Goal: Information Seeking & Learning: Learn about a topic

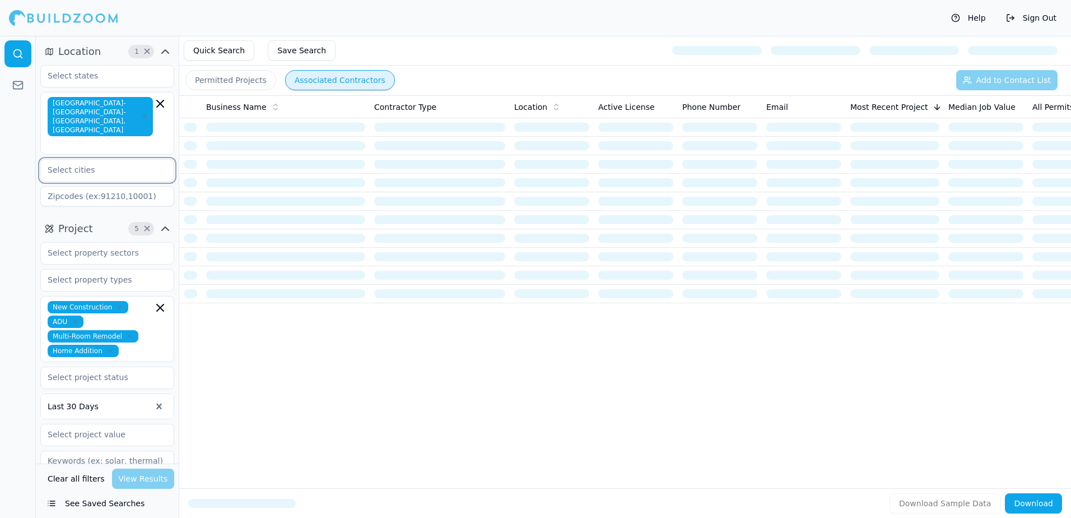
click at [61, 160] on input "text" at bounding box center [100, 170] width 119 height 20
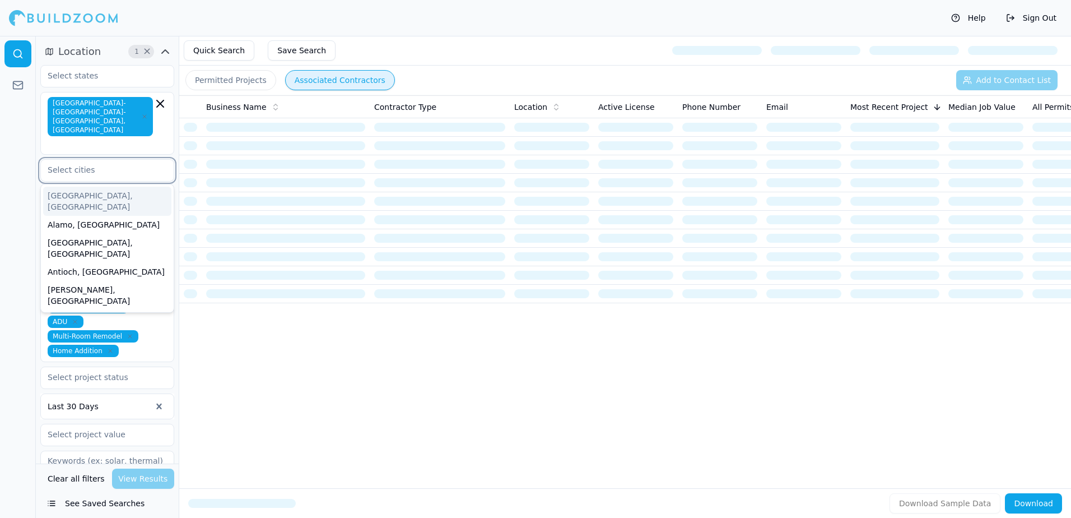
click at [66, 187] on div "[GEOGRAPHIC_DATA], [GEOGRAPHIC_DATA]" at bounding box center [107, 201] width 128 height 29
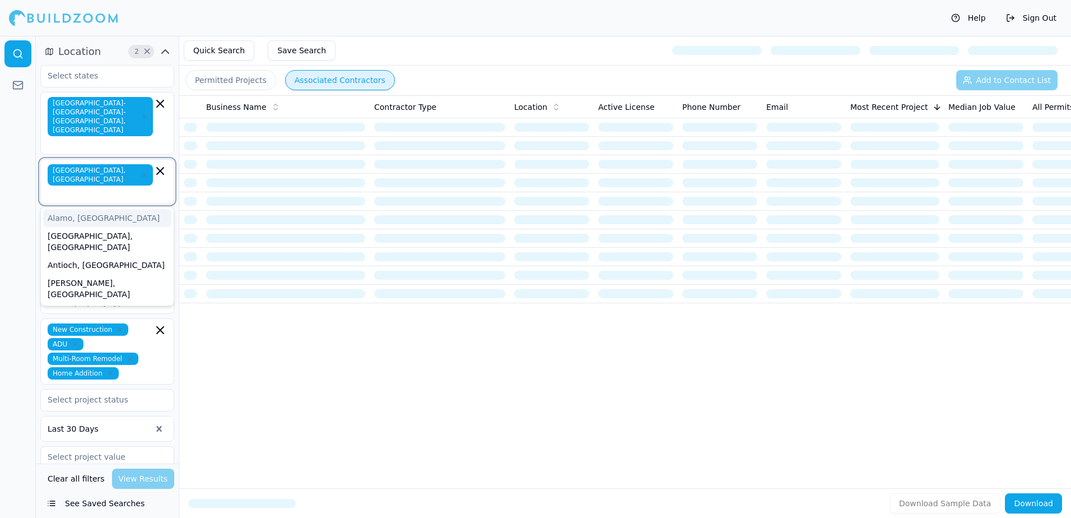
type input "a"
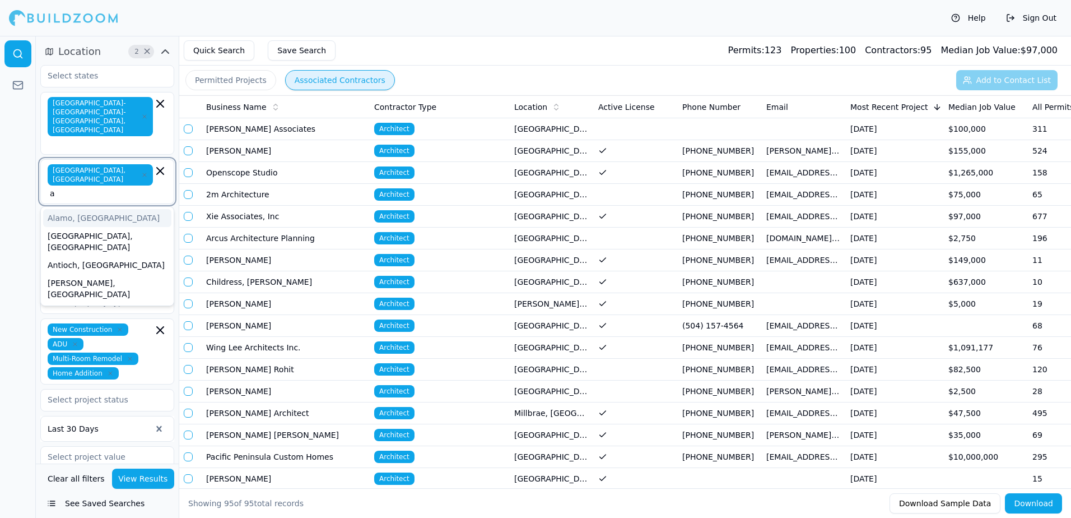
click at [63, 209] on div "Alamo, [GEOGRAPHIC_DATA]" at bounding box center [107, 218] width 128 height 18
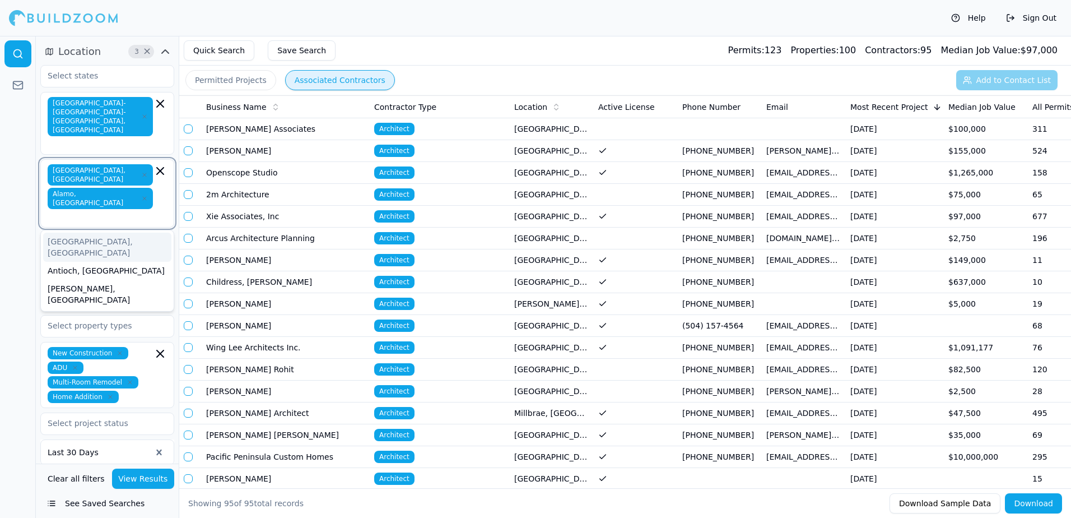
click at [68, 232] on div "[GEOGRAPHIC_DATA], [GEOGRAPHIC_DATA]" at bounding box center [107, 246] width 128 height 29
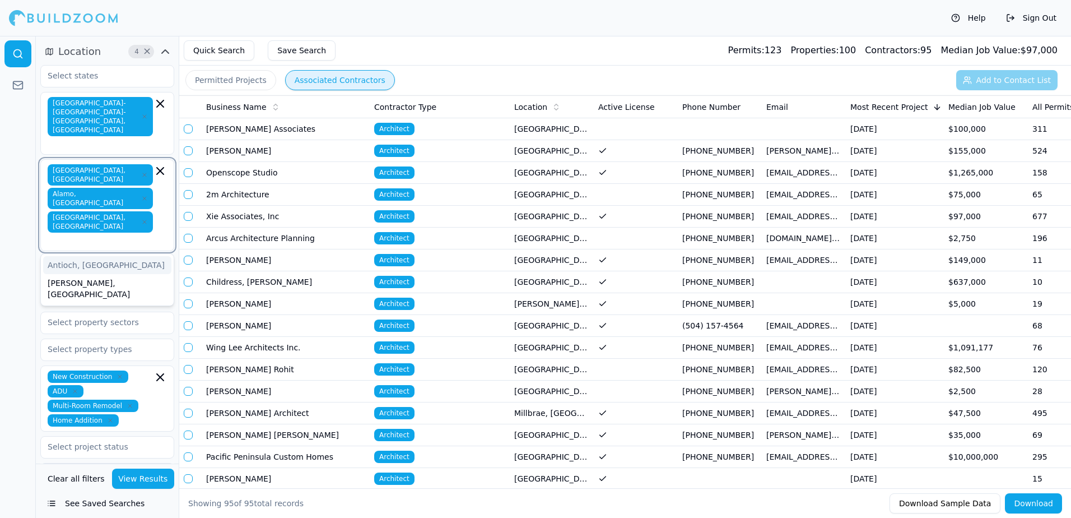
click at [80, 256] on div "Antioch, [GEOGRAPHIC_DATA]" at bounding box center [107, 265] width 128 height 18
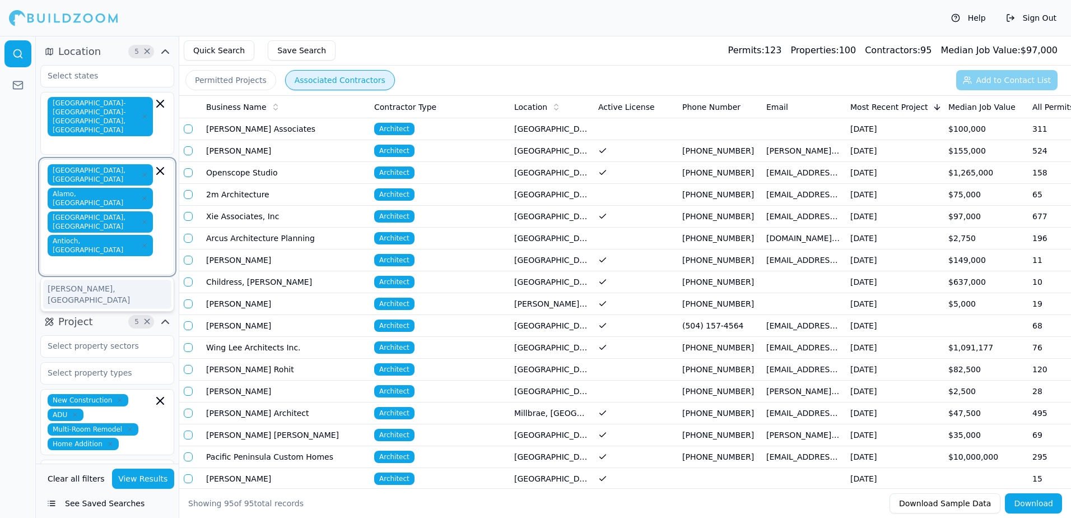
type input "b"
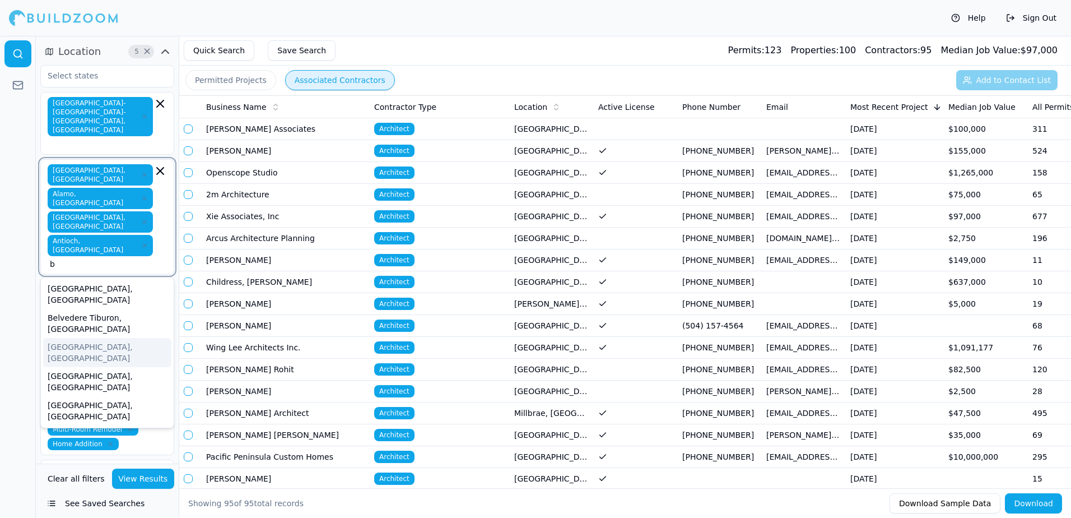
click at [63, 338] on div "[GEOGRAPHIC_DATA], [GEOGRAPHIC_DATA]" at bounding box center [107, 352] width 128 height 29
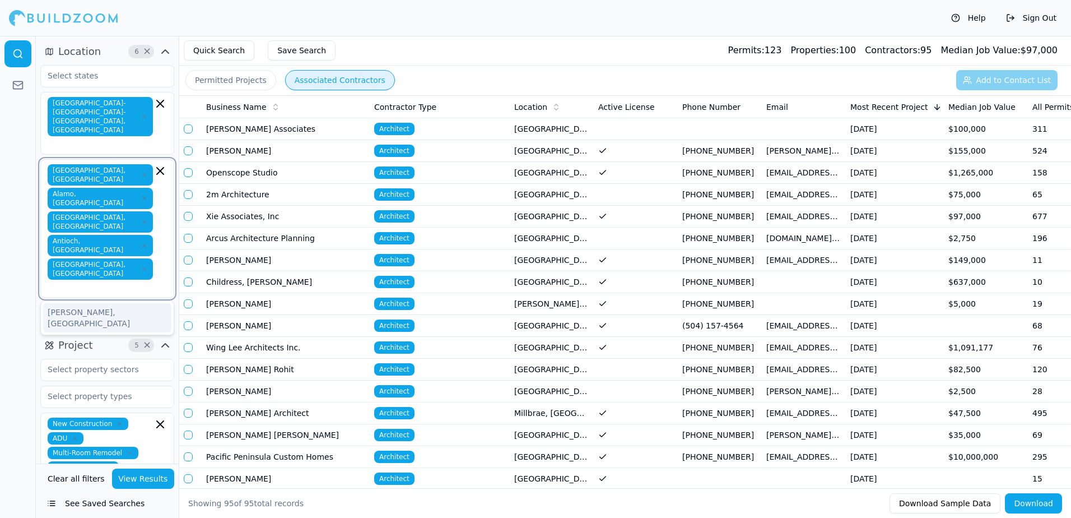
type input "b"
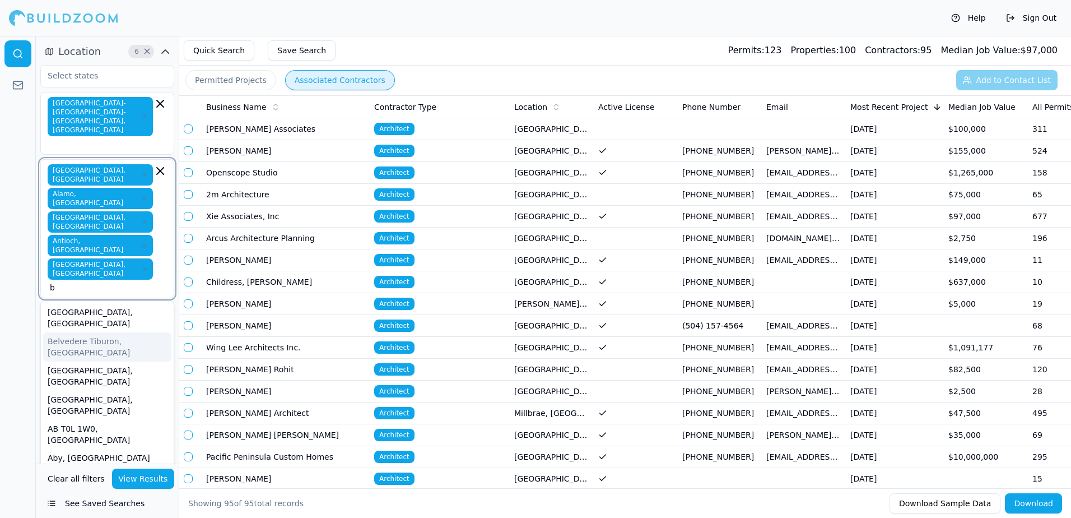
click at [85, 332] on div "Belvedere Tiburon, [GEOGRAPHIC_DATA]" at bounding box center [107, 346] width 128 height 29
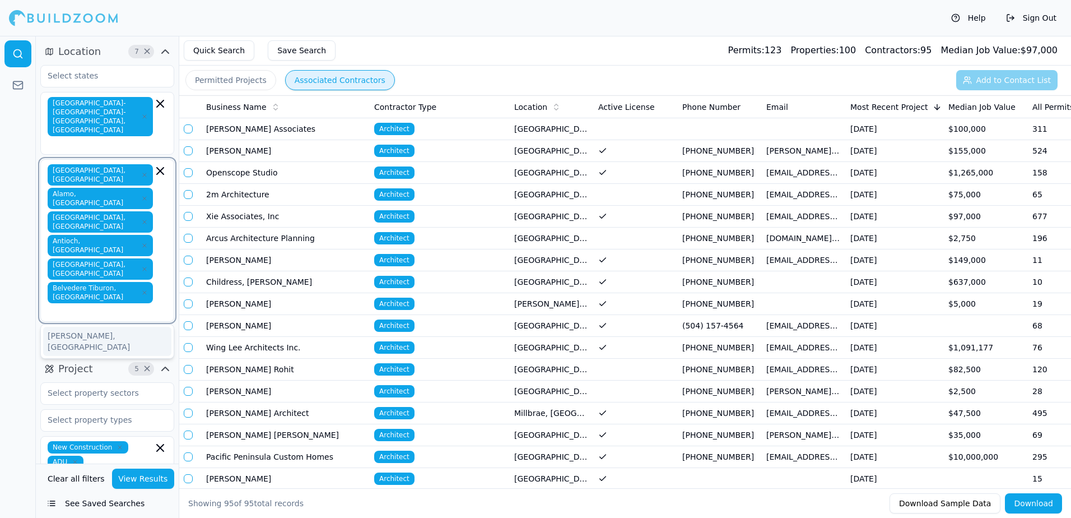
type input "b"
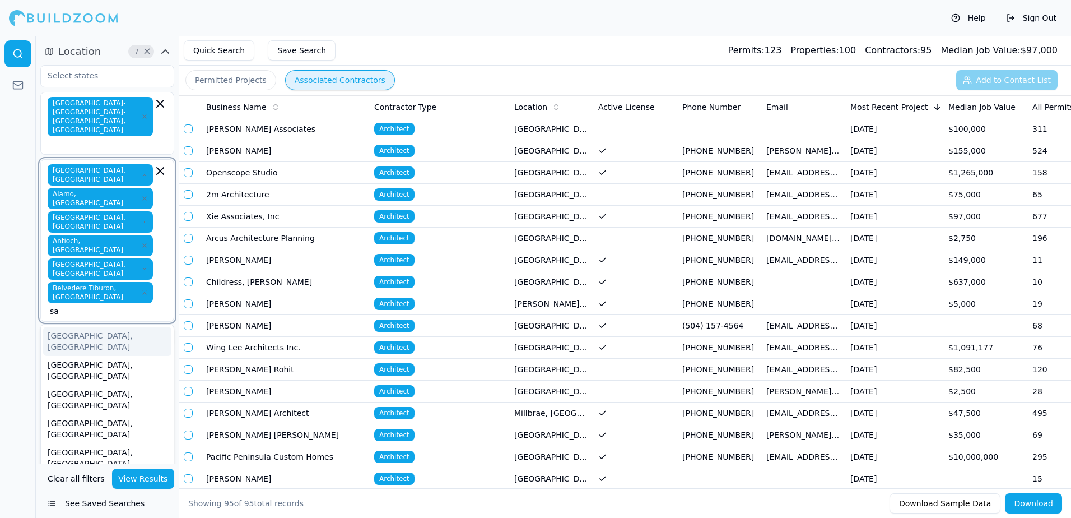
type input "sau"
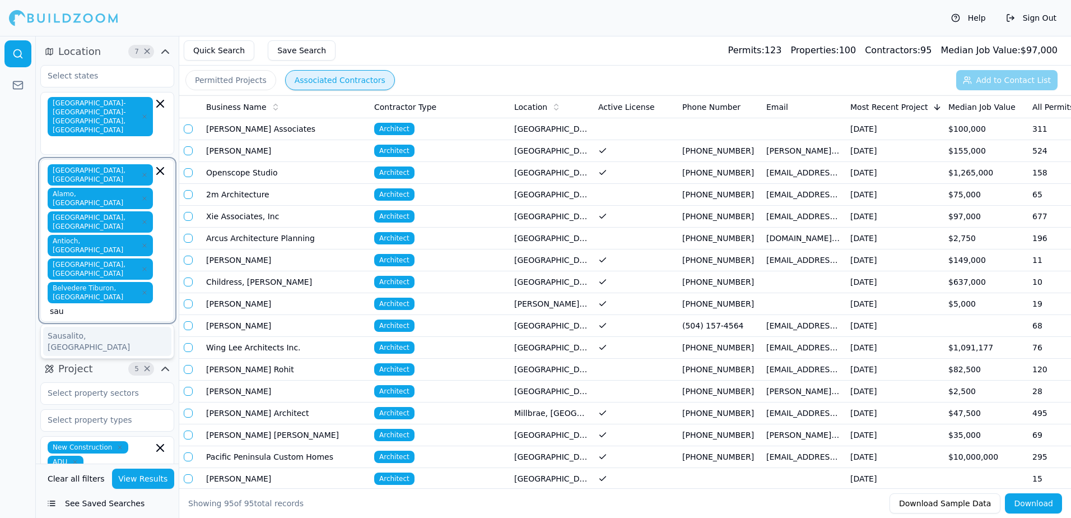
click at [72, 327] on div "Sausalito, [GEOGRAPHIC_DATA]" at bounding box center [107, 341] width 128 height 29
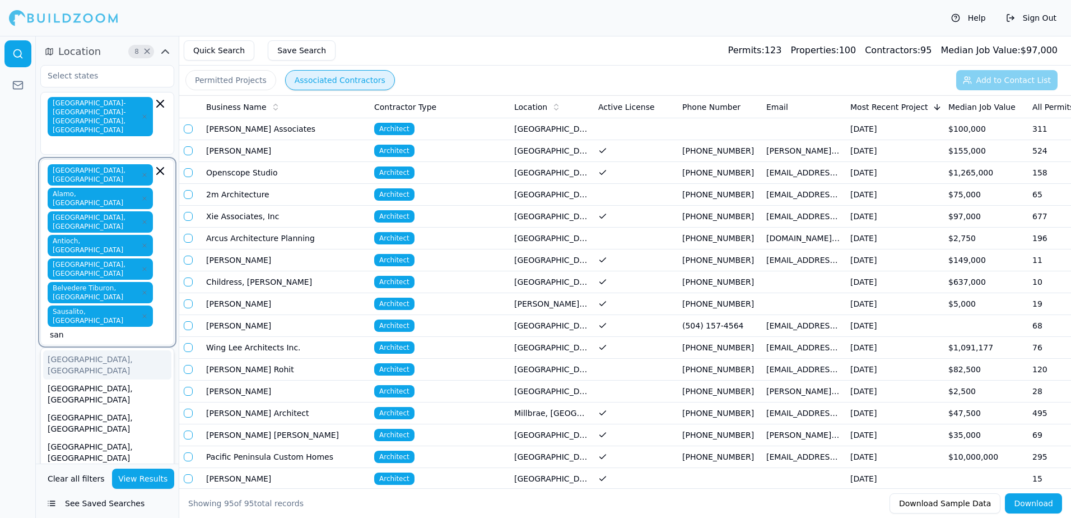
type input "san r"
click at [86, 350] on div "[GEOGRAPHIC_DATA], [GEOGRAPHIC_DATA]" at bounding box center [107, 364] width 128 height 29
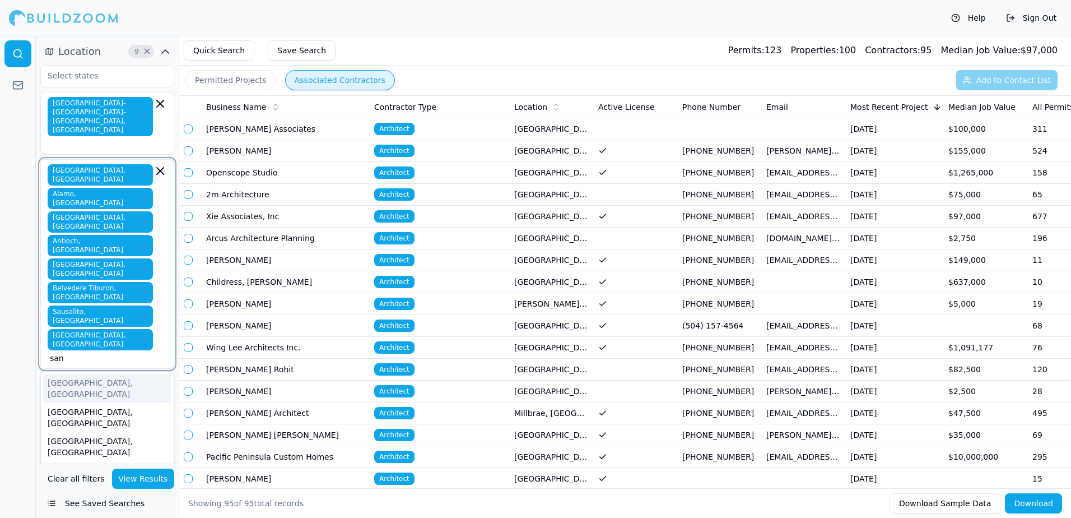
type input "san r"
click at [75, 374] on div "[GEOGRAPHIC_DATA], [GEOGRAPHIC_DATA]" at bounding box center [107, 388] width 128 height 29
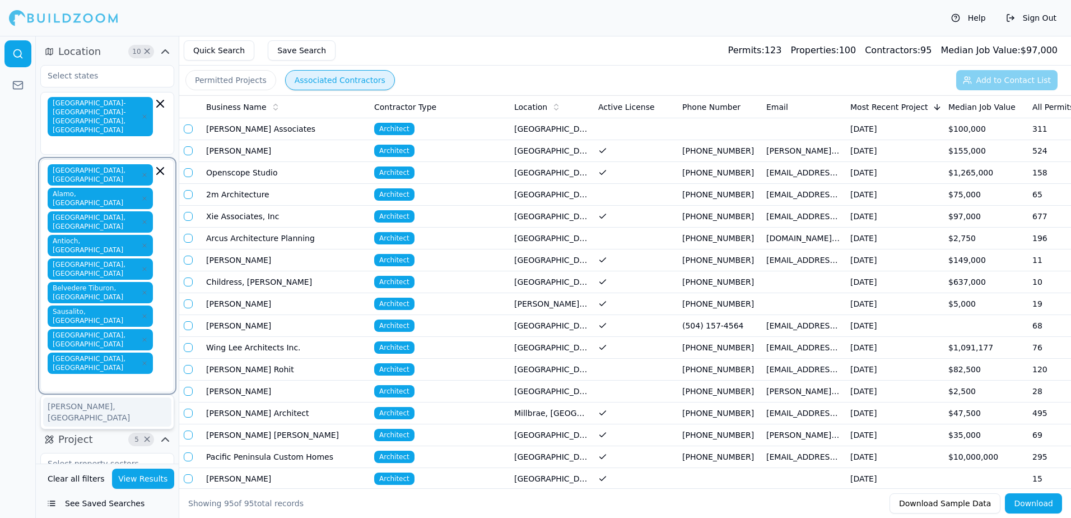
type input "d"
click at [72, 426] on div "[GEOGRAPHIC_DATA], [GEOGRAPHIC_DATA]" at bounding box center [107, 440] width 128 height 29
type input "d"
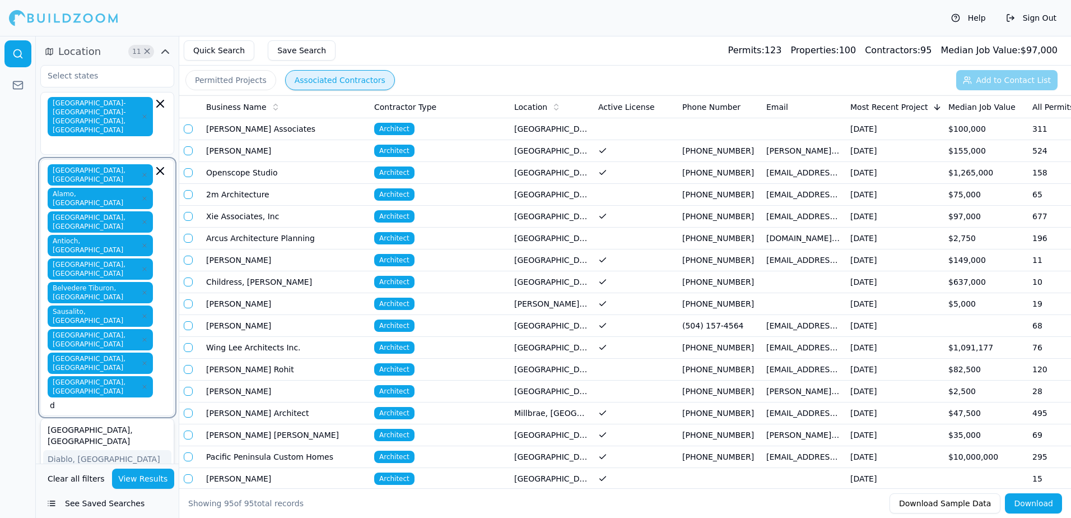
click at [71, 450] on div "Diablo, [GEOGRAPHIC_DATA]" at bounding box center [107, 459] width 128 height 18
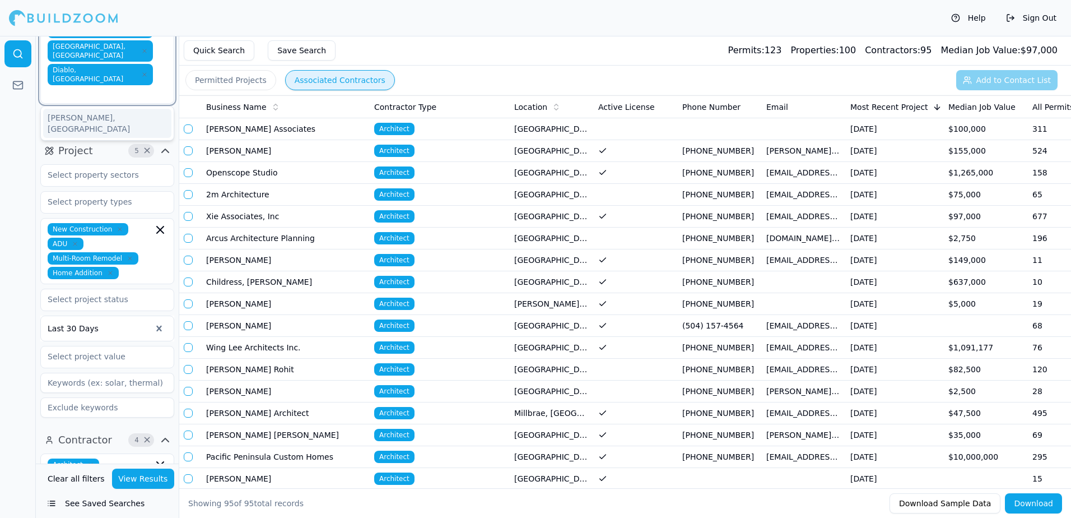
scroll to position [392, 0]
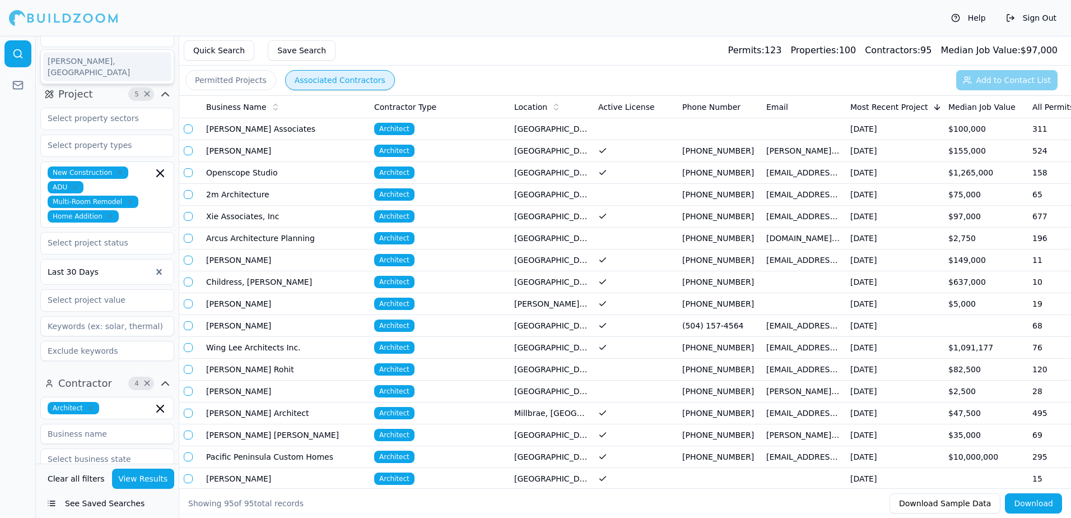
click at [138, 479] on button "View Results" at bounding box center [143, 478] width 63 height 20
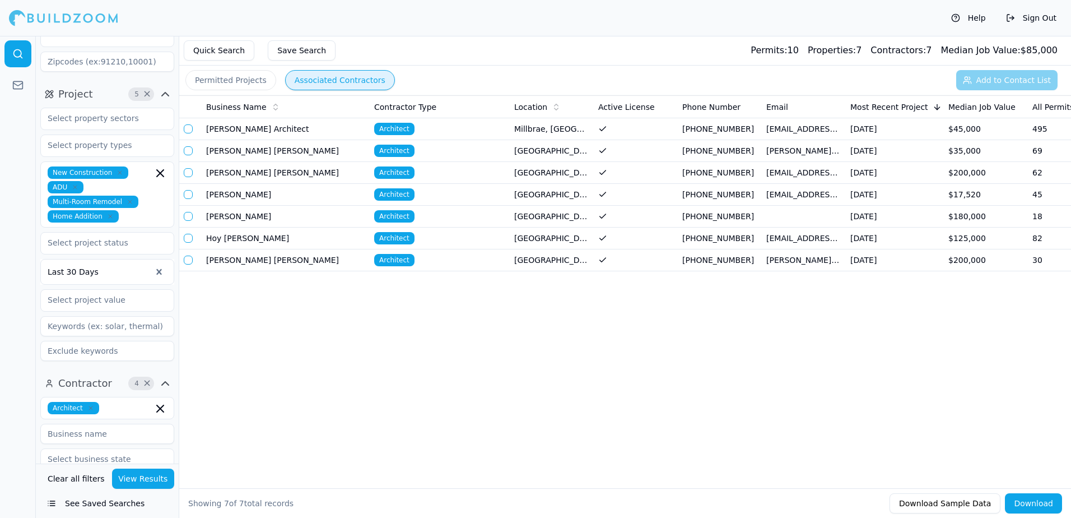
click at [189, 128] on button "button" at bounding box center [188, 128] width 9 height 9
click at [963, 152] on td "$35,000" at bounding box center [986, 151] width 84 height 22
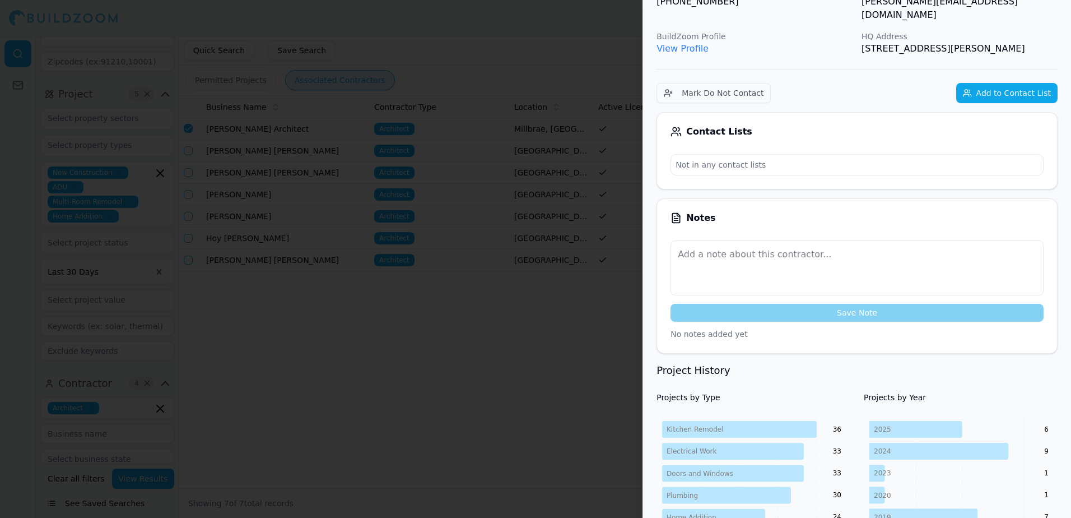
scroll to position [56, 0]
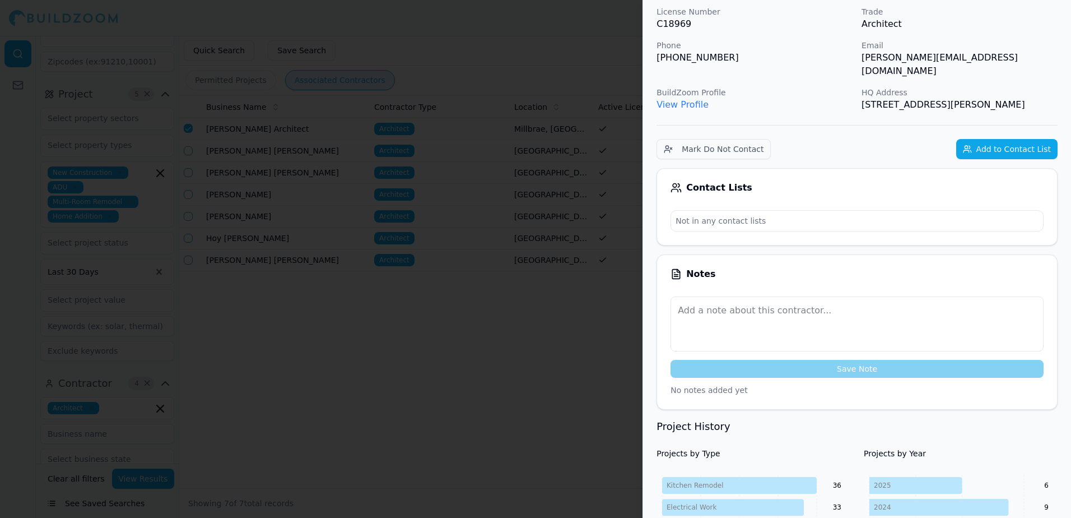
click at [1009, 139] on button "Add to Contact List" at bounding box center [1006, 149] width 101 height 20
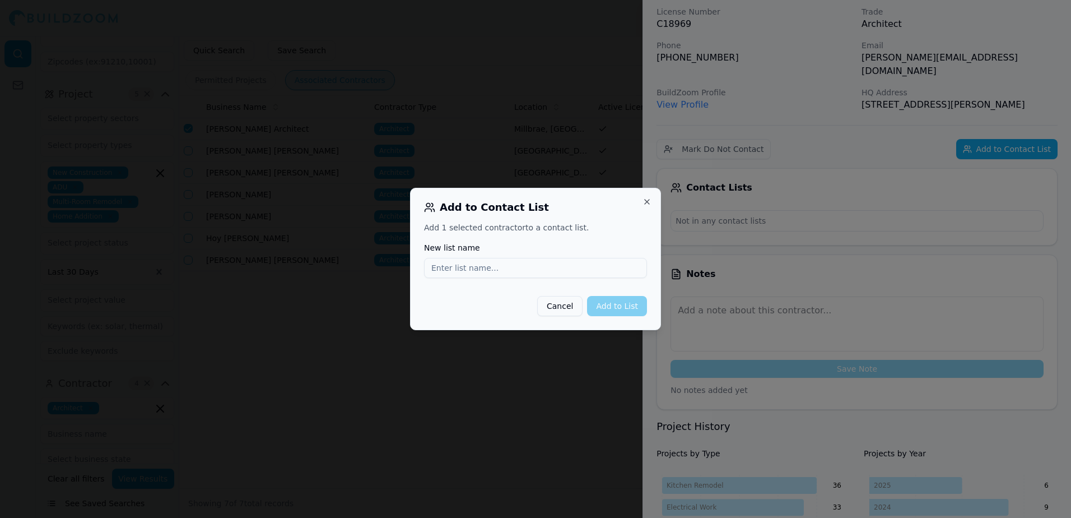
click at [825, 81] on div at bounding box center [535, 259] width 1071 height 518
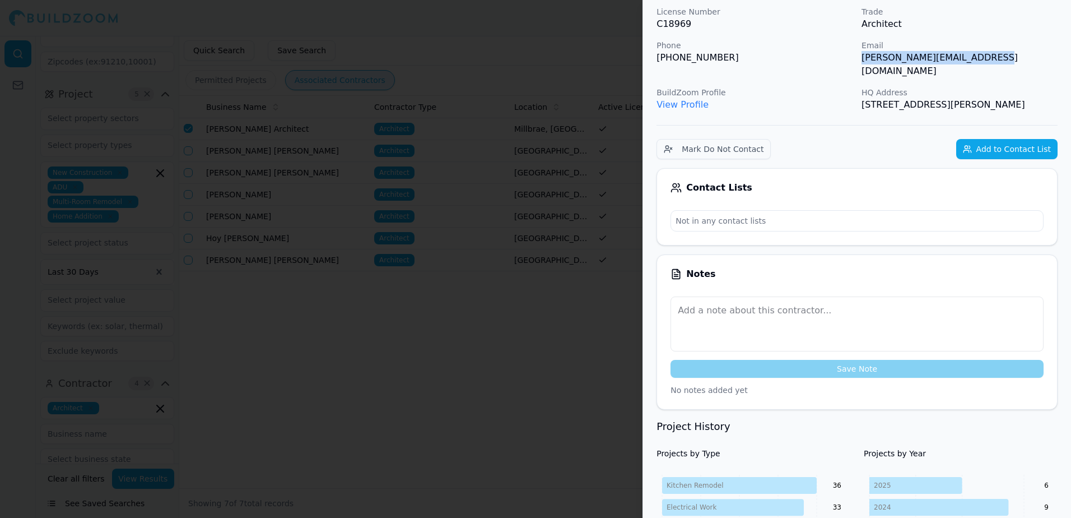
drag, startPoint x: 859, startPoint y: 60, endPoint x: 981, endPoint y: 67, distance: 122.8
click at [981, 67] on div "License Number C18969 Trade Architect Phone [PHONE_NUMBER] Email [PERSON_NAME][…" at bounding box center [856, 58] width 401 height 105
drag, startPoint x: 981, startPoint y: 67, endPoint x: 954, endPoint y: 59, distance: 28.5
copy p "[PERSON_NAME][EMAIL_ADDRESS][DOMAIN_NAME]"
click at [1011, 139] on button "Add to Contact List" at bounding box center [1006, 149] width 101 height 20
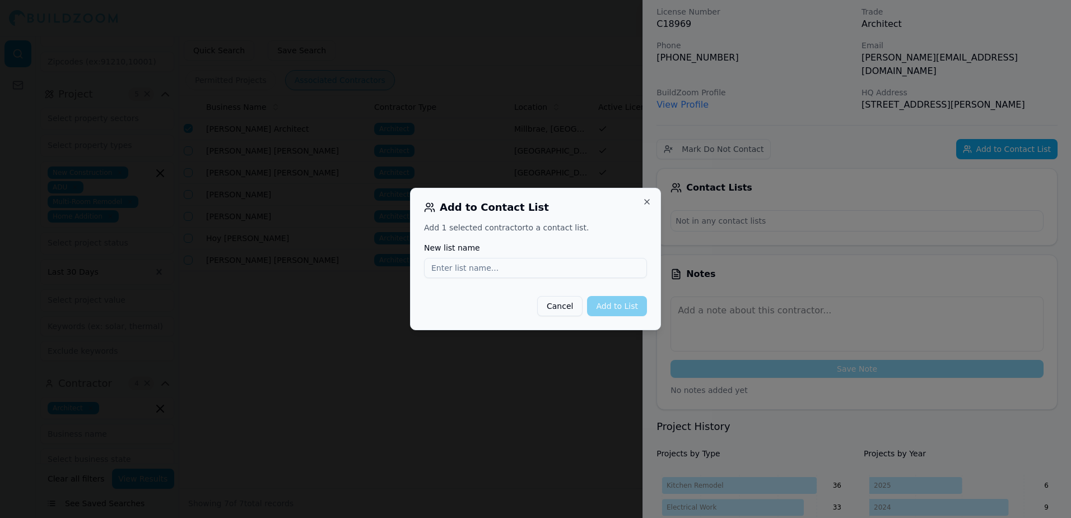
click at [448, 267] on input "New list name" at bounding box center [535, 268] width 223 height 20
type input "[PERSON_NAME][EMAIL_ADDRESS][DOMAIN_NAME]"
click at [627, 311] on button "Add to List" at bounding box center [617, 306] width 60 height 20
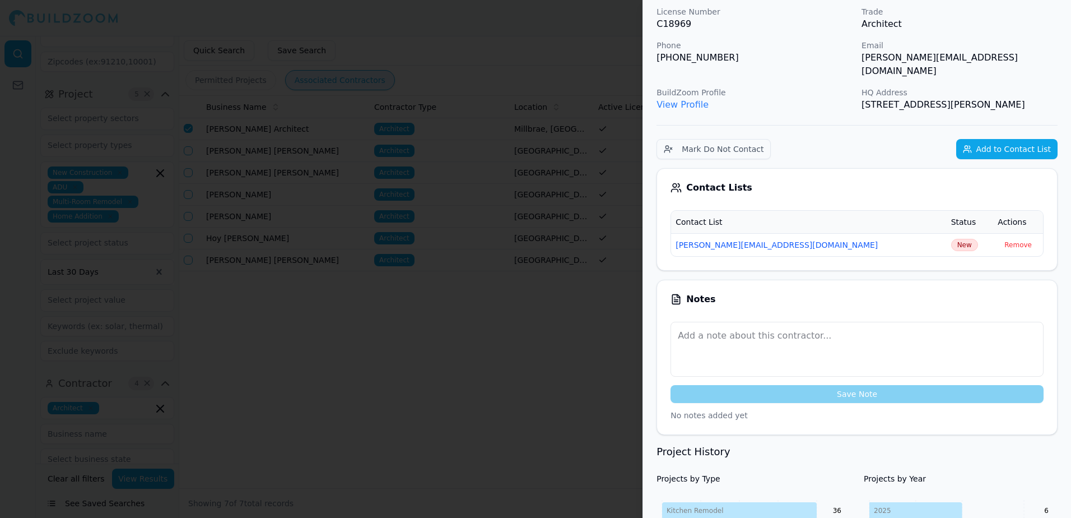
click at [951, 239] on span "New" at bounding box center [964, 245] width 27 height 12
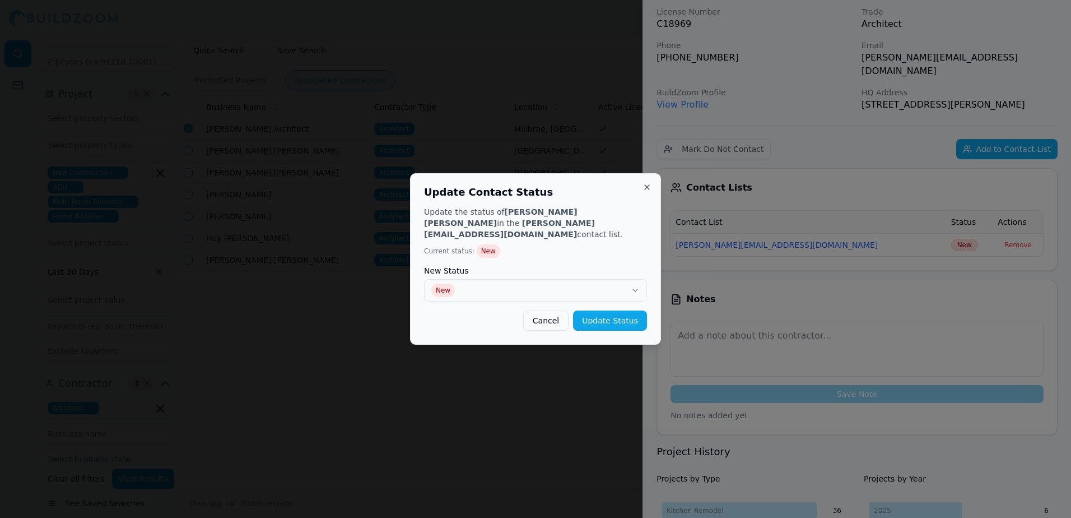
click at [608, 311] on button "Update Status" at bounding box center [610, 320] width 74 height 20
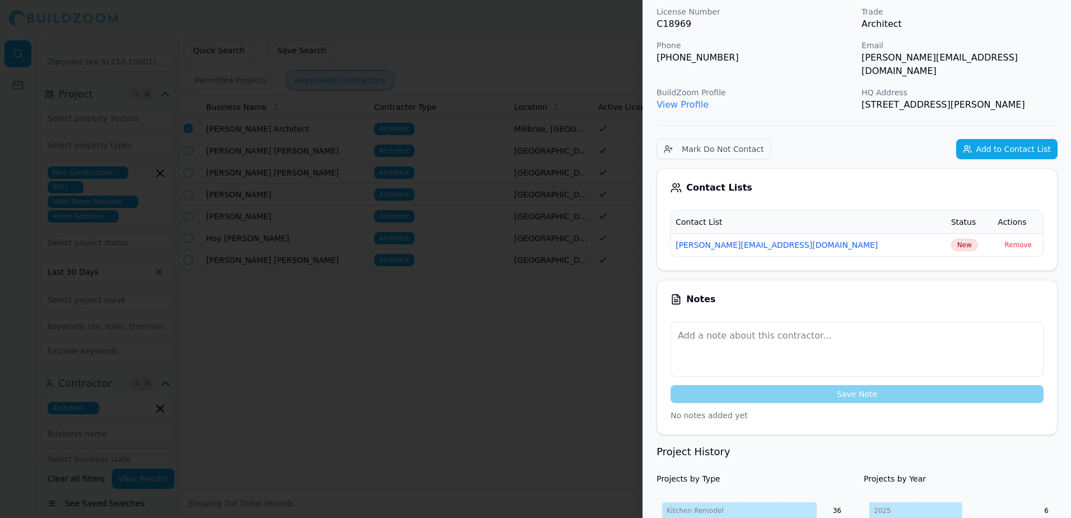
click at [587, 335] on div at bounding box center [535, 259] width 1071 height 518
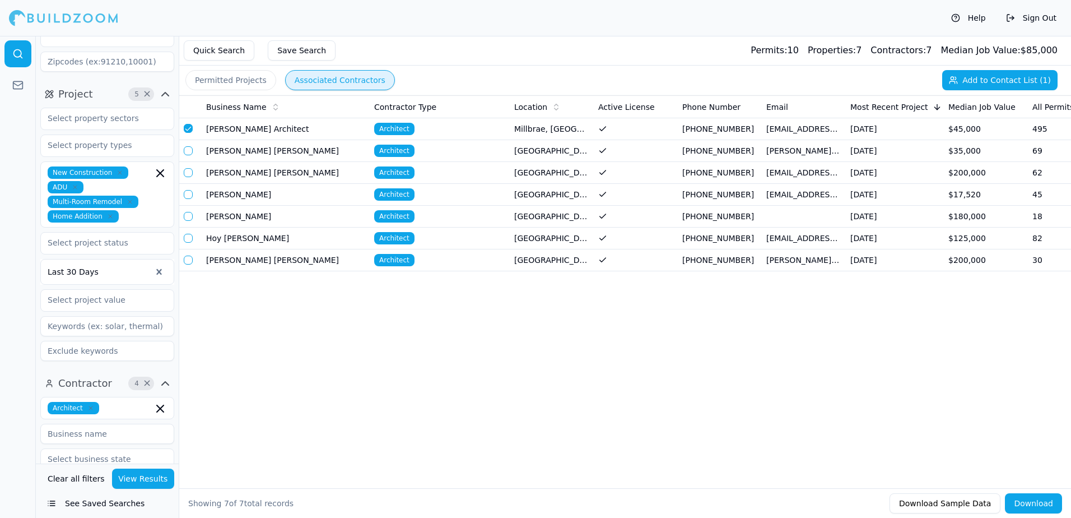
click at [187, 150] on button "button" at bounding box center [188, 150] width 9 height 9
click at [184, 148] on button "button" at bounding box center [188, 150] width 9 height 9
click at [185, 128] on button "button" at bounding box center [188, 128] width 9 height 9
click at [530, 130] on td "Millbrae, [GEOGRAPHIC_DATA]" at bounding box center [552, 129] width 84 height 22
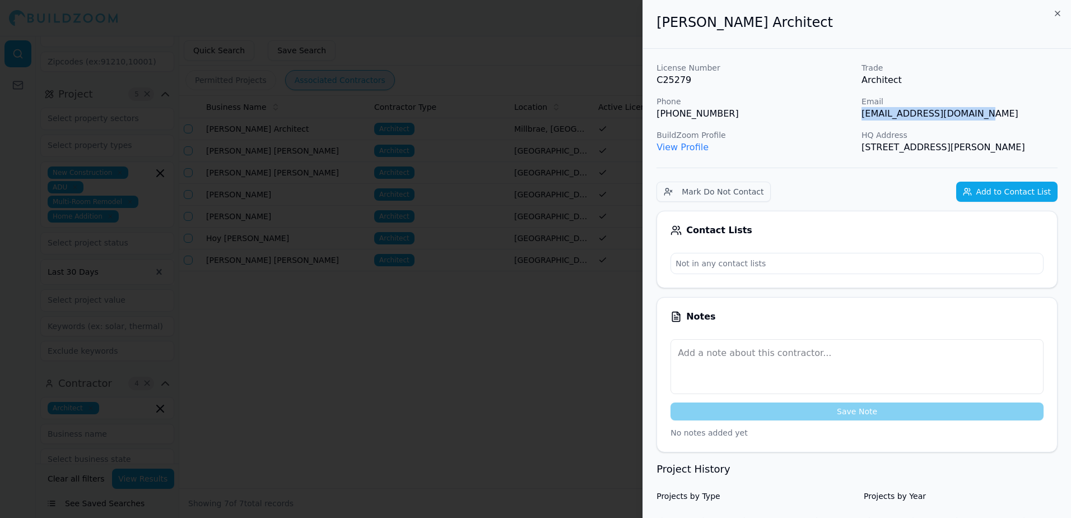
drag, startPoint x: 860, startPoint y: 115, endPoint x: 985, endPoint y: 116, distance: 124.3
click at [985, 116] on div "License Number C25279 Trade Architect Phone [PHONE_NUMBER] Email [EMAIL_ADDRESS…" at bounding box center [856, 108] width 401 height 92
drag, startPoint x: 985, startPoint y: 116, endPoint x: 966, endPoint y: 116, distance: 19.0
copy p "[EMAIL_ADDRESS][DOMAIN_NAME]"
click at [1015, 202] on button "Add to Contact List" at bounding box center [1006, 191] width 101 height 20
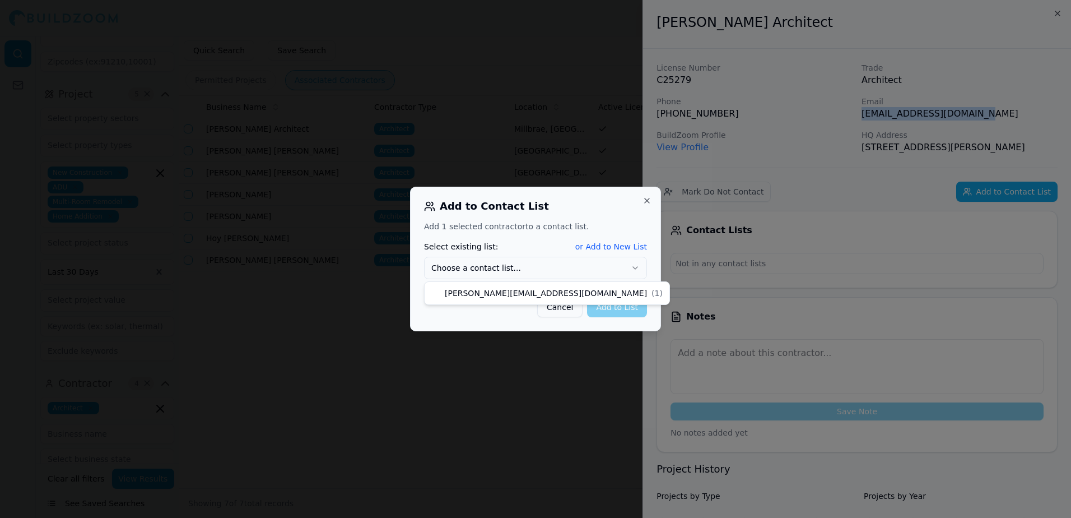
click at [634, 268] on icon "button" at bounding box center [635, 268] width 4 height 2
click at [618, 249] on button "or Add to New List" at bounding box center [611, 246] width 72 height 11
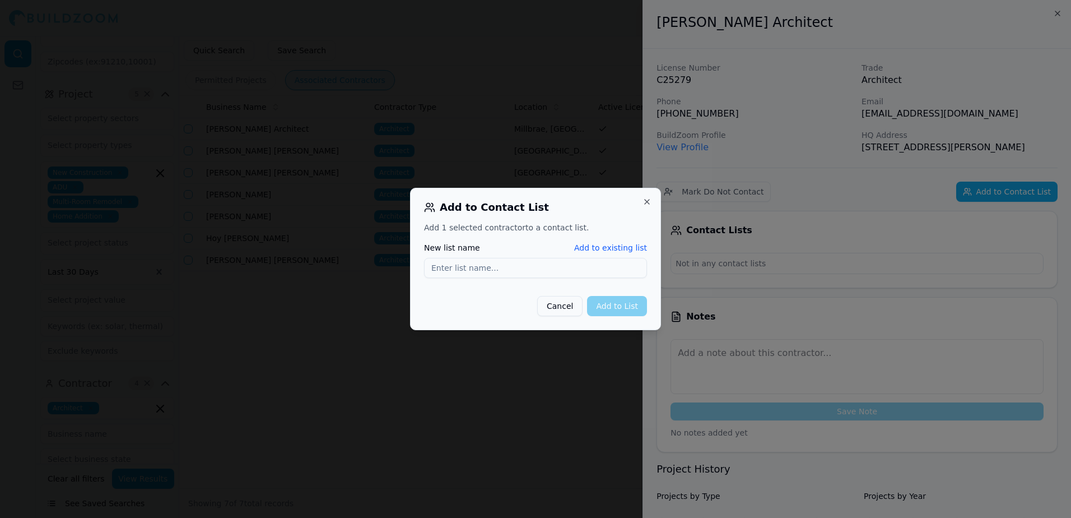
click at [447, 264] on input "New list name" at bounding box center [535, 268] width 223 height 20
type input "[EMAIL_ADDRESS][DOMAIN_NAME]"
click at [621, 306] on button "Add to List" at bounding box center [617, 306] width 60 height 20
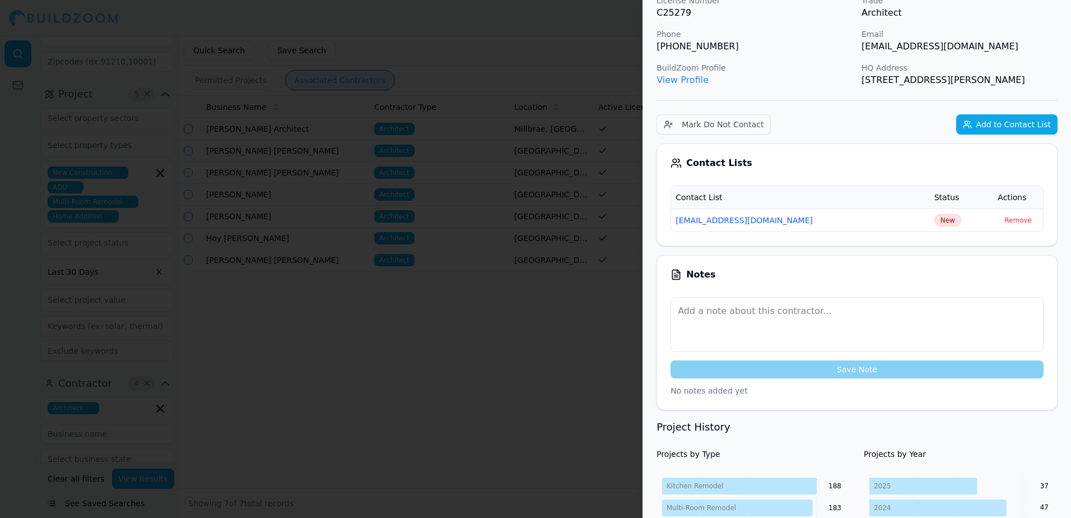
scroll to position [224, 0]
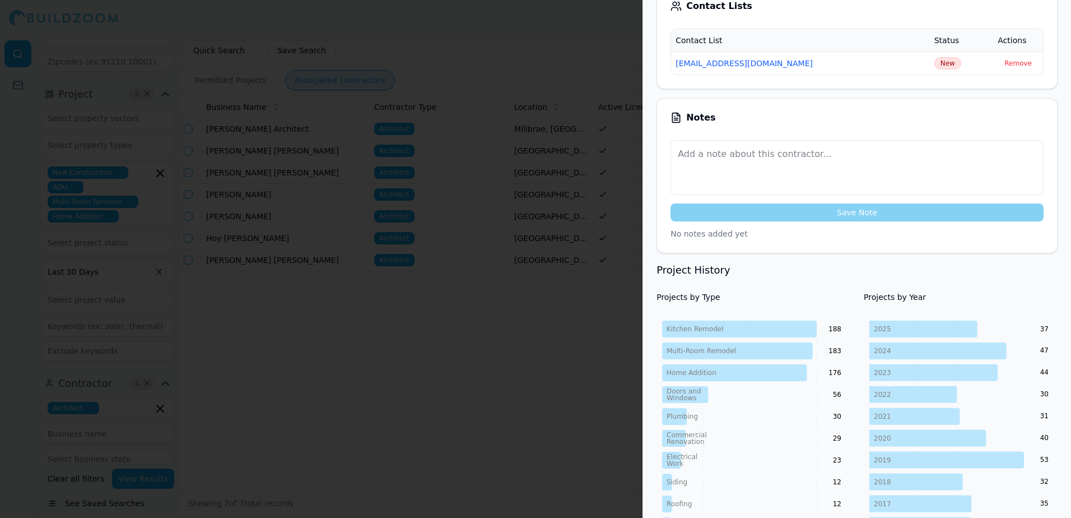
click at [297, 311] on div at bounding box center [535, 259] width 1071 height 518
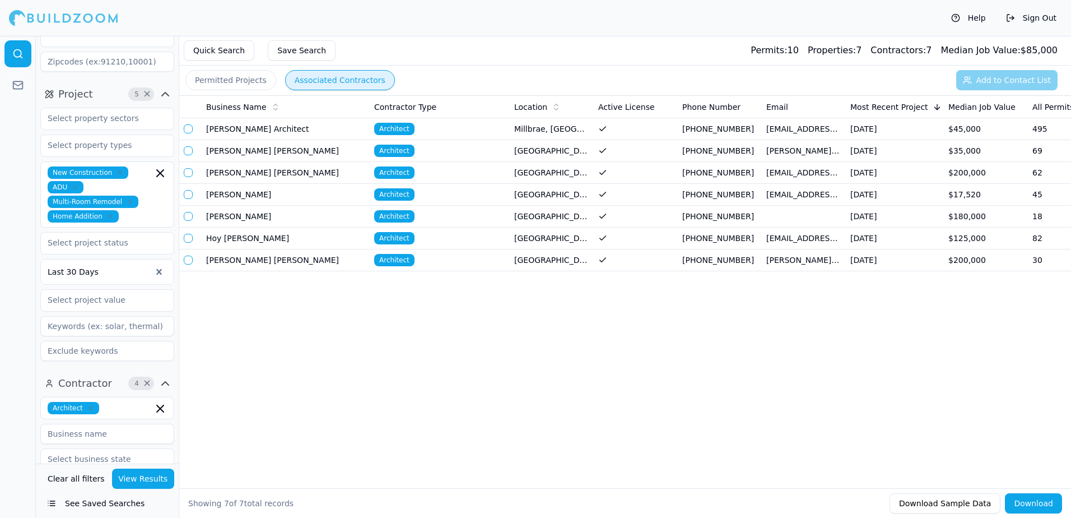
click at [252, 175] on td "[PERSON_NAME] [PERSON_NAME]" at bounding box center [286, 173] width 168 height 22
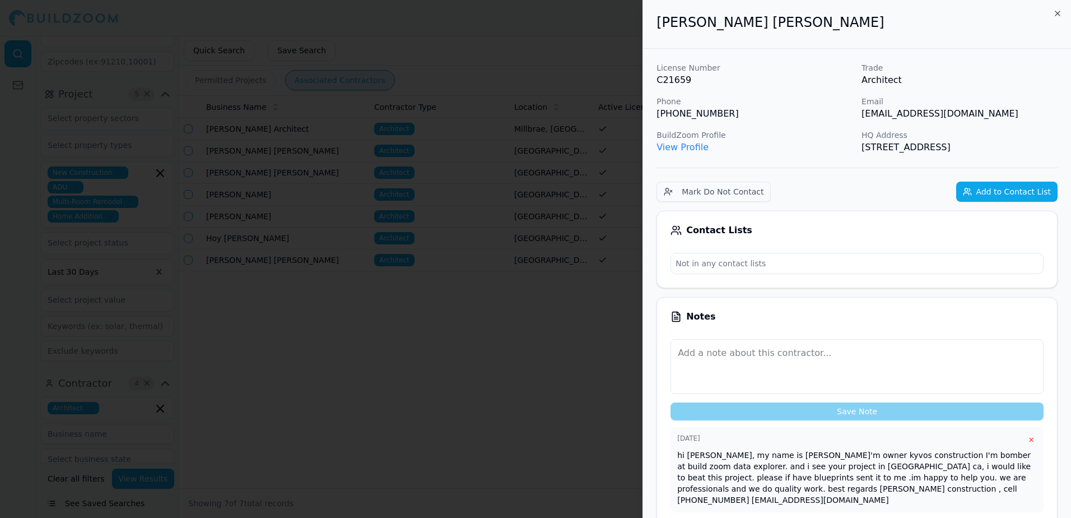
click at [722, 258] on p "Not in any contact lists" at bounding box center [857, 263] width 372 height 20
drag, startPoint x: 863, startPoint y: 115, endPoint x: 991, endPoint y: 119, distance: 127.8
click at [991, 119] on p "[EMAIL_ADDRESS][DOMAIN_NAME]" at bounding box center [959, 113] width 196 height 13
drag, startPoint x: 991, startPoint y: 119, endPoint x: 976, endPoint y: 114, distance: 15.4
copy p "[EMAIL_ADDRESS][DOMAIN_NAME]"
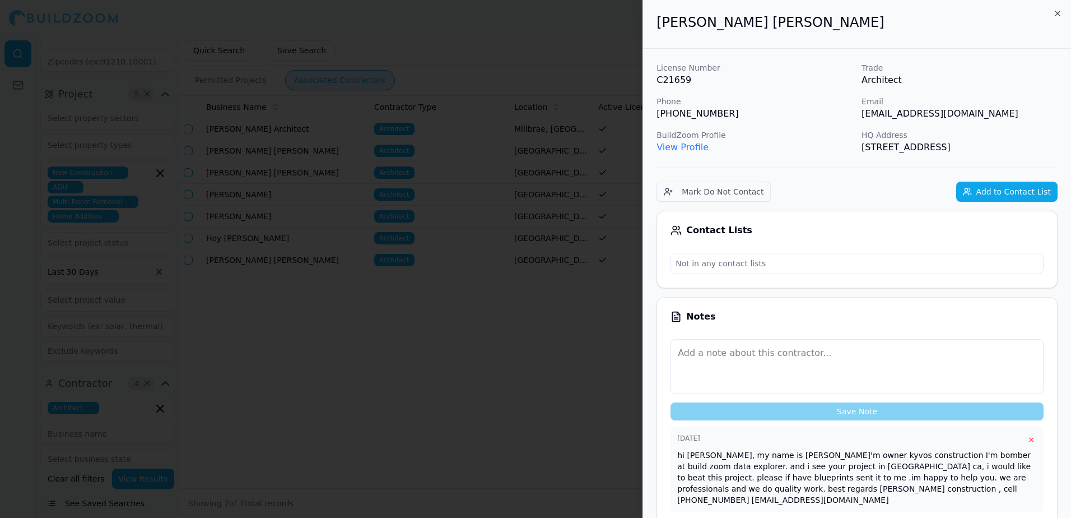
click at [1016, 193] on button "Add to Contact List" at bounding box center [1006, 191] width 101 height 20
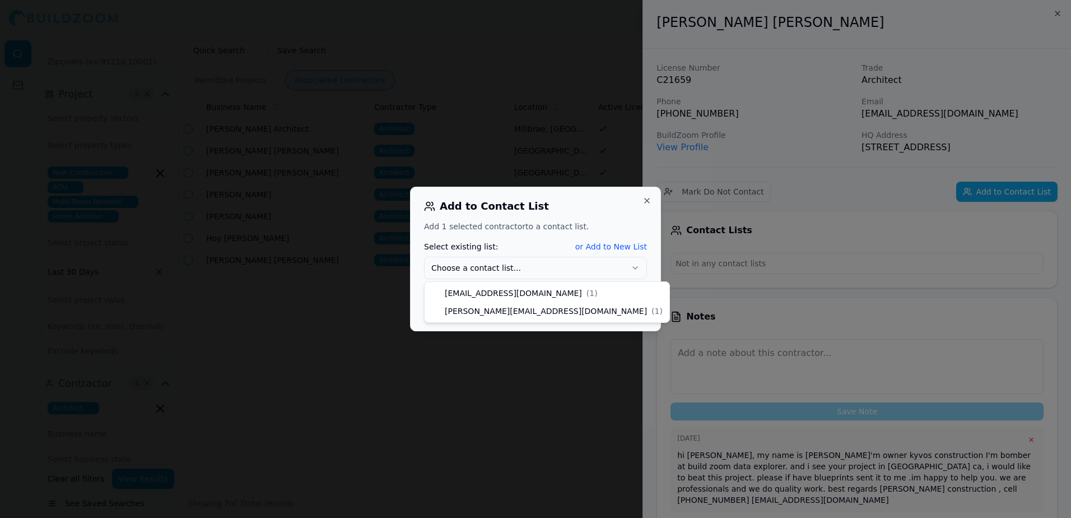
click at [633, 265] on icon "button" at bounding box center [635, 267] width 9 height 9
click at [450, 264] on button "Choose a contact list..." at bounding box center [535, 268] width 223 height 22
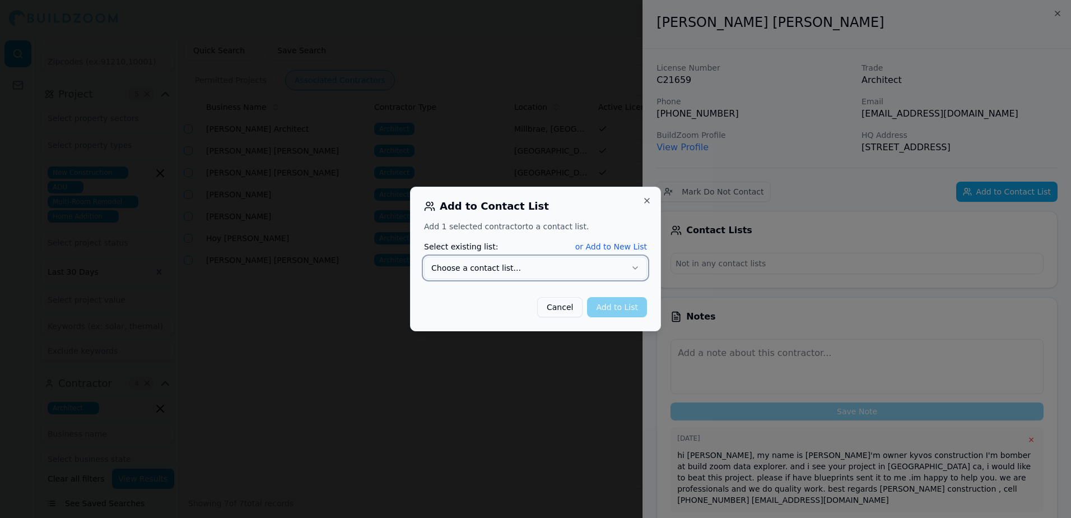
click at [450, 264] on button "Choose a contact list..." at bounding box center [535, 268] width 223 height 22
click at [614, 217] on div "Add to Contact List Add 1 selected contractor to a contact list. Select existin…" at bounding box center [535, 259] width 251 height 144
click at [462, 268] on button "Choose a contact list..." at bounding box center [535, 268] width 223 height 22
drag, startPoint x: 455, startPoint y: 264, endPoint x: 592, endPoint y: 199, distance: 151.3
click at [591, 199] on div "Add to Contact List Add 1 selected contractor to a contact list. Select existin…" at bounding box center [535, 259] width 251 height 144
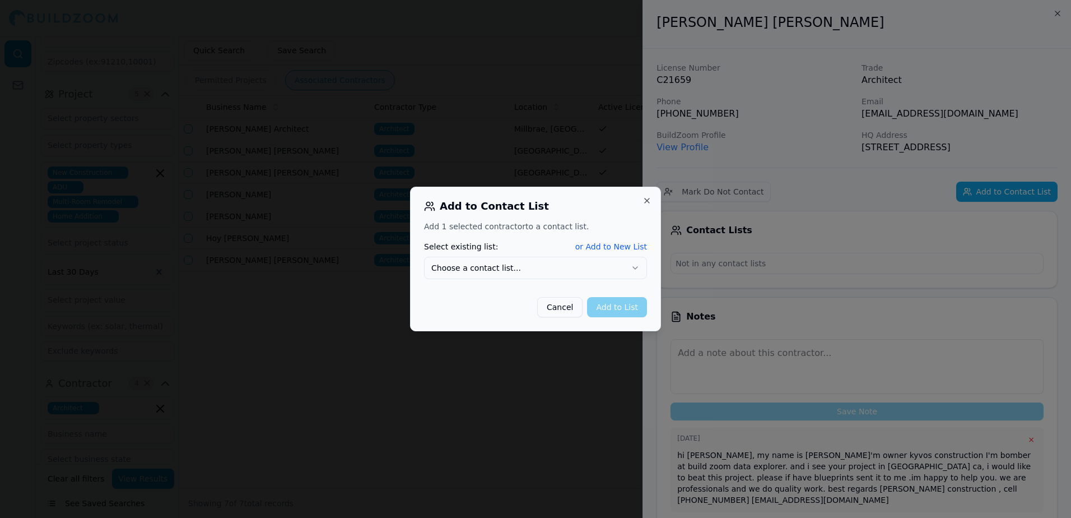
click at [612, 246] on button "or Add to New List" at bounding box center [611, 246] width 72 height 11
click at [444, 267] on input "New list name" at bounding box center [535, 268] width 223 height 20
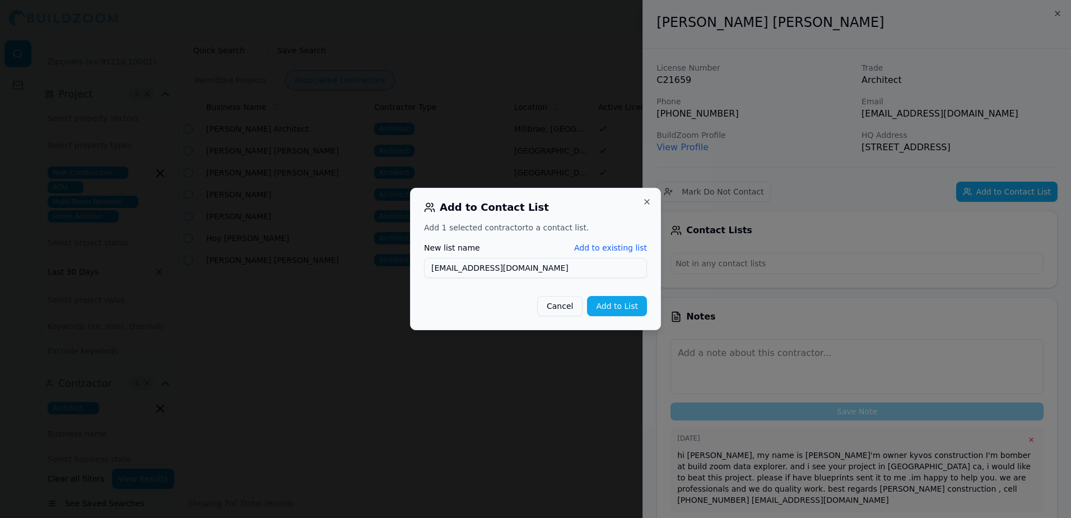
type input "[EMAIL_ADDRESS][DOMAIN_NAME]"
click at [607, 304] on button "Add to List" at bounding box center [617, 306] width 60 height 20
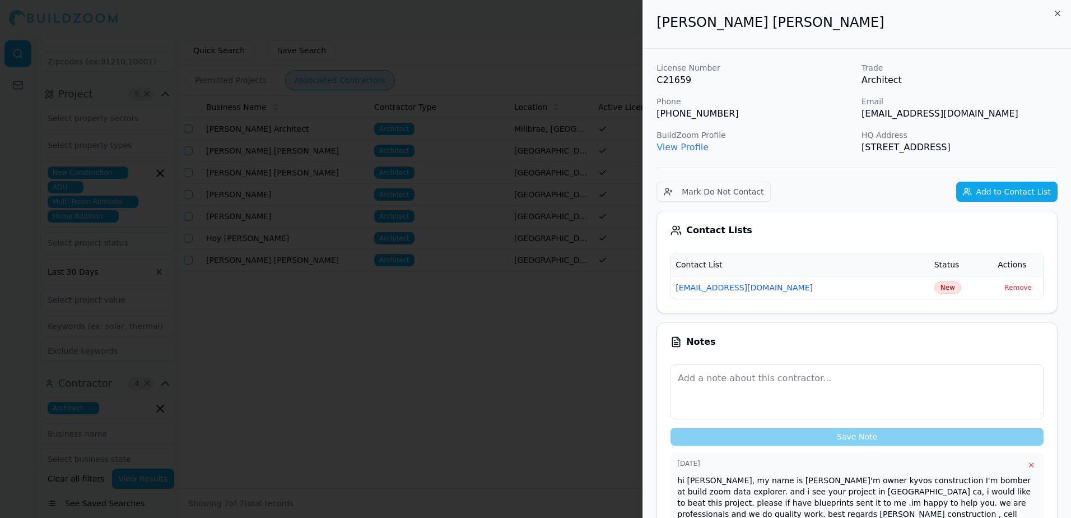
click at [579, 313] on div at bounding box center [535, 259] width 1071 height 518
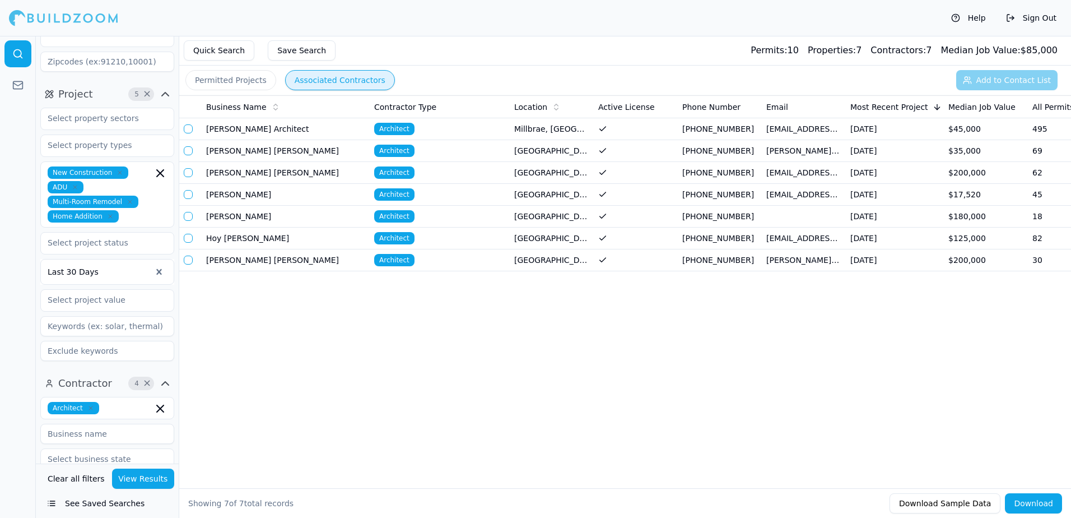
click at [389, 194] on span "Architect" at bounding box center [394, 194] width 40 height 12
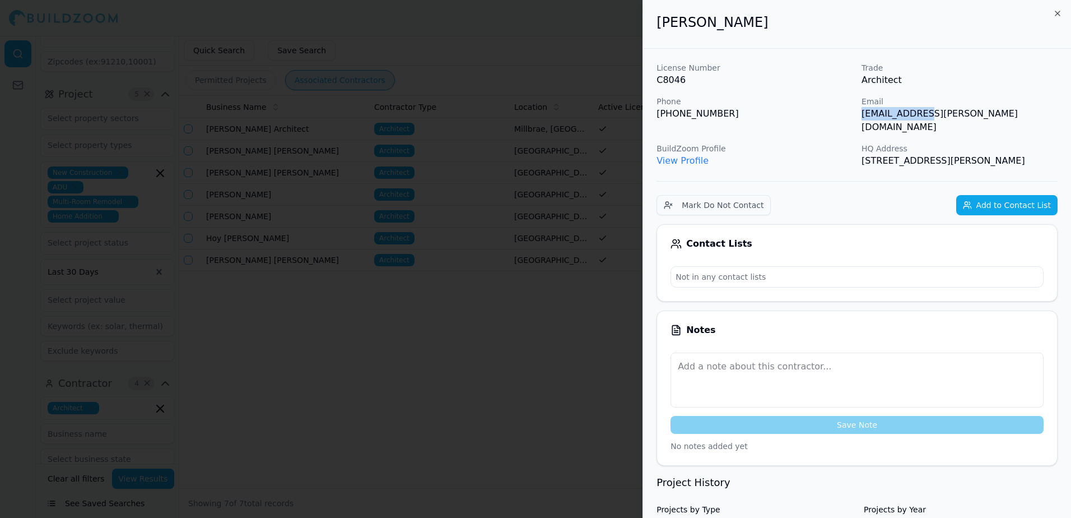
drag, startPoint x: 861, startPoint y: 115, endPoint x: 922, endPoint y: 115, distance: 60.5
click at [922, 115] on p "[EMAIL_ADDRESS][PERSON_NAME][DOMAIN_NAME]" at bounding box center [959, 120] width 196 height 27
drag, startPoint x: 922, startPoint y: 115, endPoint x: 904, endPoint y: 116, distance: 18.0
copy p "[EMAIL_ADDRESS][PERSON_NAME][DOMAIN_NAME]"
click at [709, 267] on p "Not in any contact lists" at bounding box center [857, 277] width 372 height 20
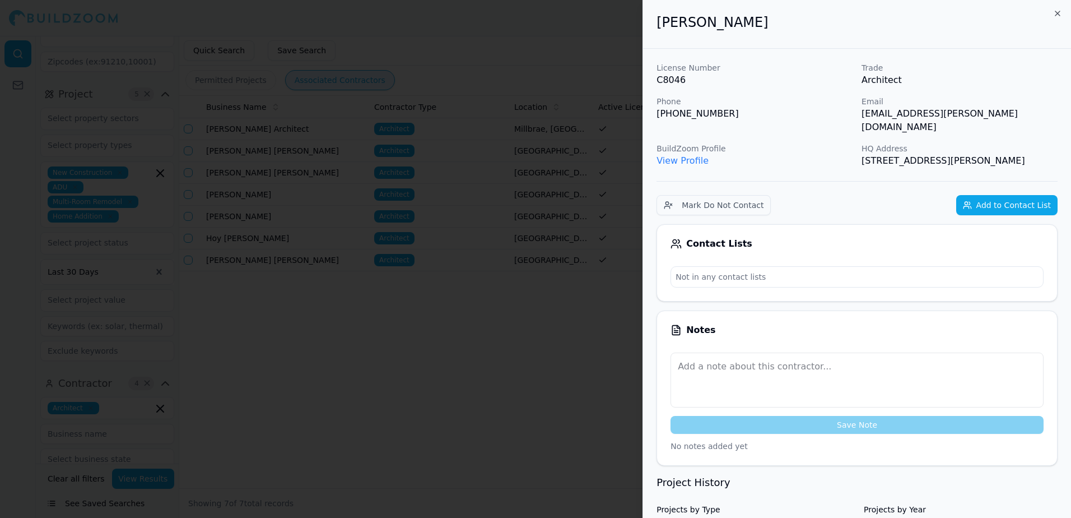
click at [709, 267] on p "Not in any contact lists" at bounding box center [857, 277] width 372 height 20
click at [1014, 195] on button "Add to Contact List" at bounding box center [1006, 205] width 101 height 20
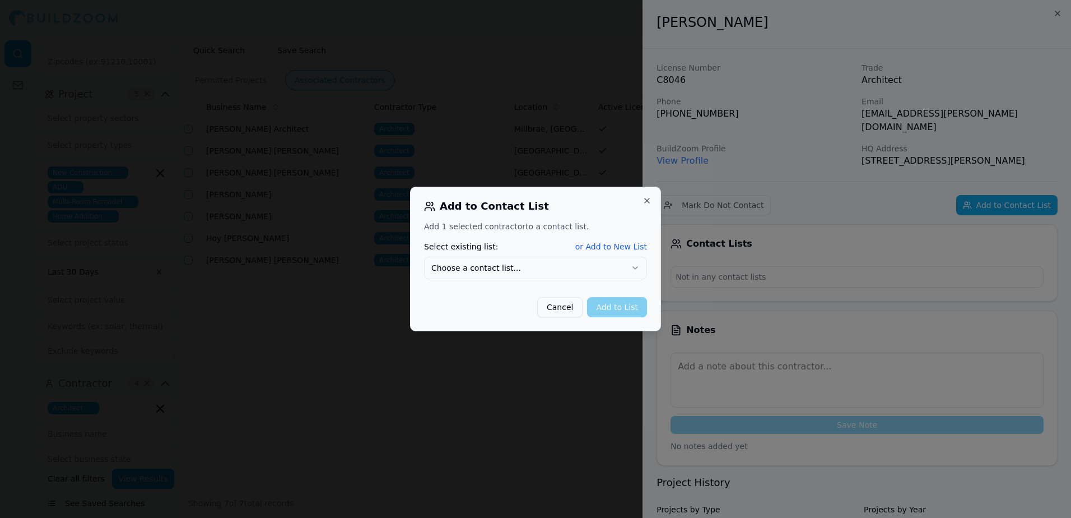
click at [612, 248] on button "or Add to New List" at bounding box center [611, 246] width 72 height 11
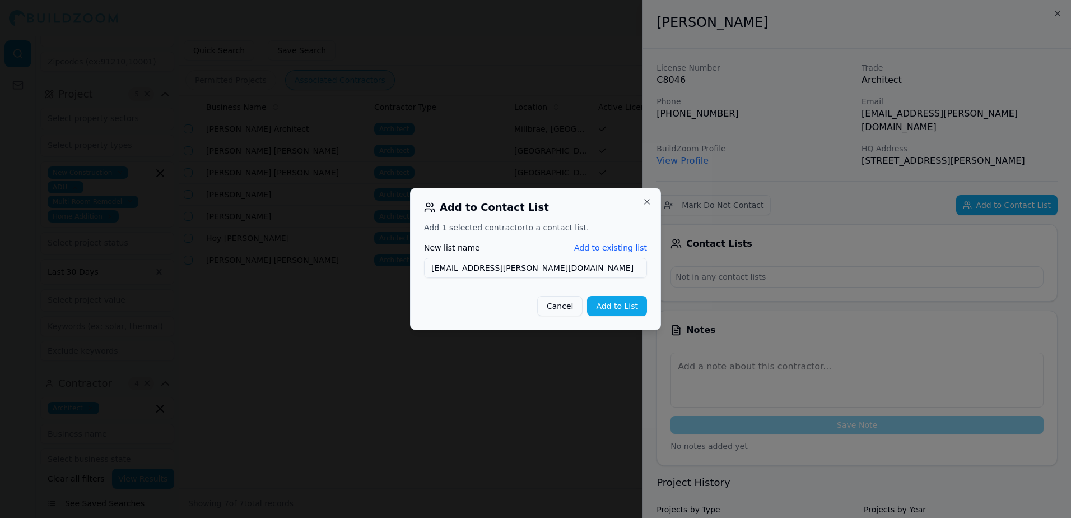
type input "[EMAIL_ADDRESS][PERSON_NAME][DOMAIN_NAME]"
click at [635, 308] on button "Add to List" at bounding box center [617, 306] width 60 height 20
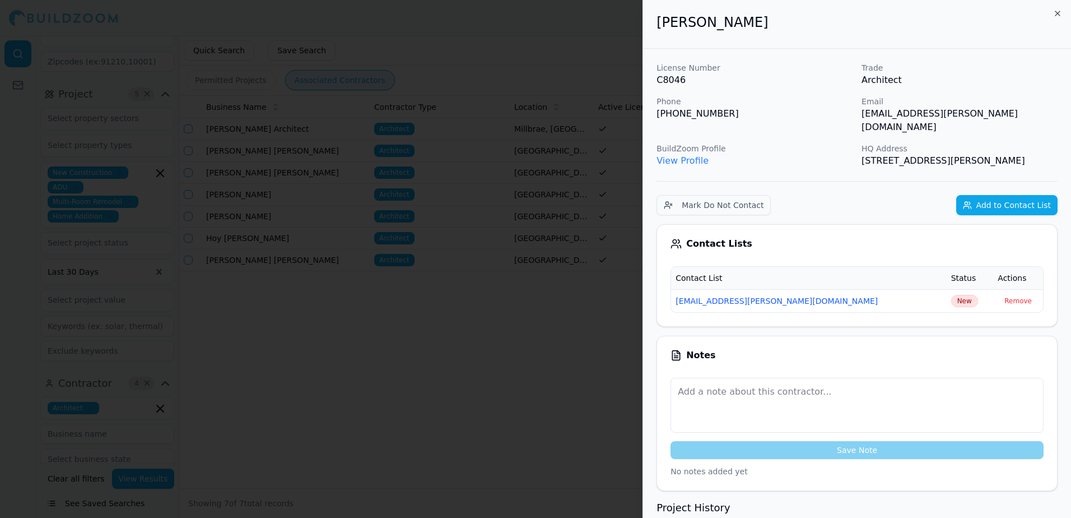
click at [586, 358] on div at bounding box center [535, 259] width 1071 height 518
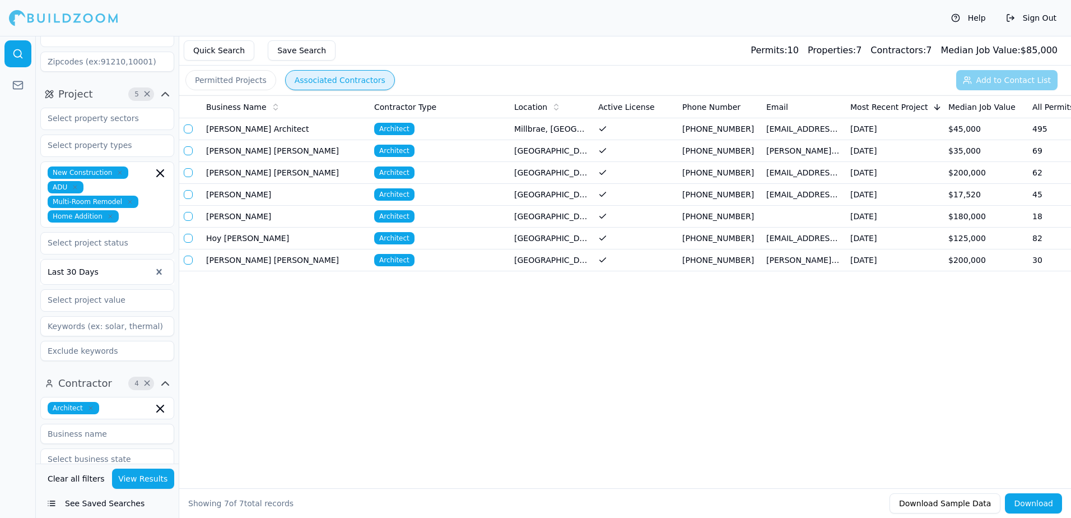
click at [403, 216] on span "Architect" at bounding box center [394, 216] width 40 height 12
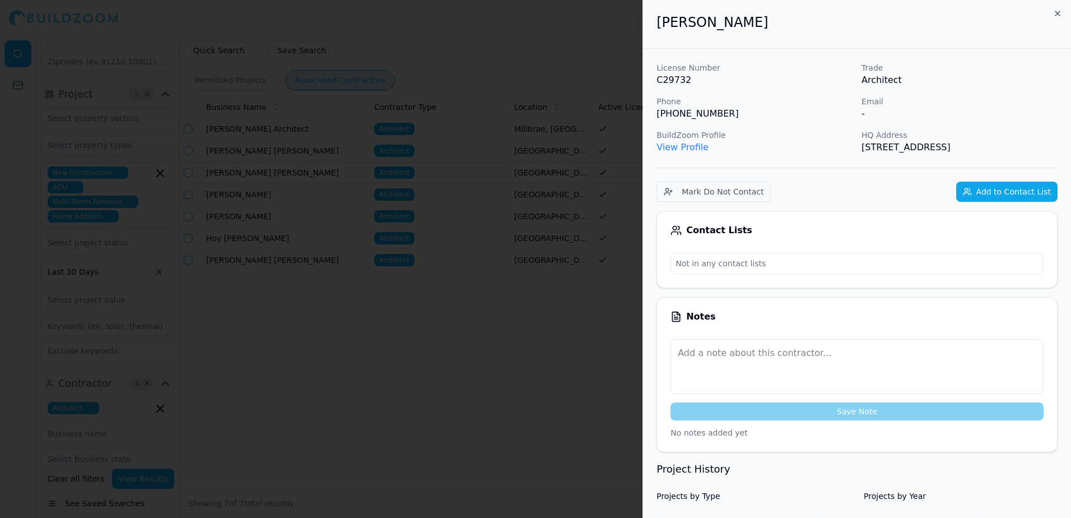
click at [468, 327] on div at bounding box center [535, 259] width 1071 height 518
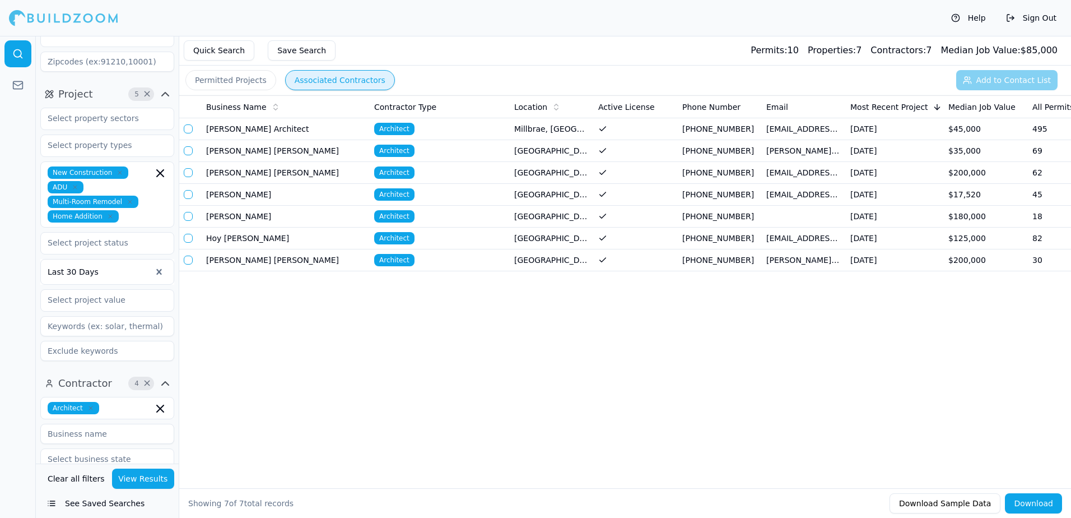
click at [390, 236] on span "Architect" at bounding box center [394, 238] width 40 height 12
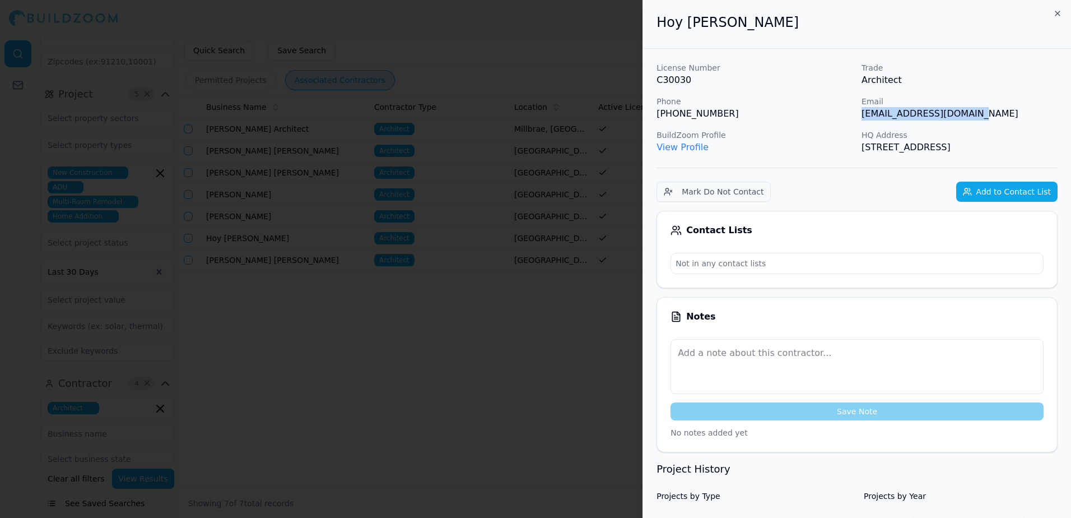
drag, startPoint x: 863, startPoint y: 115, endPoint x: 976, endPoint y: 117, distance: 113.2
click at [976, 117] on p "[EMAIL_ADDRESS][DOMAIN_NAME]" at bounding box center [959, 113] width 196 height 13
drag, startPoint x: 976, startPoint y: 117, endPoint x: 955, endPoint y: 116, distance: 20.2
copy p "[EMAIL_ADDRESS][DOMAIN_NAME]"
click at [720, 264] on p "Not in any contact lists" at bounding box center [857, 263] width 372 height 20
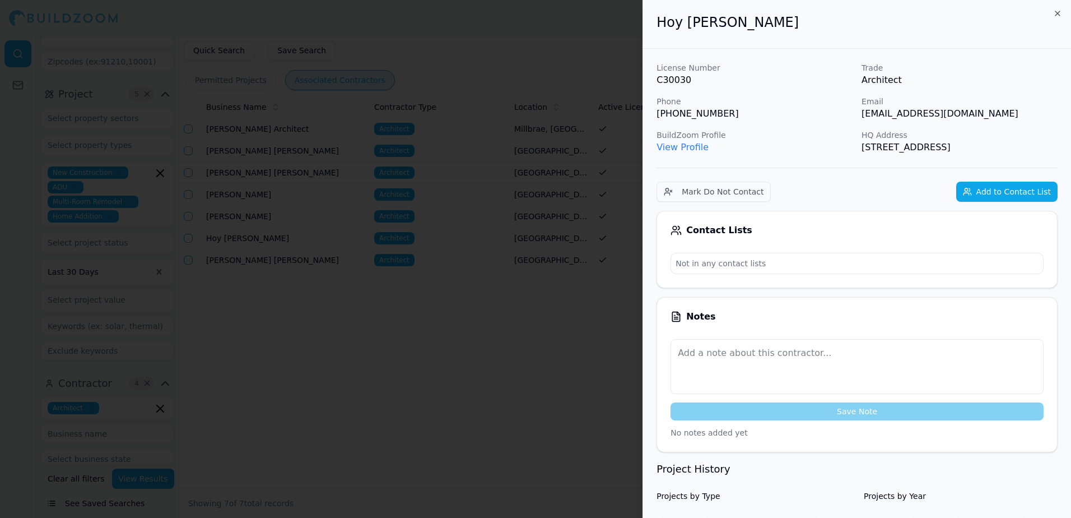
drag, startPoint x: 720, startPoint y: 263, endPoint x: 1020, endPoint y: 189, distance: 309.2
click at [1020, 189] on button "Add to Contact List" at bounding box center [1006, 191] width 101 height 20
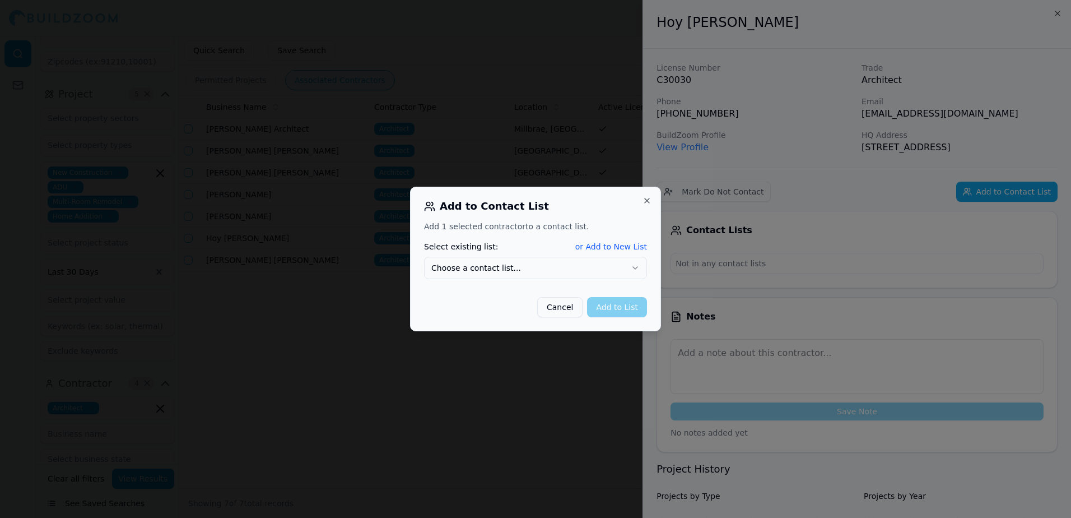
click at [618, 247] on button "or Add to New List" at bounding box center [611, 246] width 72 height 11
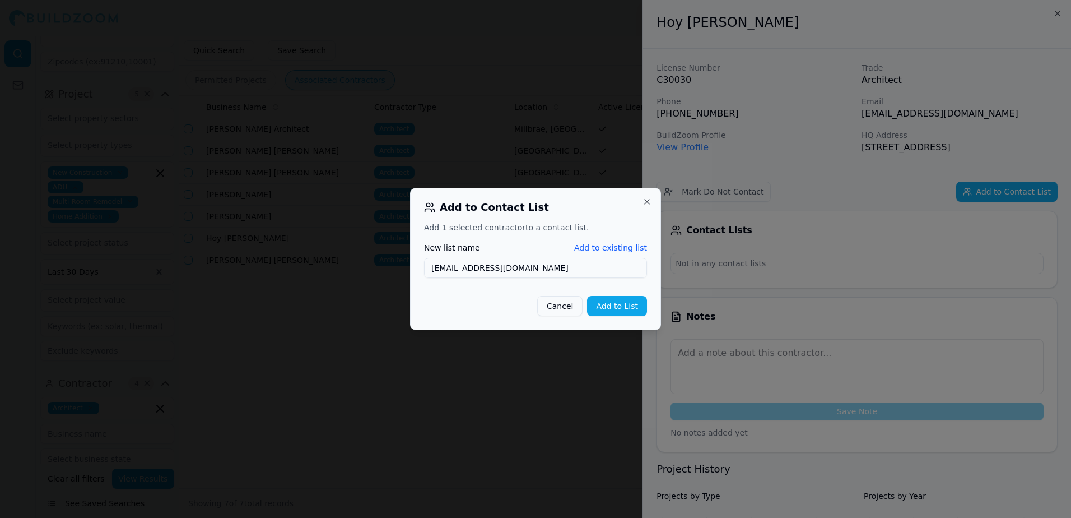
type input "[EMAIL_ADDRESS][DOMAIN_NAME]"
click at [633, 305] on button "Add to List" at bounding box center [617, 306] width 60 height 20
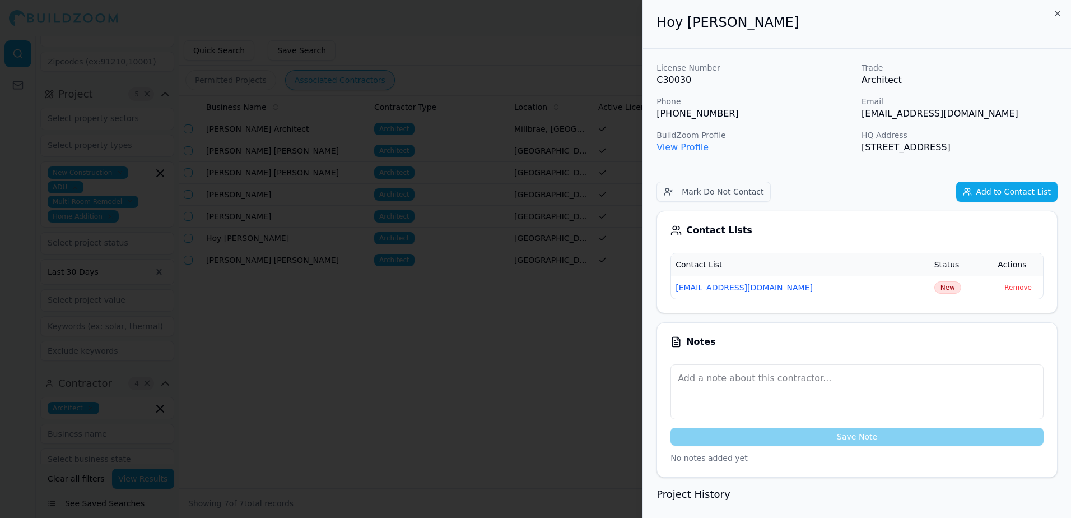
click at [511, 324] on div at bounding box center [535, 259] width 1071 height 518
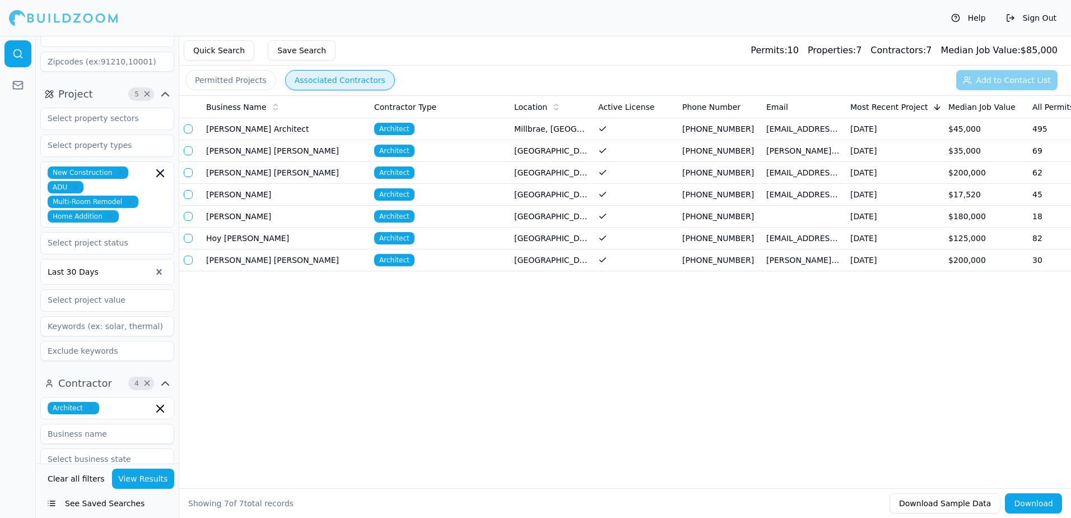
click at [391, 239] on span "Architect" at bounding box center [394, 238] width 40 height 12
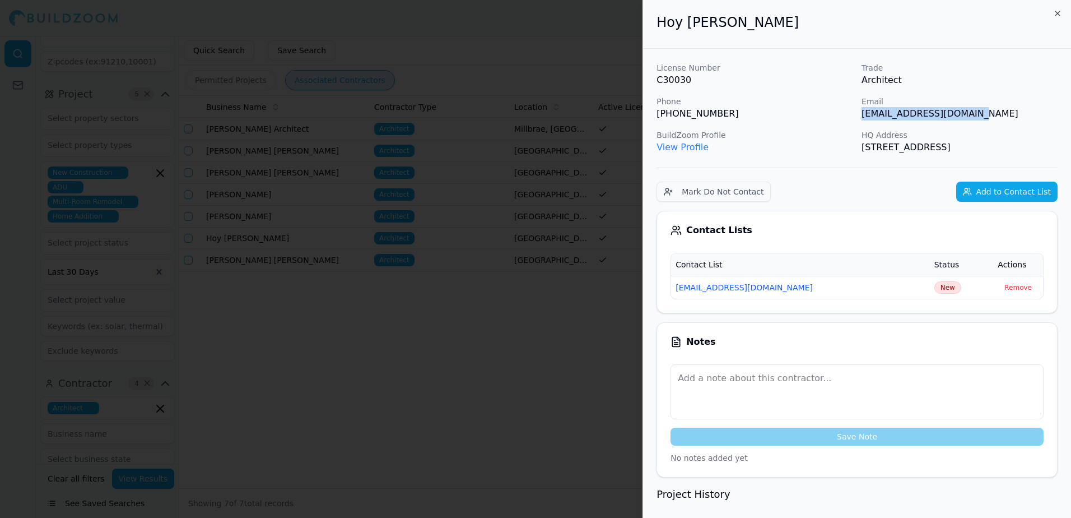
drag, startPoint x: 861, startPoint y: 114, endPoint x: 995, endPoint y: 118, distance: 133.4
click at [995, 118] on p "[EMAIL_ADDRESS][DOMAIN_NAME]" at bounding box center [959, 113] width 196 height 13
drag, startPoint x: 995, startPoint y: 118, endPoint x: 944, endPoint y: 113, distance: 50.7
copy p "[EMAIL_ADDRESS][DOMAIN_NAME]"
click at [1017, 189] on button "Add to Contact List" at bounding box center [1006, 191] width 101 height 20
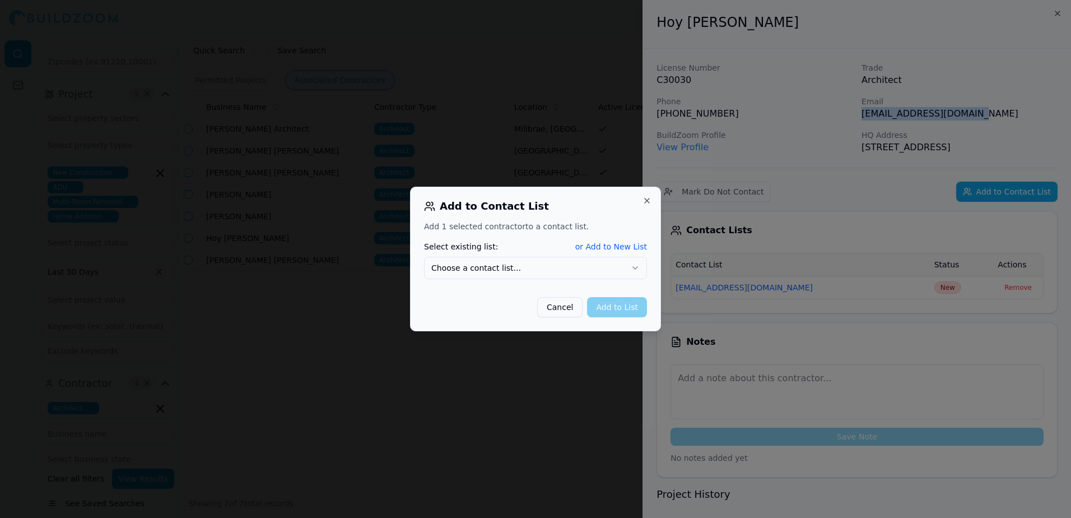
click at [627, 248] on button "or Add to New List" at bounding box center [611, 246] width 72 height 11
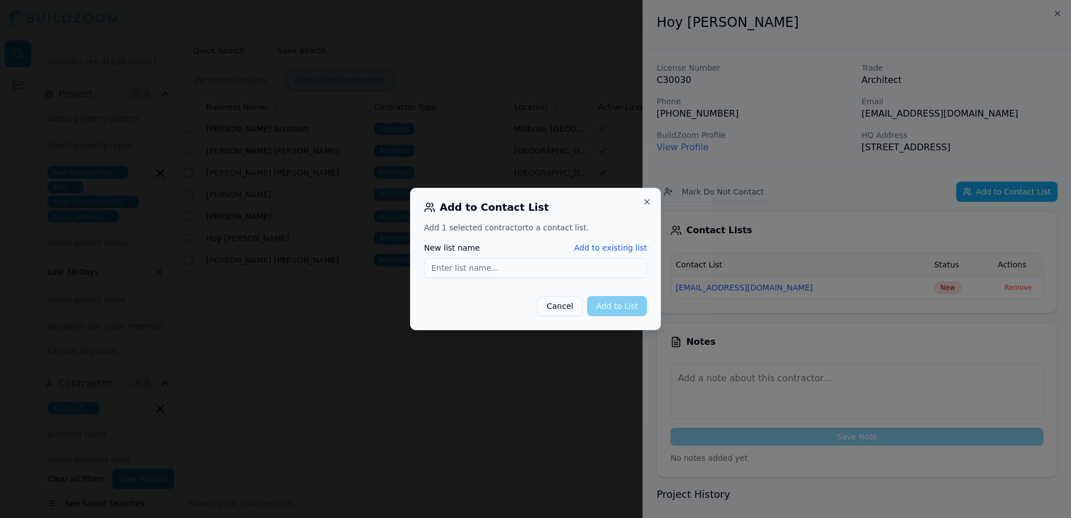
click at [446, 267] on input "New list name" at bounding box center [535, 268] width 223 height 20
type input "[EMAIL_ADDRESS][DOMAIN_NAME]"
click at [617, 309] on button "Add to List" at bounding box center [617, 306] width 60 height 20
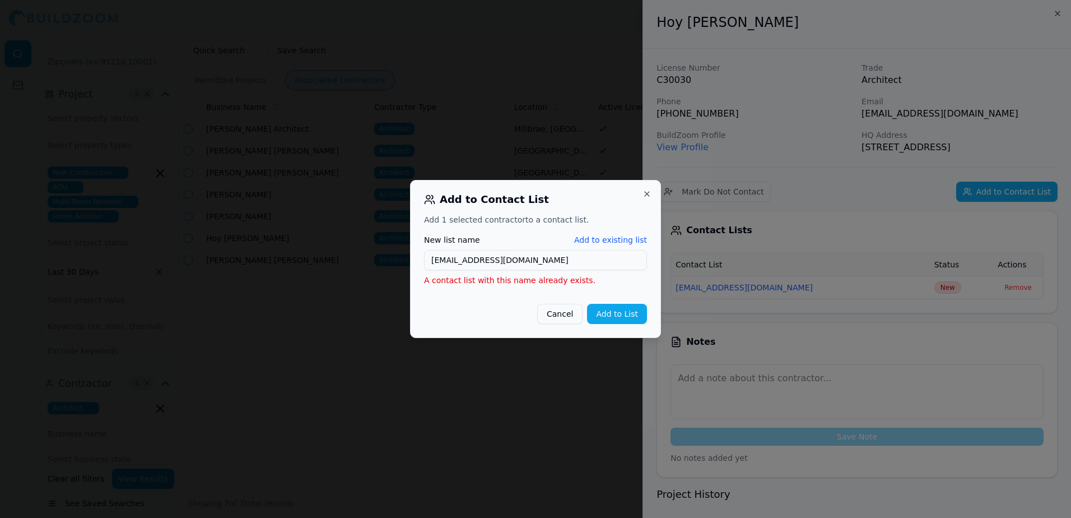
click at [569, 318] on button "Cancel" at bounding box center [559, 314] width 45 height 20
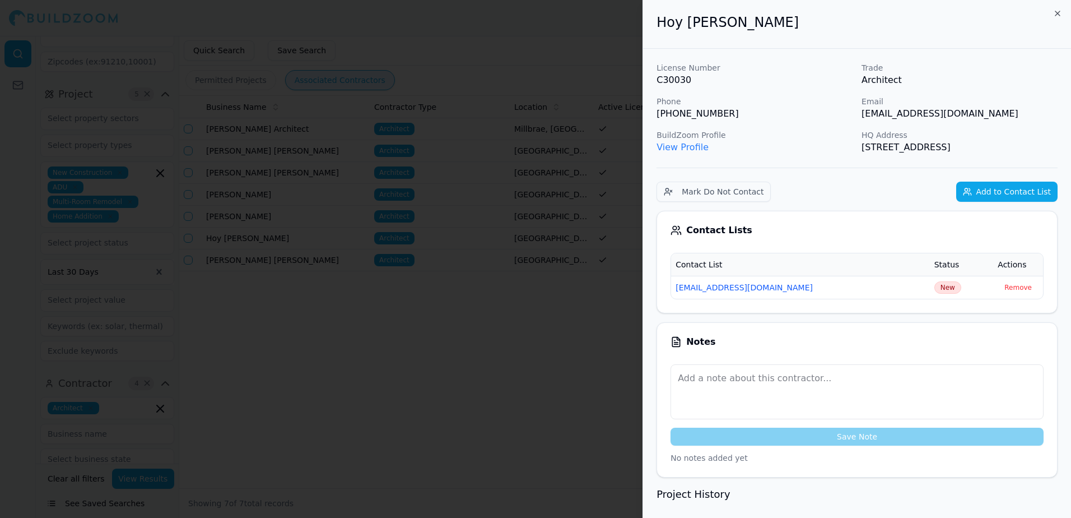
click at [452, 337] on div at bounding box center [535, 259] width 1071 height 518
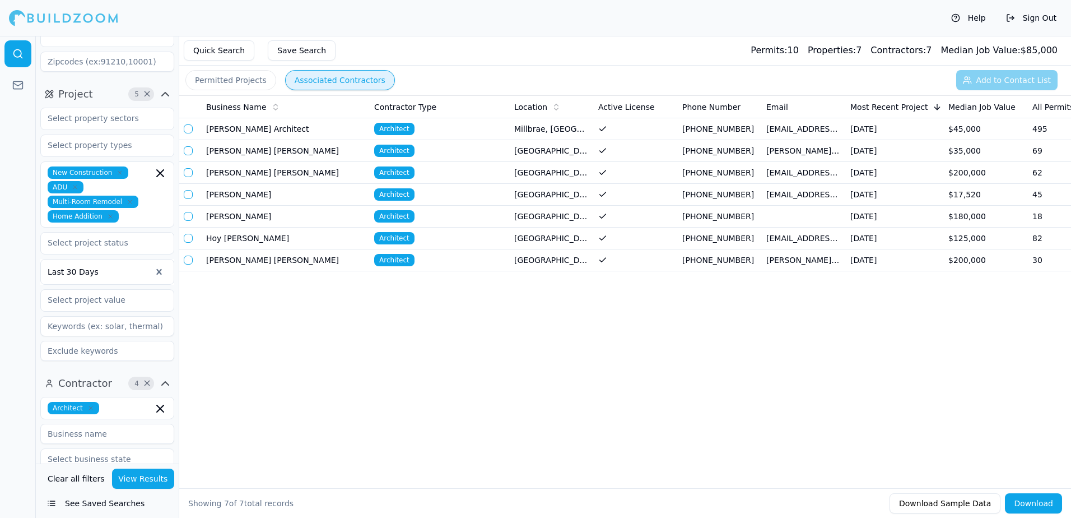
click at [250, 258] on td "[PERSON_NAME] [PERSON_NAME]" at bounding box center [286, 260] width 168 height 22
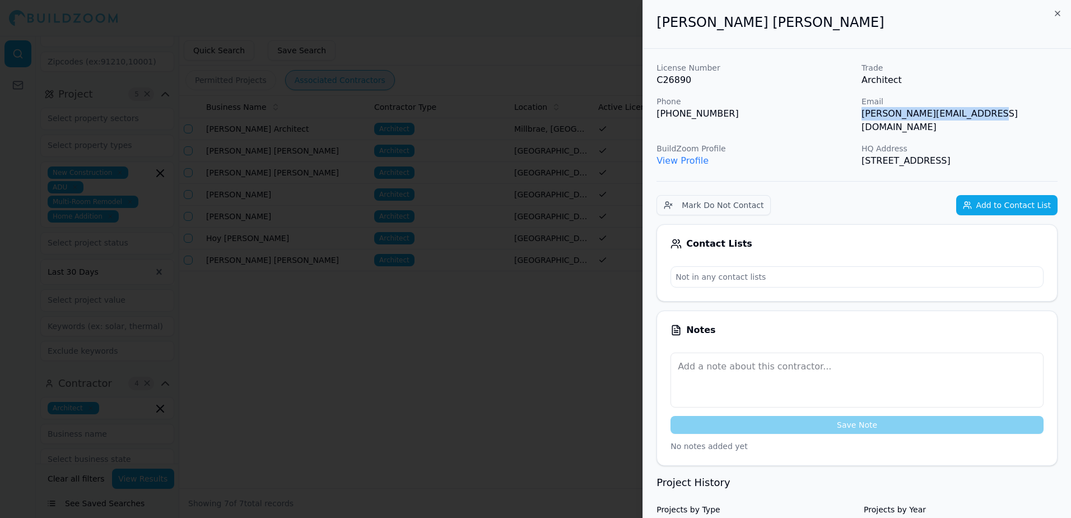
drag, startPoint x: 862, startPoint y: 115, endPoint x: 983, endPoint y: 114, distance: 121.5
click at [983, 114] on p "[PERSON_NAME][EMAIL_ADDRESS][DOMAIN_NAME]" at bounding box center [959, 120] width 196 height 27
drag, startPoint x: 983, startPoint y: 114, endPoint x: 969, endPoint y: 116, distance: 14.2
copy p "[PERSON_NAME][EMAIL_ADDRESS][DOMAIN_NAME]"
click at [1011, 195] on button "Add to Contact List" at bounding box center [1006, 205] width 101 height 20
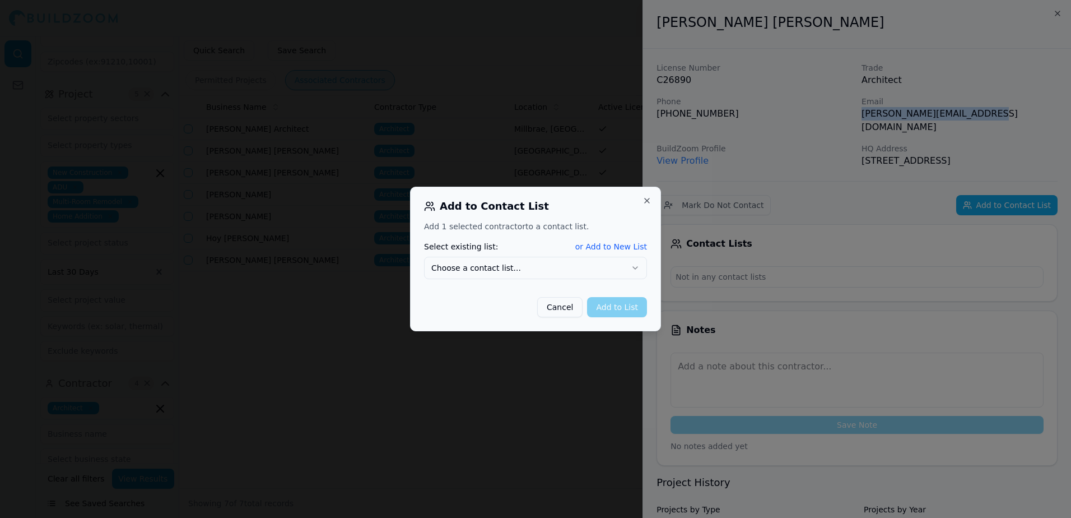
click at [628, 246] on button "or Add to New List" at bounding box center [611, 246] width 72 height 11
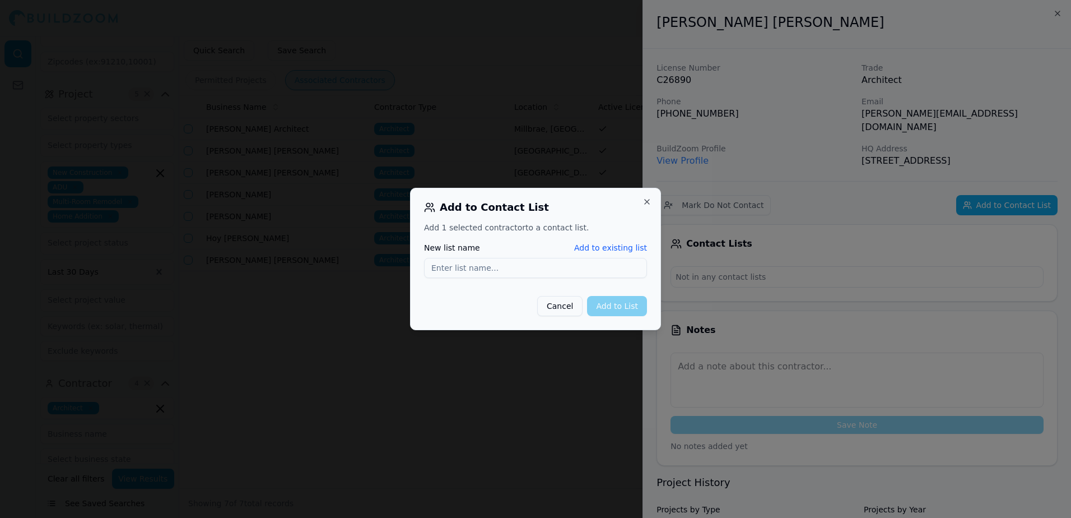
click at [447, 269] on input "New list name" at bounding box center [535, 268] width 223 height 20
type input "[PERSON_NAME][EMAIL_ADDRESS][DOMAIN_NAME]"
click at [609, 308] on button "Add to List" at bounding box center [617, 306] width 60 height 20
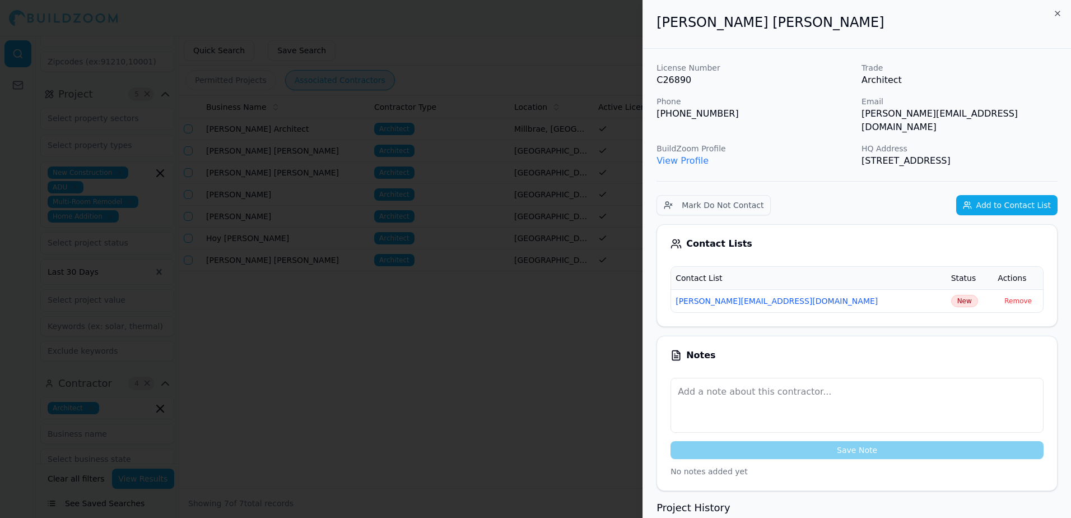
click at [951, 295] on span "New" at bounding box center [964, 301] width 27 height 12
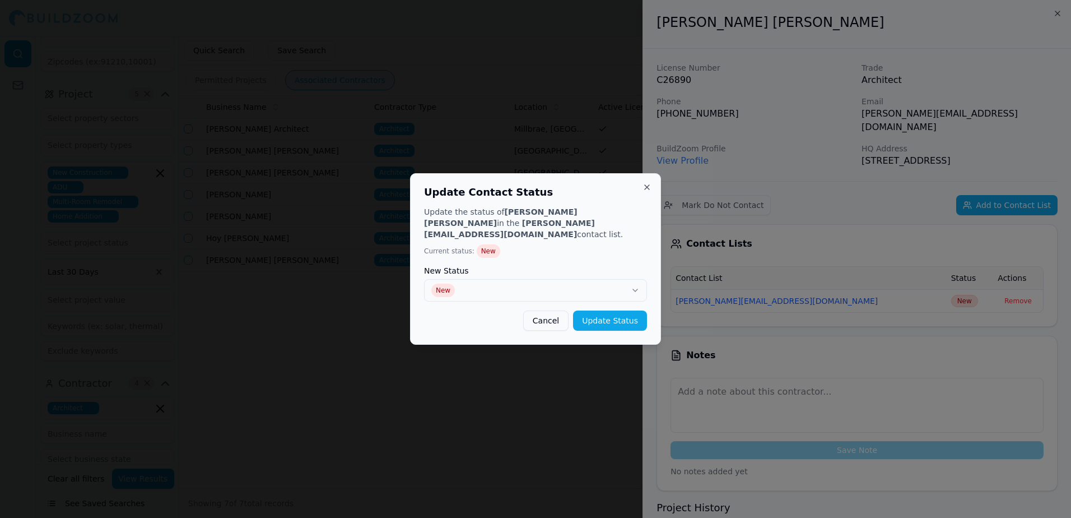
click at [617, 318] on button "Update Status" at bounding box center [610, 320] width 74 height 20
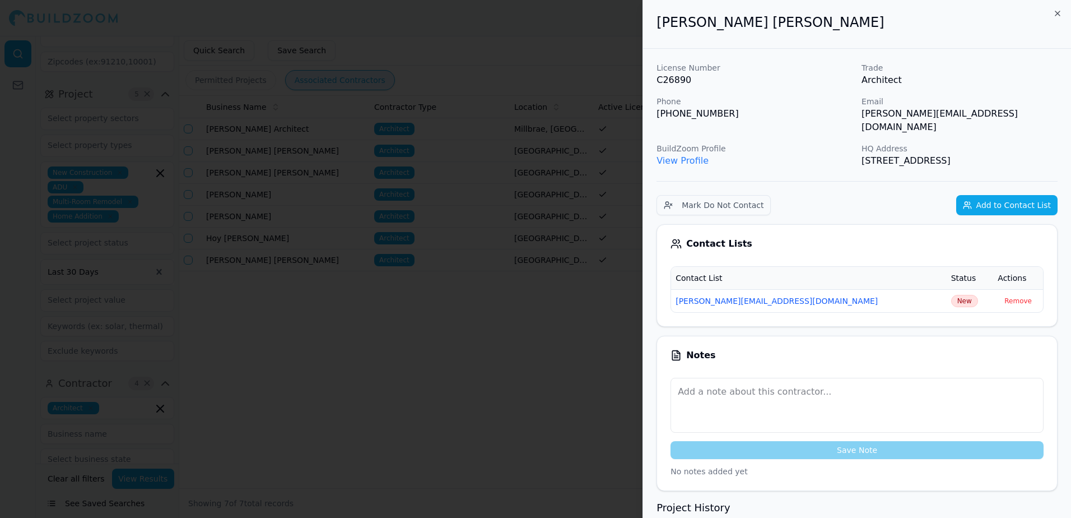
click at [501, 402] on div at bounding box center [535, 259] width 1071 height 518
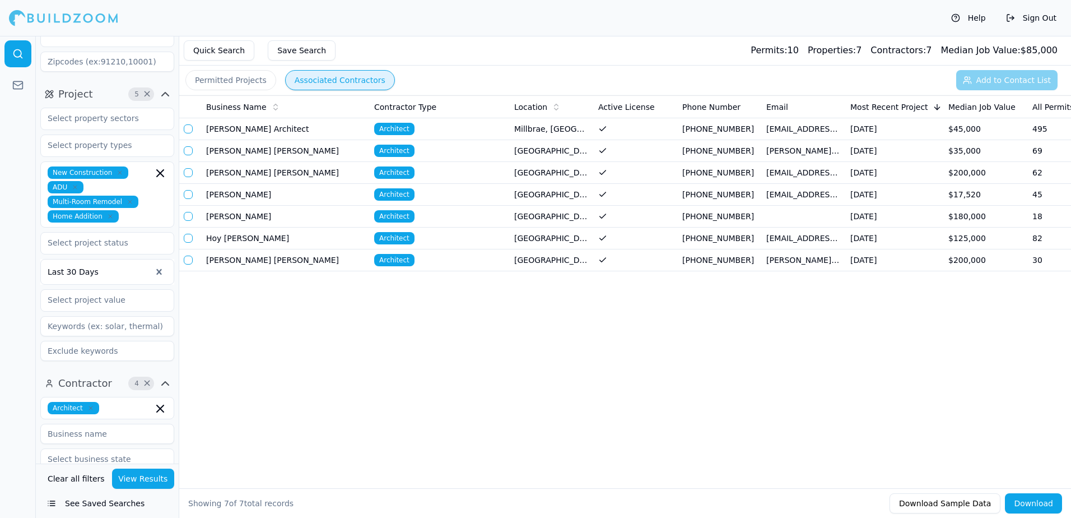
click at [266, 261] on td "[PERSON_NAME] [PERSON_NAME]" at bounding box center [286, 260] width 168 height 22
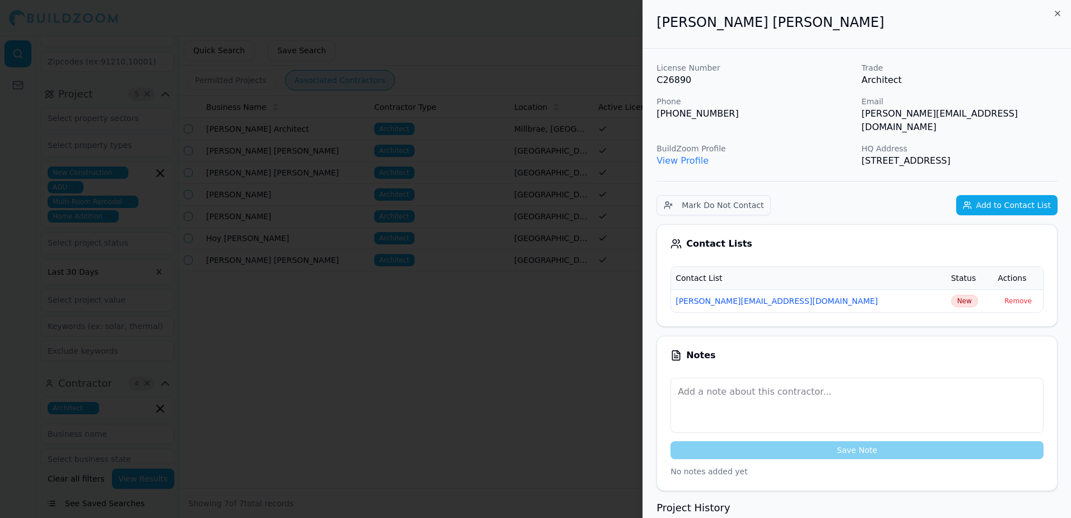
click at [280, 309] on div at bounding box center [535, 259] width 1071 height 518
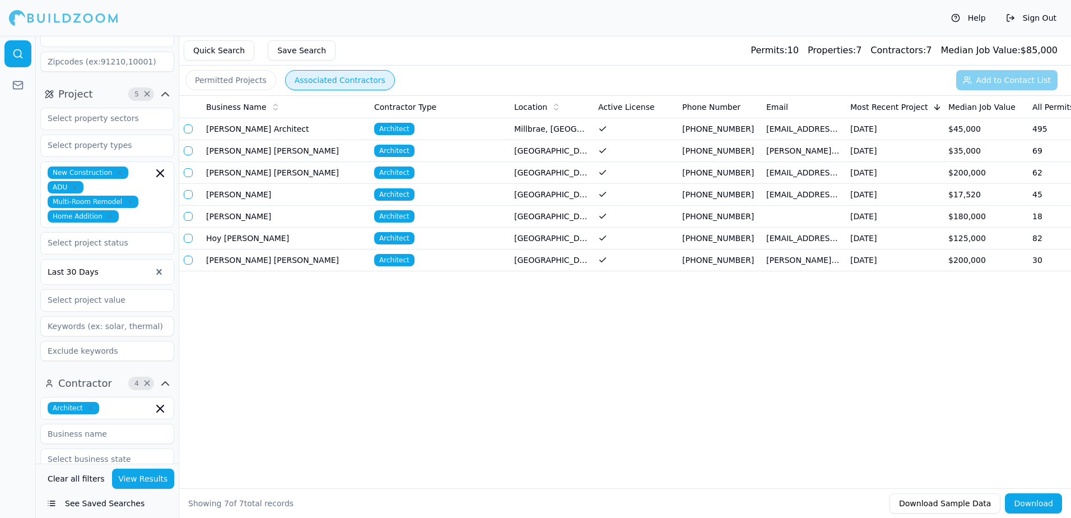
click at [294, 256] on td "[PERSON_NAME] [PERSON_NAME]" at bounding box center [286, 260] width 168 height 22
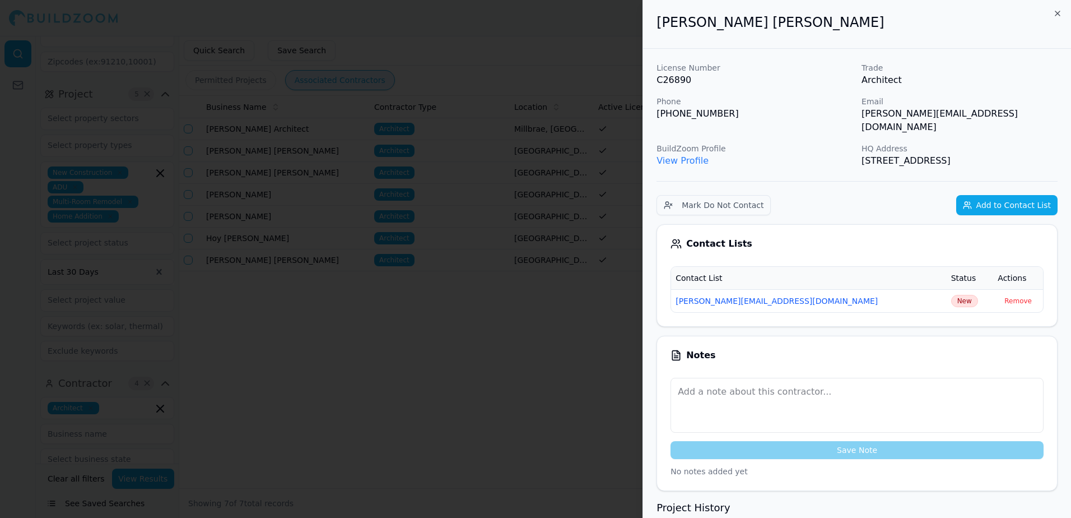
click at [717, 295] on button "[PERSON_NAME][EMAIL_ADDRESS][DOMAIN_NAME]" at bounding box center [776, 300] width 202 height 11
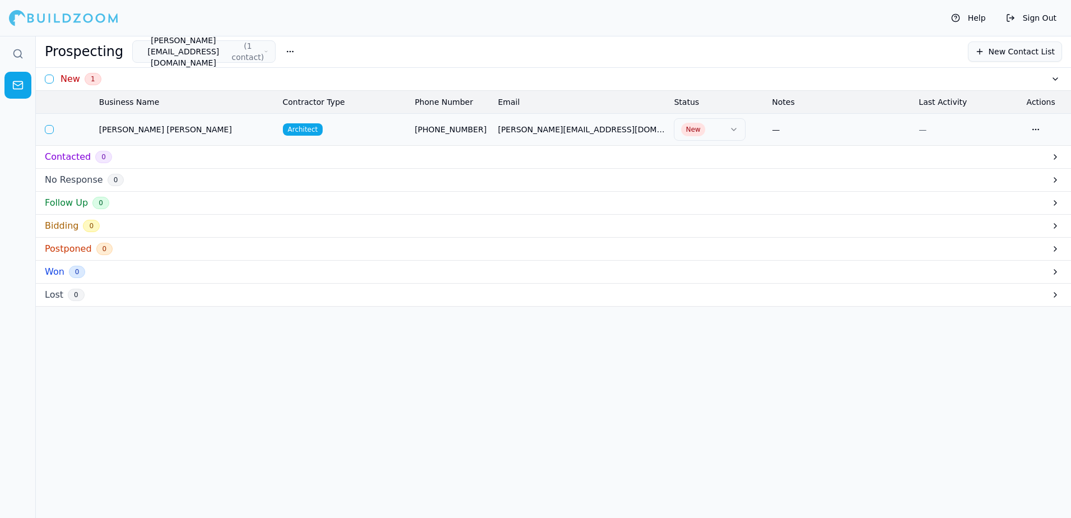
click at [76, 156] on h3 "Contacted" at bounding box center [68, 156] width 46 height 13
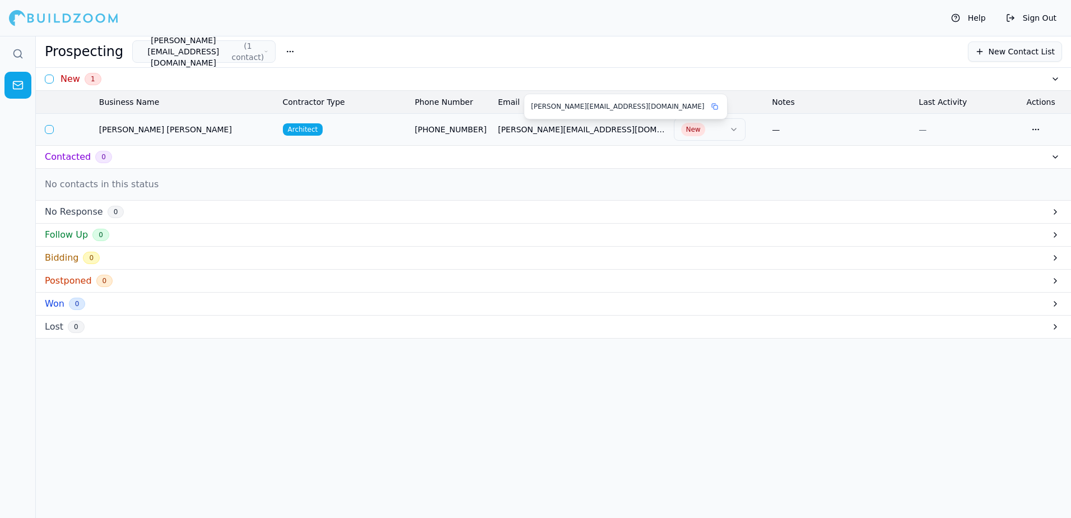
click at [524, 128] on span "[PERSON_NAME][EMAIL_ADDRESS][DOMAIN_NAME]" at bounding box center [581, 129] width 167 height 11
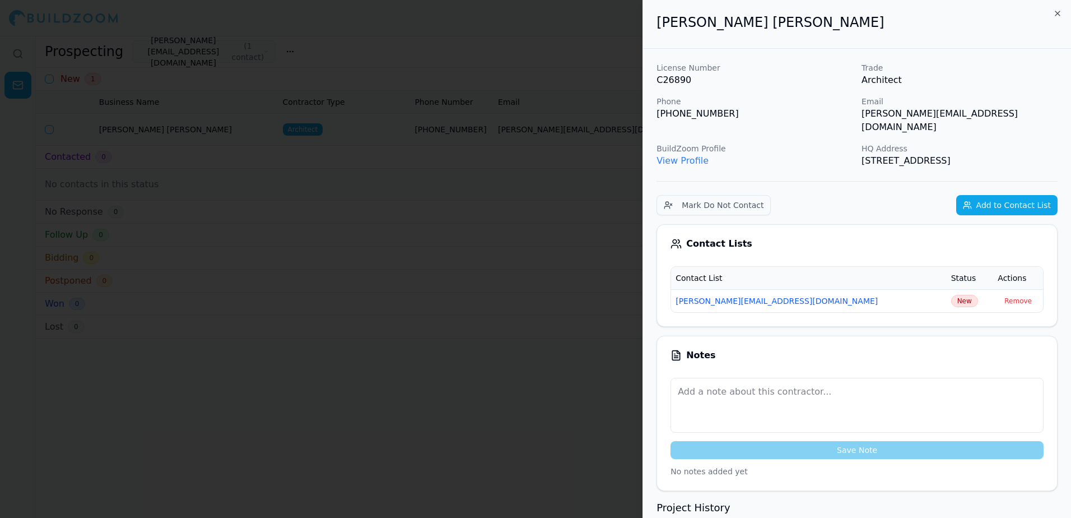
click at [515, 207] on div at bounding box center [535, 259] width 1071 height 518
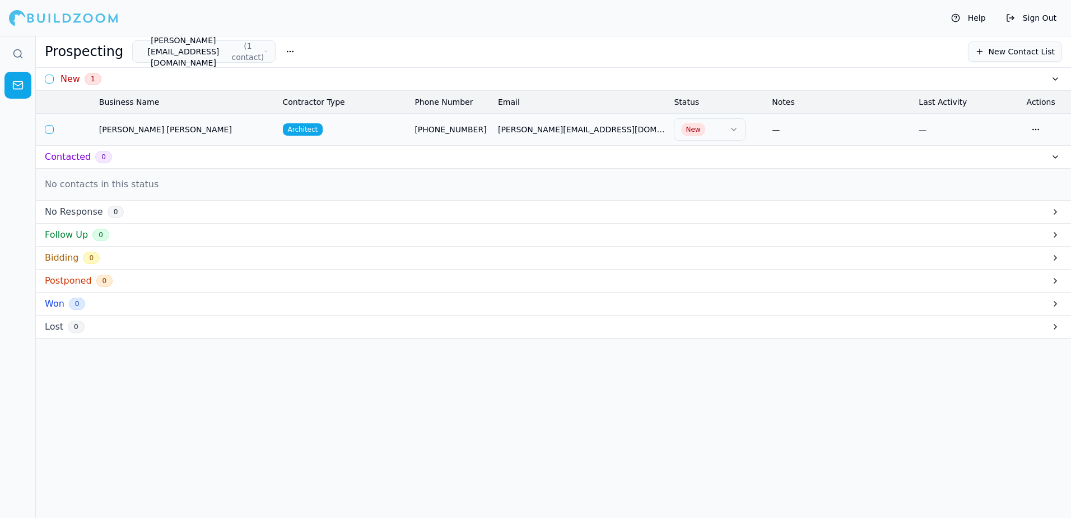
click at [280, 53] on button "button" at bounding box center [290, 51] width 20 height 20
click at [339, 53] on div "Prospecting [PERSON_NAME][EMAIL_ADDRESS][DOMAIN_NAME] ( 1 contact ) New Contact…" at bounding box center [553, 51] width 1017 height 22
click at [49, 78] on button "button" at bounding box center [49, 78] width 9 height 9
click at [69, 234] on h3 "Follow Up" at bounding box center [66, 234] width 43 height 13
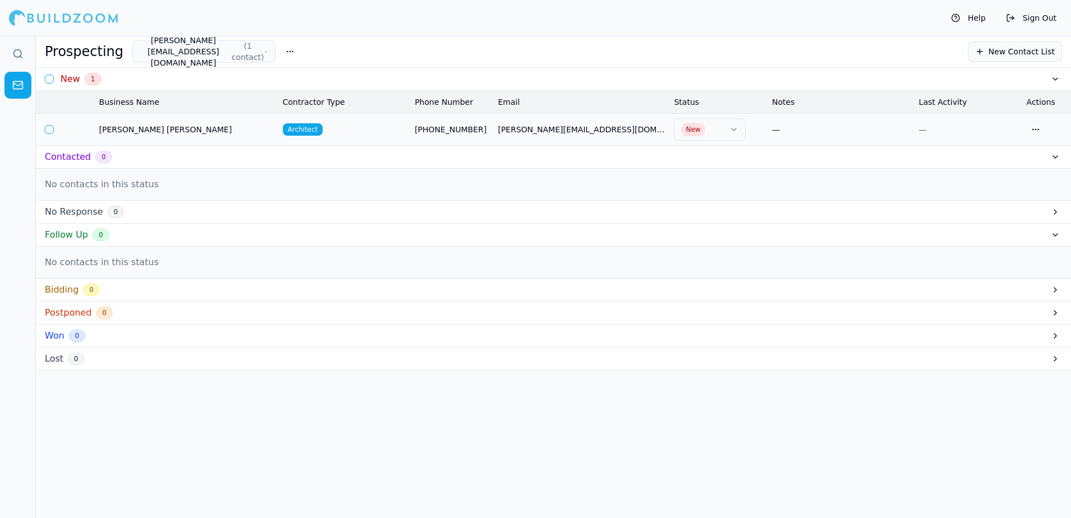
click at [57, 290] on h3 "Bidding" at bounding box center [62, 289] width 34 height 13
click at [82, 344] on h3 "Postponed" at bounding box center [68, 344] width 47 height 13
click at [50, 395] on h3 "Won" at bounding box center [55, 399] width 20 height 13
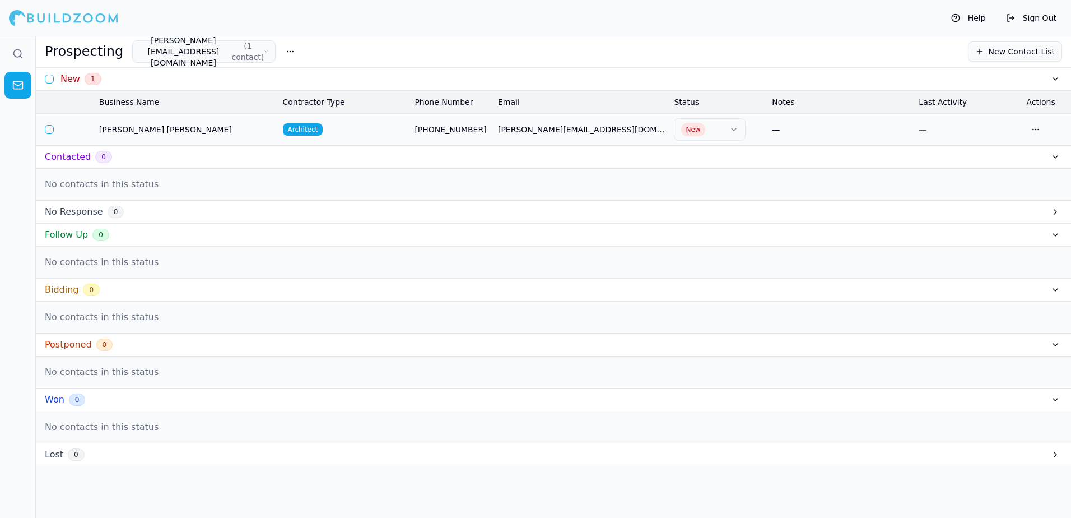
click at [52, 454] on h3 "Lost" at bounding box center [54, 453] width 18 height 13
click at [20, 85] on icon at bounding box center [18, 84] width 10 height 3
click at [264, 50] on icon "button" at bounding box center [266, 51] width 4 height 9
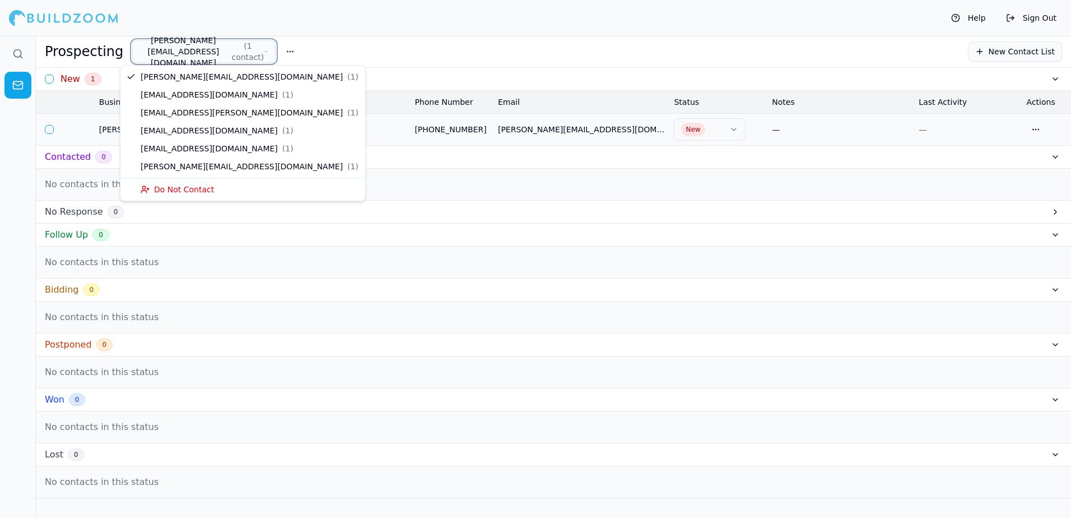
click at [331, 53] on div "Prospecting [PERSON_NAME][EMAIL_ADDRESS][DOMAIN_NAME] ( 1 contact ) New Contact…" at bounding box center [553, 51] width 1017 height 22
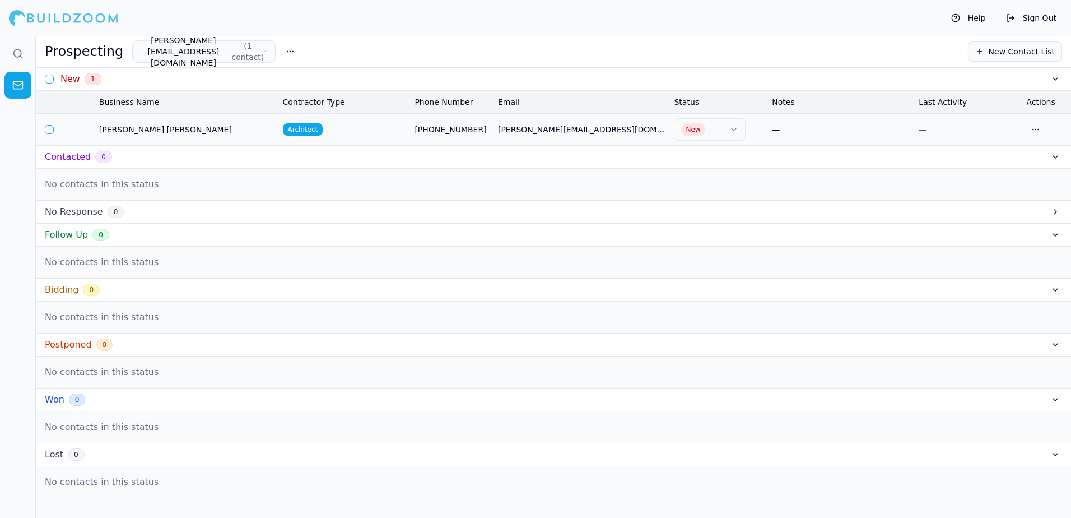
click at [1047, 102] on th "Actions" at bounding box center [1046, 102] width 49 height 22
click at [1054, 157] on button at bounding box center [1054, 156] width 13 height 13
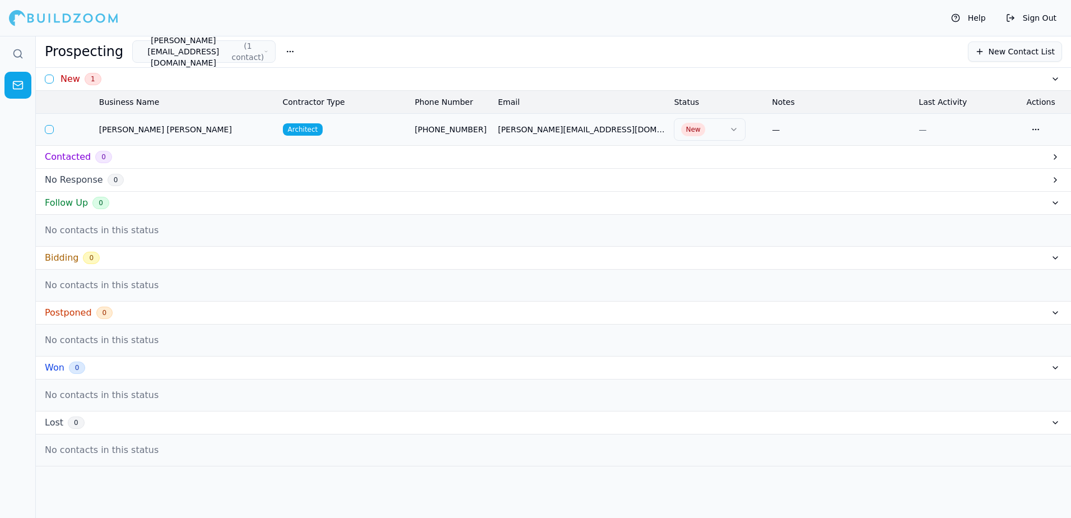
click at [1056, 78] on button at bounding box center [1054, 78] width 13 height 13
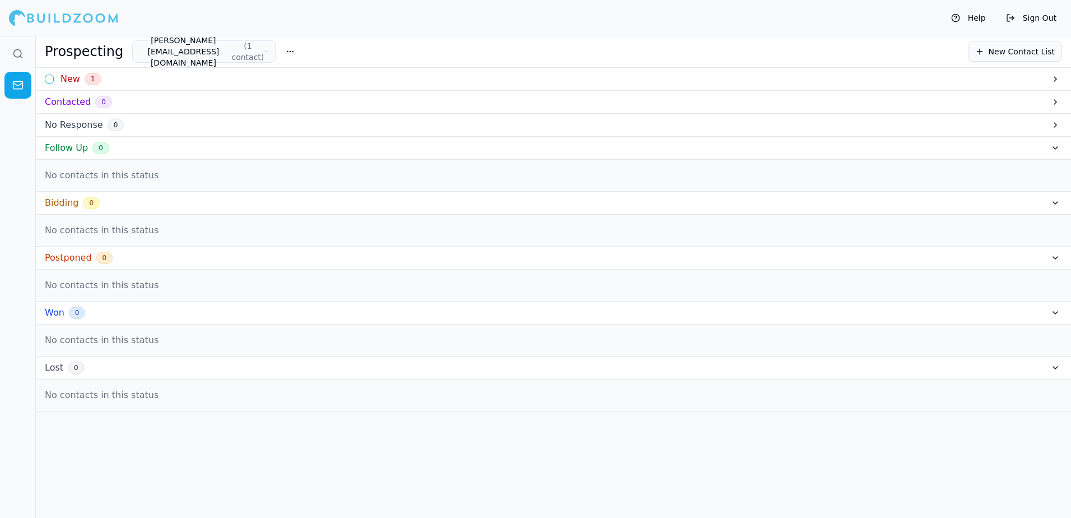
click at [280, 52] on button "button" at bounding box center [290, 51] width 20 height 20
click at [334, 51] on div "Prospecting [PERSON_NAME][EMAIL_ADDRESS][DOMAIN_NAME] ( 1 contact ) New Contact…" at bounding box center [553, 51] width 1017 height 22
click at [190, 50] on button "[PERSON_NAME][EMAIL_ADDRESS][DOMAIN_NAME] ( 1 contact )" at bounding box center [203, 51] width 143 height 22
click at [189, 52] on button "[PERSON_NAME][EMAIL_ADDRESS][DOMAIN_NAME] ( 1 contact )" at bounding box center [203, 51] width 143 height 22
click at [73, 101] on h3 "Contacted" at bounding box center [68, 101] width 46 height 13
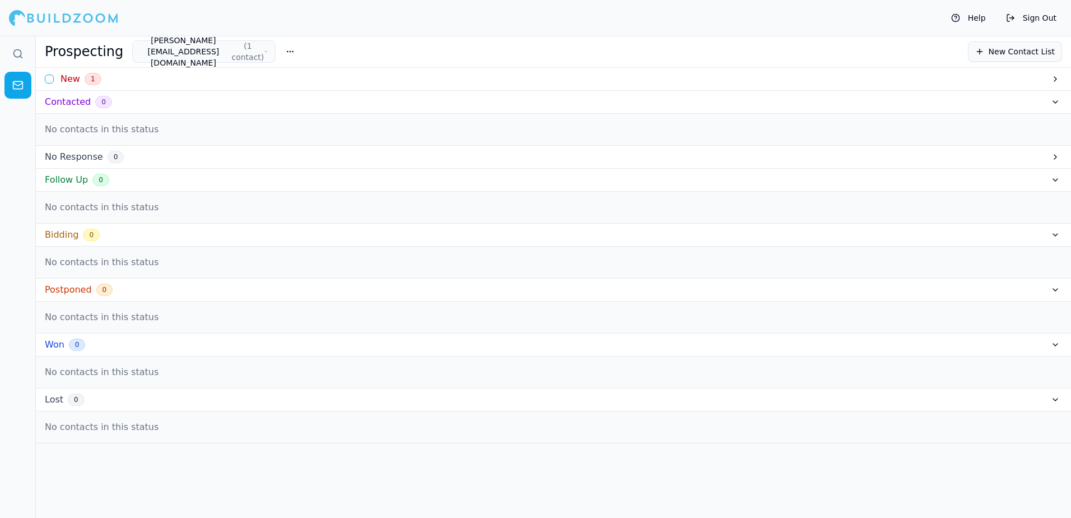
click at [982, 20] on button "Help" at bounding box center [968, 18] width 46 height 18
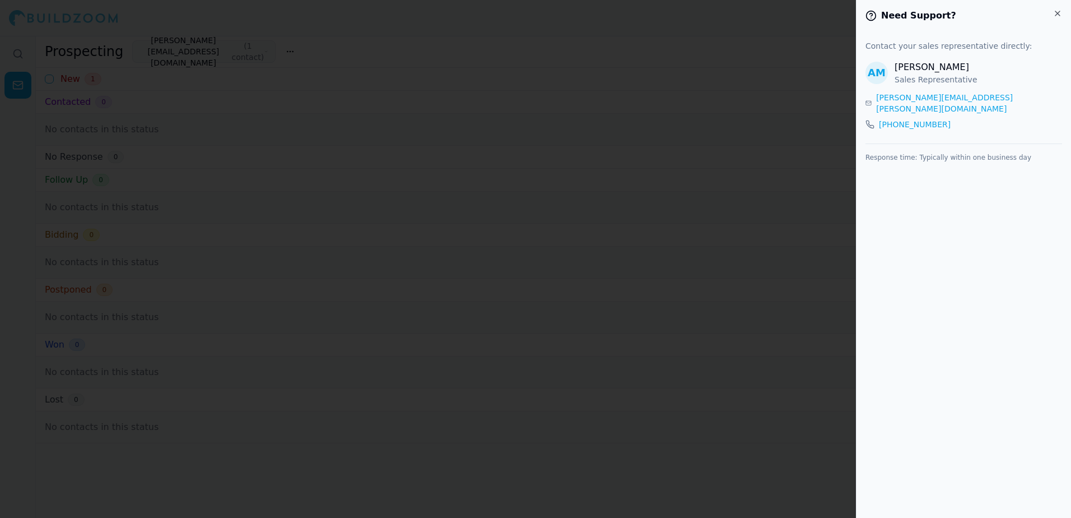
click at [1056, 13] on icon "button" at bounding box center [1057, 13] width 9 height 9
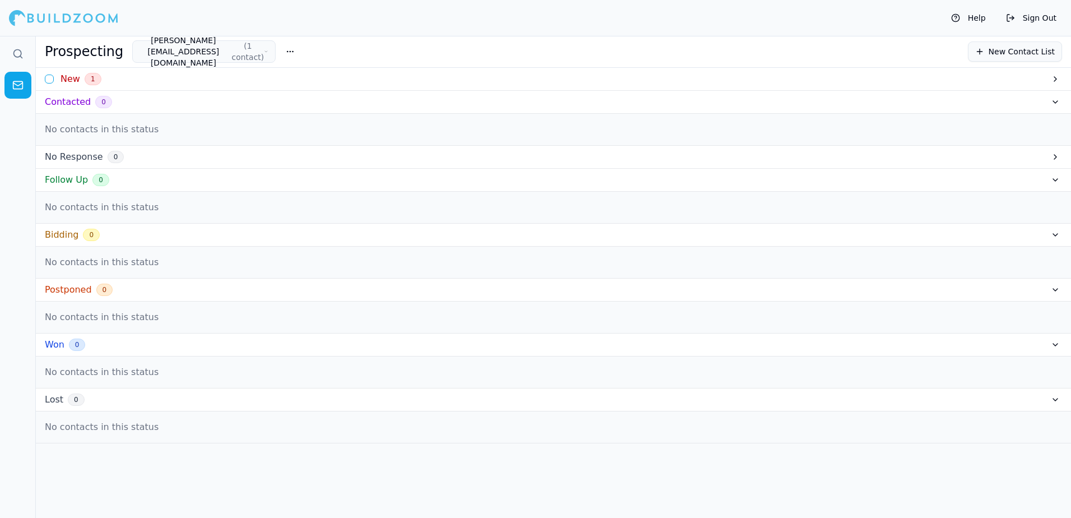
click at [63, 55] on h1 "Prospecting" at bounding box center [84, 52] width 78 height 18
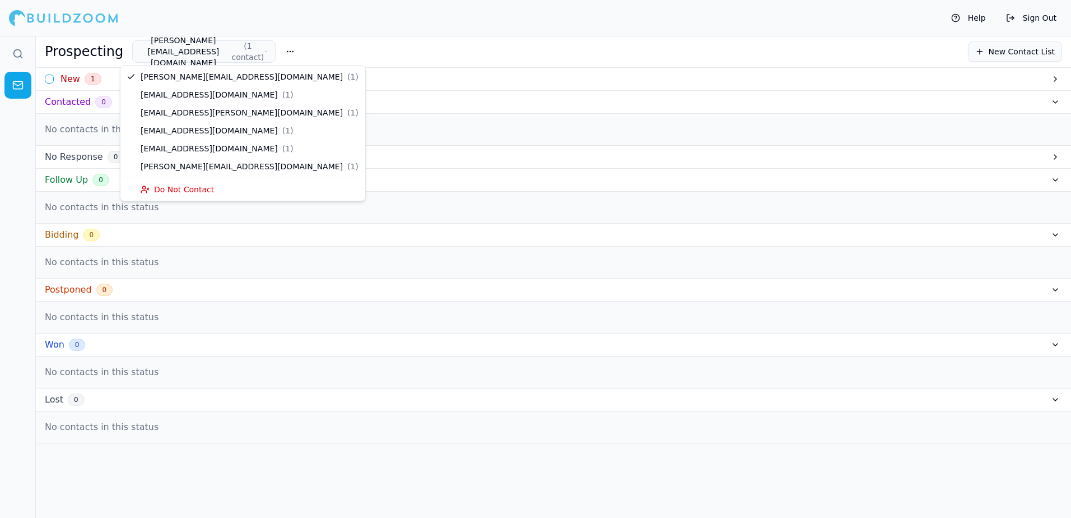
click at [159, 46] on button "[PERSON_NAME][EMAIL_ADDRESS][DOMAIN_NAME] ( 1 contact )" at bounding box center [203, 51] width 143 height 22
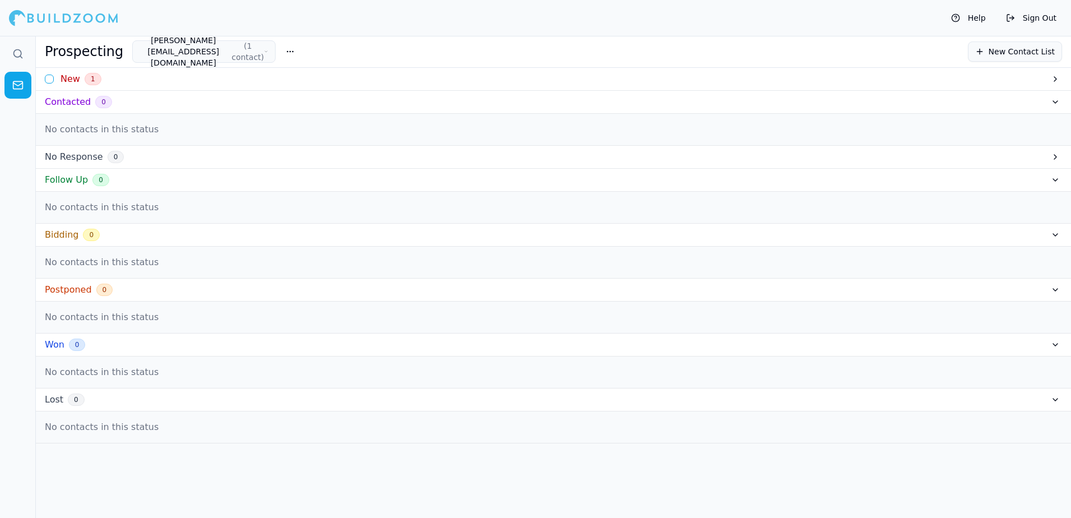
click at [280, 53] on button "button" at bounding box center [290, 51] width 20 height 20
click at [264, 52] on icon "button" at bounding box center [266, 51] width 4 height 9
click at [330, 48] on div "Prospecting [PERSON_NAME][EMAIL_ADDRESS][DOMAIN_NAME] ( 1 contact ) New Contact…" at bounding box center [553, 51] width 1017 height 22
click at [62, 104] on h3 "Contacted" at bounding box center [68, 101] width 46 height 13
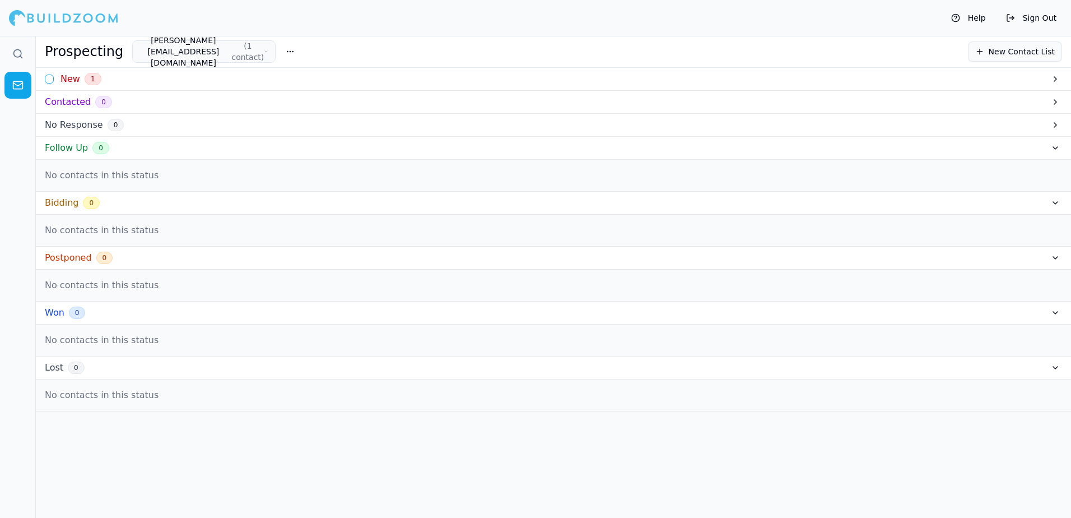
click at [1059, 104] on button at bounding box center [1054, 101] width 13 height 13
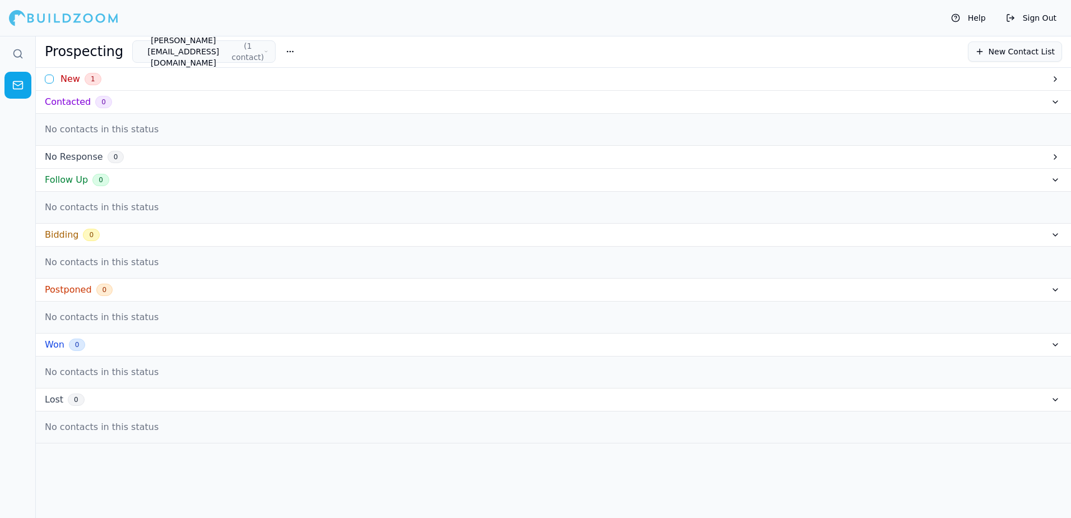
click at [1059, 104] on button at bounding box center [1054, 101] width 13 height 13
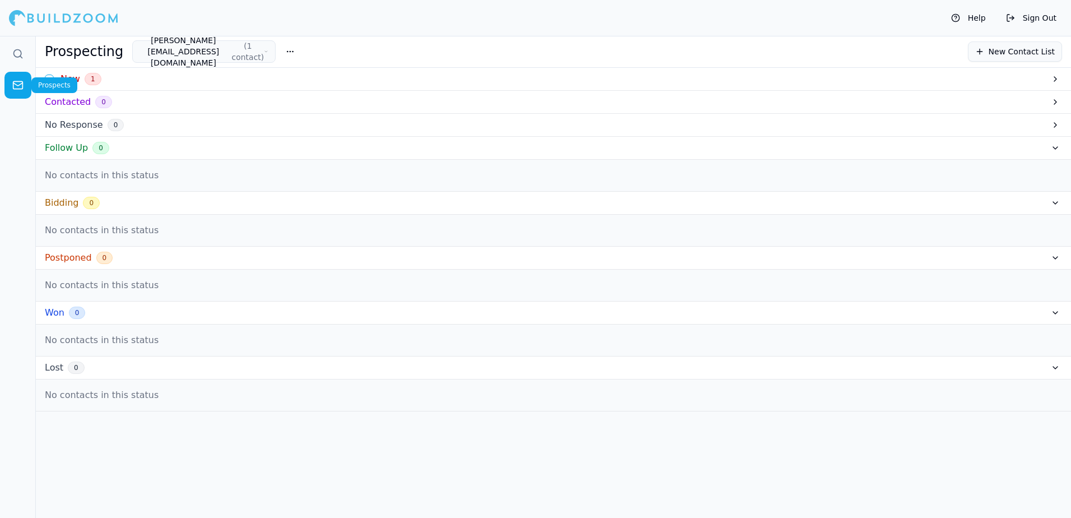
click at [17, 87] on icon at bounding box center [17, 85] width 11 height 11
click at [16, 55] on icon at bounding box center [17, 53] width 11 height 11
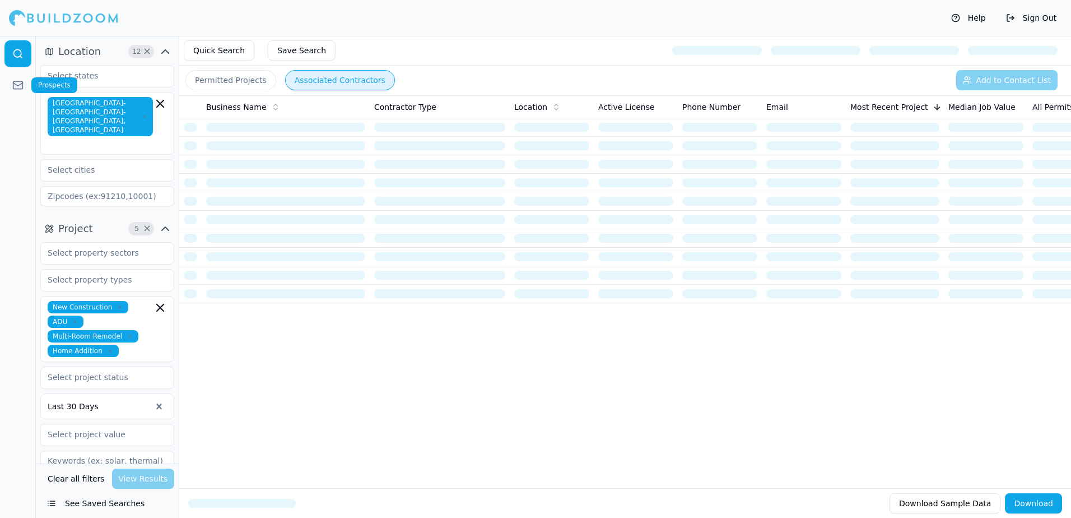
click at [14, 85] on icon at bounding box center [17, 85] width 11 height 11
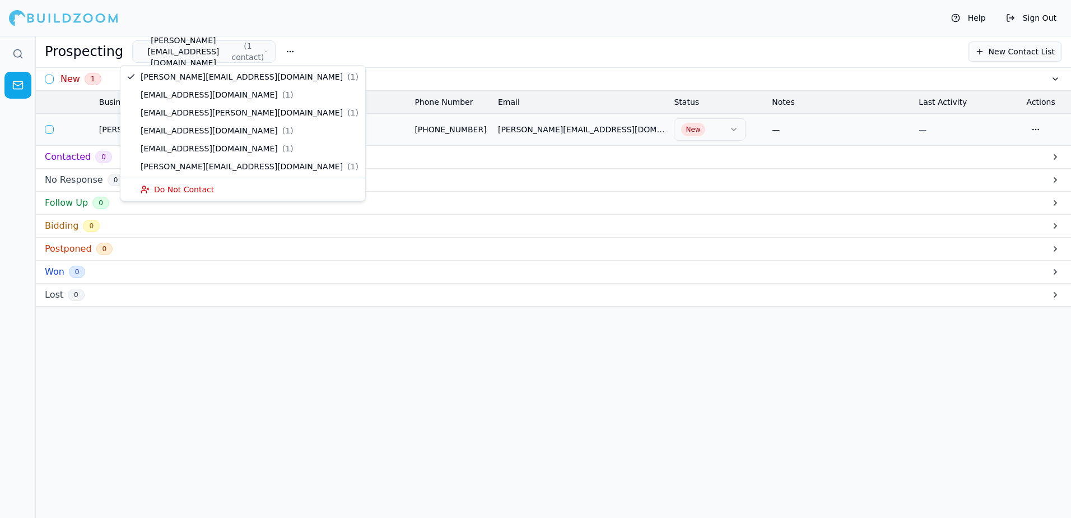
click at [159, 54] on button "[PERSON_NAME][EMAIL_ADDRESS][DOMAIN_NAME] ( 1 contact )" at bounding box center [203, 51] width 143 height 22
click at [264, 51] on icon "button" at bounding box center [266, 51] width 4 height 9
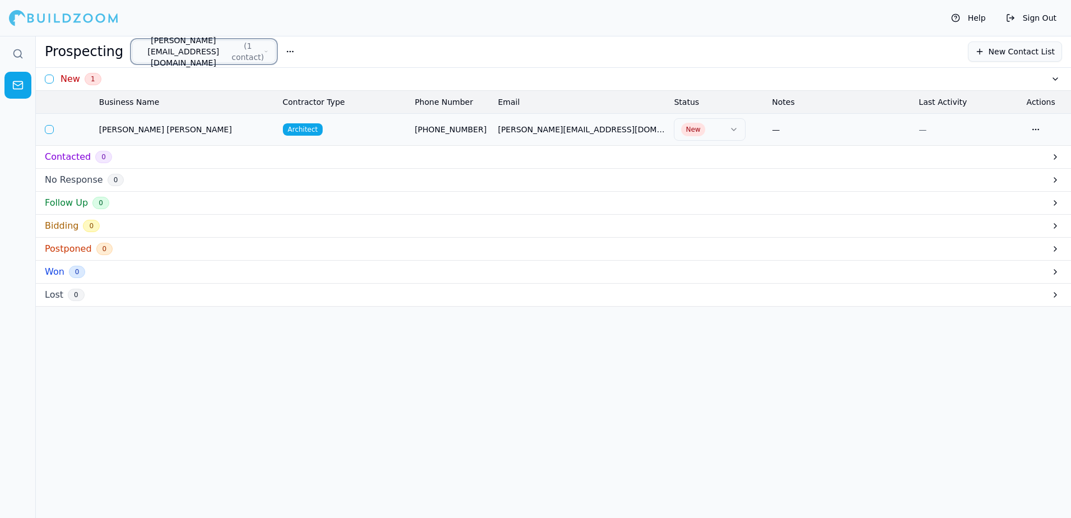
click at [302, 48] on div "Prospecting [PERSON_NAME][EMAIL_ADDRESS][DOMAIN_NAME] ( 1 contact ) New Contact…" at bounding box center [553, 51] width 1017 height 22
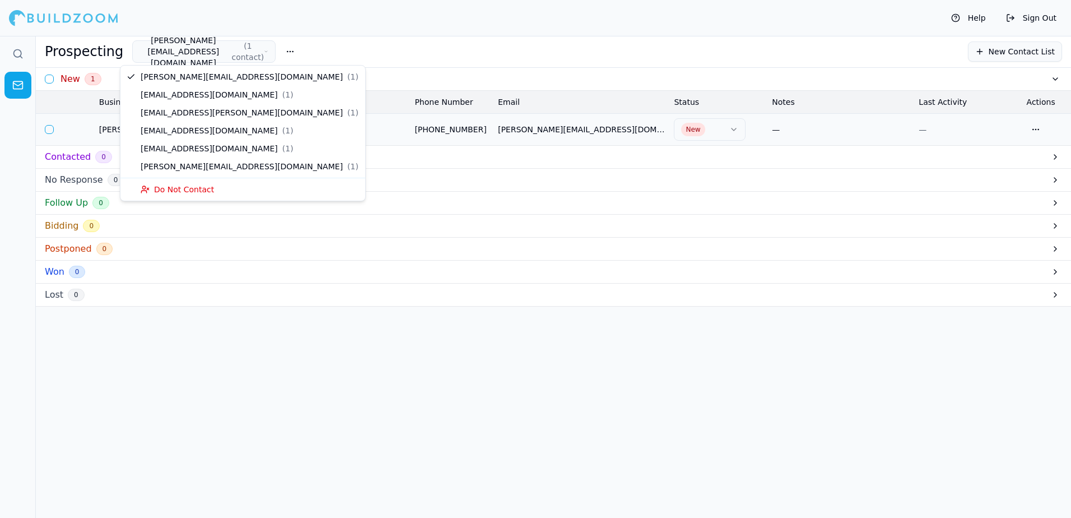
click at [154, 48] on button "[PERSON_NAME][EMAIL_ADDRESS][DOMAIN_NAME] ( 1 contact )" at bounding box center [203, 51] width 143 height 22
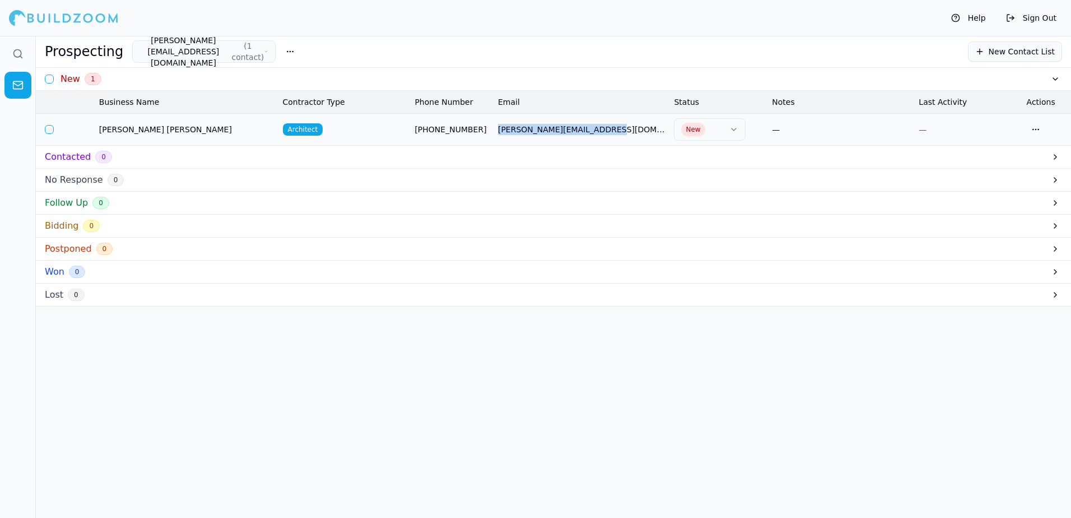
drag, startPoint x: 496, startPoint y: 129, endPoint x: 608, endPoint y: 142, distance: 112.7
click at [608, 142] on td "[PERSON_NAME][EMAIL_ADDRESS][DOMAIN_NAME]" at bounding box center [581, 129] width 176 height 32
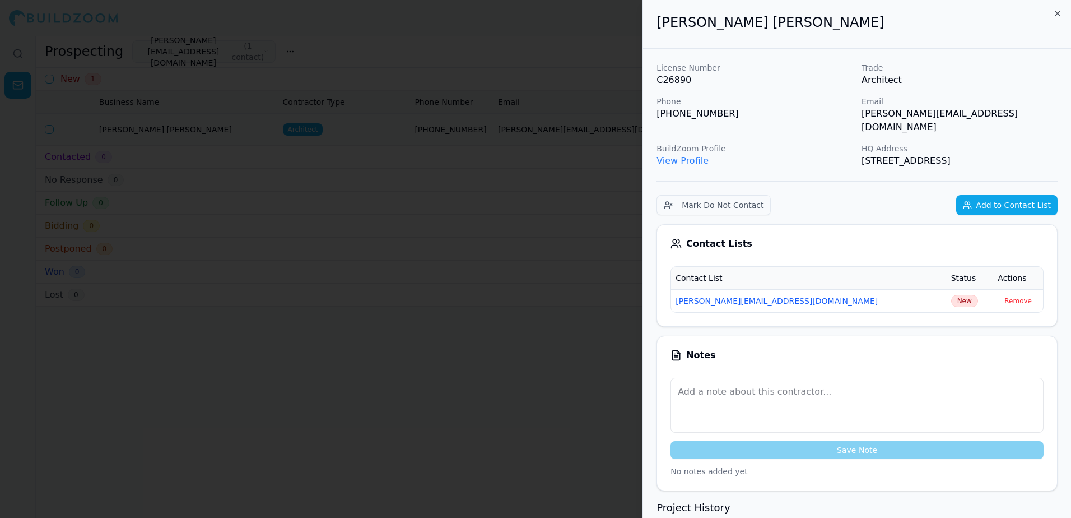
click at [596, 277] on div at bounding box center [535, 259] width 1071 height 518
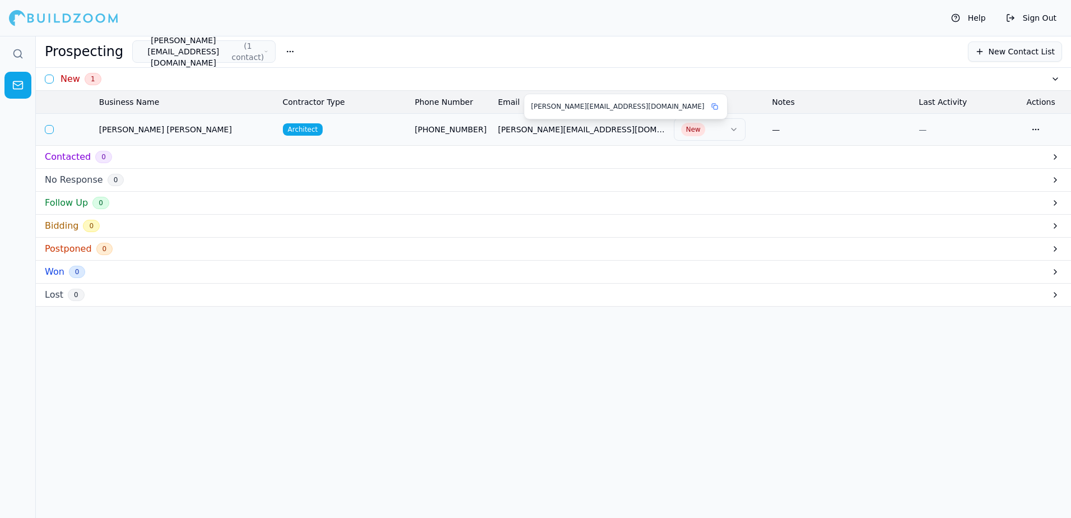
click at [554, 129] on span "[PERSON_NAME][EMAIL_ADDRESS][DOMAIN_NAME]" at bounding box center [581, 129] width 167 height 11
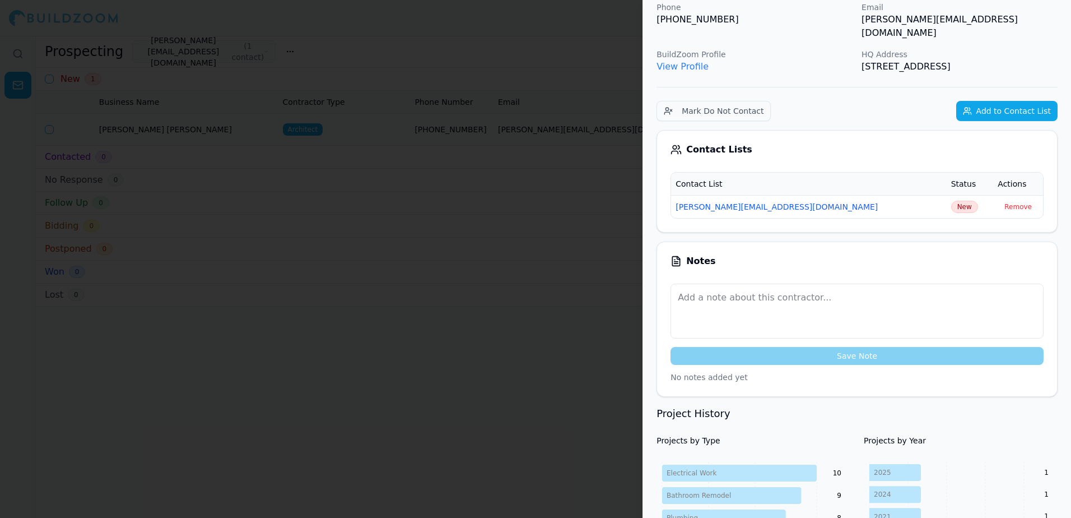
scroll to position [56, 0]
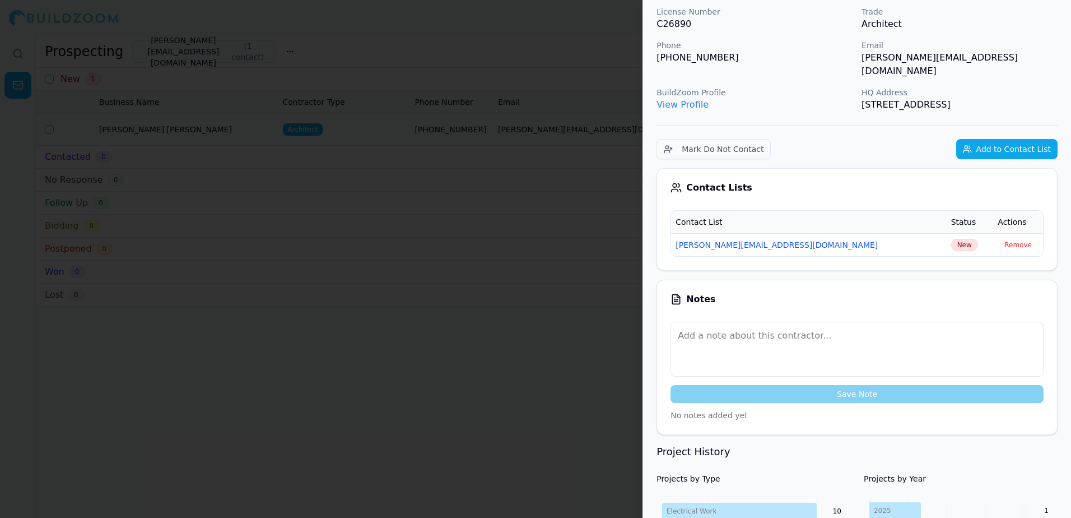
click at [397, 232] on div at bounding box center [535, 259] width 1071 height 518
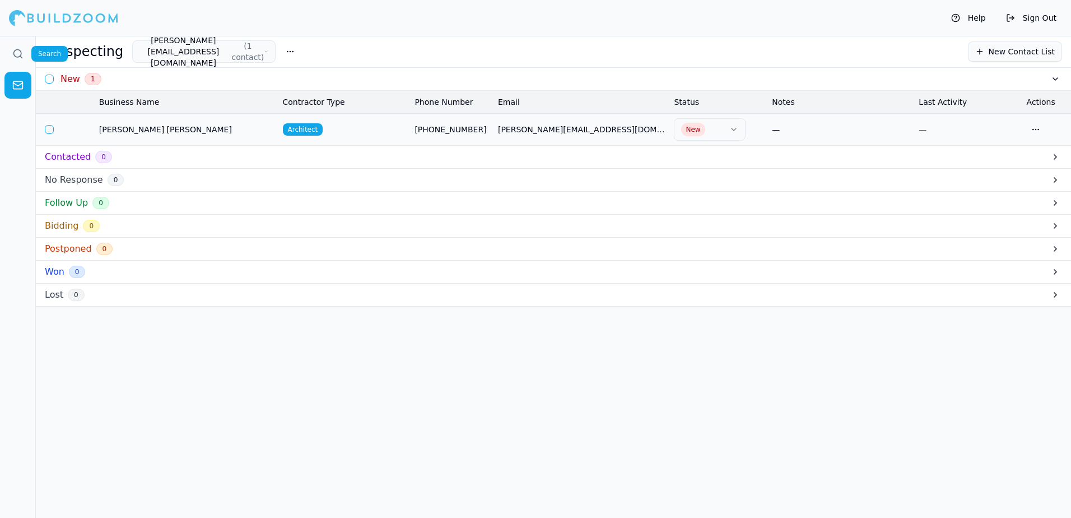
click at [17, 55] on icon at bounding box center [17, 53] width 11 height 11
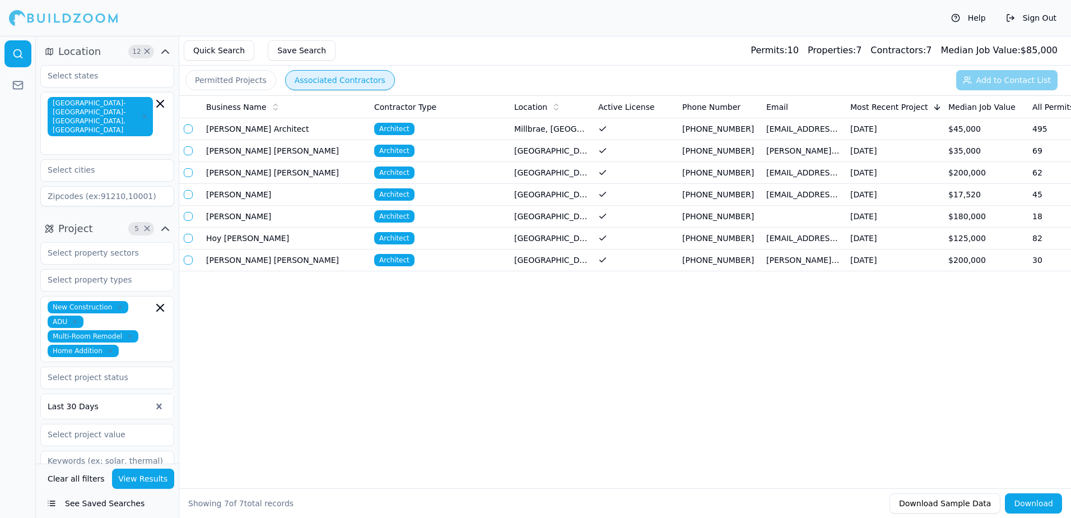
click at [395, 259] on span "Architect" at bounding box center [394, 260] width 40 height 12
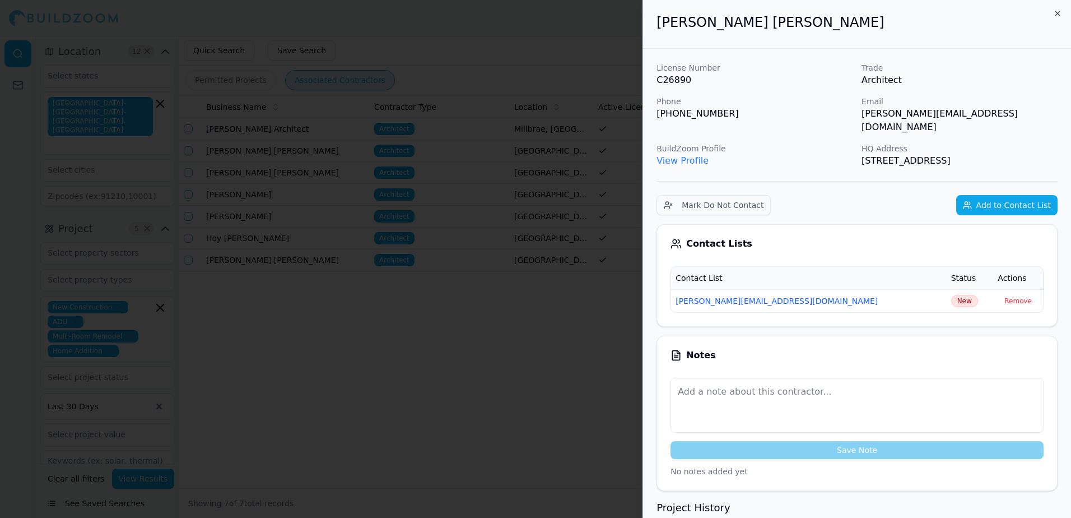
click at [676, 155] on link "View Profile" at bounding box center [682, 160] width 52 height 11
click at [579, 29] on div at bounding box center [535, 259] width 1071 height 518
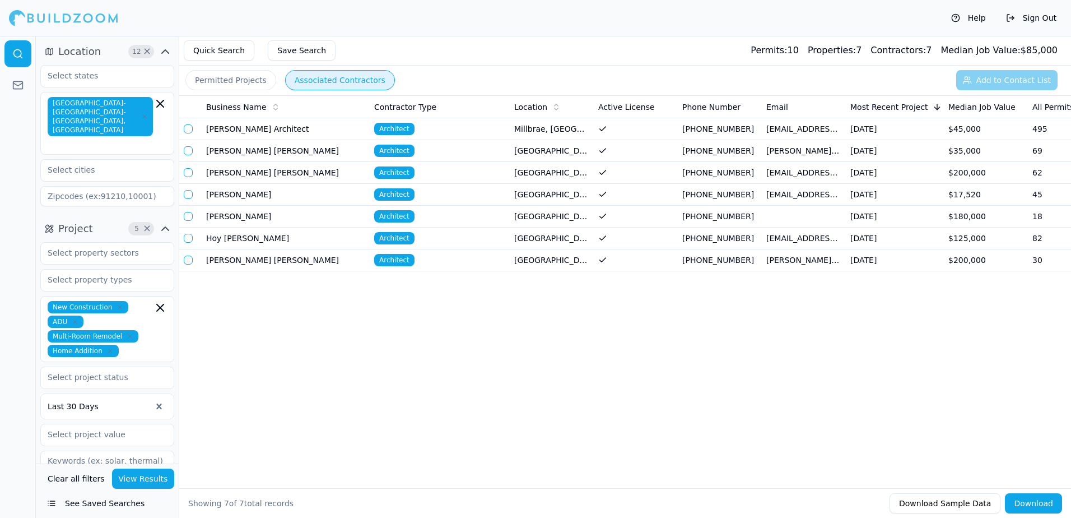
click at [397, 130] on span "Architect" at bounding box center [394, 129] width 40 height 12
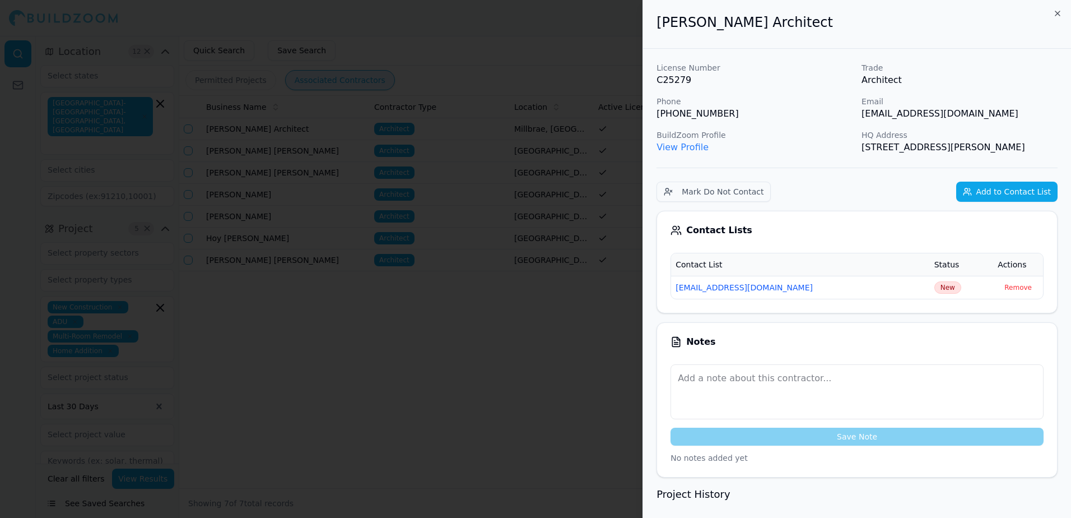
click at [690, 148] on link "View Profile" at bounding box center [682, 147] width 52 height 11
click at [1061, 13] on icon "button" at bounding box center [1057, 13] width 9 height 9
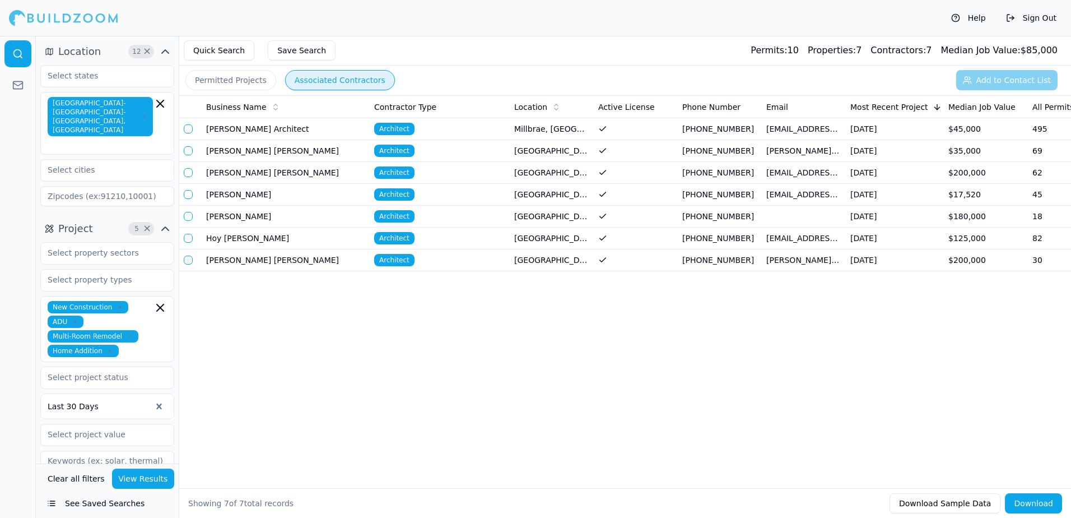
click at [254, 152] on td "[PERSON_NAME] [PERSON_NAME]" at bounding box center [286, 151] width 168 height 22
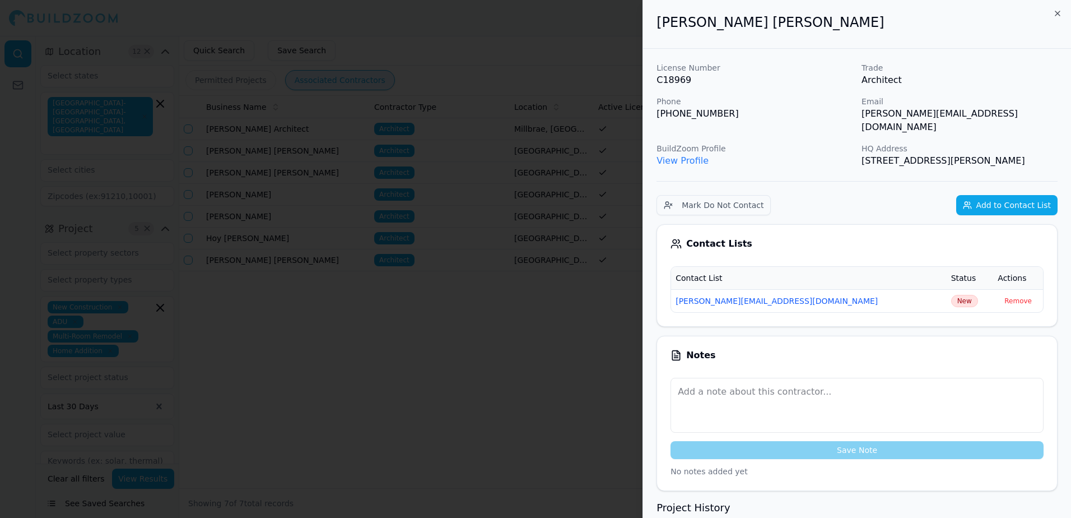
click at [670, 155] on link "View Profile" at bounding box center [682, 160] width 52 height 11
click at [561, 52] on div at bounding box center [535, 259] width 1071 height 518
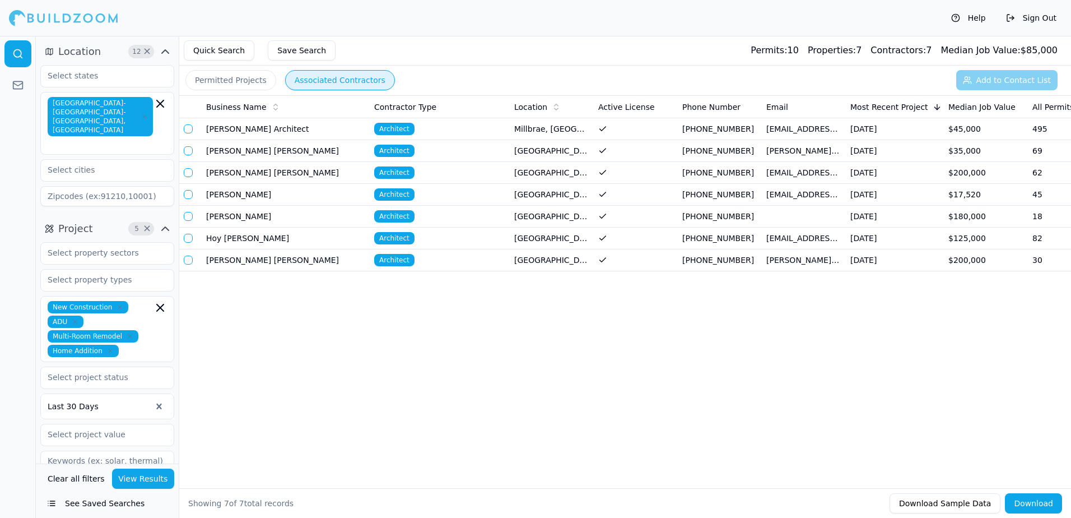
click at [187, 171] on button "button" at bounding box center [188, 172] width 9 height 9
click at [395, 174] on span "Architect" at bounding box center [394, 172] width 40 height 12
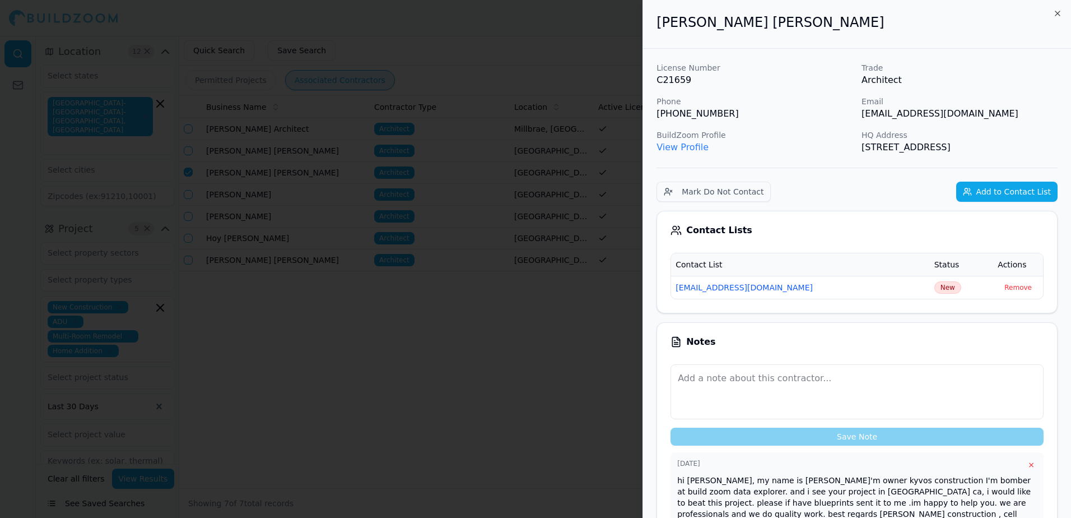
click at [685, 147] on link "View Profile" at bounding box center [682, 147] width 52 height 11
click at [338, 352] on div at bounding box center [535, 259] width 1071 height 518
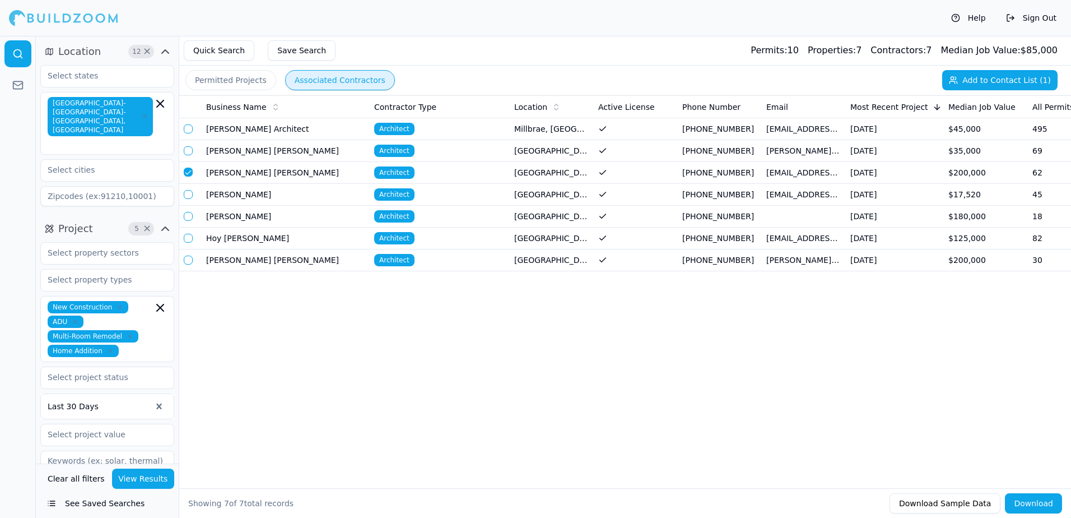
click at [185, 192] on button "button" at bounding box center [188, 194] width 9 height 9
click at [189, 172] on button "button" at bounding box center [188, 171] width 9 height 9
click at [386, 194] on span "Architect" at bounding box center [394, 194] width 40 height 12
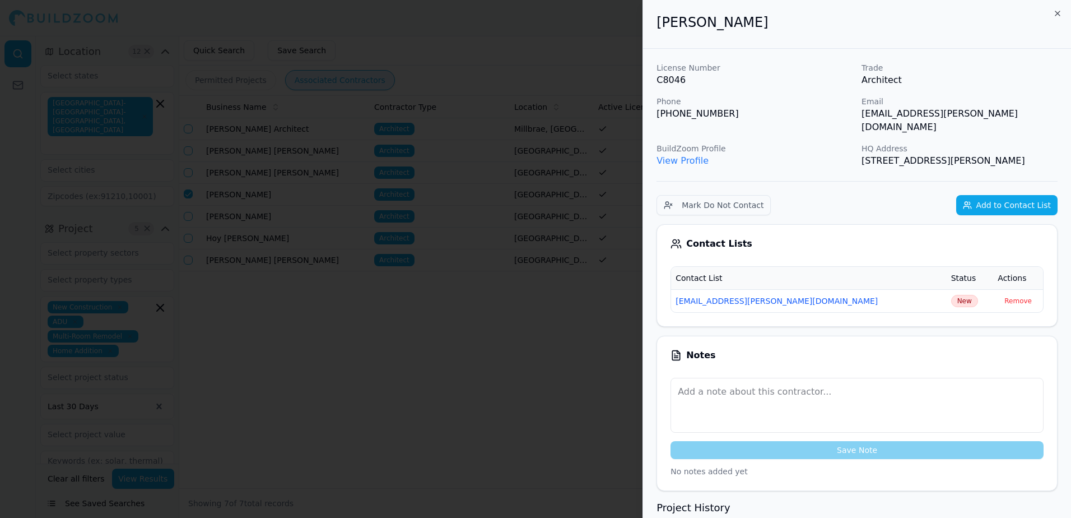
click at [668, 155] on link "View Profile" at bounding box center [682, 160] width 52 height 11
click at [232, 346] on div at bounding box center [535, 259] width 1071 height 518
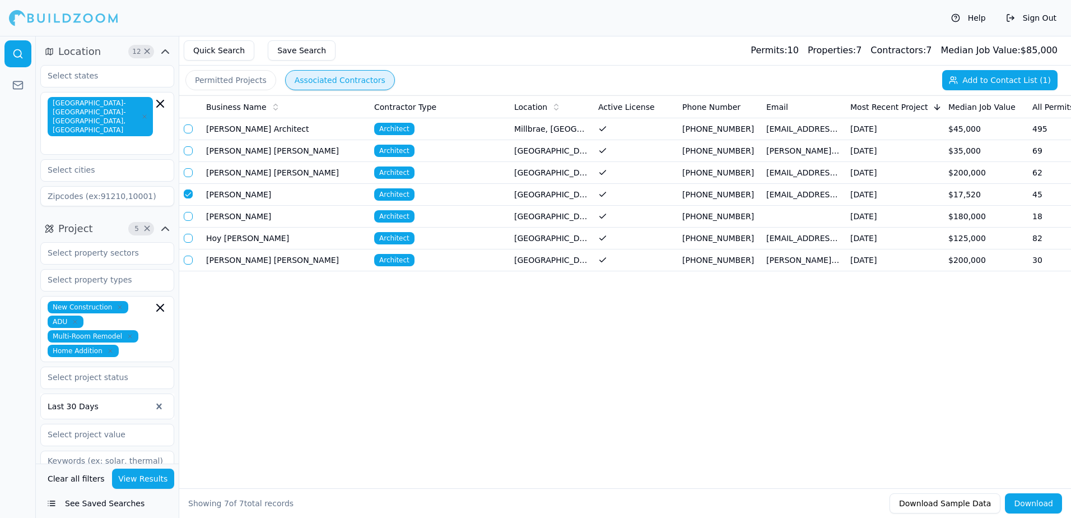
click at [397, 217] on span "Architect" at bounding box center [394, 216] width 40 height 12
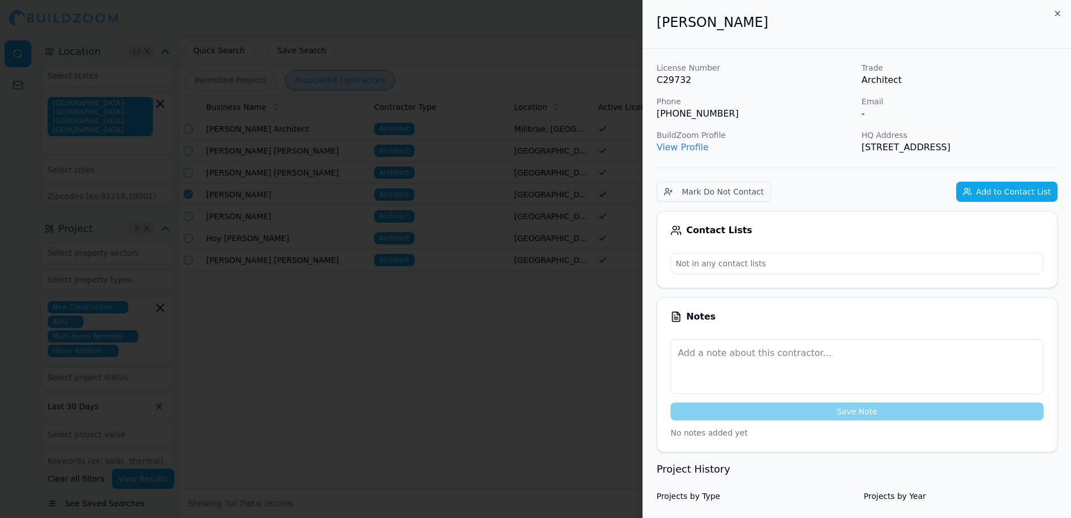
click at [453, 306] on div at bounding box center [535, 259] width 1071 height 518
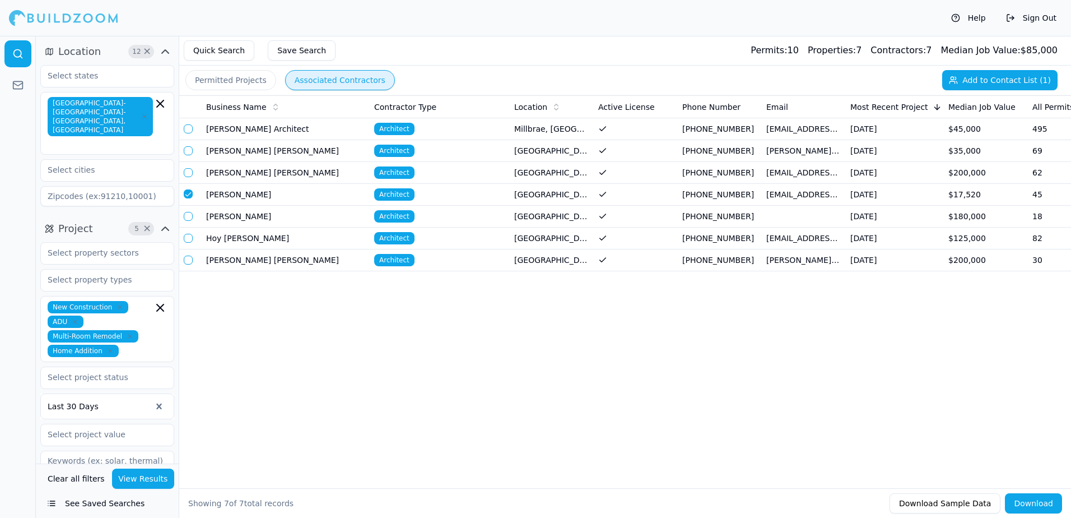
click at [190, 194] on button "button" at bounding box center [188, 193] width 9 height 9
click at [232, 237] on td "Hoy [PERSON_NAME]" at bounding box center [286, 238] width 168 height 22
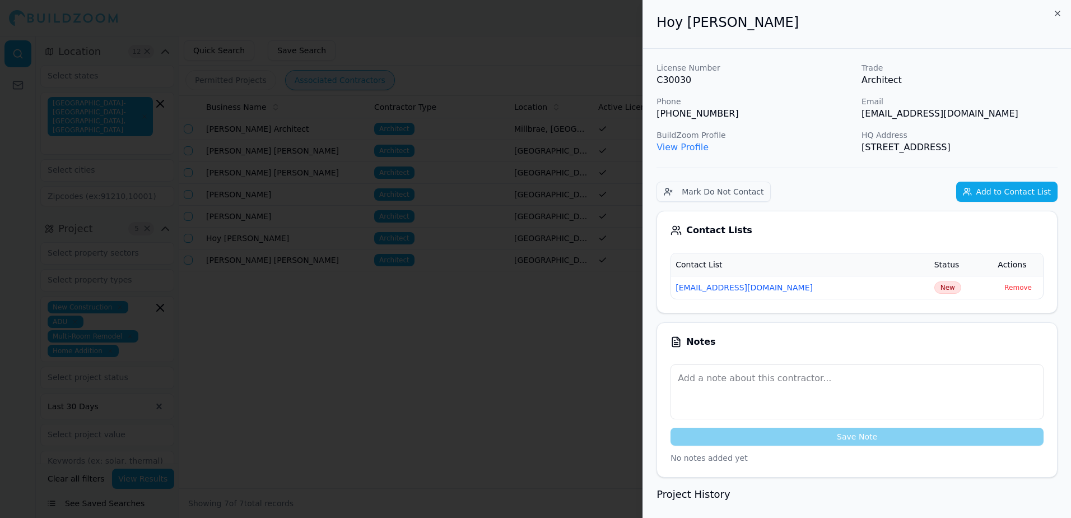
click at [680, 148] on link "View Profile" at bounding box center [682, 147] width 52 height 11
click at [310, 394] on div at bounding box center [535, 259] width 1071 height 518
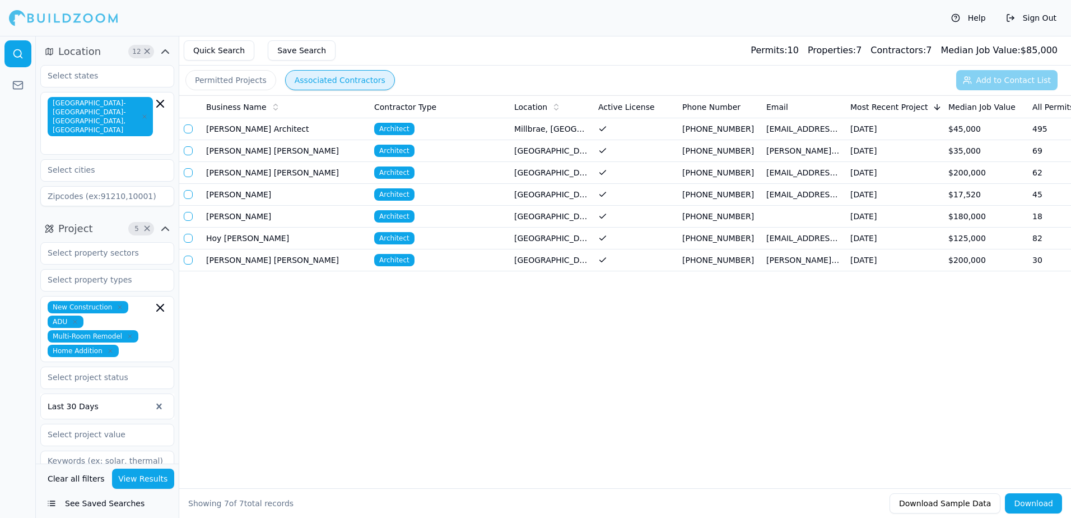
click at [243, 261] on td "[PERSON_NAME] [PERSON_NAME]" at bounding box center [286, 260] width 168 height 22
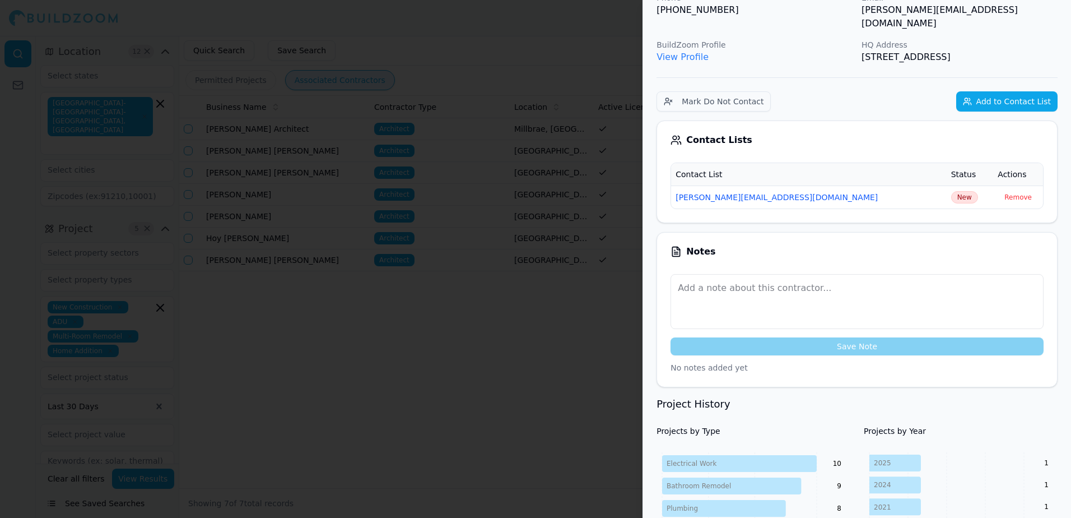
scroll to position [112, 0]
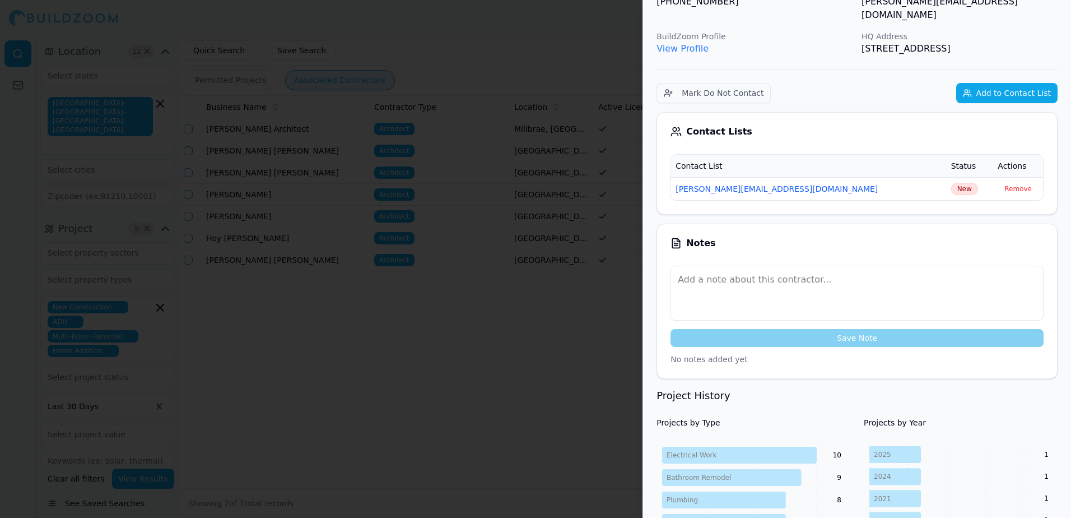
click at [692, 43] on link "View Profile" at bounding box center [682, 48] width 52 height 11
click at [615, 36] on div at bounding box center [535, 259] width 1071 height 518
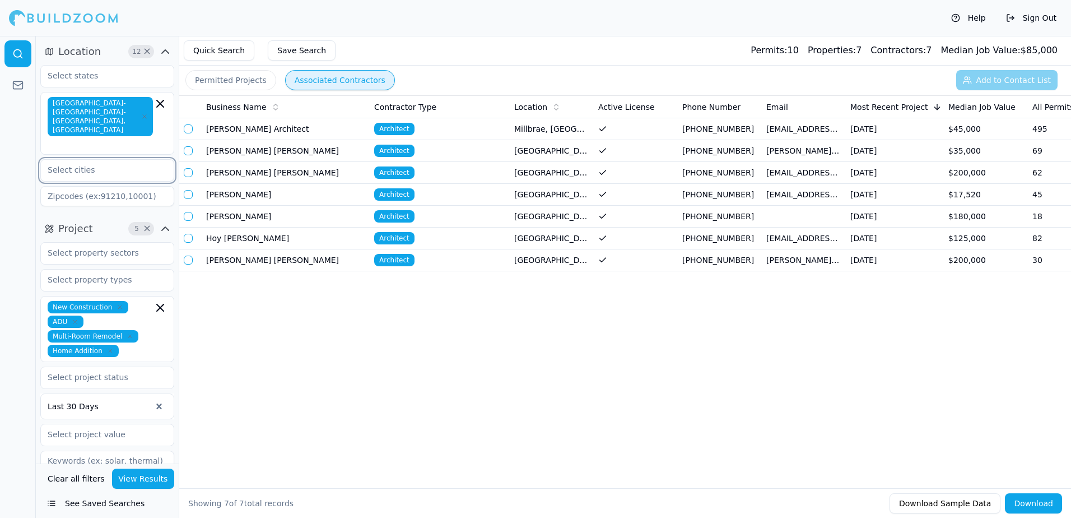
click at [78, 160] on input "text" at bounding box center [100, 170] width 119 height 20
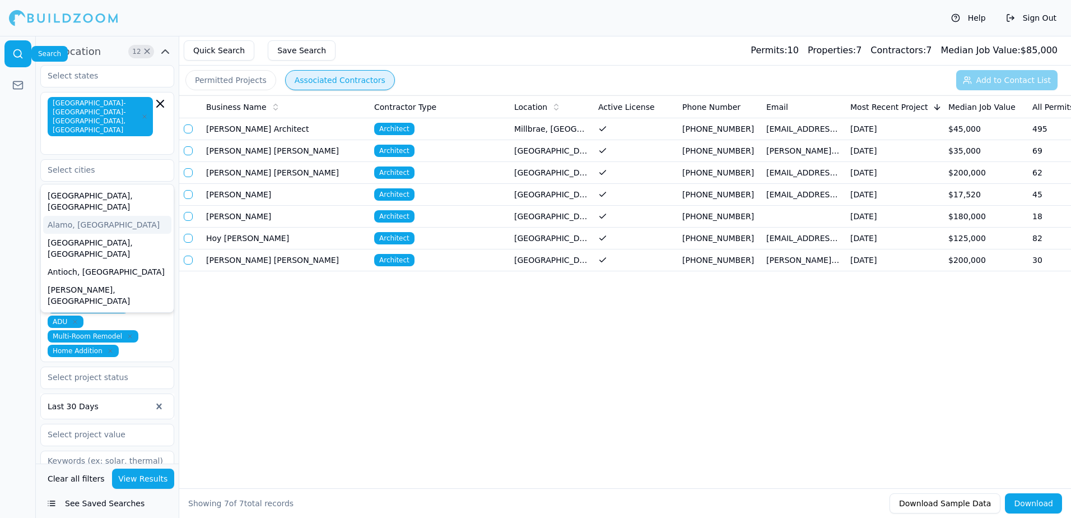
click at [15, 53] on icon at bounding box center [17, 53] width 11 height 11
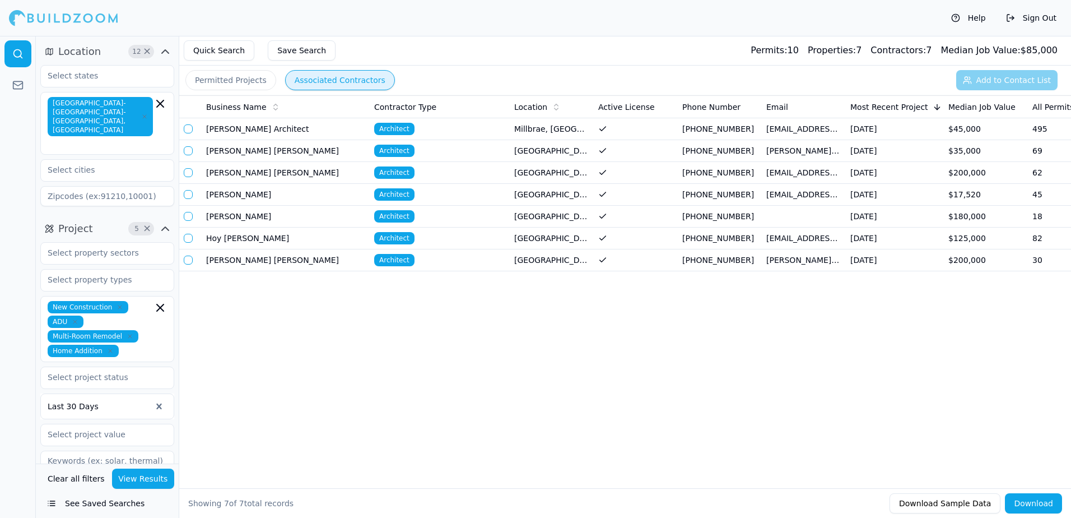
click at [223, 81] on button "Permitted Projects" at bounding box center [230, 80] width 91 height 20
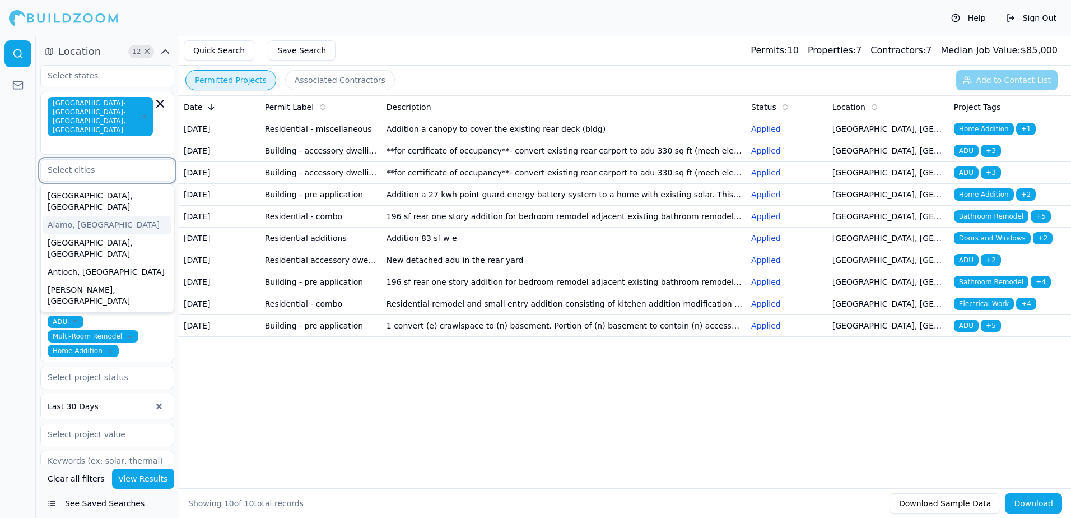
click at [68, 160] on input "text" at bounding box center [100, 170] width 119 height 20
click at [77, 187] on div "[GEOGRAPHIC_DATA], [GEOGRAPHIC_DATA]" at bounding box center [107, 201] width 128 height 29
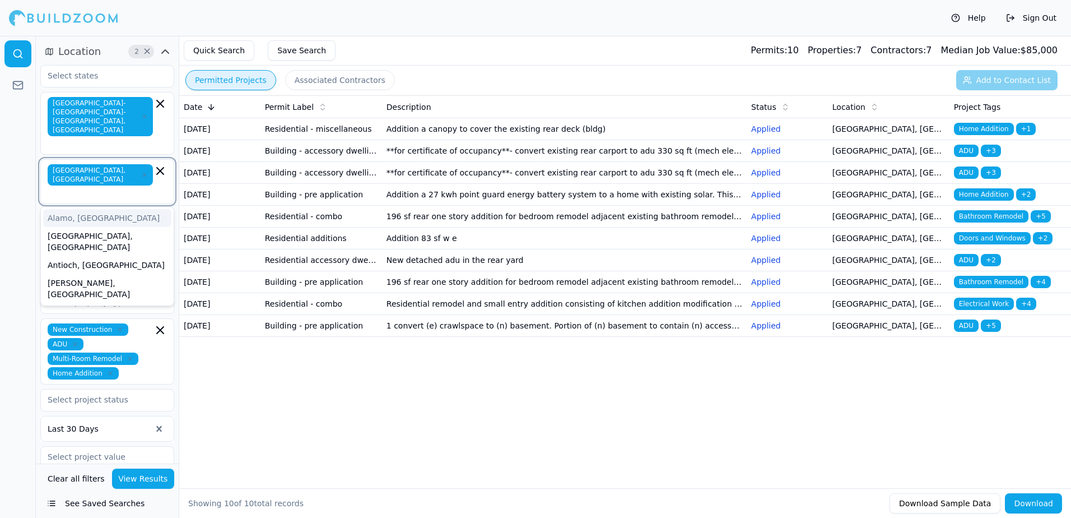
click at [63, 209] on div "Alamo, [GEOGRAPHIC_DATA]" at bounding box center [107, 218] width 128 height 18
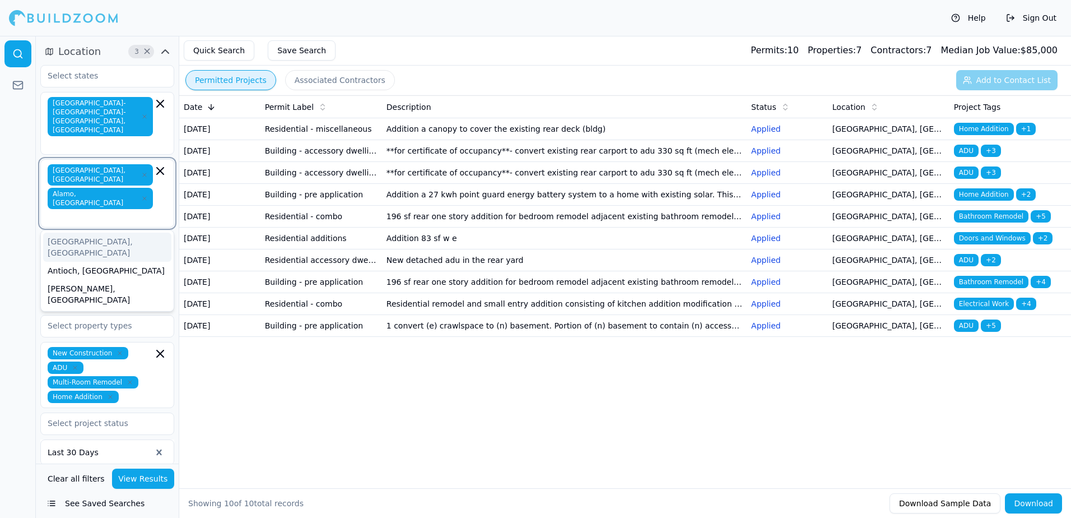
click at [68, 232] on div "[GEOGRAPHIC_DATA], [GEOGRAPHIC_DATA]" at bounding box center [107, 246] width 128 height 29
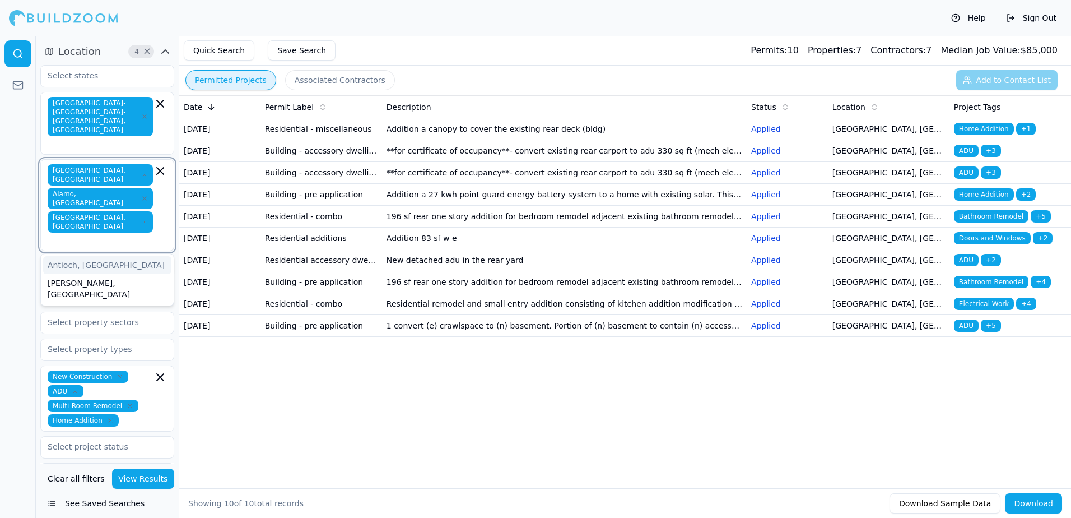
click at [68, 256] on div "Antioch, [GEOGRAPHIC_DATA]" at bounding box center [107, 265] width 128 height 18
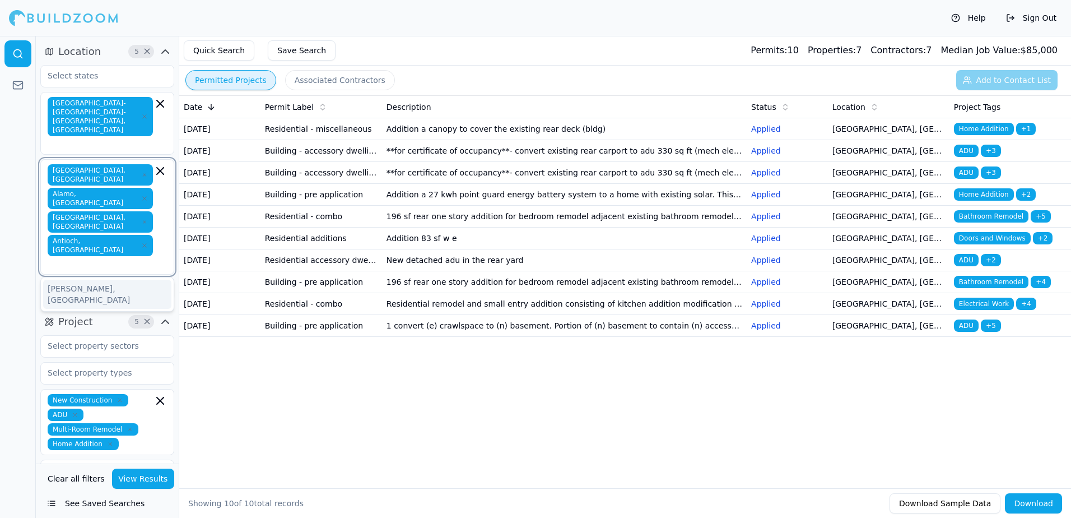
click at [160, 167] on icon "button" at bounding box center [160, 170] width 7 height 7
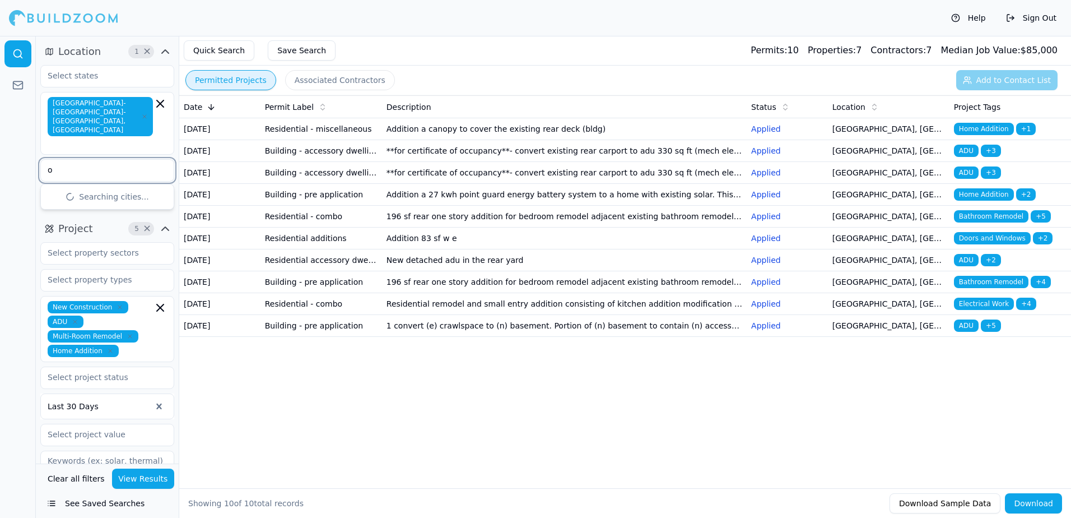
type input "oa"
click at [68, 187] on div "[GEOGRAPHIC_DATA], [GEOGRAPHIC_DATA]" at bounding box center [107, 201] width 128 height 29
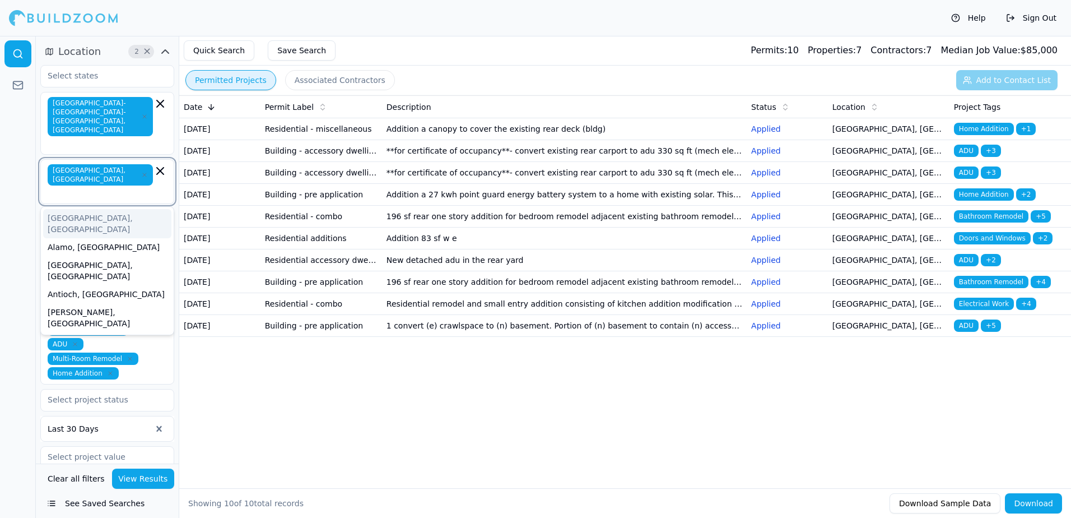
type input "o"
click at [68, 209] on div "Oakley, [GEOGRAPHIC_DATA]" at bounding box center [107, 218] width 128 height 18
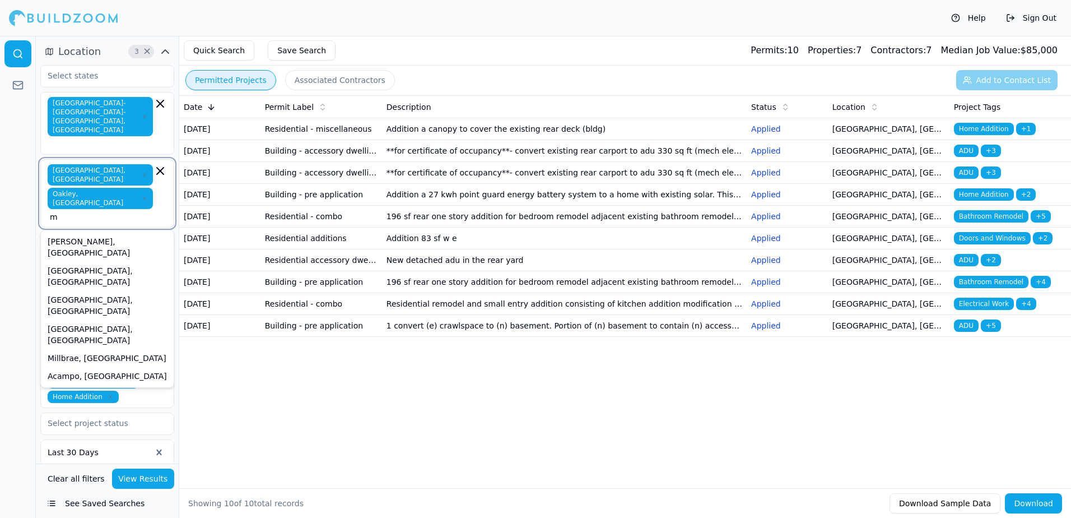
type input "mo"
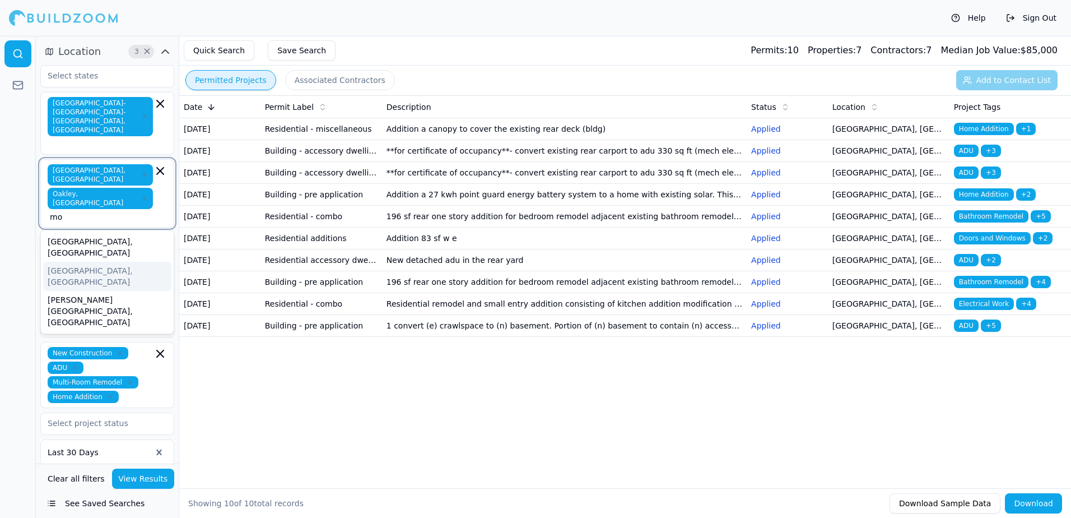
click at [81, 262] on div "[GEOGRAPHIC_DATA], [GEOGRAPHIC_DATA]" at bounding box center [107, 276] width 128 height 29
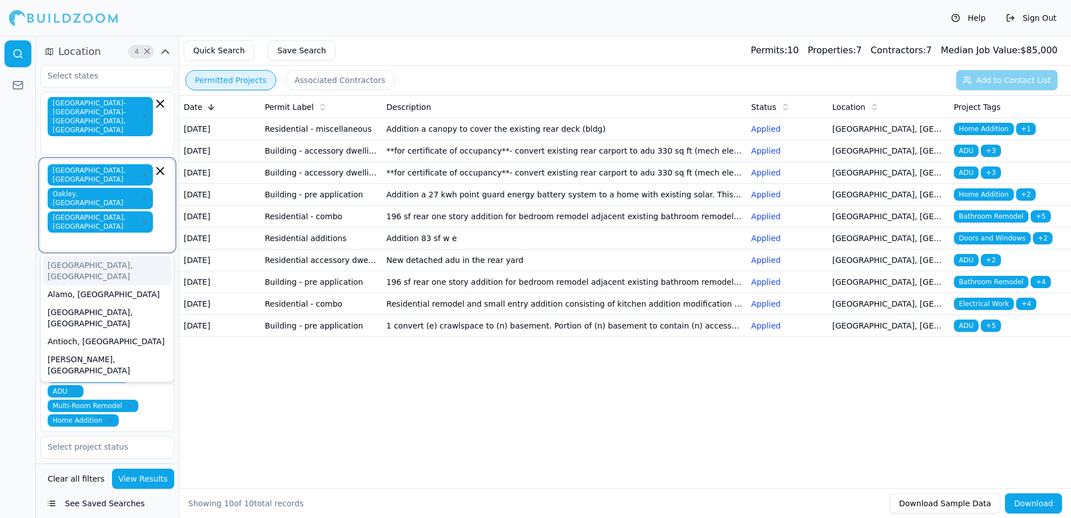
type input "o"
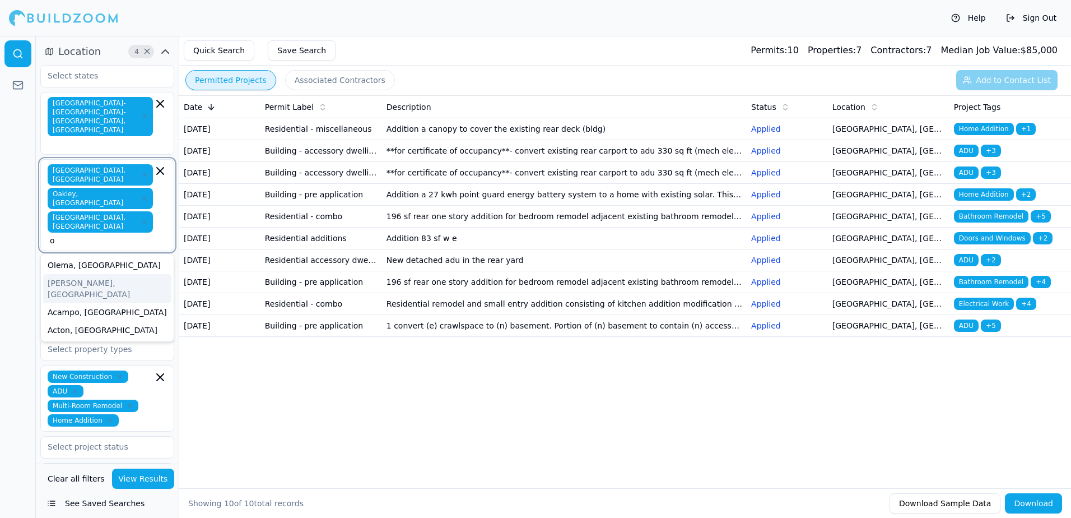
click at [74, 274] on div "[PERSON_NAME], [GEOGRAPHIC_DATA]" at bounding box center [107, 288] width 128 height 29
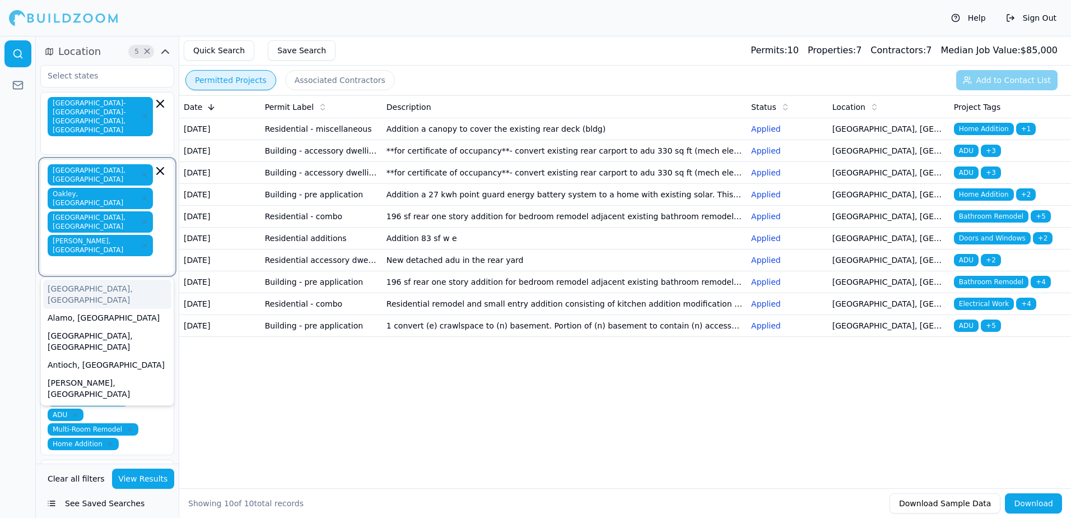
type input "w"
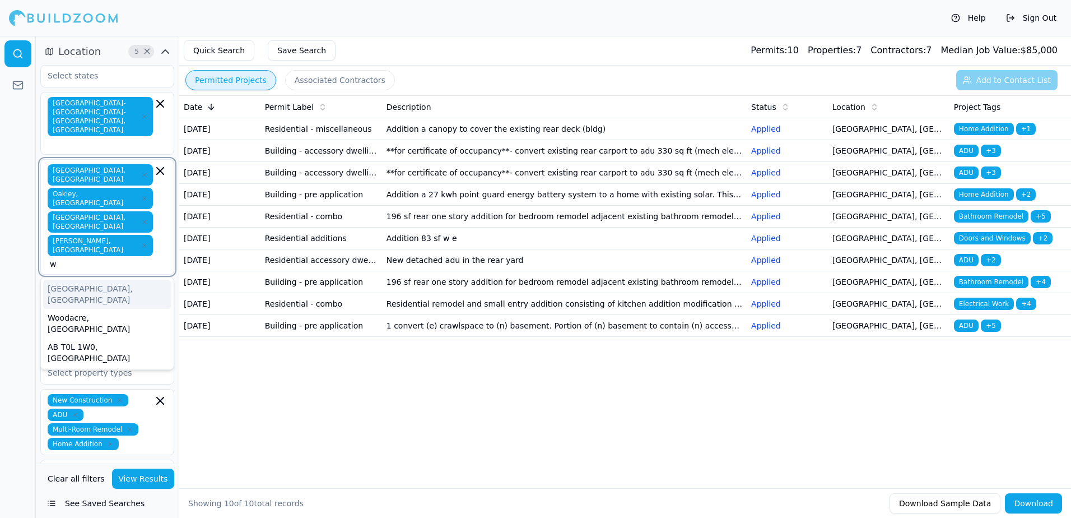
click at [75, 279] on div "[GEOGRAPHIC_DATA], [GEOGRAPHIC_DATA]" at bounding box center [107, 293] width 128 height 29
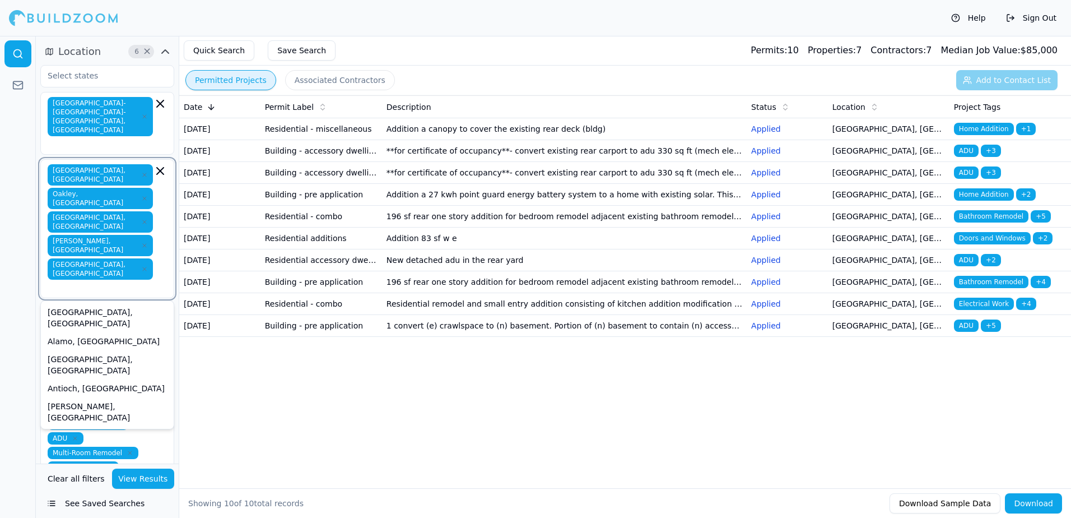
type input "c"
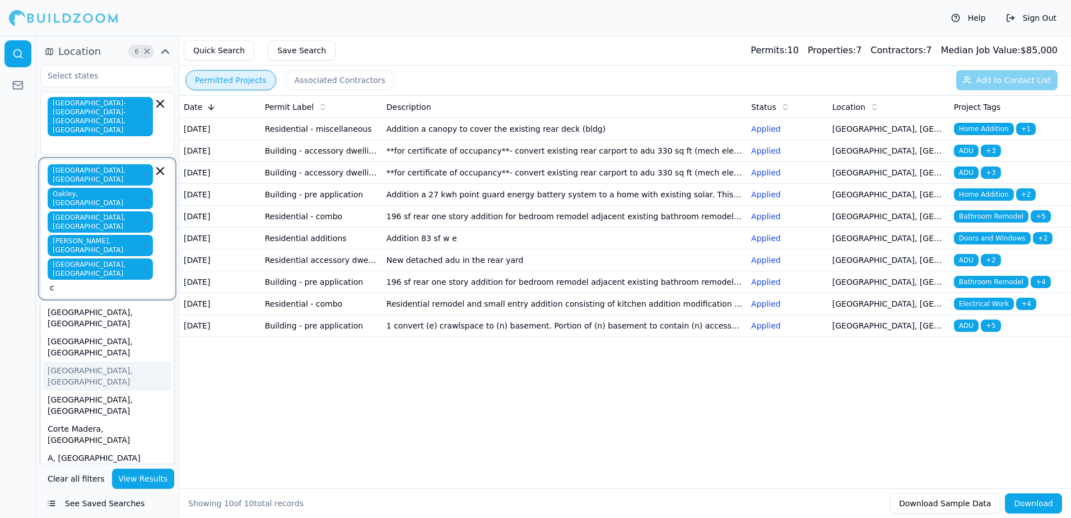
click at [70, 361] on div "[GEOGRAPHIC_DATA], [GEOGRAPHIC_DATA]" at bounding box center [107, 375] width 128 height 29
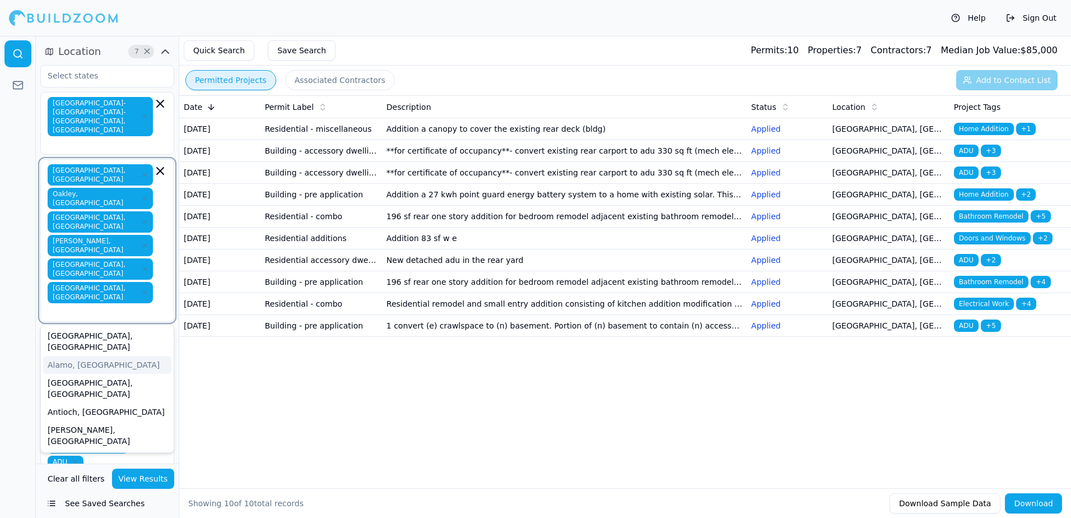
type input "c"
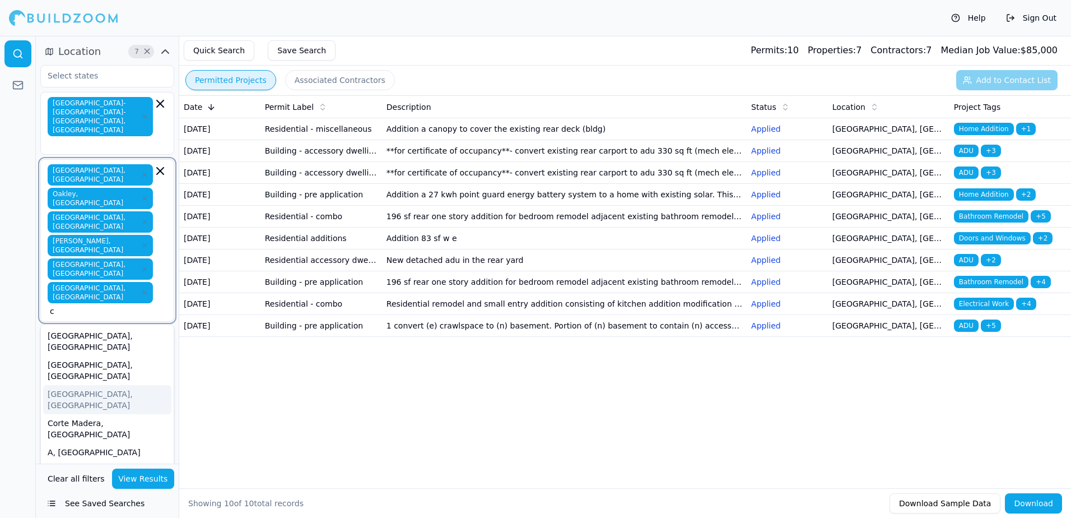
click at [69, 385] on div "[GEOGRAPHIC_DATA], [GEOGRAPHIC_DATA]" at bounding box center [107, 399] width 128 height 29
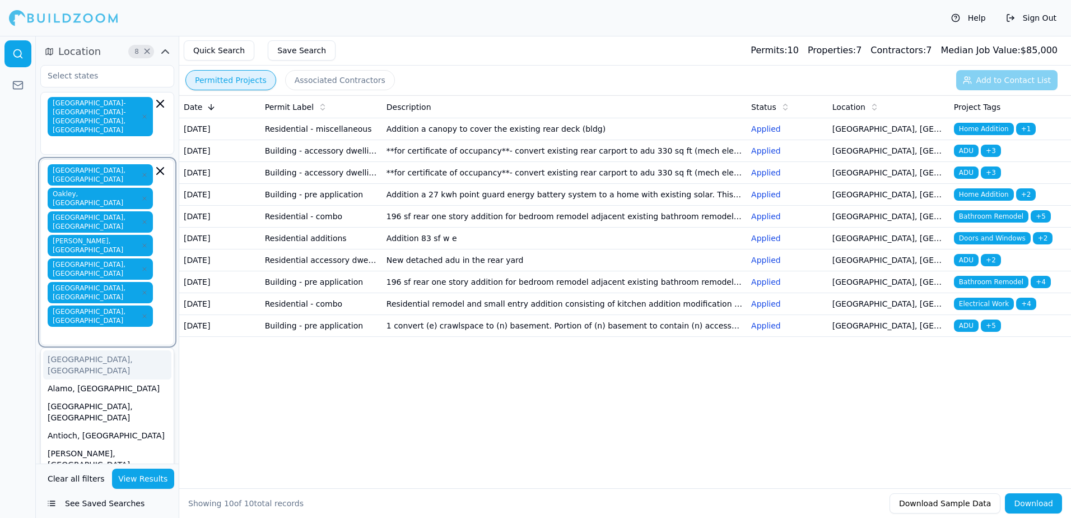
type input "c"
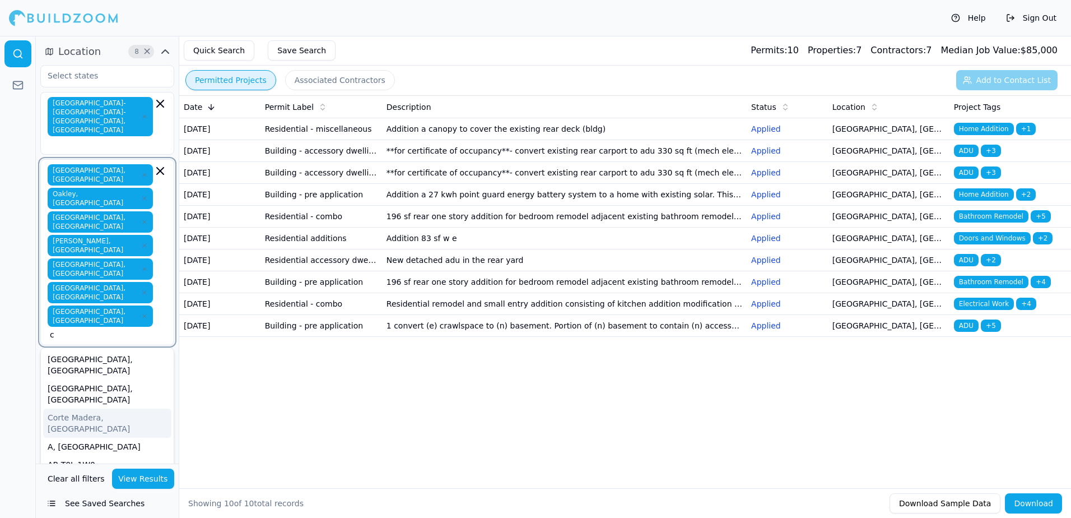
click at [90, 408] on div "Corte Madera, [GEOGRAPHIC_DATA]" at bounding box center [107, 422] width 128 height 29
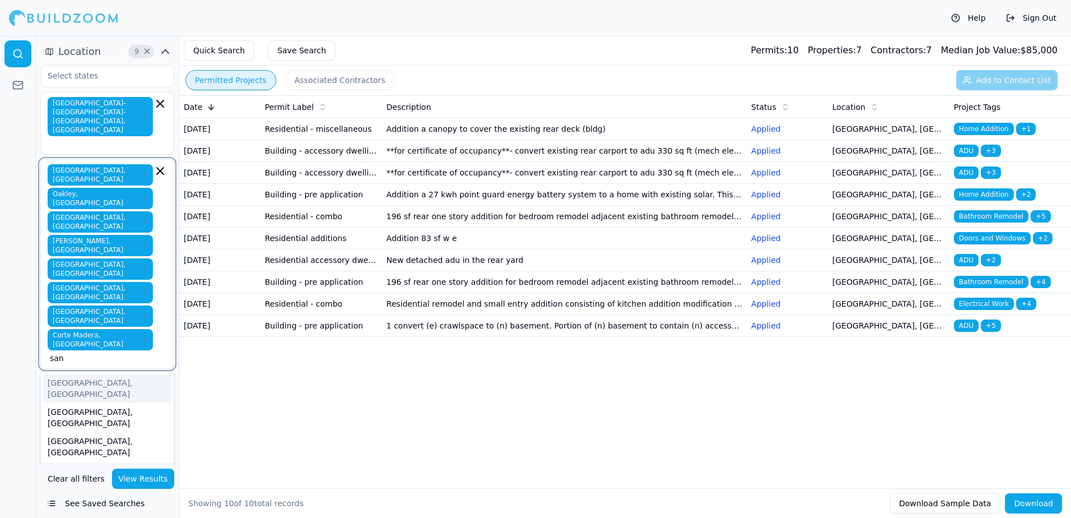
type input "san r"
click at [95, 374] on div "[GEOGRAPHIC_DATA], [GEOGRAPHIC_DATA]" at bounding box center [107, 388] width 128 height 29
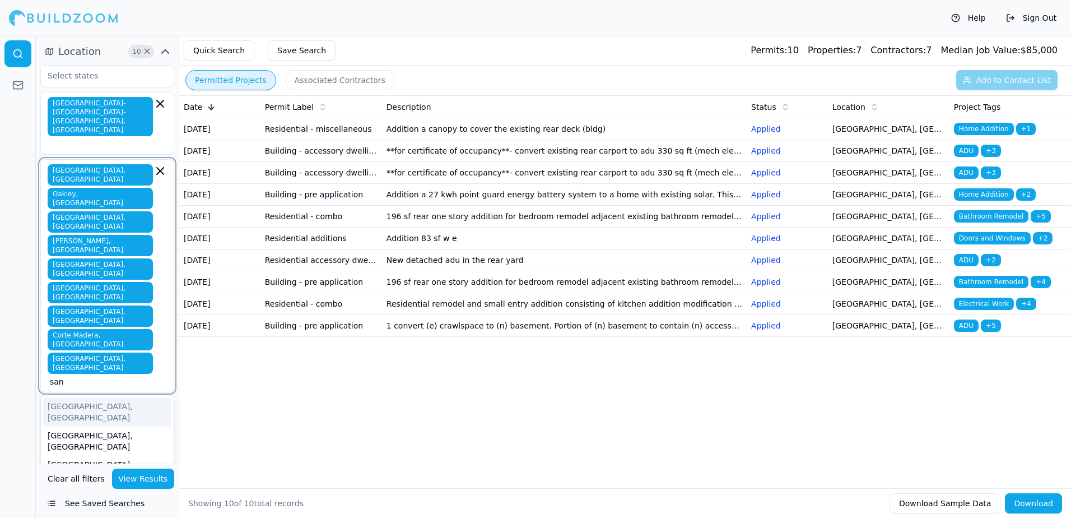
type input "san r"
click at [88, 397] on div "[GEOGRAPHIC_DATA], [GEOGRAPHIC_DATA]" at bounding box center [107, 411] width 128 height 29
type input "da"
click at [62, 450] on div "[GEOGRAPHIC_DATA], [GEOGRAPHIC_DATA]" at bounding box center [107, 464] width 128 height 29
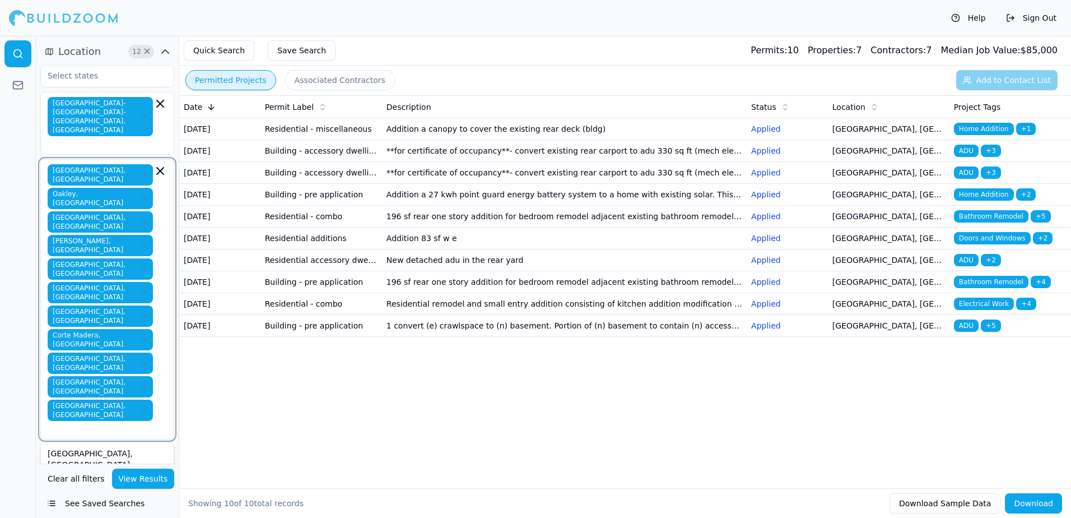
click at [63, 473] on div "Alamo, [GEOGRAPHIC_DATA]" at bounding box center [107, 482] width 128 height 18
click at [62, 497] on div "[GEOGRAPHIC_DATA], [GEOGRAPHIC_DATA]" at bounding box center [107, 511] width 128 height 29
type input "pi"
click at [60, 515] on div "Pinole, [GEOGRAPHIC_DATA]" at bounding box center [107, 524] width 128 height 18
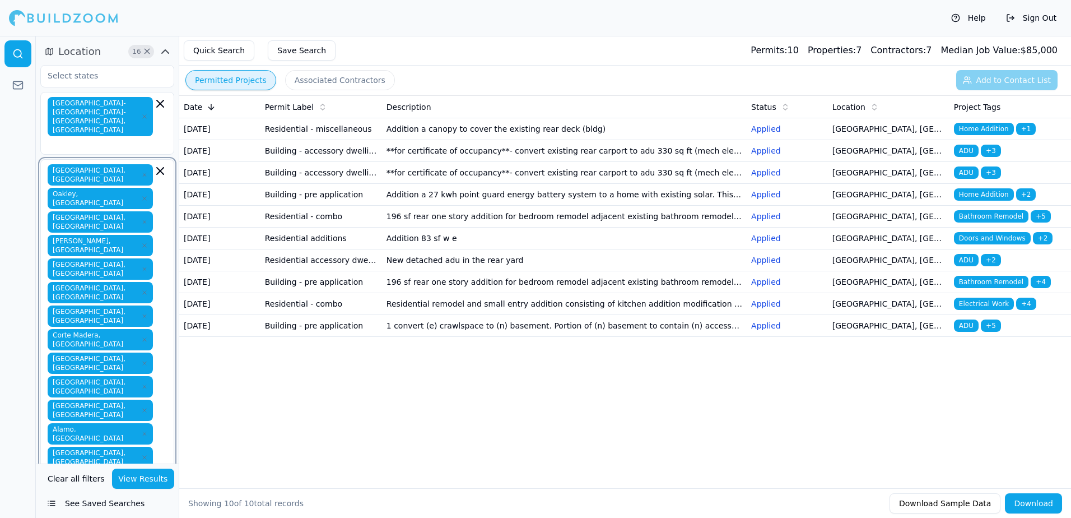
type input "pi"
type input "he"
type input "v"
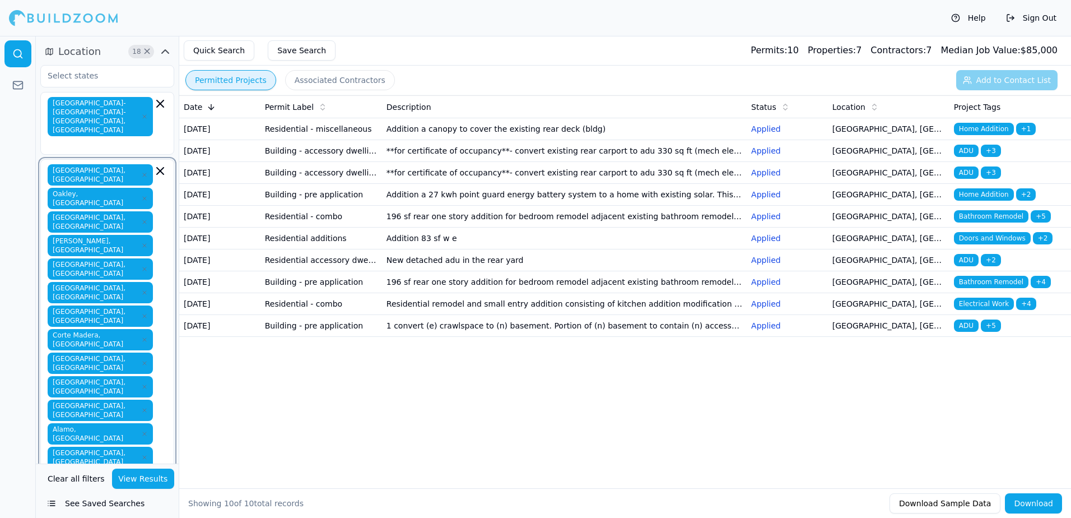
type input "e"
type input "p"
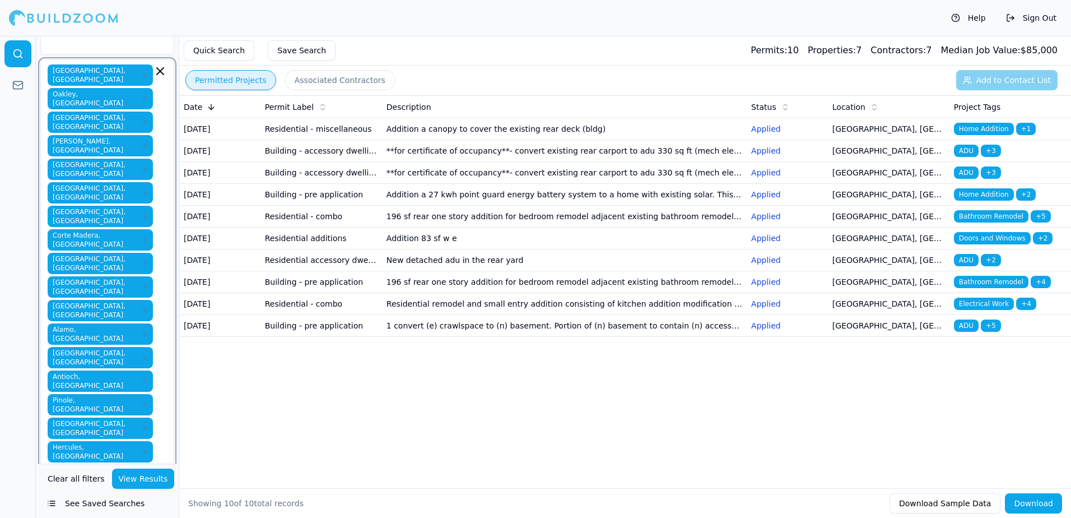
scroll to position [112, 0]
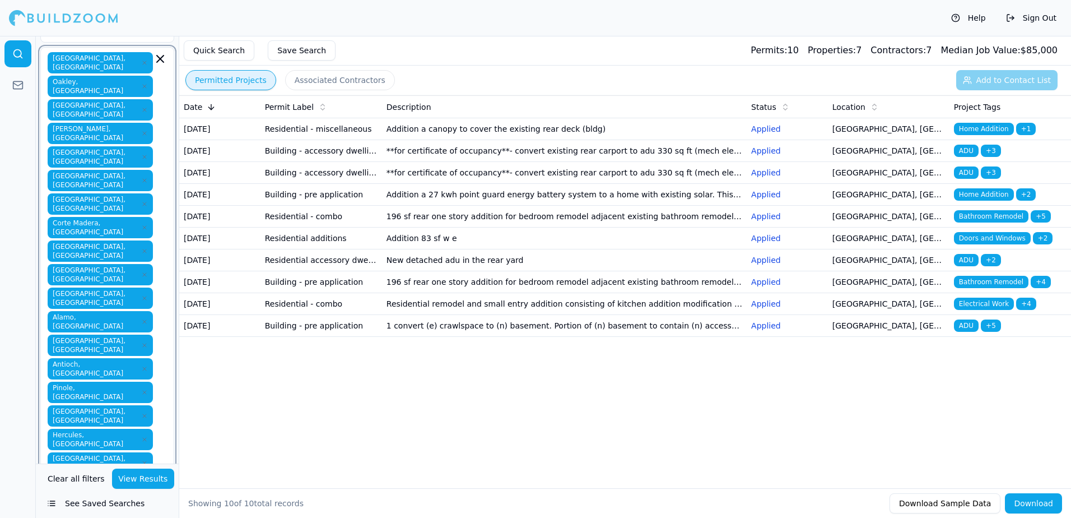
type input "p"
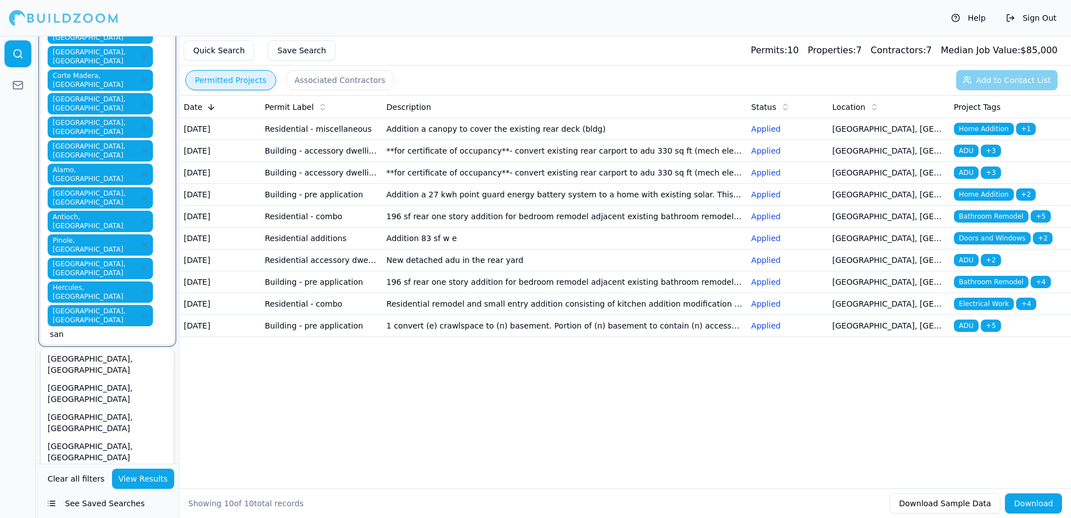
scroll to position [224, 0]
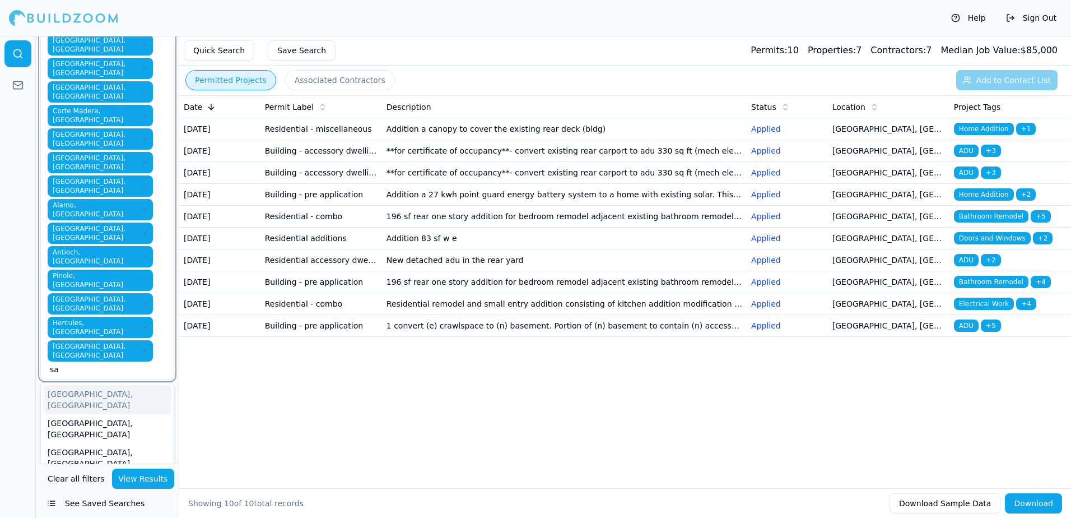
type input "s"
type input "sau"
click at [62, 385] on div "Sausalito, [GEOGRAPHIC_DATA]" at bounding box center [107, 399] width 128 height 29
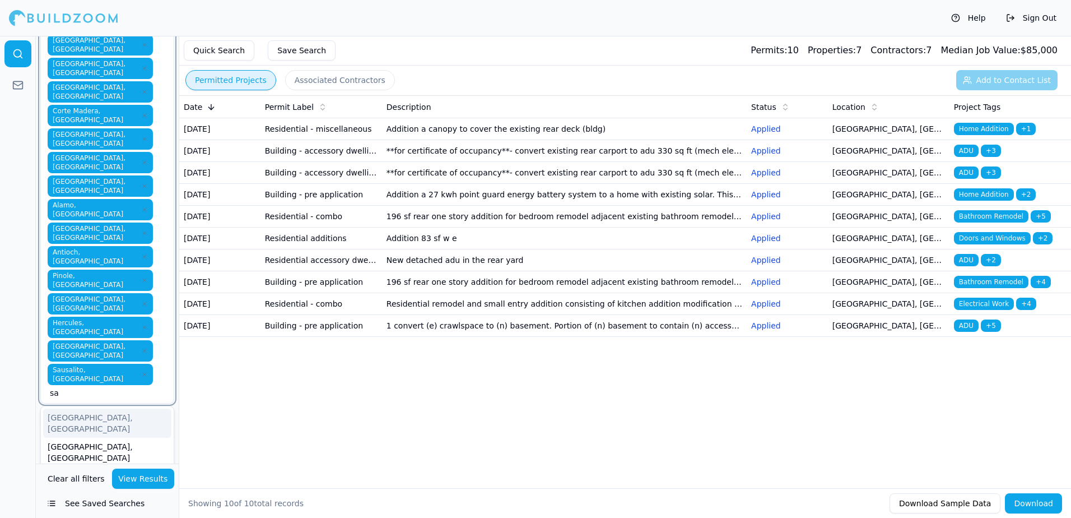
type input "san"
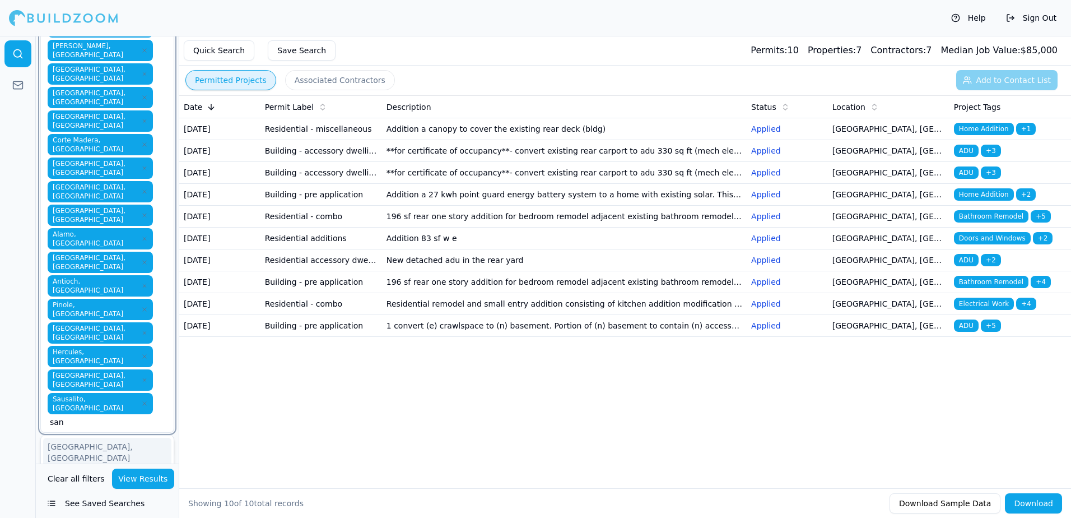
scroll to position [168, 0]
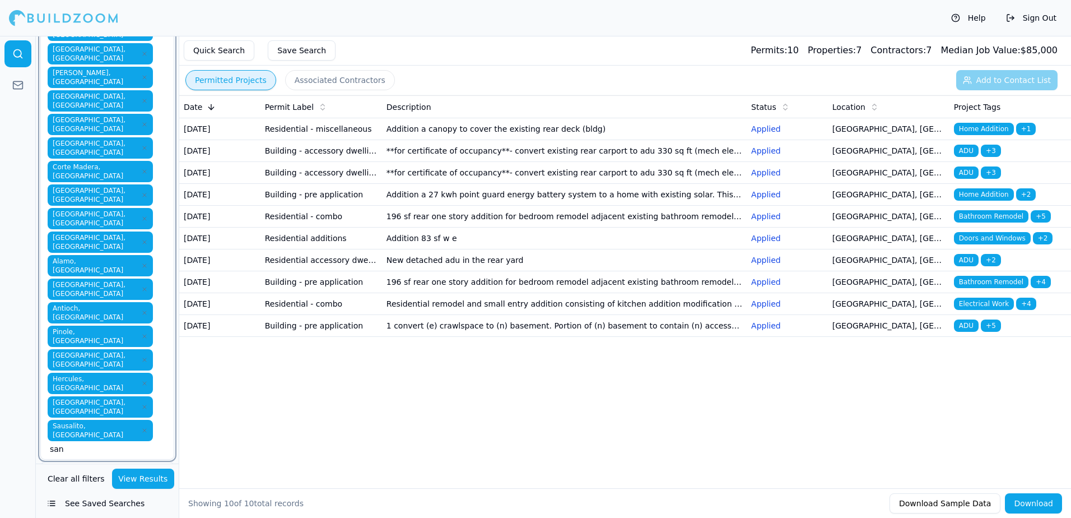
click at [68, 493] on div "[GEOGRAPHIC_DATA], [GEOGRAPHIC_DATA]" at bounding box center [107, 507] width 128 height 29
type input "ha"
type input "san l"
click at [92, 511] on div "[GEOGRAPHIC_DATA], [GEOGRAPHIC_DATA]" at bounding box center [107, 525] width 128 height 29
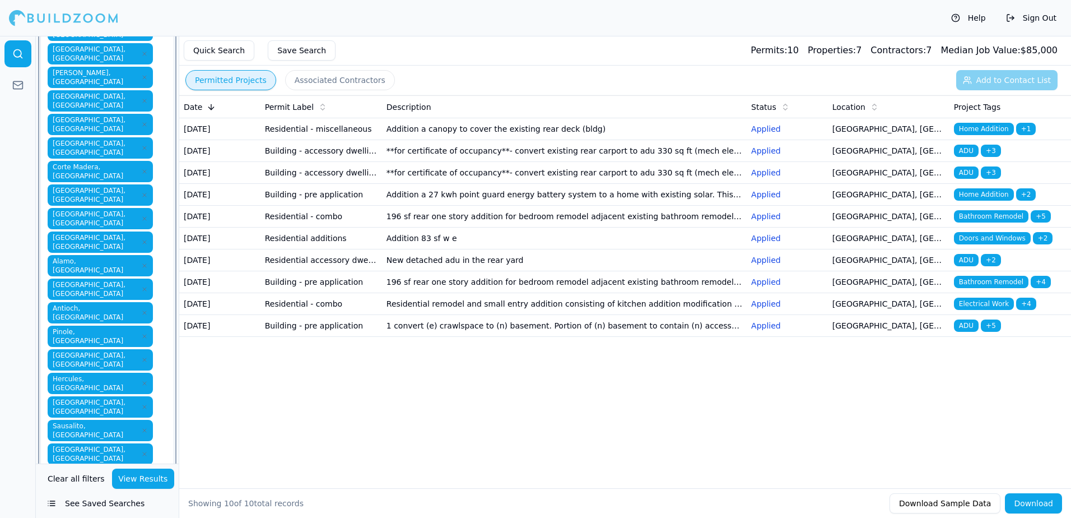
type input "san l"
type input "di"
type input "br"
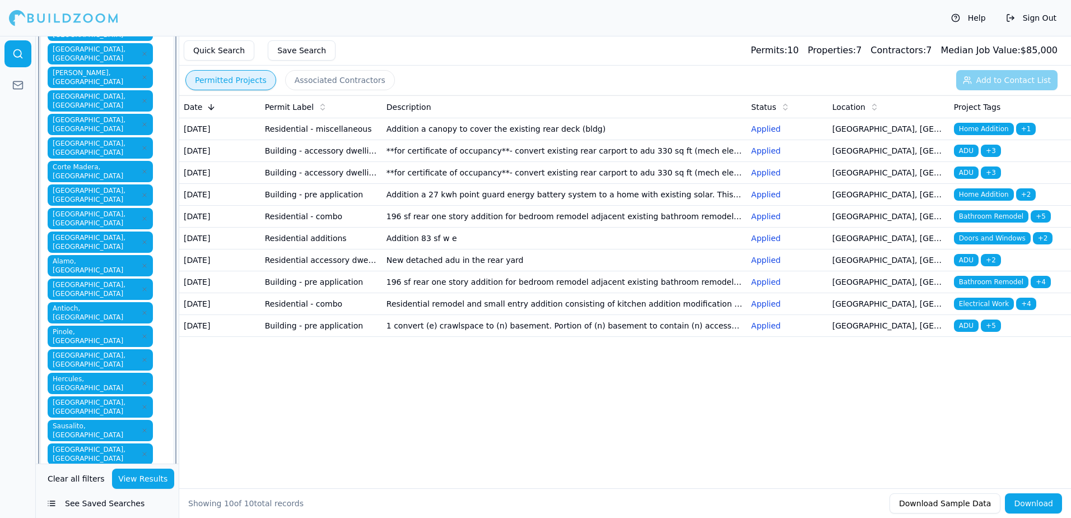
type input "br"
type input "mi"
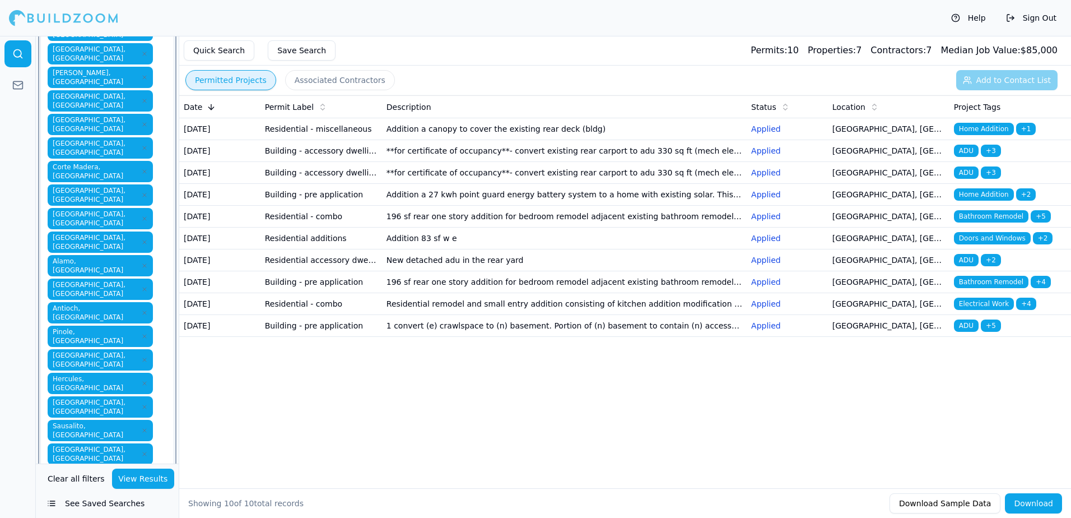
type input "s"
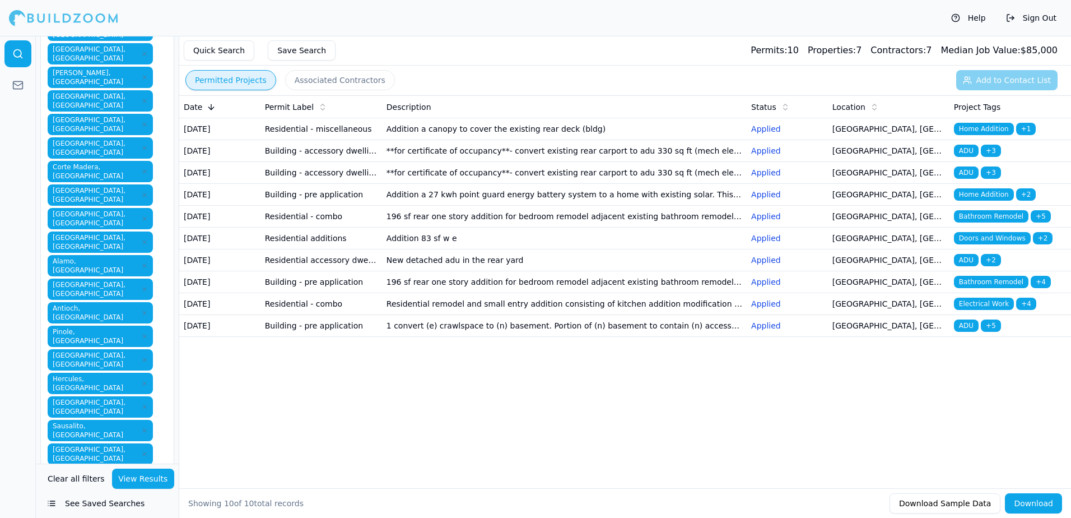
click at [141, 474] on button "View Results" at bounding box center [143, 478] width 63 height 20
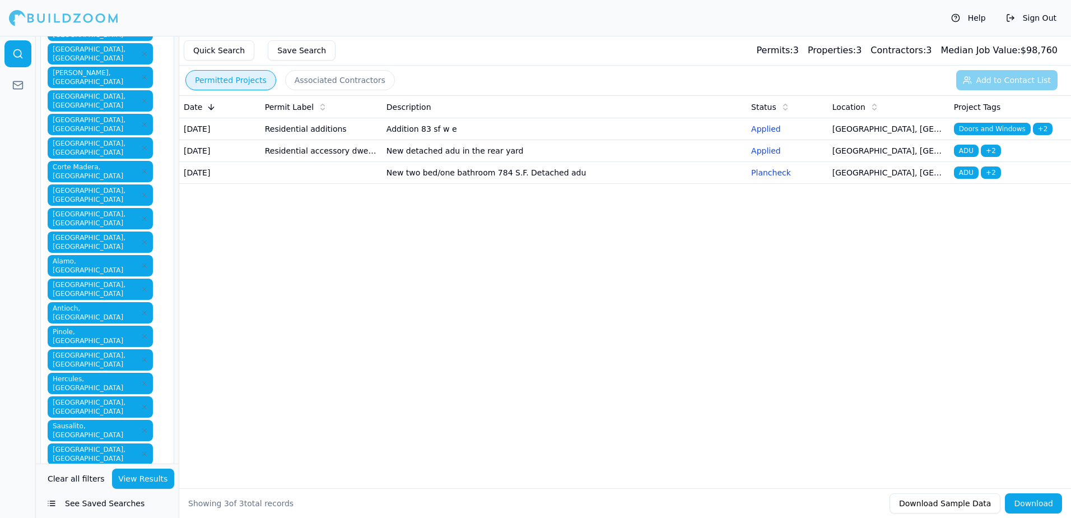
click at [419, 160] on td "New detached adu in the rear yard" at bounding box center [564, 151] width 365 height 22
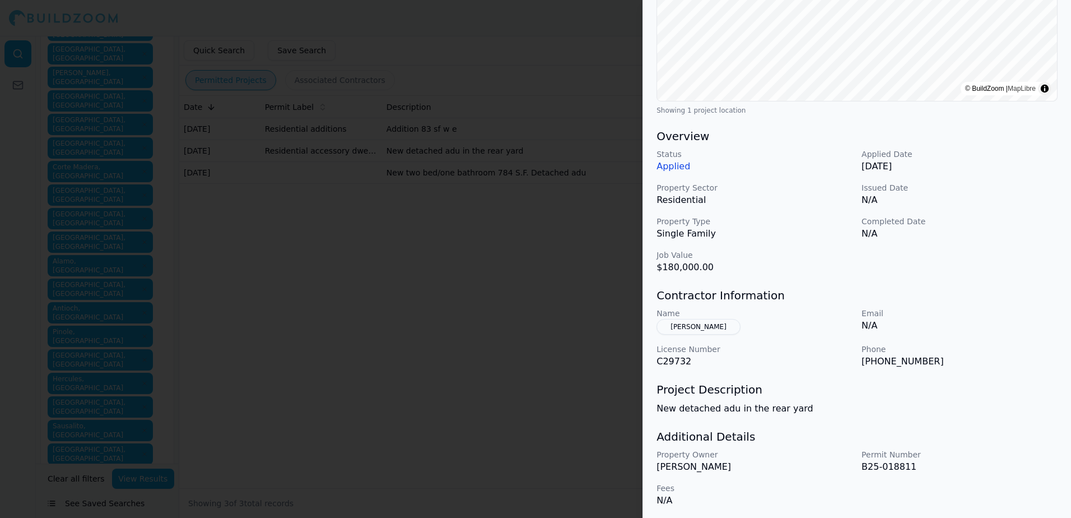
scroll to position [227, 0]
drag, startPoint x: 846, startPoint y: 273, endPoint x: 600, endPoint y: 289, distance: 246.4
click at [600, 289] on div at bounding box center [535, 259] width 1071 height 518
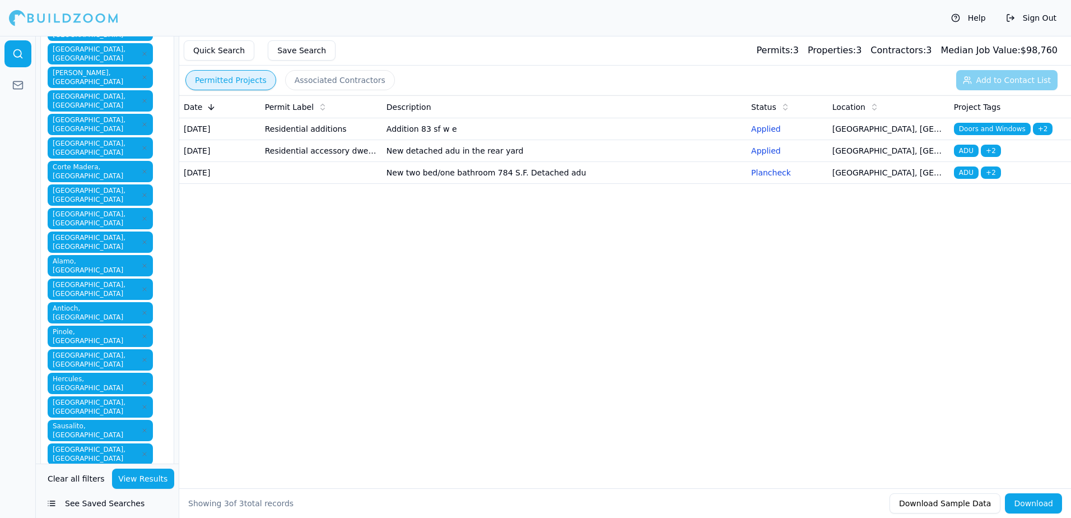
click at [958, 157] on span "ADU" at bounding box center [966, 150] width 25 height 12
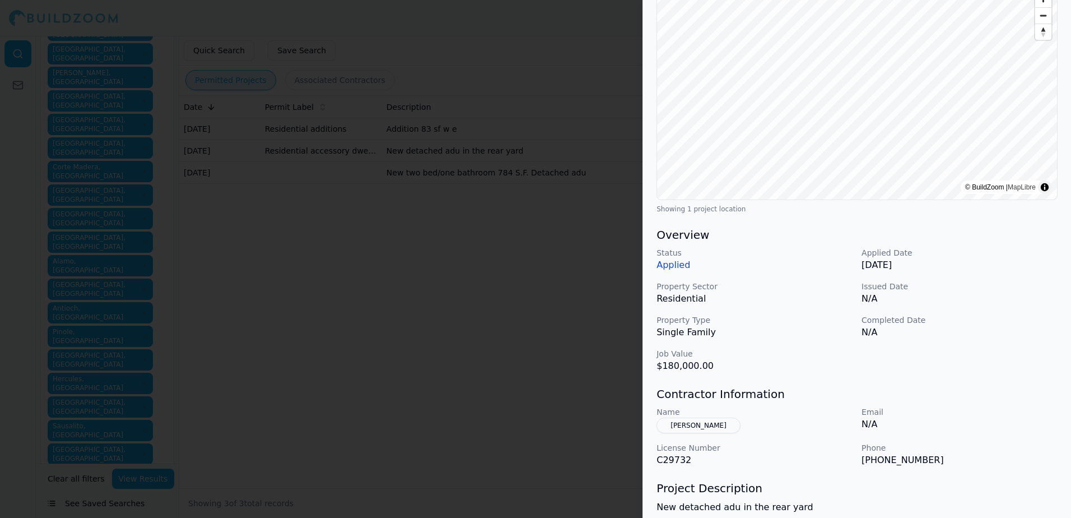
scroll to position [59, 0]
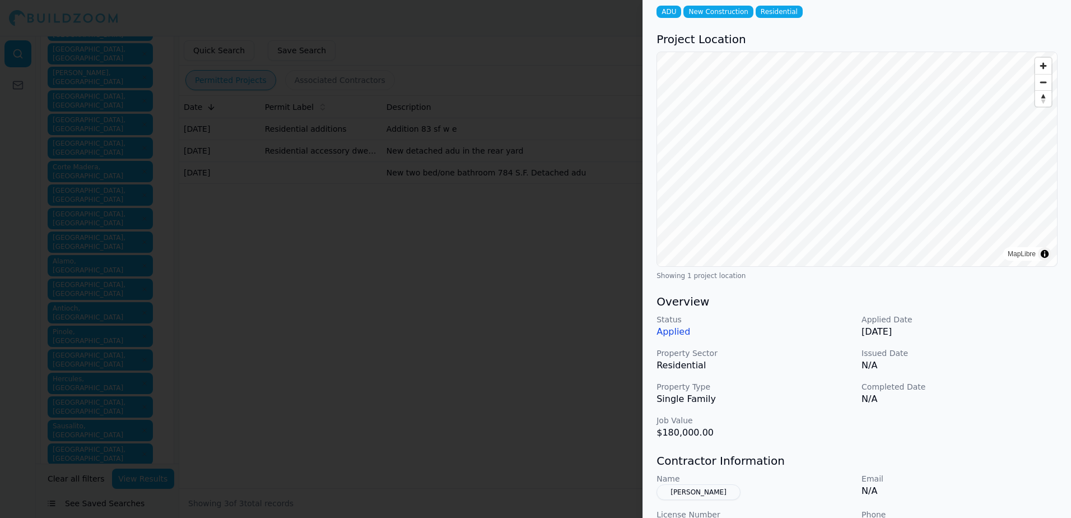
click at [572, 279] on div at bounding box center [535, 259] width 1071 height 518
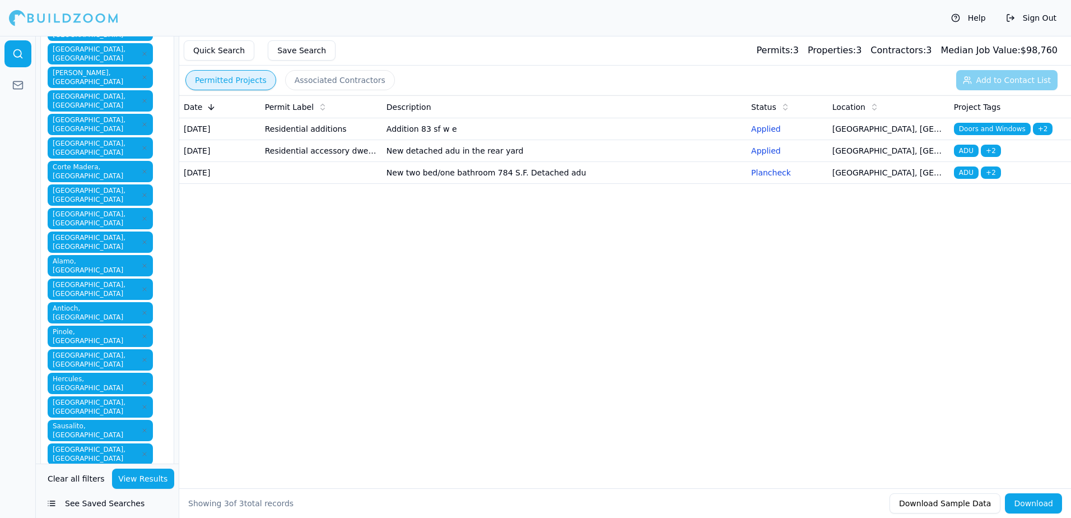
click at [767, 130] on p "Applied" at bounding box center [787, 128] width 72 height 11
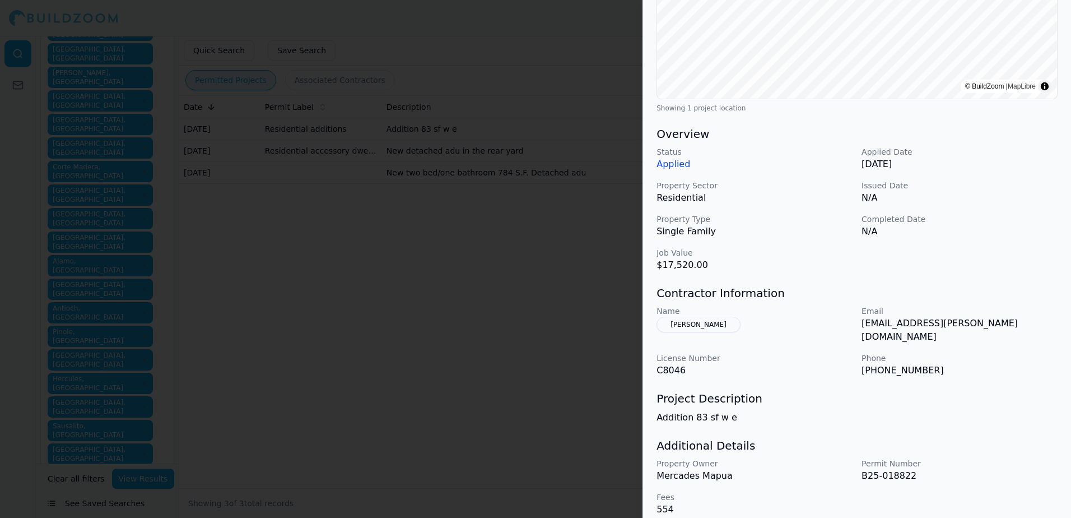
scroll to position [227, 0]
click at [481, 336] on div at bounding box center [535, 259] width 1071 height 518
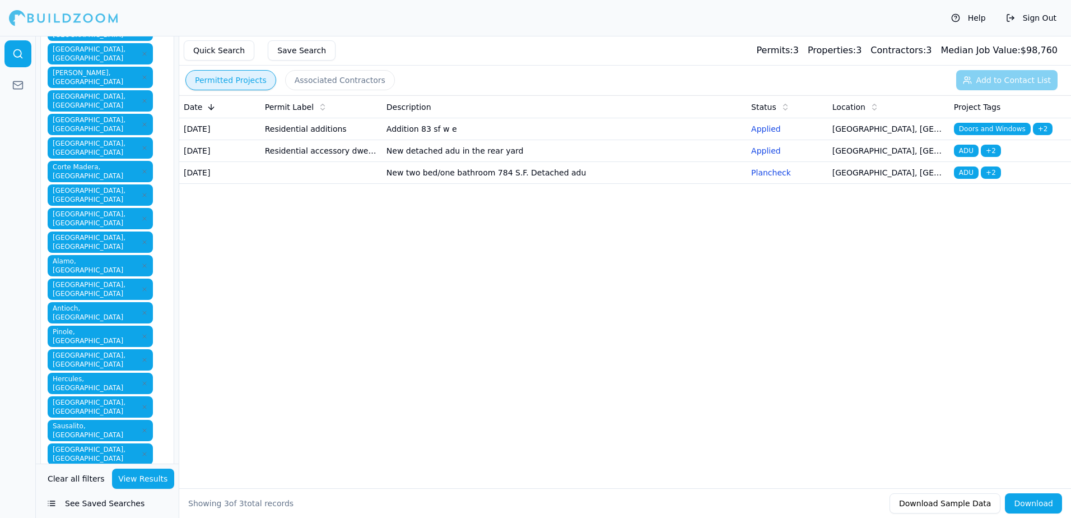
click at [153, 478] on button "View Results" at bounding box center [143, 478] width 63 height 20
click at [312, 80] on button "Associated Contractors" at bounding box center [340, 80] width 110 height 20
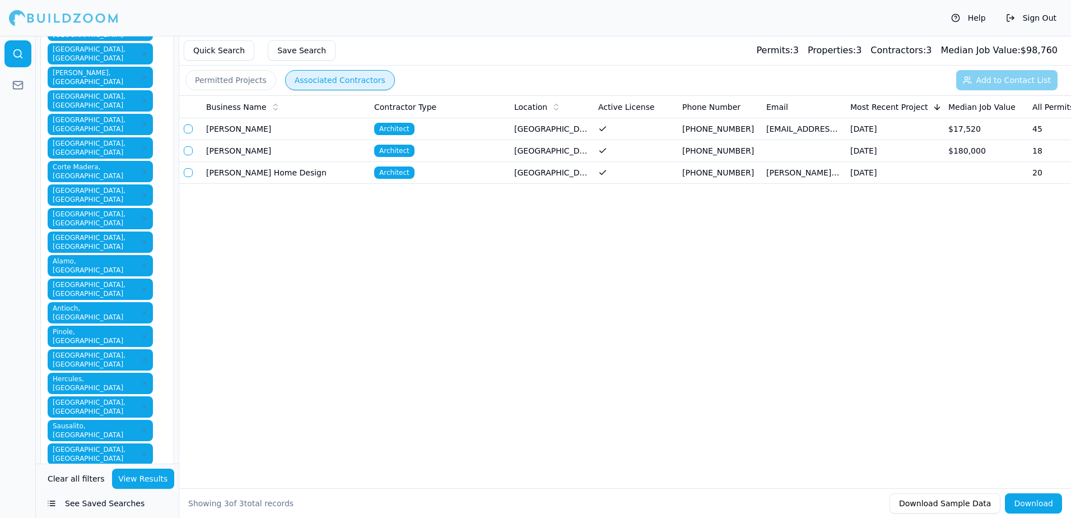
click at [966, 151] on td "$180,000" at bounding box center [986, 151] width 84 height 22
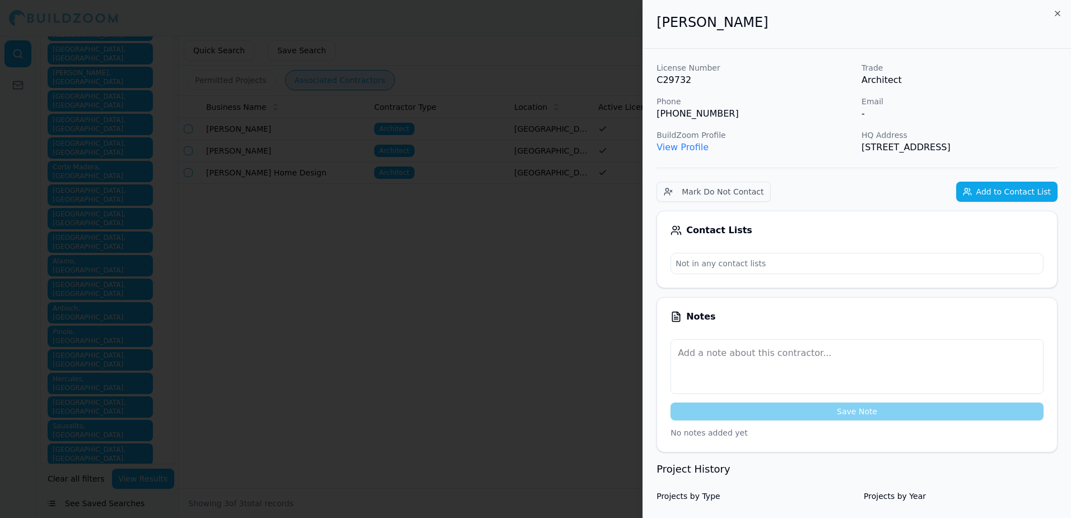
click at [683, 148] on link "View Profile" at bounding box center [682, 147] width 52 height 11
drag, startPoint x: 640, startPoint y: 316, endPoint x: 613, endPoint y: 304, distance: 29.3
click at [636, 313] on div at bounding box center [535, 259] width 1071 height 518
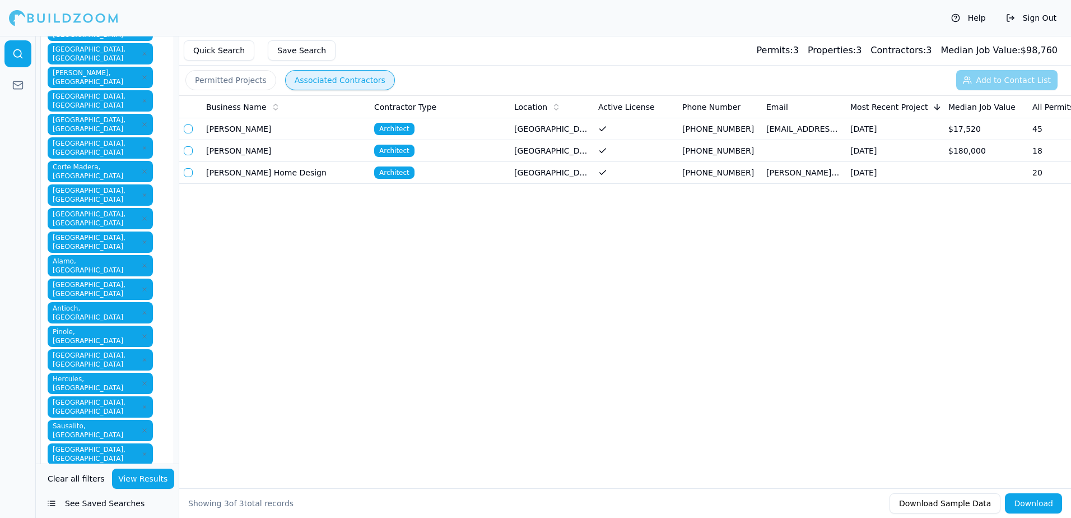
click at [387, 173] on span "Architect" at bounding box center [394, 172] width 40 height 12
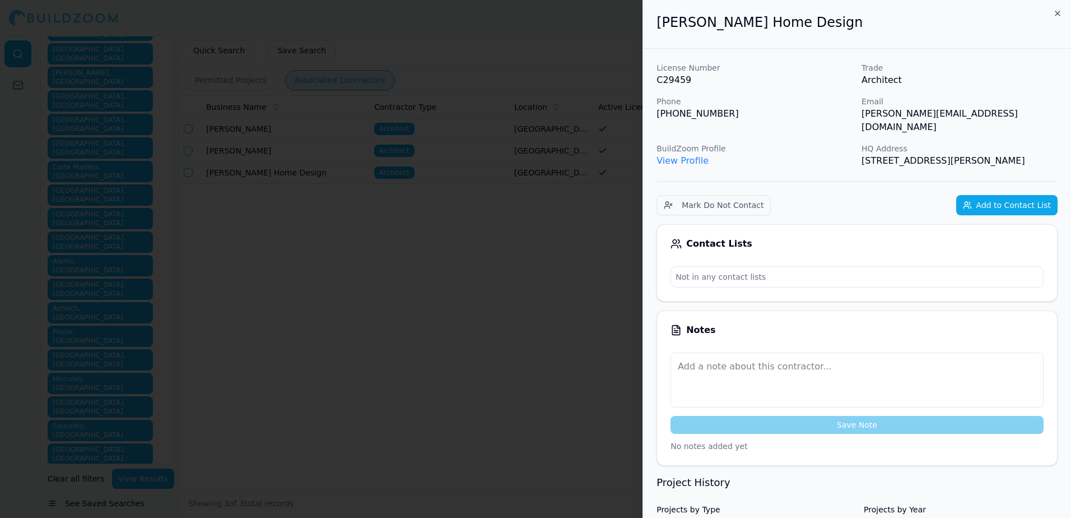
click at [690, 155] on link "View Profile" at bounding box center [682, 160] width 52 height 11
click at [360, 281] on div at bounding box center [535, 259] width 1071 height 518
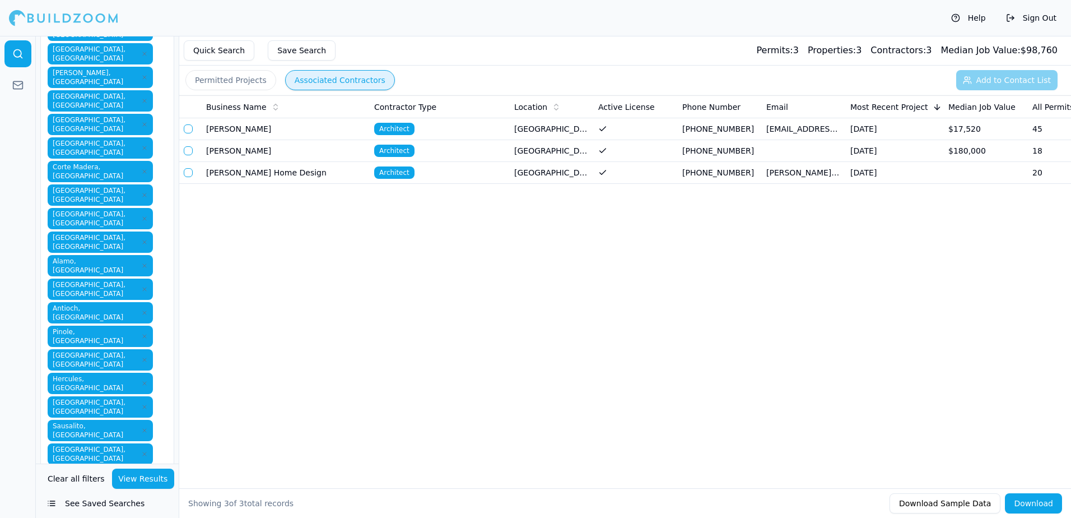
click at [1003, 78] on div "Permitted Projects Associated Contractors Add to Contact List" at bounding box center [625, 80] width 892 height 29
click at [391, 171] on span "Architect" at bounding box center [394, 172] width 40 height 12
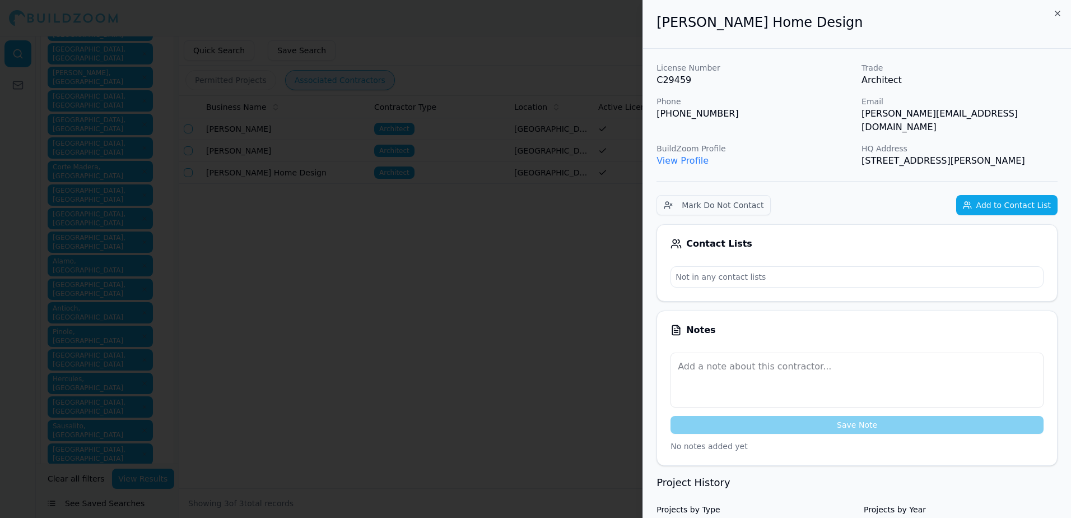
click at [1024, 195] on button "Add to Contact List" at bounding box center [1006, 205] width 101 height 20
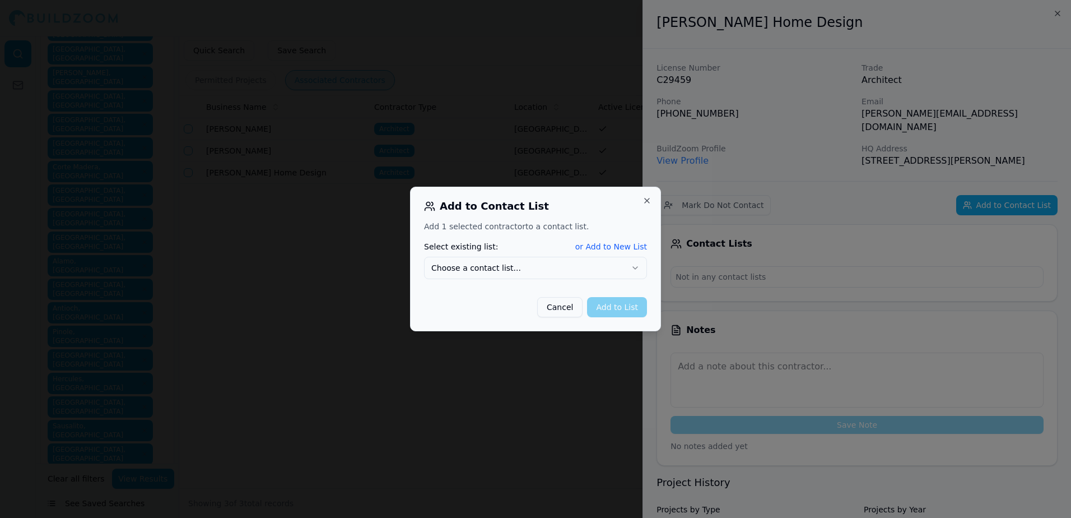
click at [616, 246] on button "or Add to New List" at bounding box center [611, 246] width 72 height 11
click at [416, 336] on div at bounding box center [535, 259] width 1071 height 518
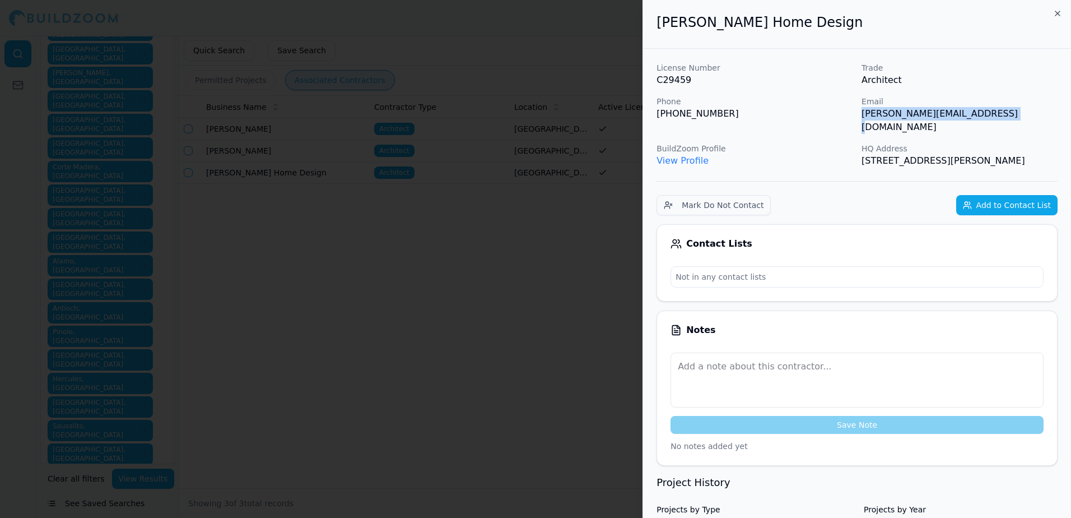
drag, startPoint x: 861, startPoint y: 115, endPoint x: 1004, endPoint y: 120, distance: 142.9
click at [1004, 120] on div "License Number C29459 Trade Architect Phone [PHONE_NUMBER] Email [PERSON_NAME][…" at bounding box center [856, 114] width 401 height 105
drag, startPoint x: 1004, startPoint y: 120, endPoint x: 985, endPoint y: 111, distance: 21.0
copy p "[PERSON_NAME][EMAIL_ADDRESS][DOMAIN_NAME]"
click at [1023, 195] on button "Add to Contact List" at bounding box center [1006, 205] width 101 height 20
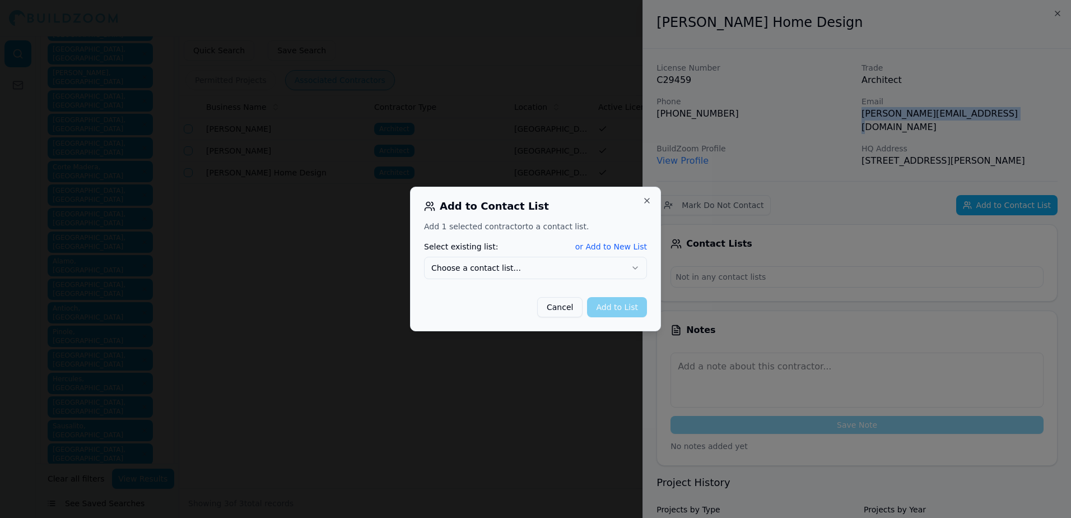
click at [443, 266] on button "Choose a contact list..." at bounding box center [535, 268] width 223 height 22
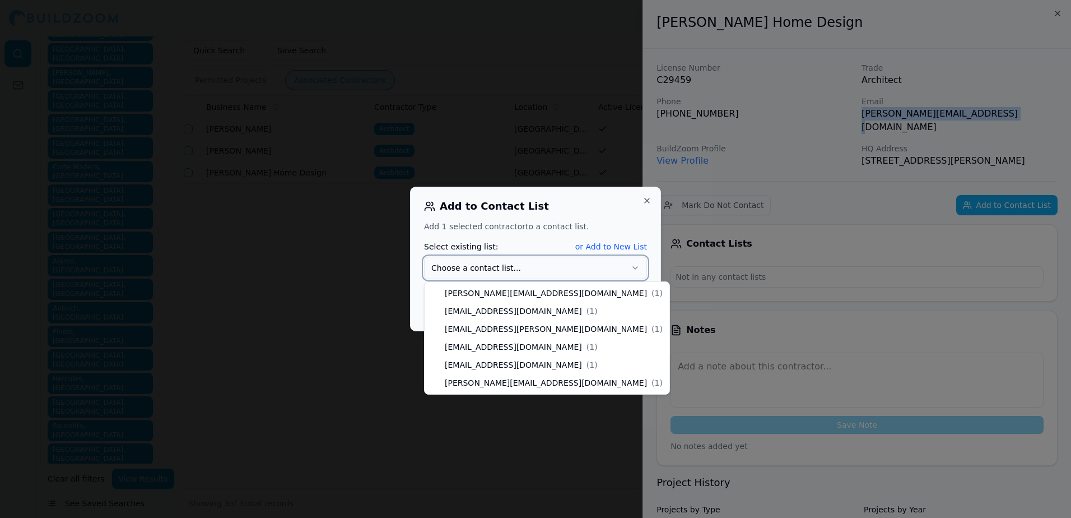
click at [538, 260] on button "Choose a contact list..." at bounding box center [535, 268] width 223 height 22
click at [574, 267] on button "Choose a contact list..." at bounding box center [535, 268] width 223 height 22
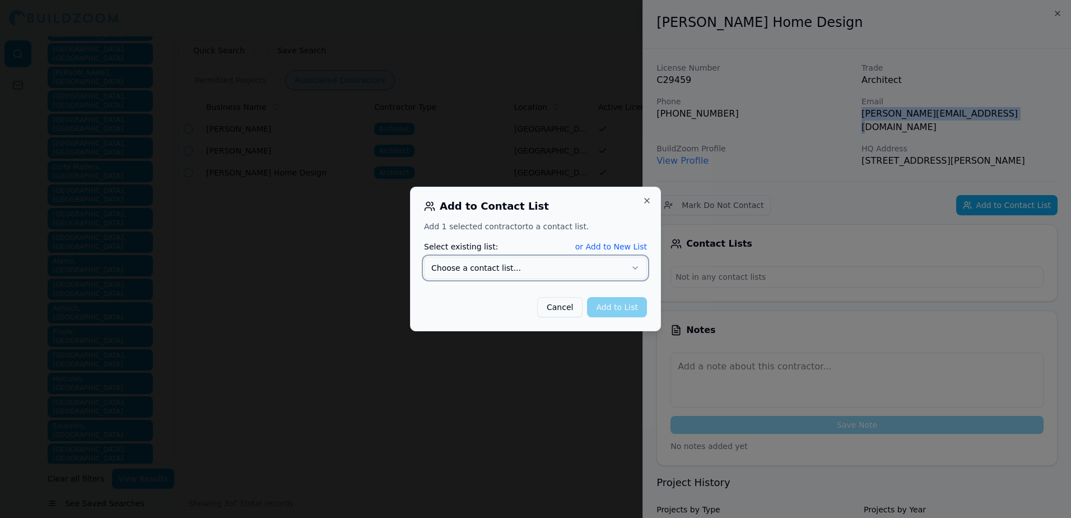
click at [433, 263] on button "Choose a contact list..." at bounding box center [535, 268] width 223 height 22
drag, startPoint x: 433, startPoint y: 263, endPoint x: 362, endPoint y: 297, distance: 79.2
click at [362, 297] on div at bounding box center [535, 259] width 1071 height 518
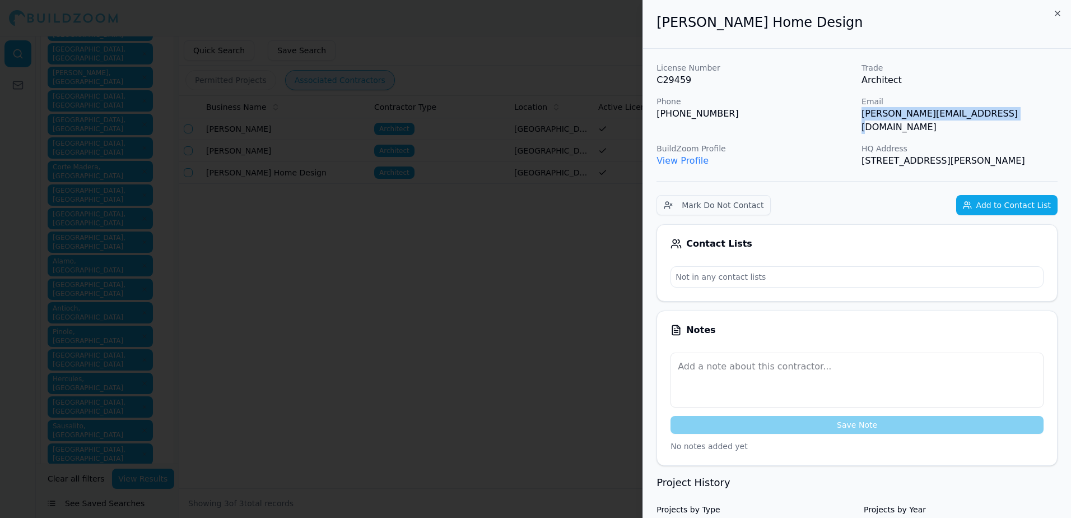
drag, startPoint x: 862, startPoint y: 115, endPoint x: 999, endPoint y: 115, distance: 137.2
click at [999, 115] on p "[PERSON_NAME][EMAIL_ADDRESS][DOMAIN_NAME]" at bounding box center [959, 120] width 196 height 27
drag, startPoint x: 999, startPoint y: 115, endPoint x: 984, endPoint y: 115, distance: 15.1
copy p "[PERSON_NAME][EMAIL_ADDRESS][DOMAIN_NAME]"
click at [1010, 195] on button "Add to Contact List" at bounding box center [1006, 205] width 101 height 20
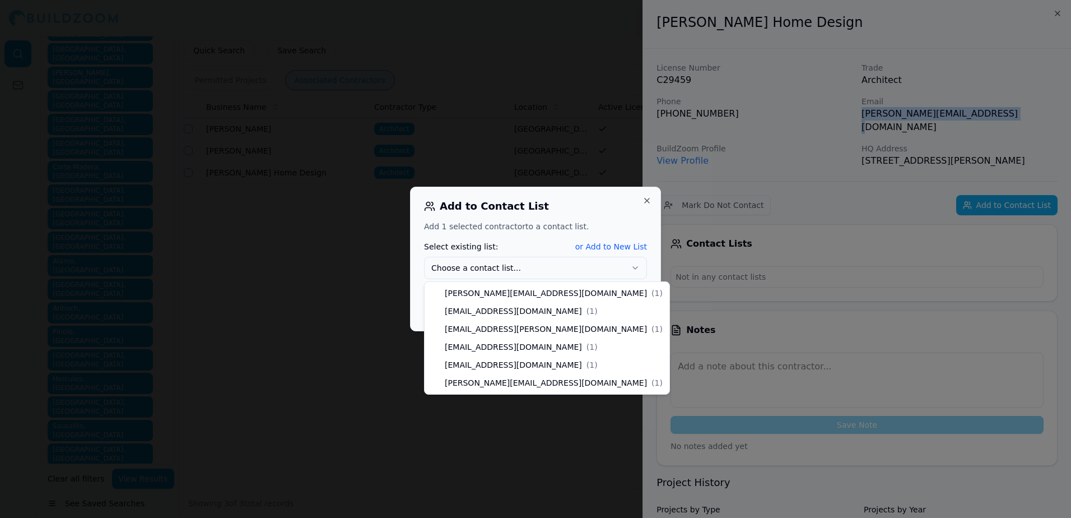
click at [445, 263] on button "Choose a contact list..." at bounding box center [535, 268] width 223 height 22
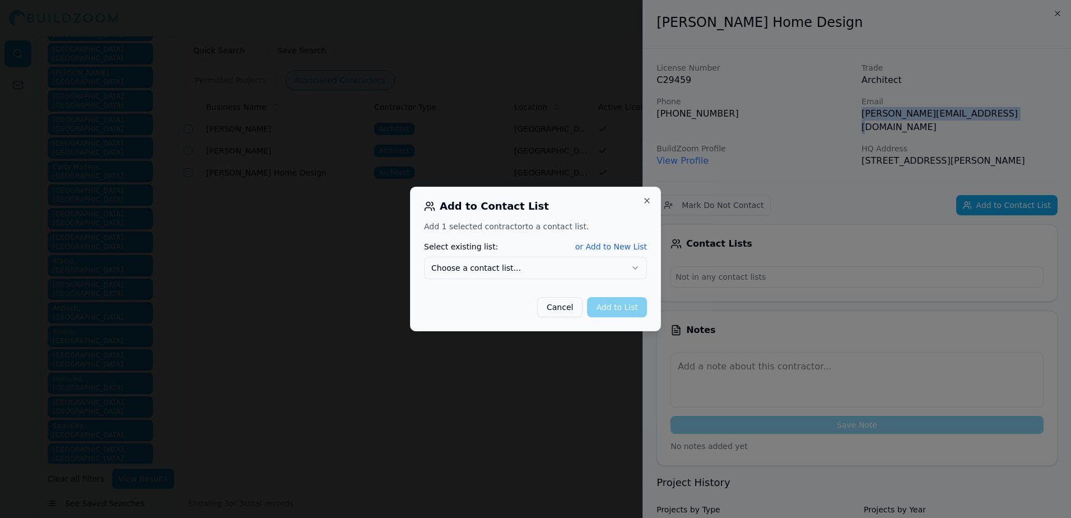
drag, startPoint x: 446, startPoint y: 263, endPoint x: 620, endPoint y: 246, distance: 175.0
click at [620, 246] on button "or Add to New List" at bounding box center [611, 246] width 72 height 11
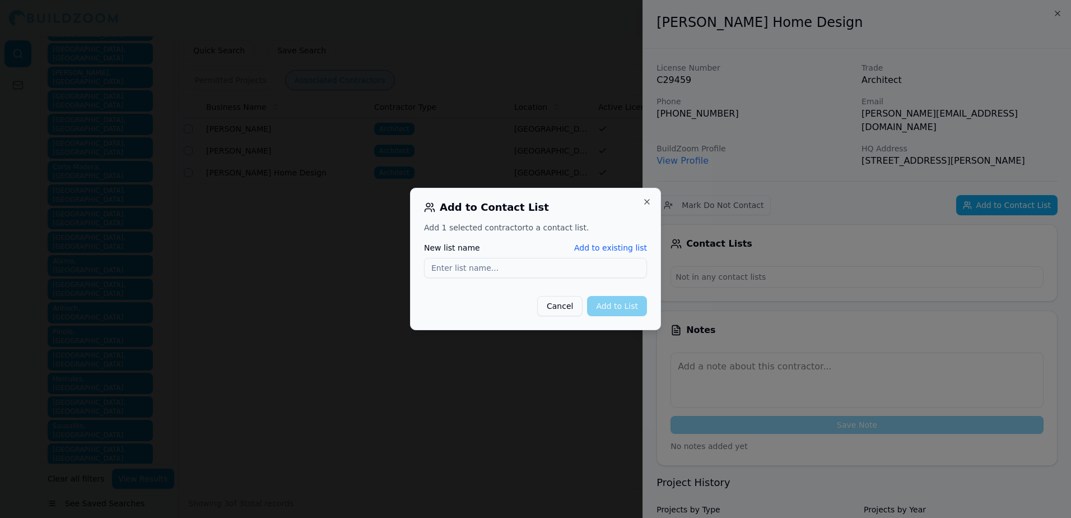
click at [445, 269] on input "New list name" at bounding box center [535, 268] width 223 height 20
type input "[PERSON_NAME][EMAIL_ADDRESS][DOMAIN_NAME]"
click at [612, 302] on button "Add to List" at bounding box center [617, 306] width 60 height 20
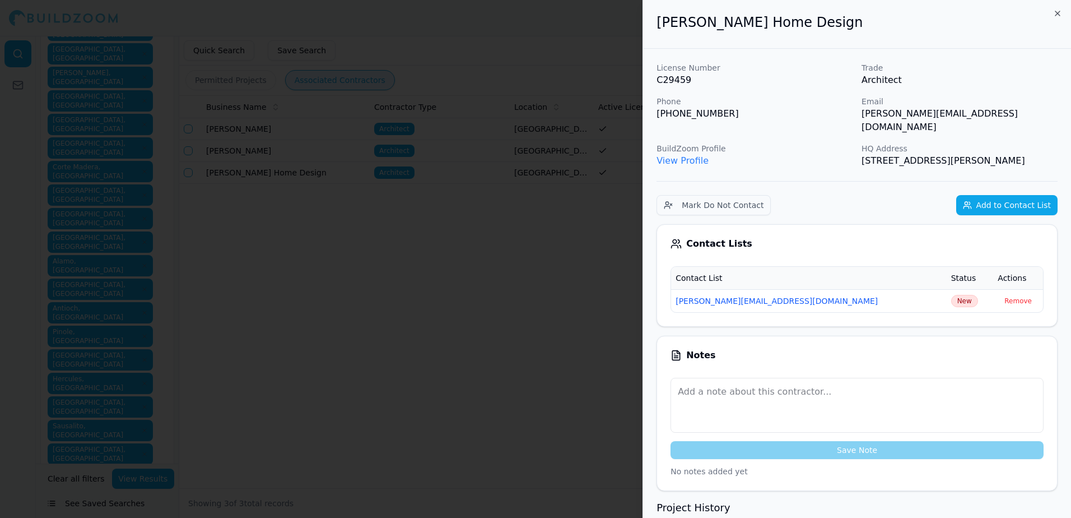
click at [470, 272] on div at bounding box center [535, 259] width 1071 height 518
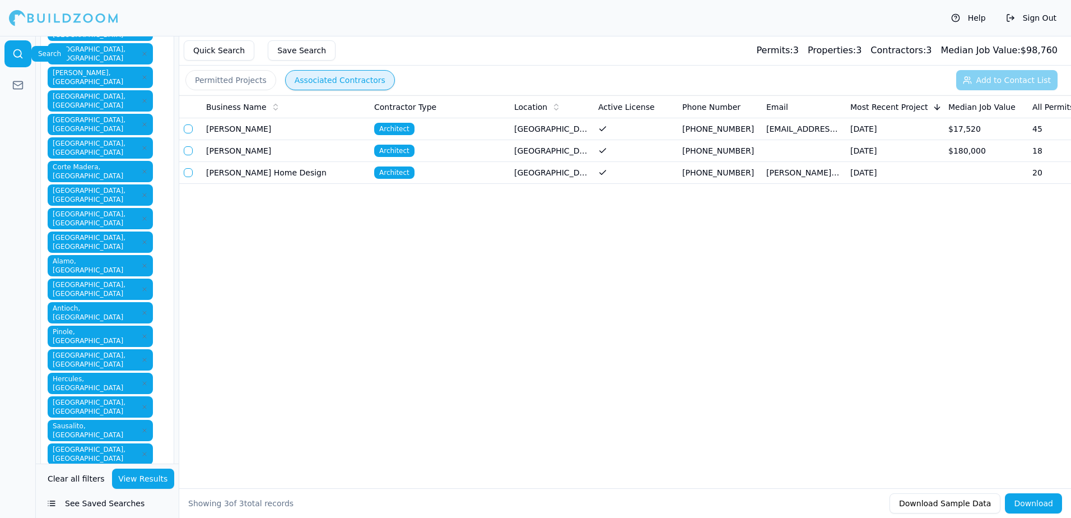
click at [17, 52] on icon at bounding box center [17, 53] width 11 height 11
click at [981, 505] on button "Download Sample Data" at bounding box center [944, 503] width 111 height 20
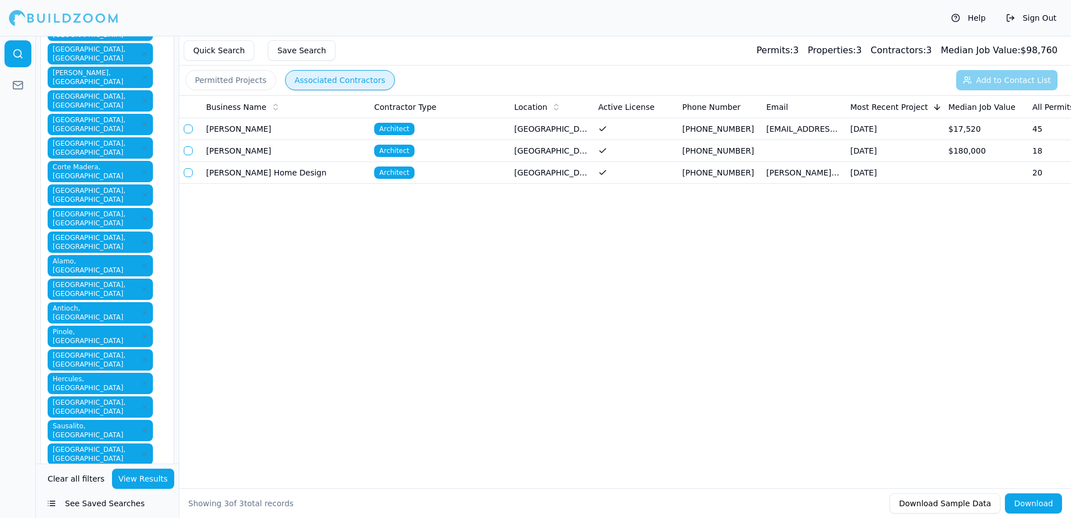
click at [85, 501] on button "See Saved Searches" at bounding box center [107, 503] width 134 height 20
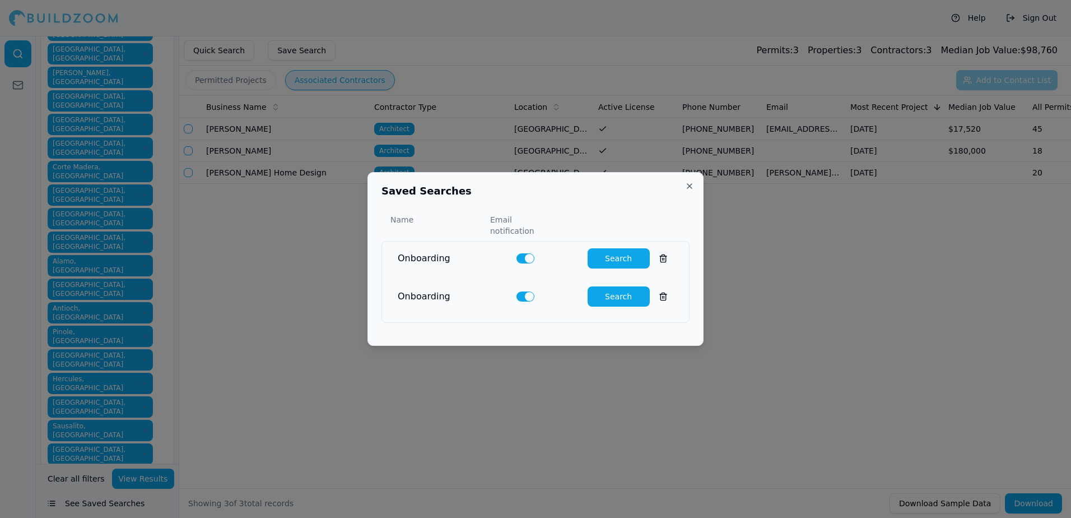
click at [573, 348] on div at bounding box center [535, 259] width 1071 height 518
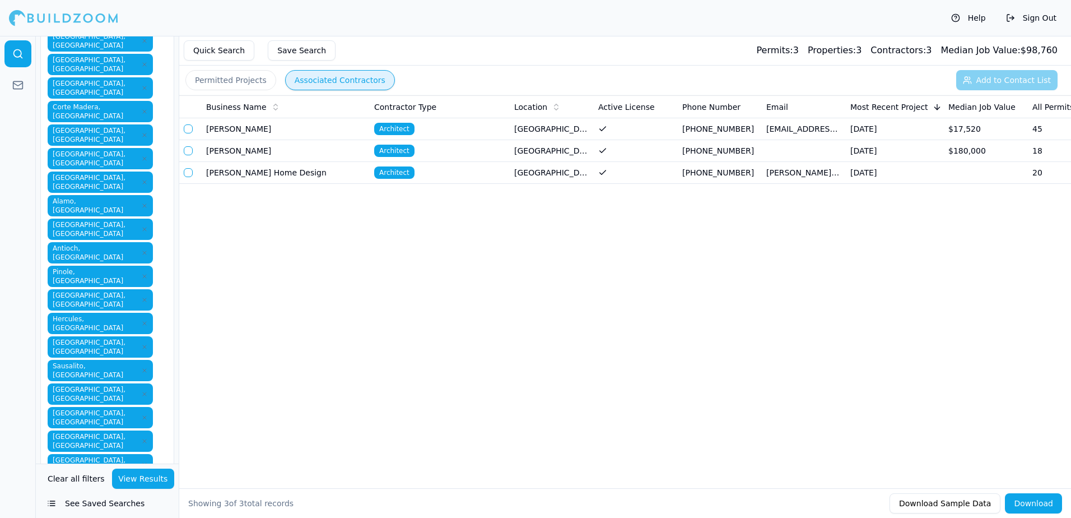
scroll to position [280, 0]
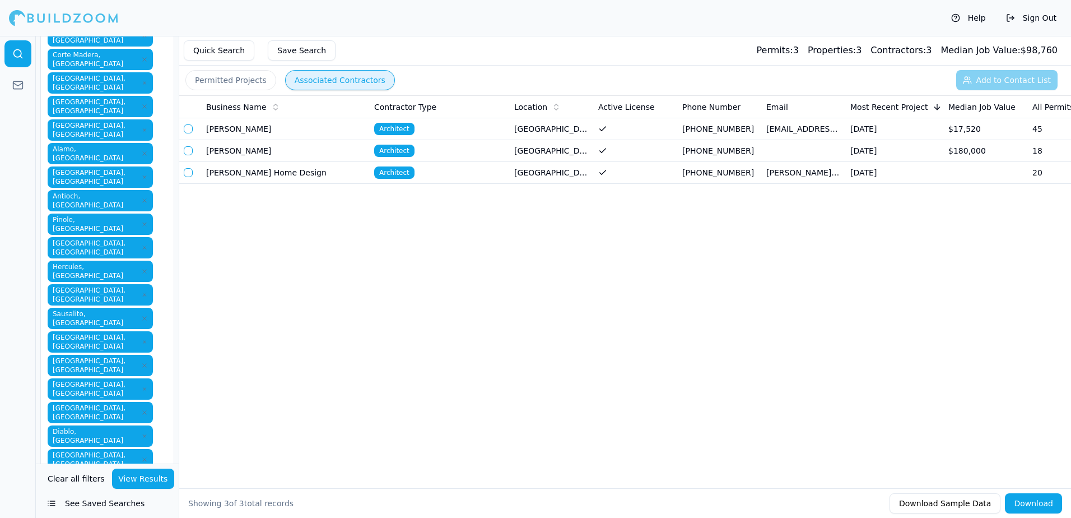
click at [134, 475] on button "View Results" at bounding box center [143, 478] width 63 height 20
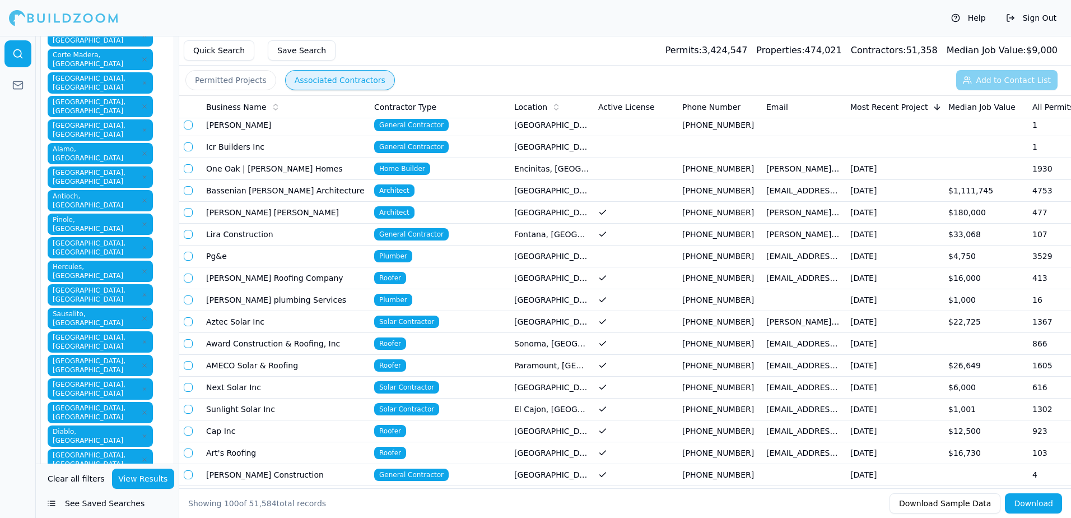
scroll to position [728, 0]
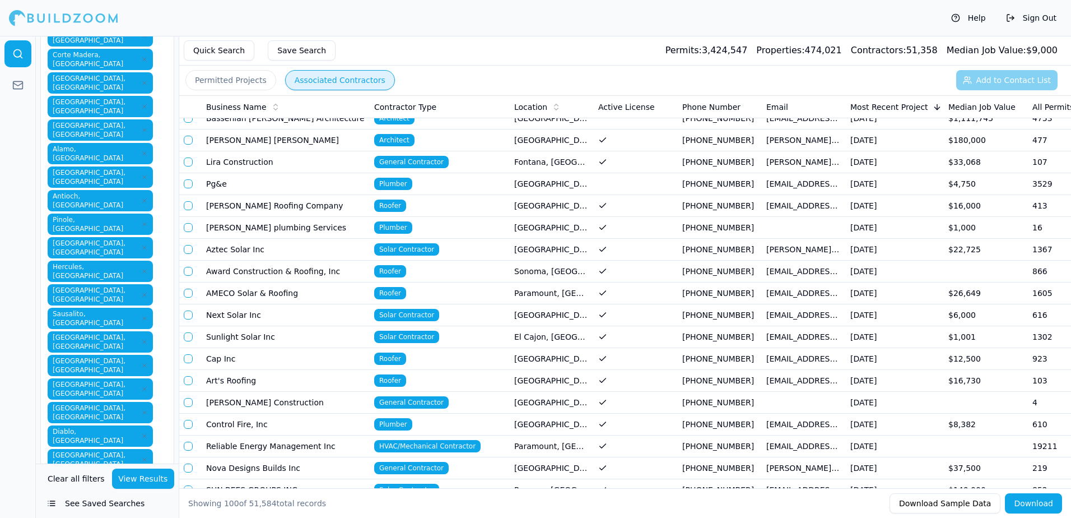
click at [141, 479] on button "View Results" at bounding box center [143, 478] width 63 height 20
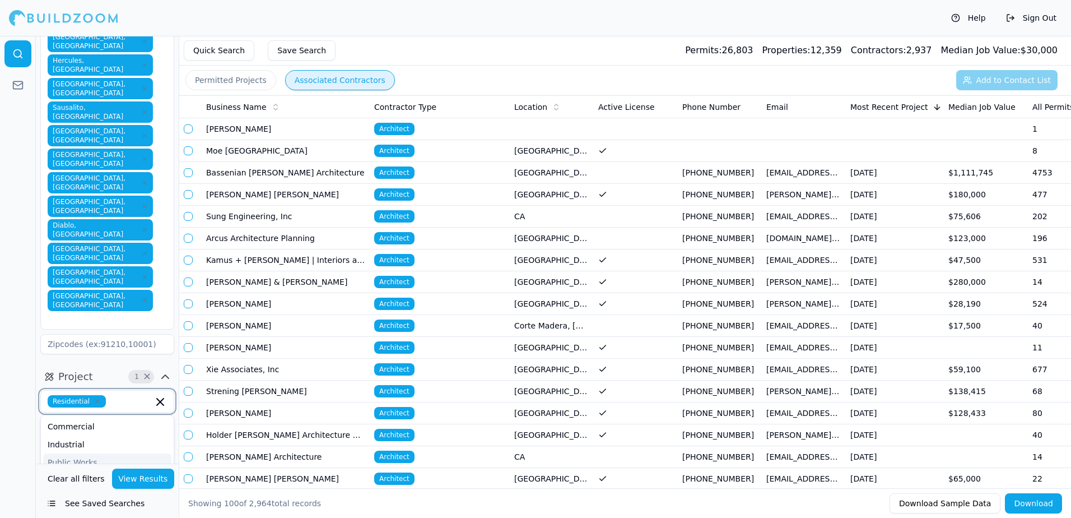
scroll to position [504, 0]
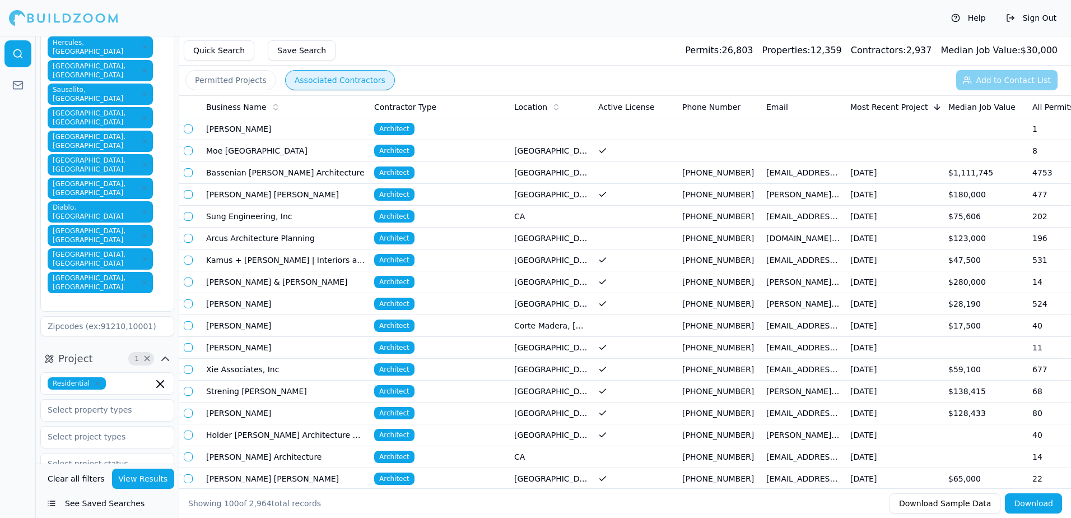
click at [13, 143] on div at bounding box center [18, 277] width 36 height 482
click at [123, 399] on input "text" at bounding box center [100, 409] width 119 height 20
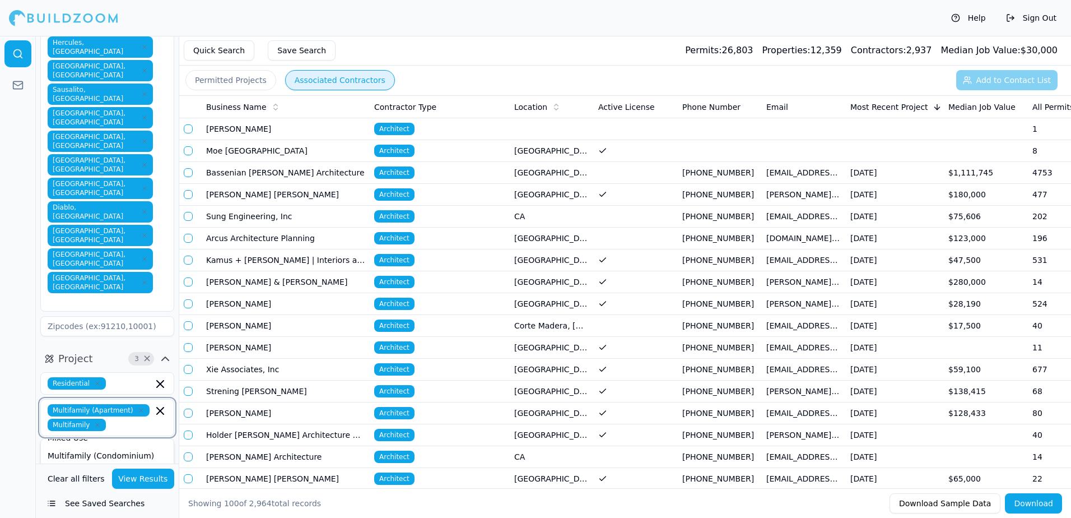
scroll to position [224, 0]
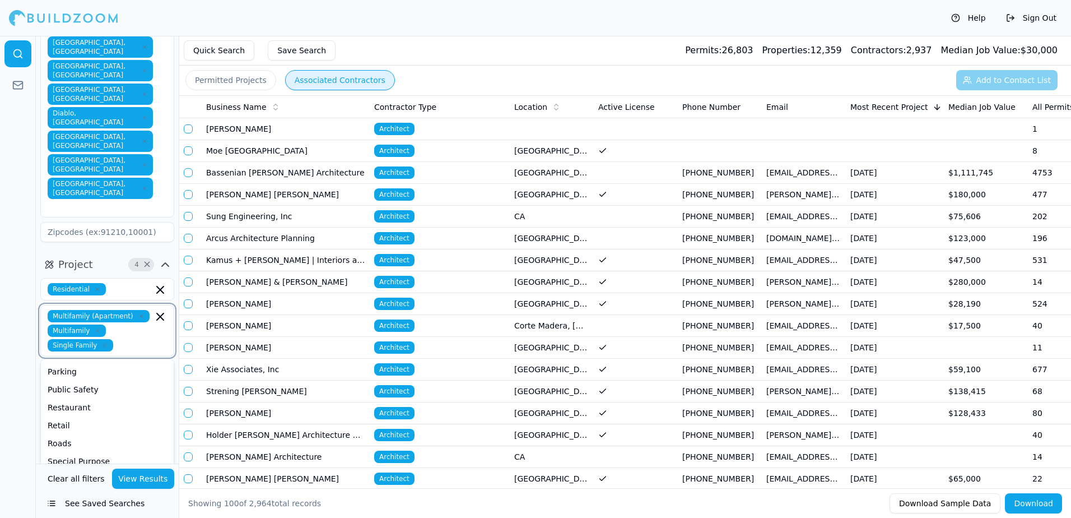
scroll to position [616, 0]
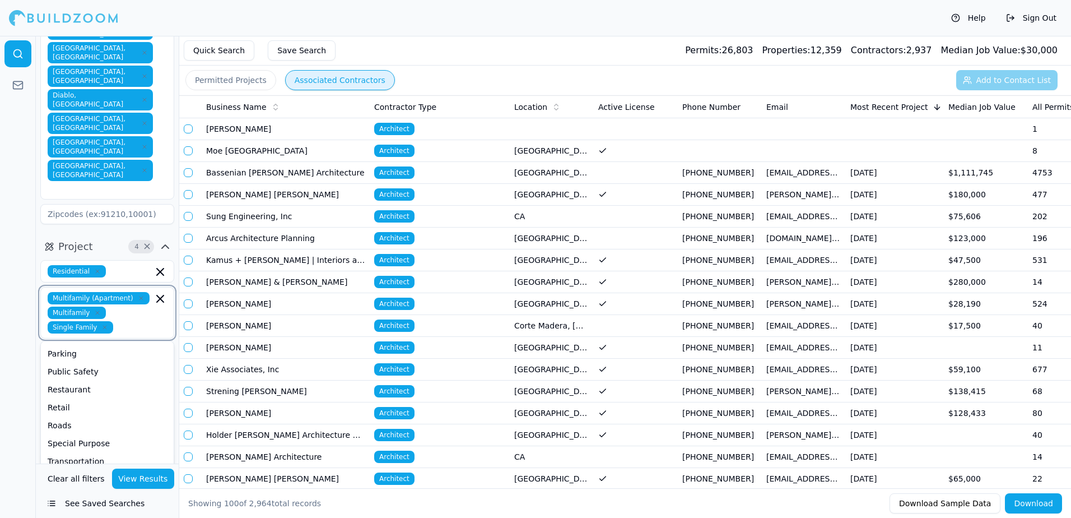
click at [66, 470] on div "Triplex" at bounding box center [107, 479] width 128 height 18
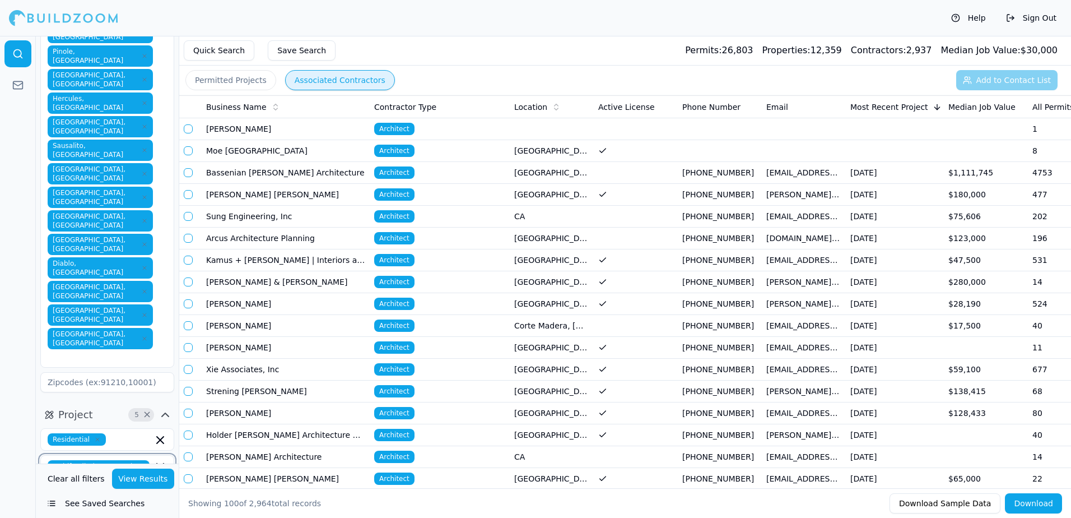
scroll to position [392, 0]
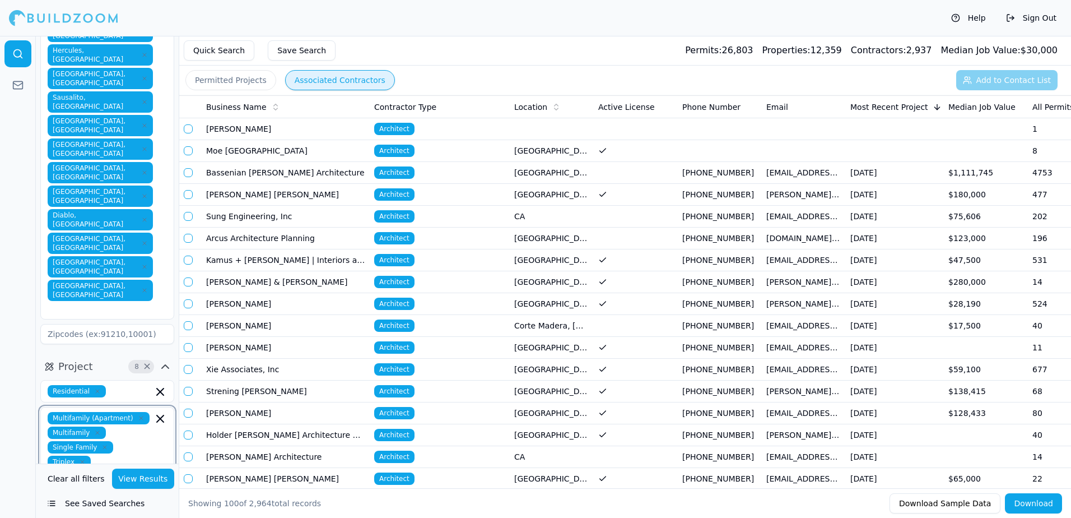
scroll to position [504, 0]
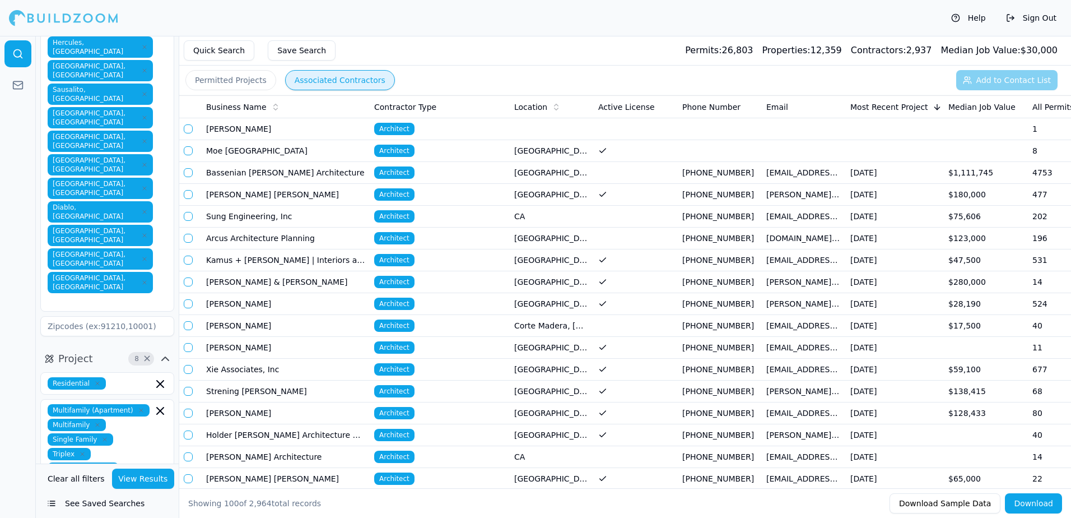
click at [14, 307] on div at bounding box center [18, 277] width 36 height 482
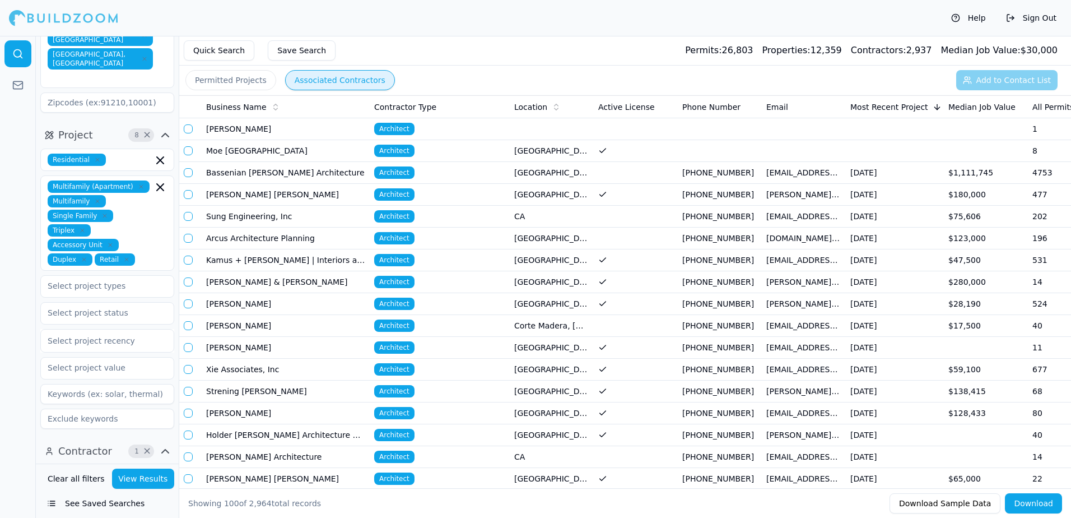
scroll to position [728, 0]
click at [138, 480] on button "View Results" at bounding box center [143, 478] width 63 height 20
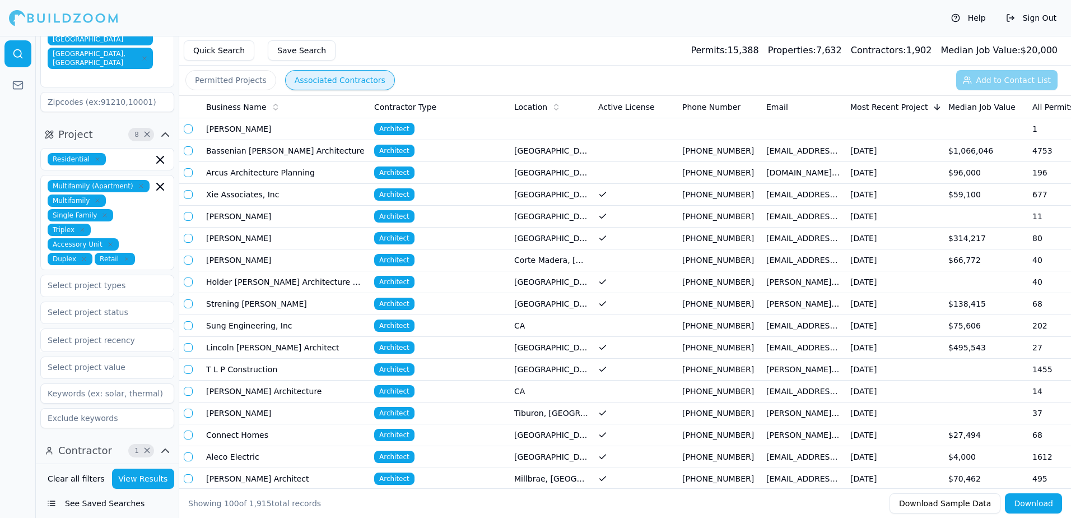
click at [545, 260] on td "Corte Madera, [GEOGRAPHIC_DATA]" at bounding box center [552, 260] width 84 height 22
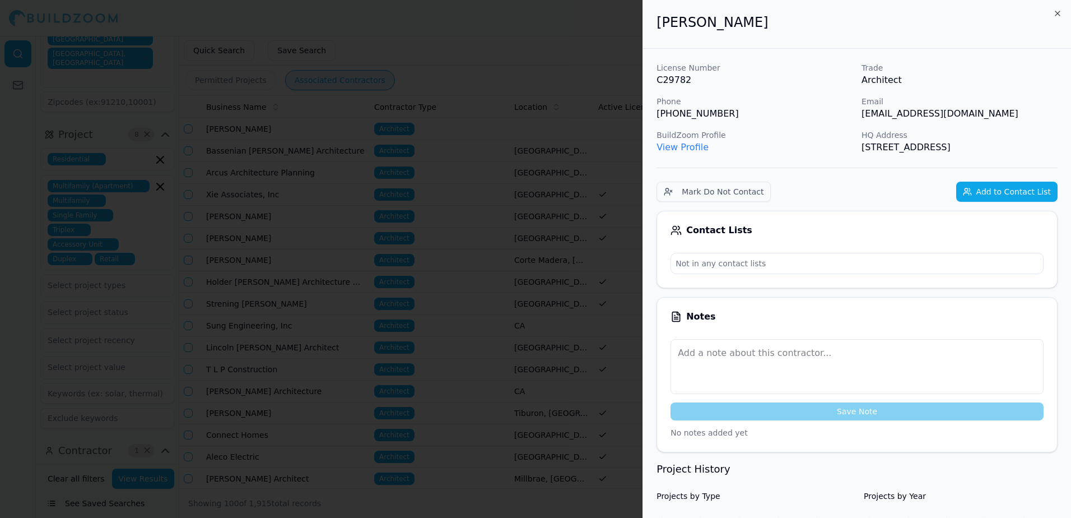
click at [525, 34] on div at bounding box center [535, 259] width 1071 height 518
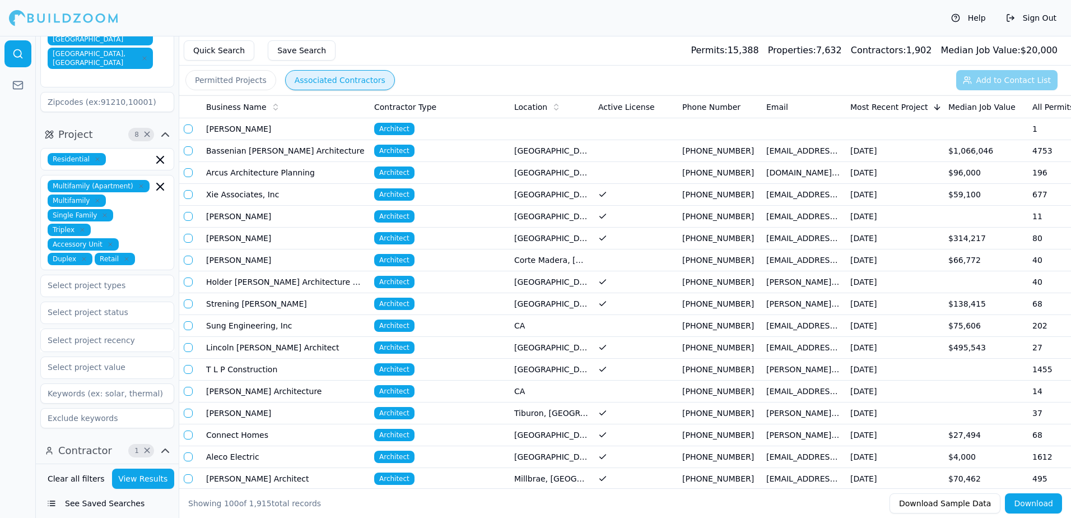
click at [185, 260] on button "button" at bounding box center [188, 259] width 9 height 9
click at [1015, 77] on button "Add to Contact List (1)" at bounding box center [999, 80] width 115 height 20
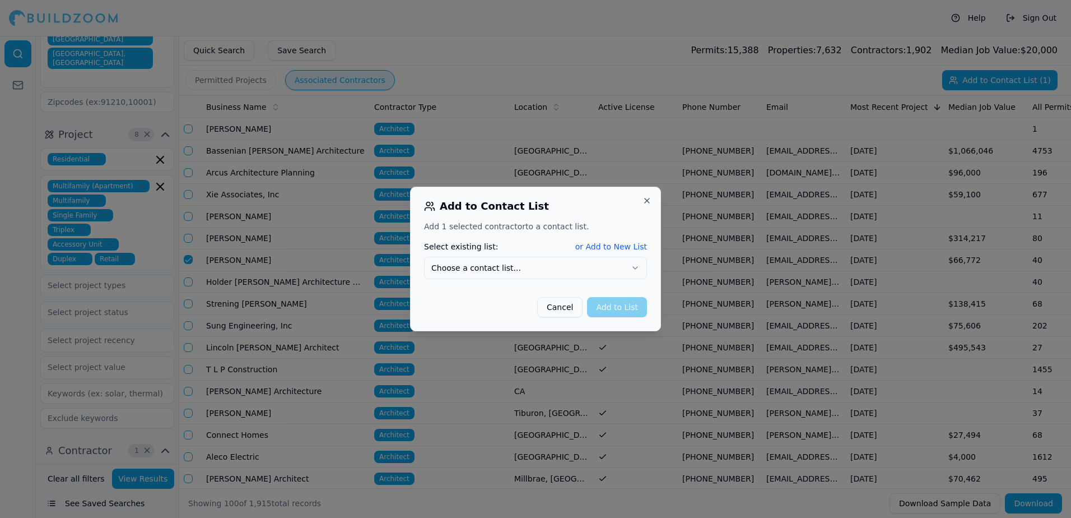
click at [626, 26] on div at bounding box center [535, 259] width 1071 height 518
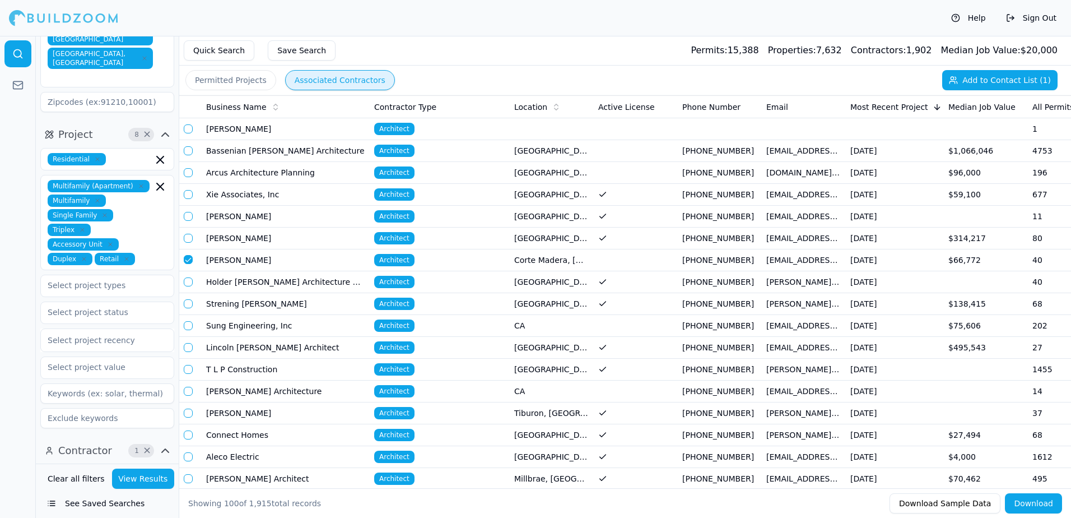
click at [388, 255] on span "Architect" at bounding box center [394, 260] width 40 height 12
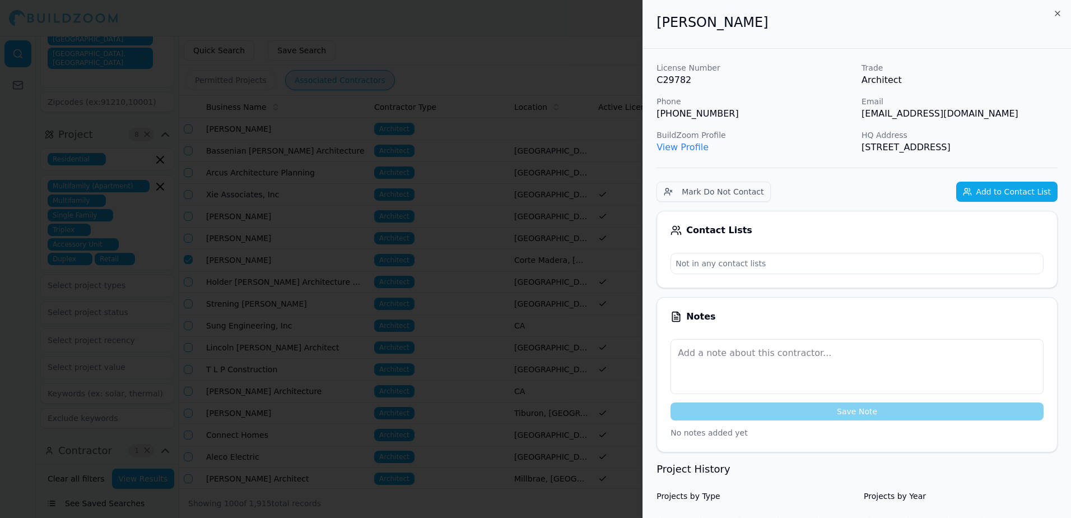
click at [677, 150] on link "View Profile" at bounding box center [682, 147] width 52 height 11
click at [534, 36] on div at bounding box center [535, 259] width 1071 height 518
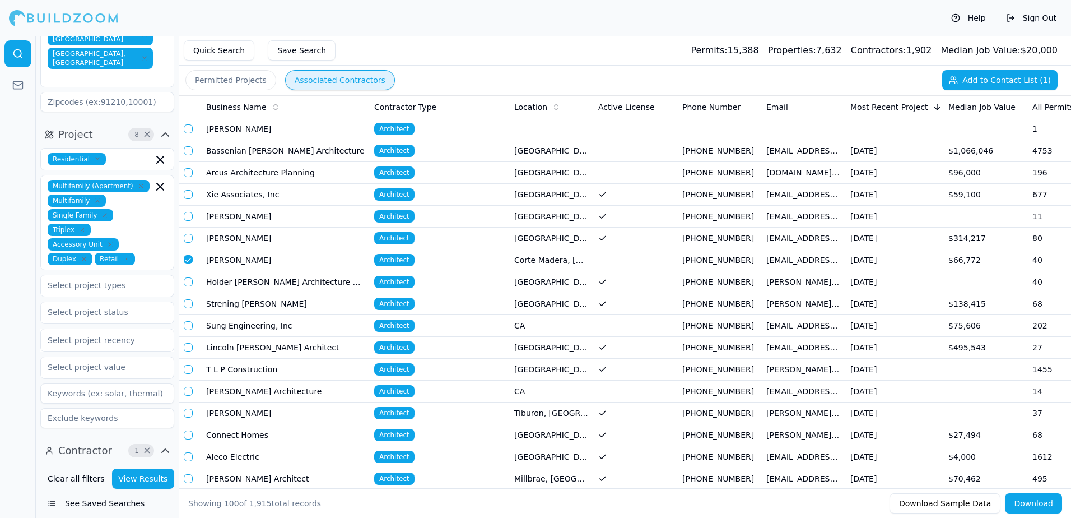
click at [540, 286] on td "[GEOGRAPHIC_DATA], [GEOGRAPHIC_DATA]" at bounding box center [552, 282] width 84 height 22
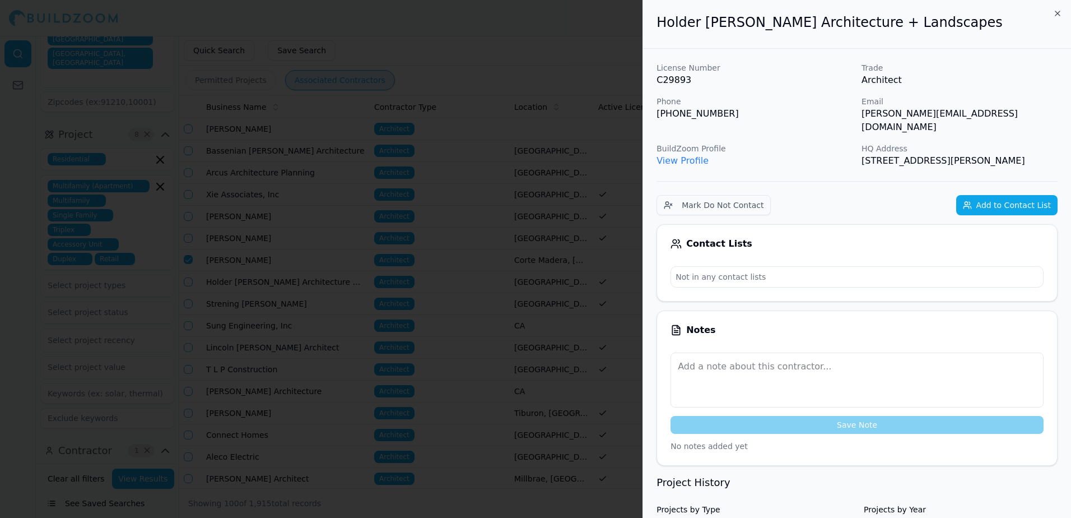
click at [677, 155] on link "View Profile" at bounding box center [682, 160] width 52 height 11
click at [535, 30] on div at bounding box center [535, 259] width 1071 height 518
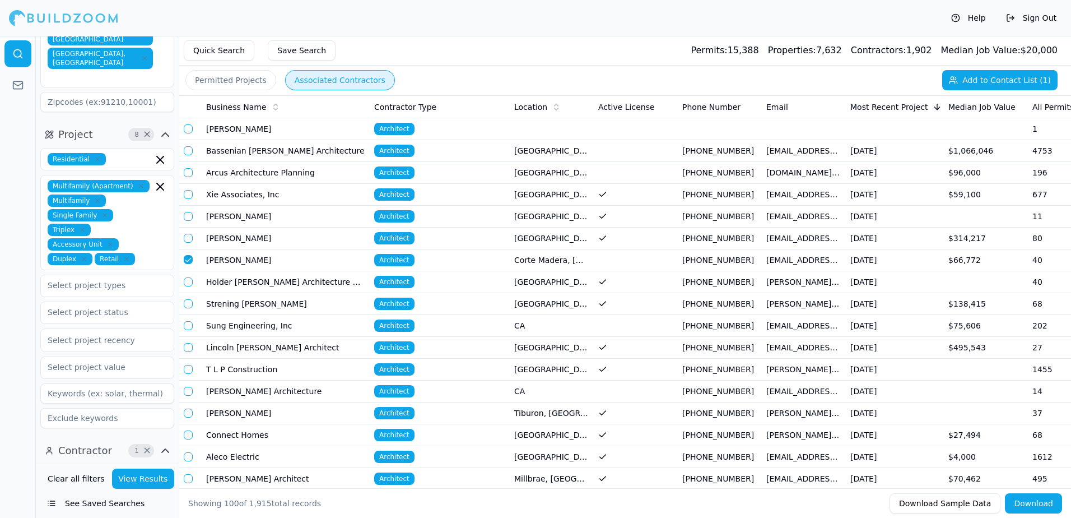
click at [549, 174] on td "[GEOGRAPHIC_DATA], [GEOGRAPHIC_DATA]" at bounding box center [552, 173] width 84 height 22
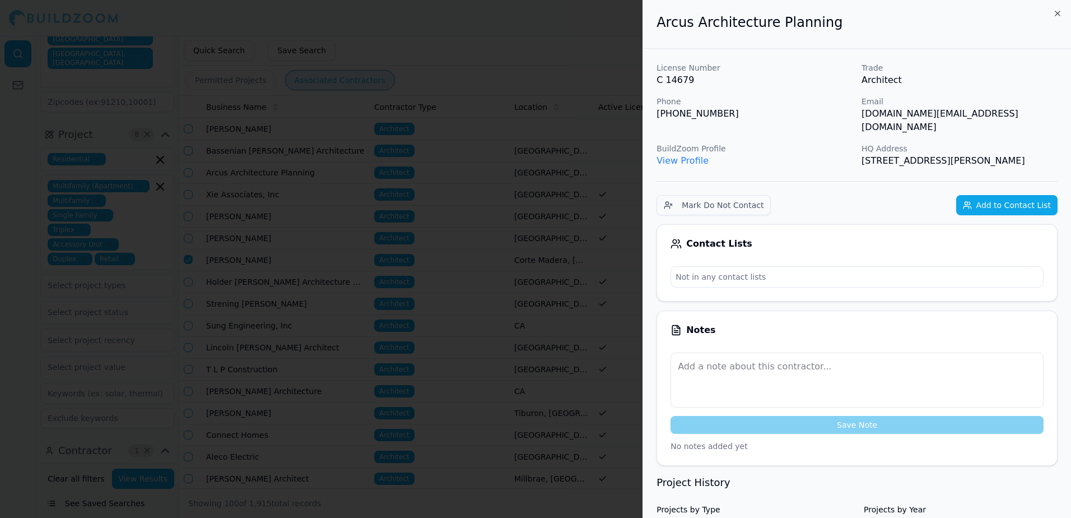
click at [669, 155] on link "View Profile" at bounding box center [682, 160] width 52 height 11
click at [1000, 195] on button "Add to Contact List" at bounding box center [1006, 205] width 101 height 20
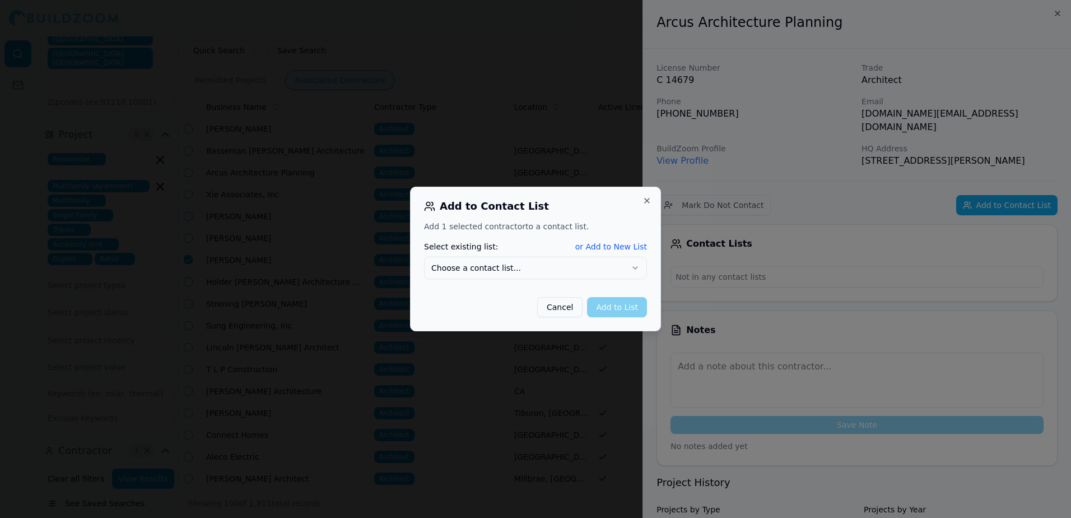
click at [596, 244] on button "or Add to New List" at bounding box center [611, 246] width 72 height 11
click at [985, 108] on div at bounding box center [535, 259] width 1071 height 518
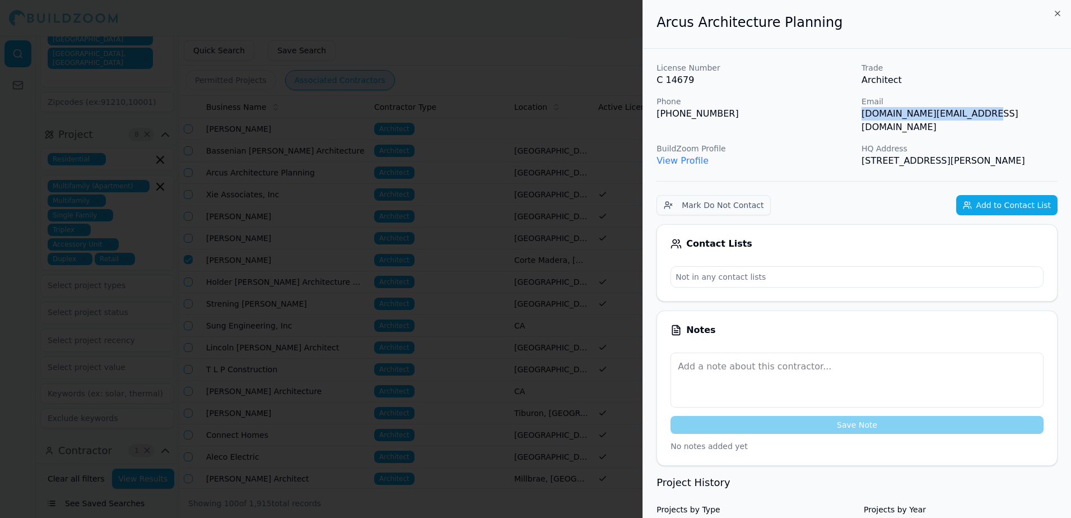
drag, startPoint x: 859, startPoint y: 113, endPoint x: 985, endPoint y: 122, distance: 126.3
click at [985, 122] on div "License Number C 14679 Trade Architect Phone [PHONE_NUMBER] Email [DOMAIN_NAME]…" at bounding box center [856, 114] width 401 height 105
drag, startPoint x: 985, startPoint y: 122, endPoint x: 962, endPoint y: 110, distance: 25.5
copy p "[DOMAIN_NAME][EMAIL_ADDRESS][DOMAIN_NAME]"
click at [1018, 195] on button "Add to Contact List" at bounding box center [1006, 205] width 101 height 20
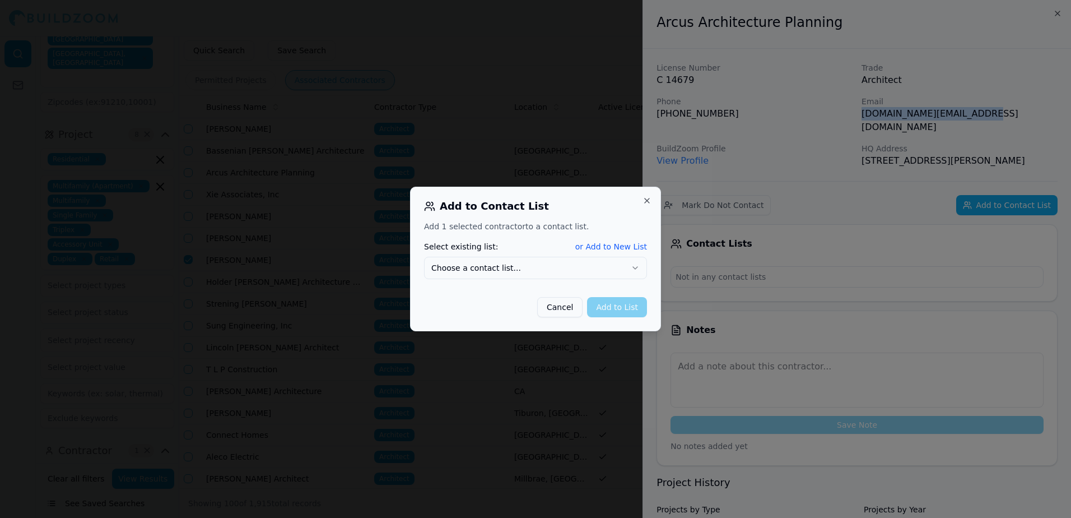
click at [613, 244] on button "or Add to New List" at bounding box center [611, 246] width 72 height 11
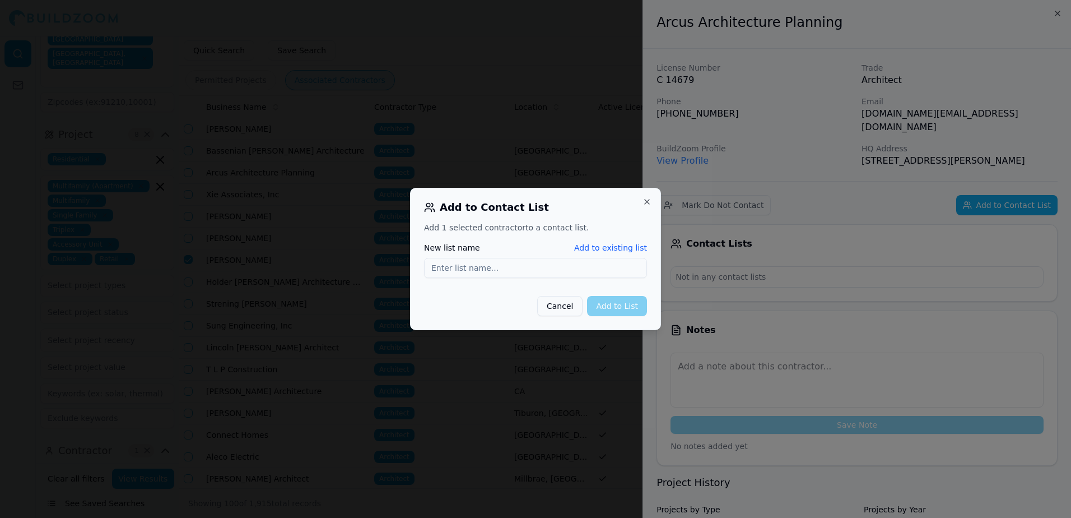
click at [435, 264] on input "New list name" at bounding box center [535, 268] width 223 height 20
type input "[DOMAIN_NAME][EMAIL_ADDRESS][DOMAIN_NAME]"
click at [620, 305] on button "Add to List" at bounding box center [617, 306] width 60 height 20
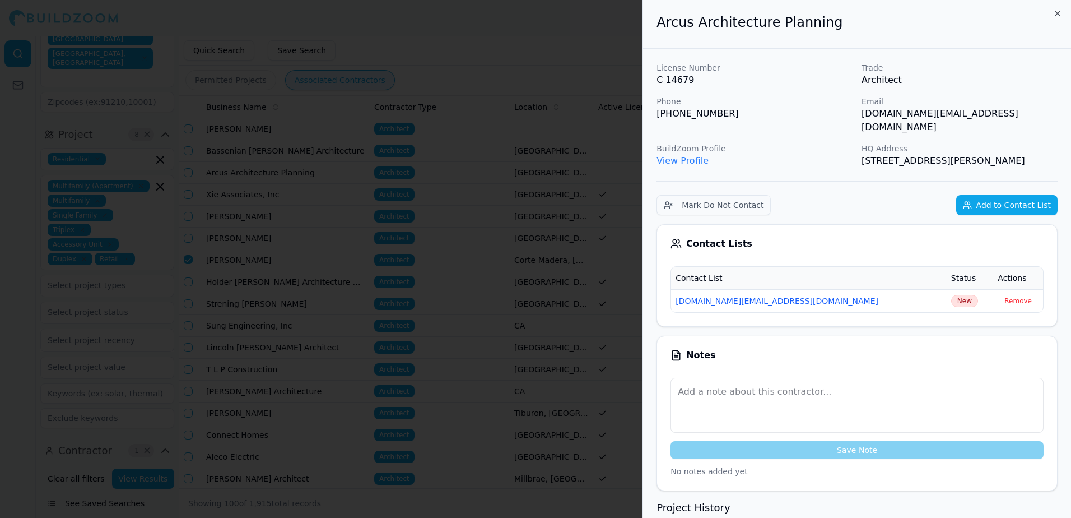
click at [515, 27] on div at bounding box center [535, 259] width 1071 height 518
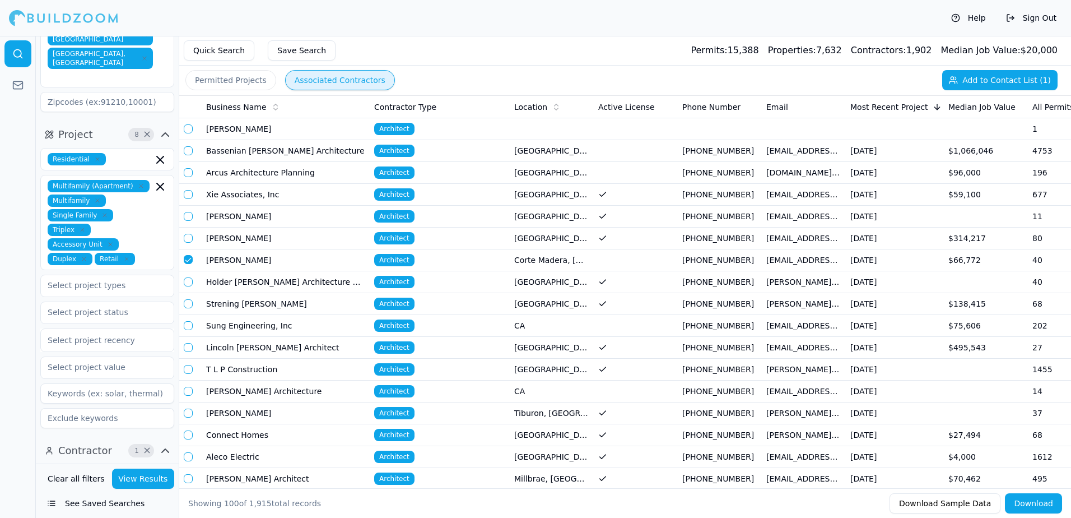
click at [400, 173] on span "Architect" at bounding box center [394, 172] width 40 height 12
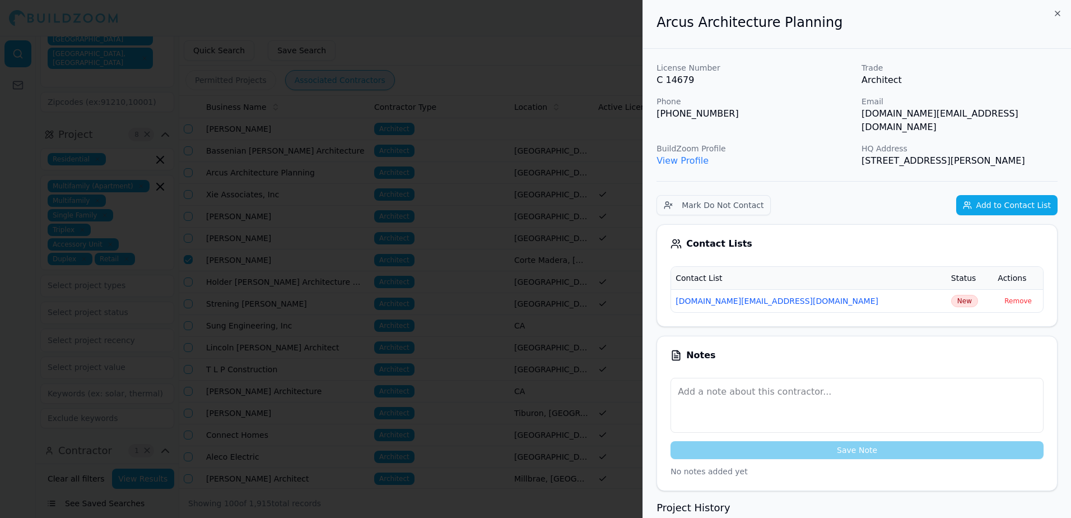
click at [672, 155] on link "View Profile" at bounding box center [682, 160] width 52 height 11
click at [517, 24] on div at bounding box center [535, 259] width 1071 height 518
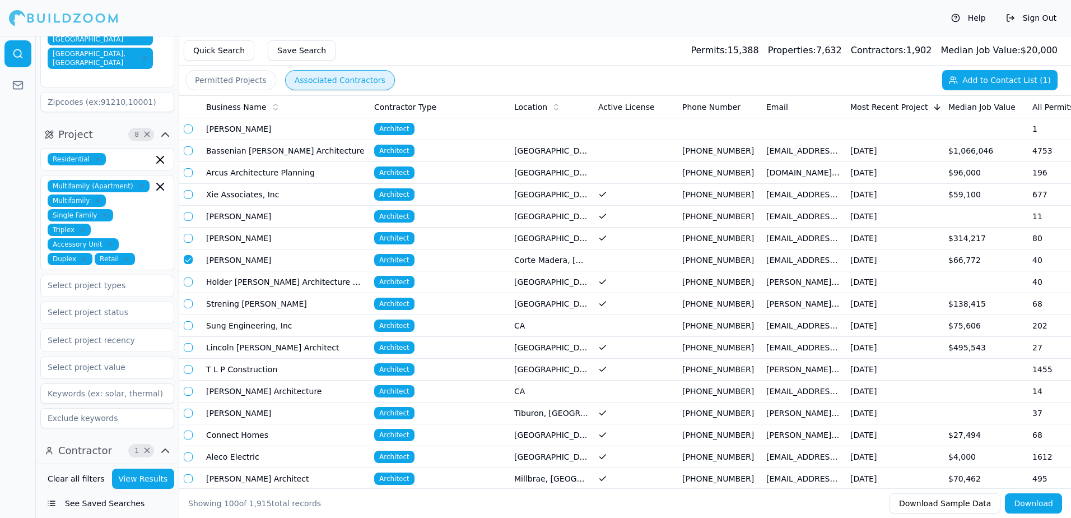
click at [529, 412] on td "Tiburon, [GEOGRAPHIC_DATA]" at bounding box center [552, 413] width 84 height 22
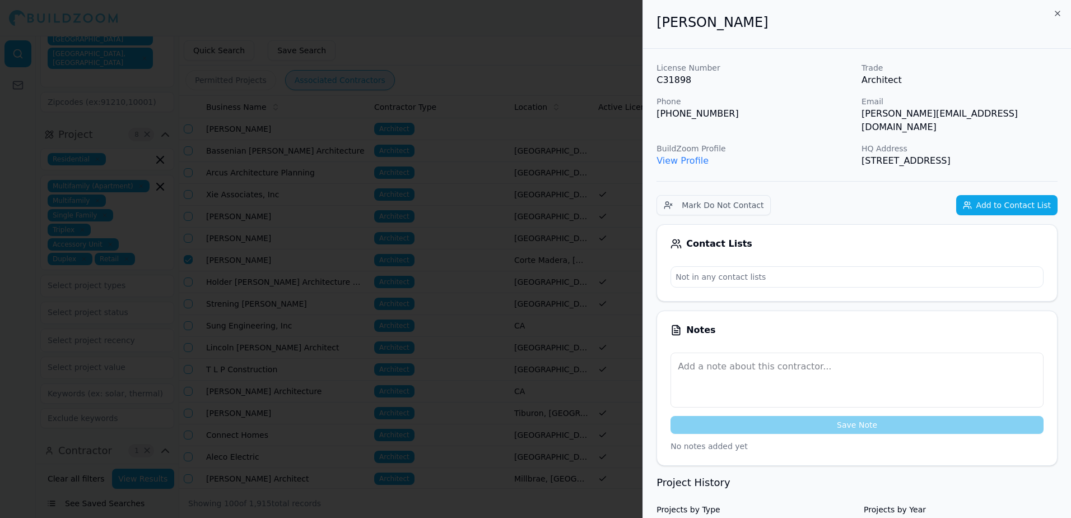
click at [686, 155] on link "View Profile" at bounding box center [682, 160] width 52 height 11
click at [520, 36] on div at bounding box center [535, 259] width 1071 height 518
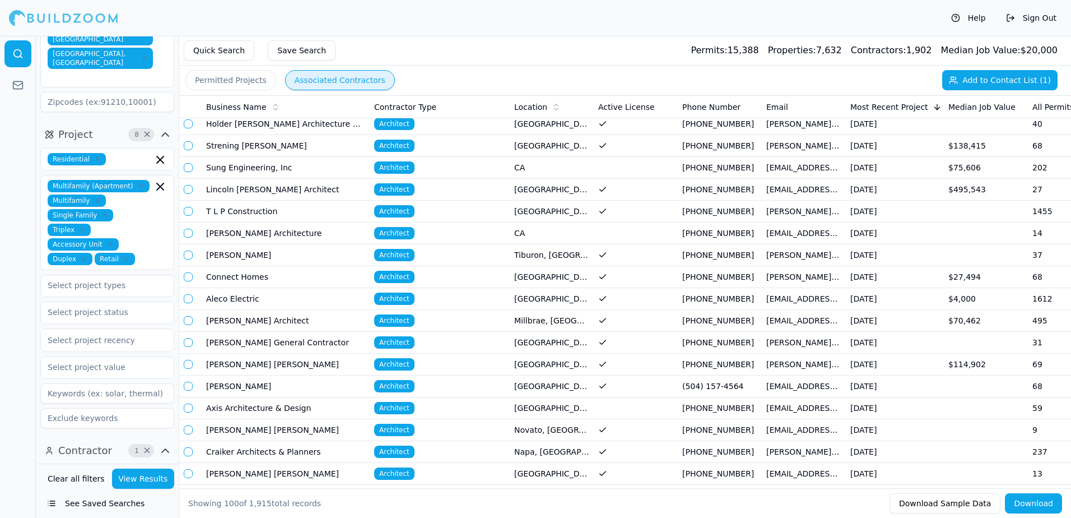
scroll to position [168, 0]
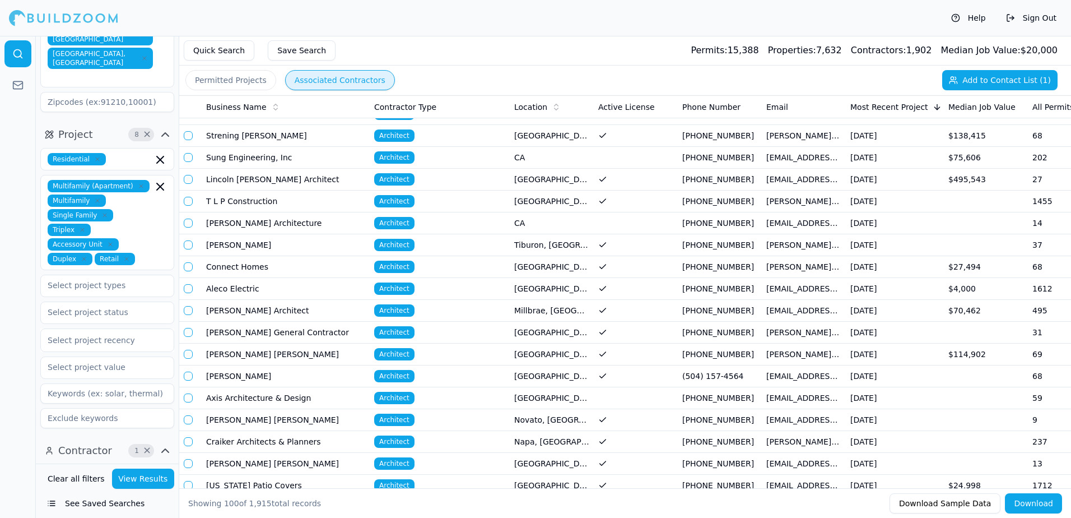
click at [518, 442] on td "Napa, [GEOGRAPHIC_DATA]" at bounding box center [552, 442] width 84 height 22
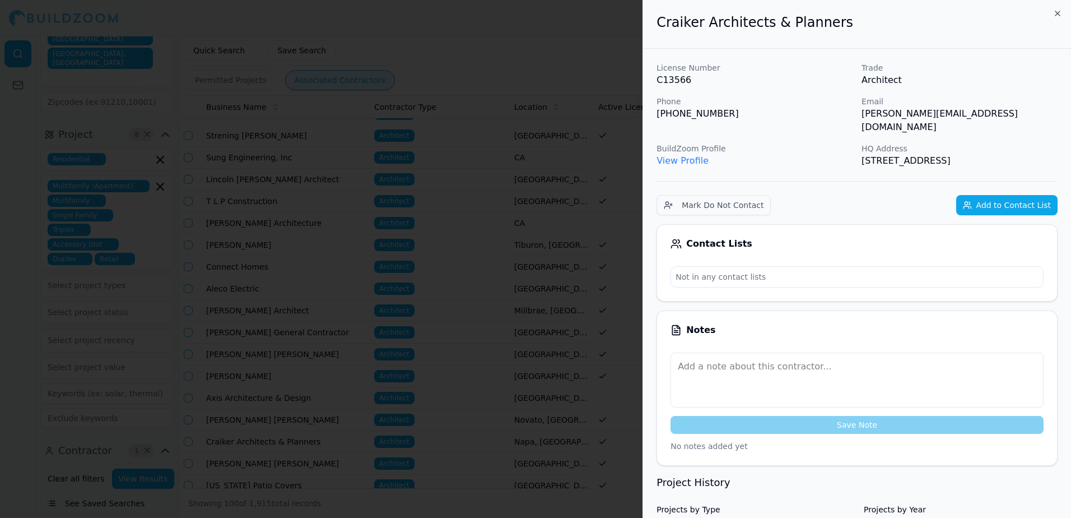
click at [693, 155] on link "View Profile" at bounding box center [682, 160] width 52 height 11
drag, startPoint x: 862, startPoint y: 116, endPoint x: 927, endPoint y: 113, distance: 65.6
click at [927, 113] on p "[PERSON_NAME][EMAIL_ADDRESS][DOMAIN_NAME]" at bounding box center [959, 120] width 196 height 27
click at [1000, 195] on button "Add to Contact List" at bounding box center [1006, 205] width 101 height 20
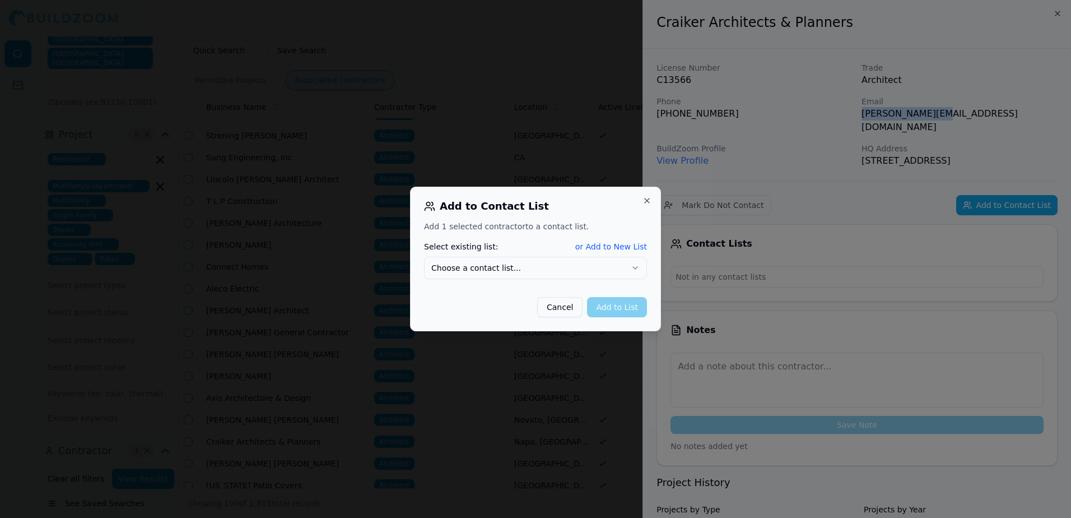
click at [611, 247] on button "or Add to New List" at bounding box center [611, 246] width 72 height 11
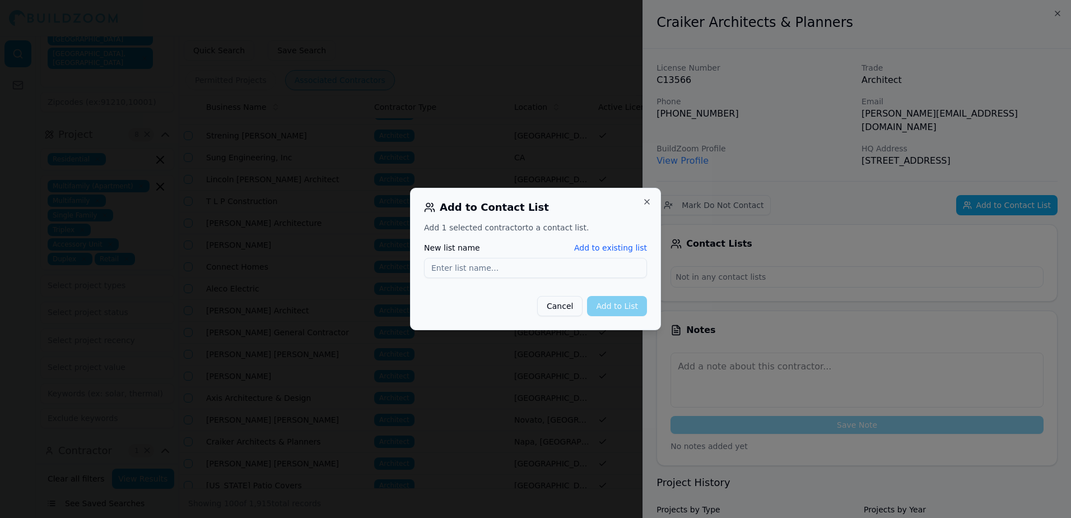
click at [454, 268] on input "New list name" at bounding box center [535, 268] width 223 height 20
type input "[PERSON_NAME][EMAIL_ADDRESS][DOMAIN_NAME]"
click at [622, 306] on button "Add to List" at bounding box center [617, 306] width 60 height 20
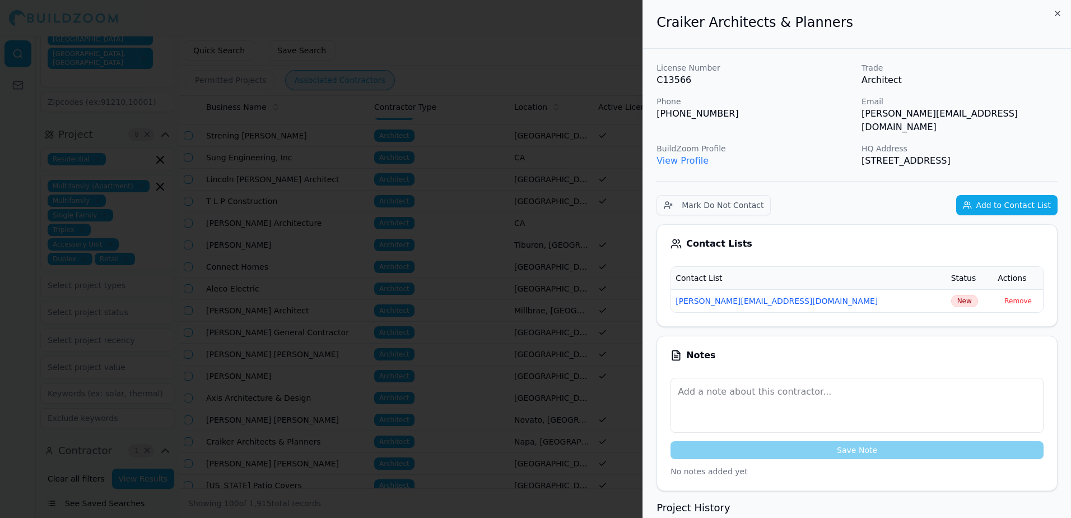
click at [575, 40] on div at bounding box center [535, 259] width 1071 height 518
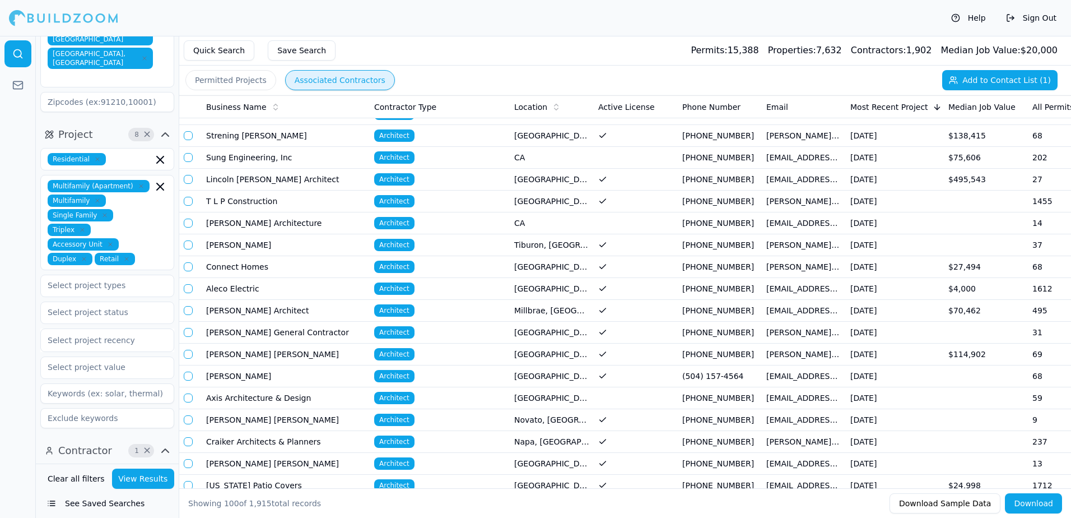
click at [558, 464] on td "[GEOGRAPHIC_DATA], [GEOGRAPHIC_DATA]" at bounding box center [552, 464] width 84 height 22
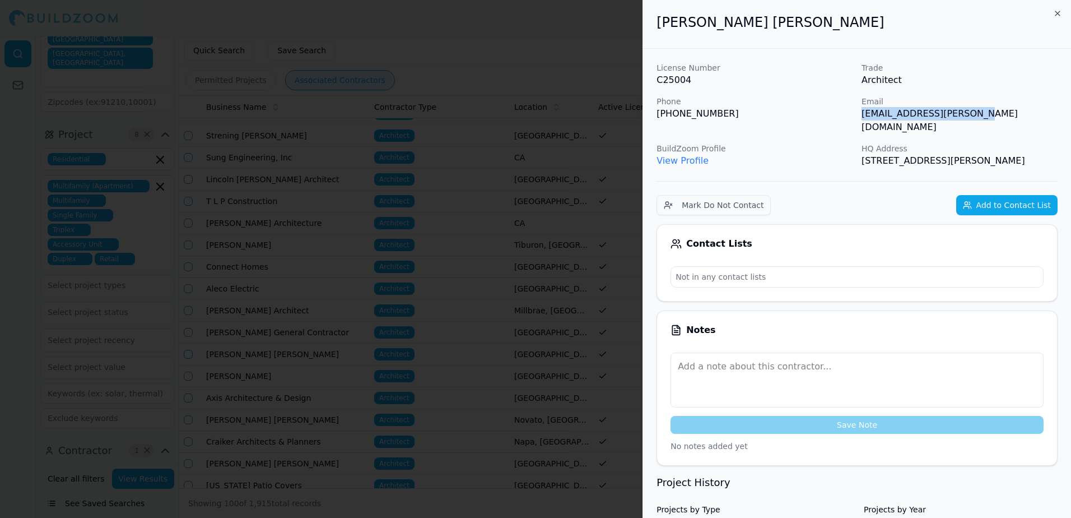
drag, startPoint x: 864, startPoint y: 116, endPoint x: 963, endPoint y: 111, distance: 99.3
click at [963, 111] on p "[EMAIL_ADDRESS][PERSON_NAME][DOMAIN_NAME]" at bounding box center [959, 120] width 196 height 27
drag, startPoint x: 963, startPoint y: 111, endPoint x: 952, endPoint y: 119, distance: 13.7
click at [1015, 205] on button "Add to Contact List" at bounding box center [1006, 205] width 101 height 20
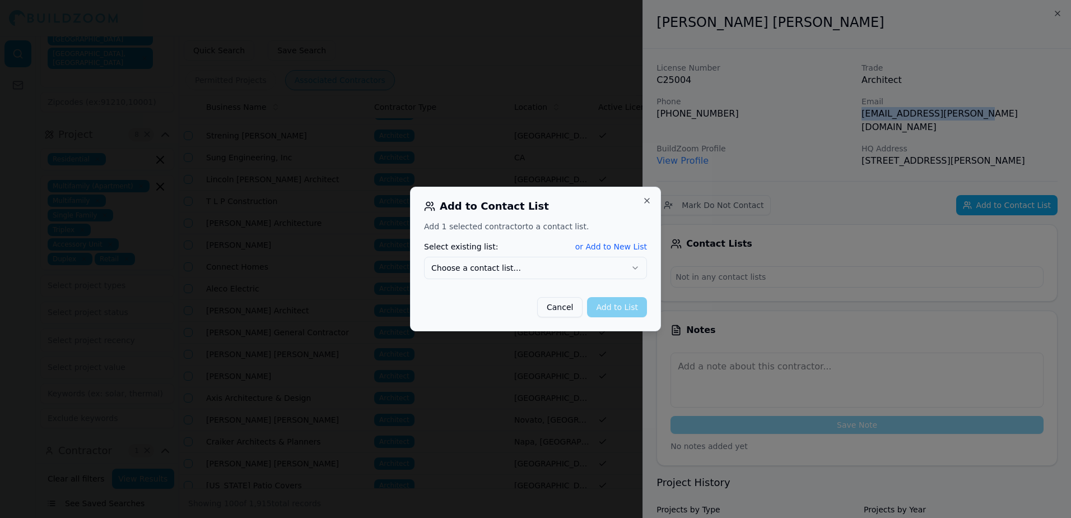
click at [635, 248] on button "or Add to New List" at bounding box center [611, 246] width 72 height 11
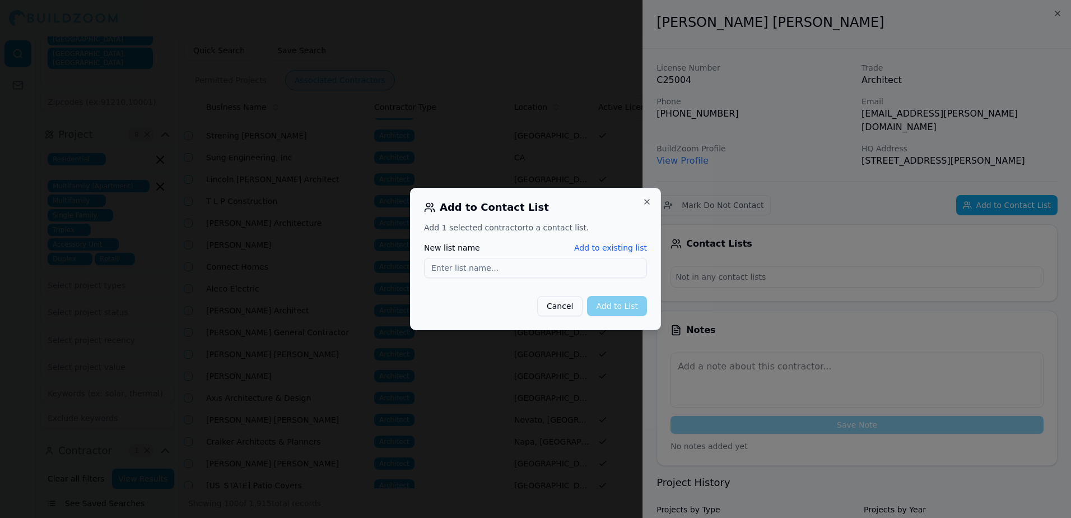
click at [437, 265] on input "New list name" at bounding box center [535, 268] width 223 height 20
type input "[EMAIL_ADDRESS][PERSON_NAME][DOMAIN_NAME]"
click at [612, 310] on button "Add to List" at bounding box center [617, 306] width 60 height 20
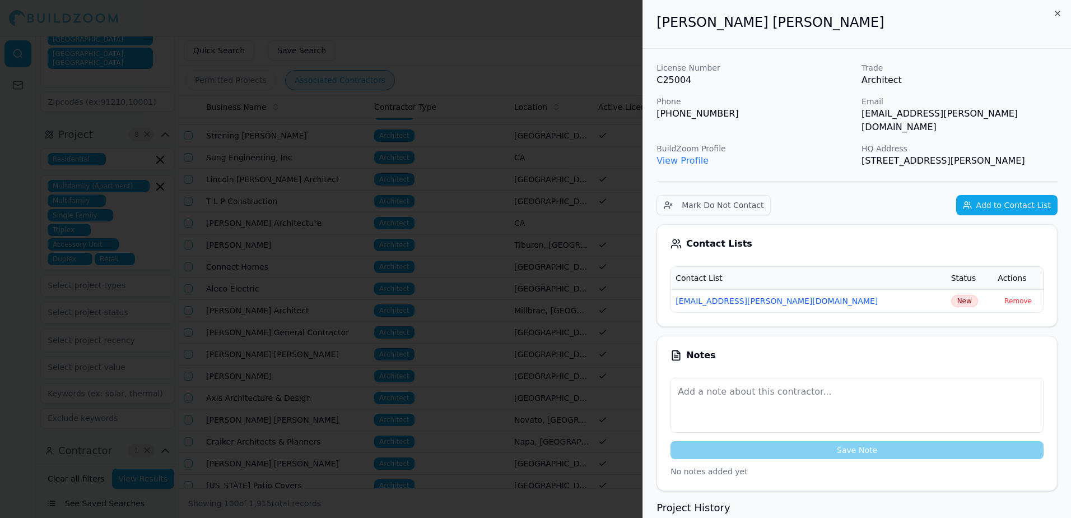
click at [664, 155] on link "View Profile" at bounding box center [682, 160] width 52 height 11
click at [560, 21] on div at bounding box center [535, 259] width 1071 height 518
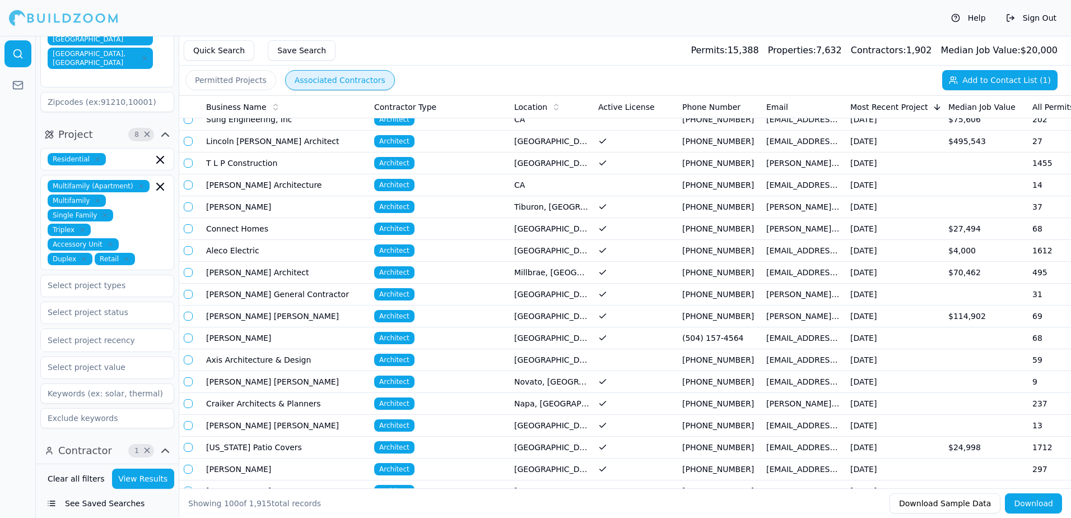
scroll to position [280, 0]
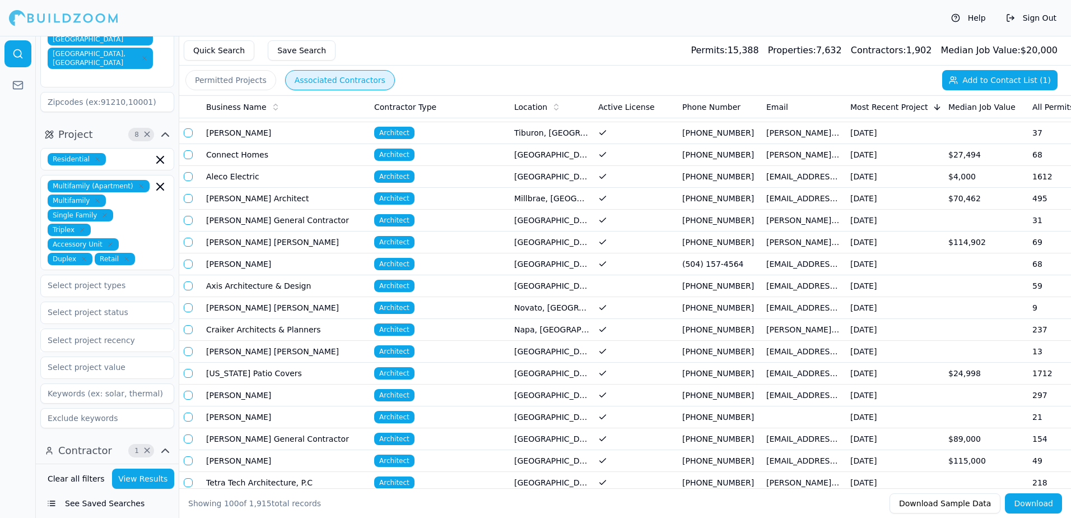
click at [523, 440] on td "[GEOGRAPHIC_DATA], [GEOGRAPHIC_DATA]" at bounding box center [552, 439] width 84 height 22
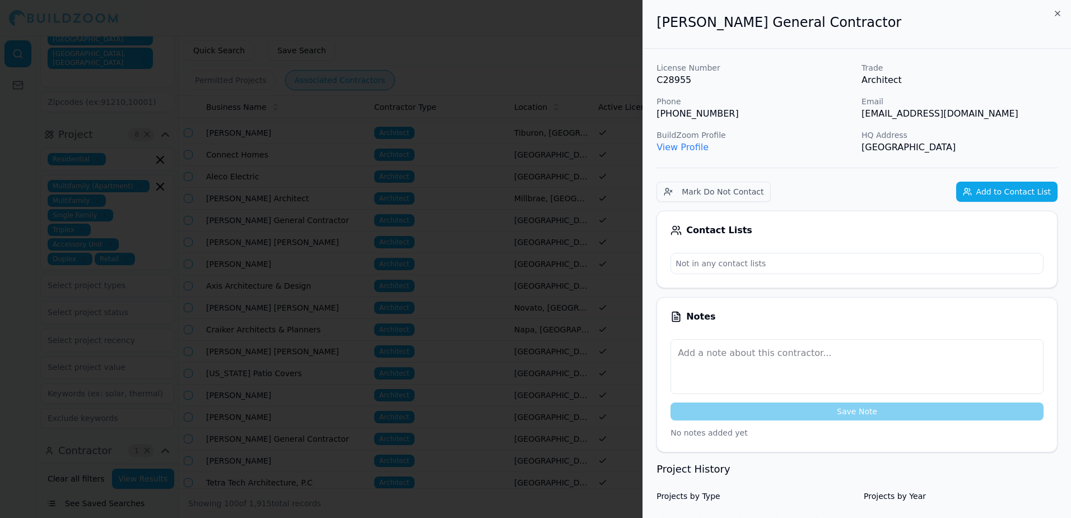
click at [695, 148] on link "View Profile" at bounding box center [682, 147] width 52 height 11
drag, startPoint x: 860, startPoint y: 115, endPoint x: 973, endPoint y: 124, distance: 113.5
click at [973, 124] on div "License Number C28955 Trade Architect Phone [PHONE_NUMBER] Email [EMAIL_ADDRESS…" at bounding box center [856, 108] width 401 height 92
drag, startPoint x: 973, startPoint y: 124, endPoint x: 926, endPoint y: 115, distance: 47.9
click at [1012, 193] on button "Add to Contact List" at bounding box center [1006, 191] width 101 height 20
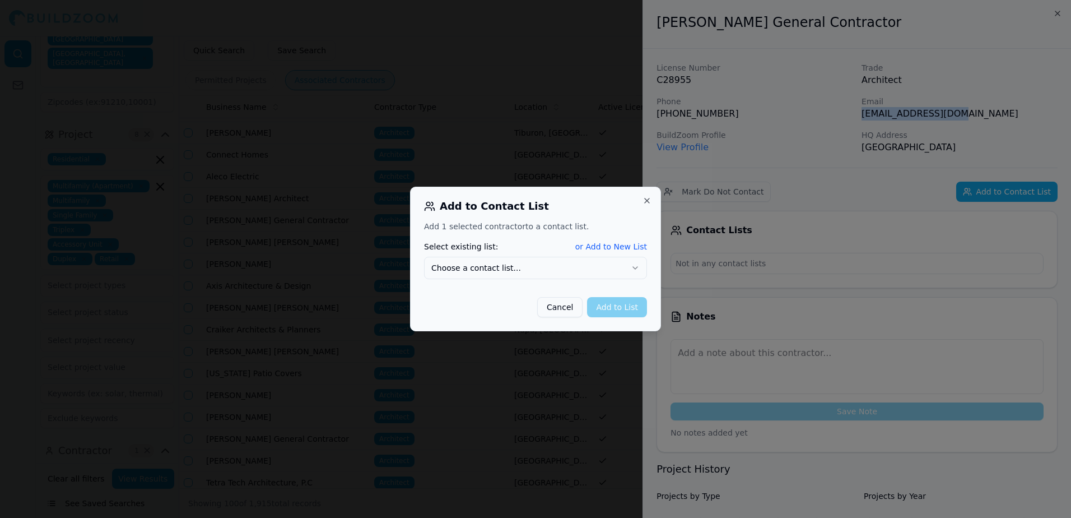
click at [632, 246] on button "or Add to New List" at bounding box center [611, 246] width 72 height 11
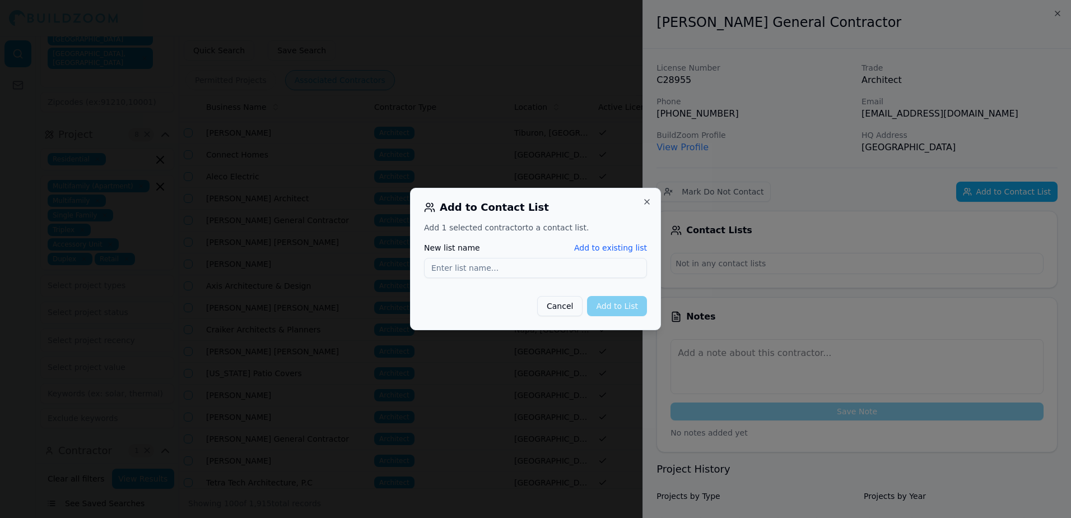
click at [451, 268] on input "New list name" at bounding box center [535, 268] width 223 height 20
type input "[EMAIL_ADDRESS][DOMAIN_NAME]"
click at [622, 304] on button "Add to List" at bounding box center [617, 306] width 60 height 20
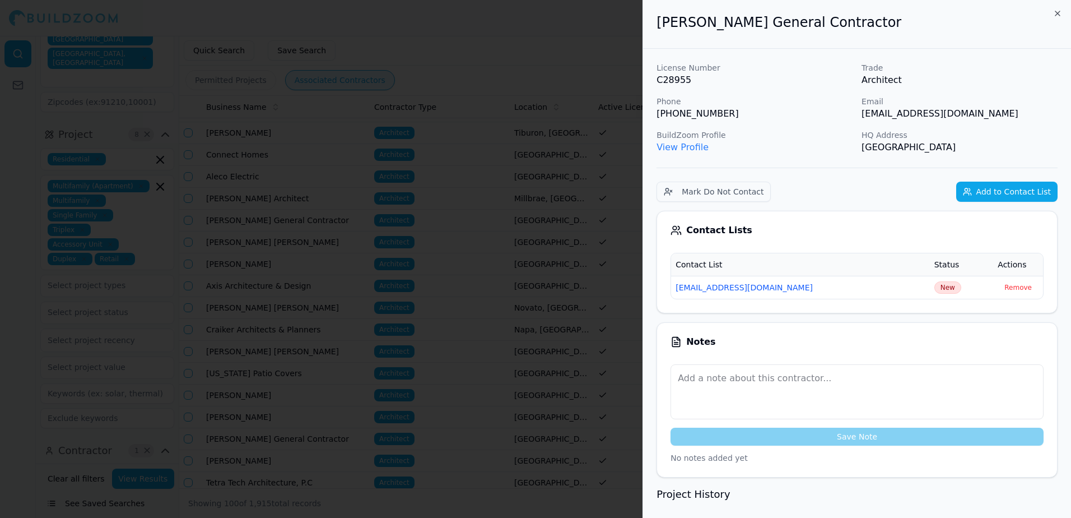
click at [447, 24] on div at bounding box center [535, 259] width 1071 height 518
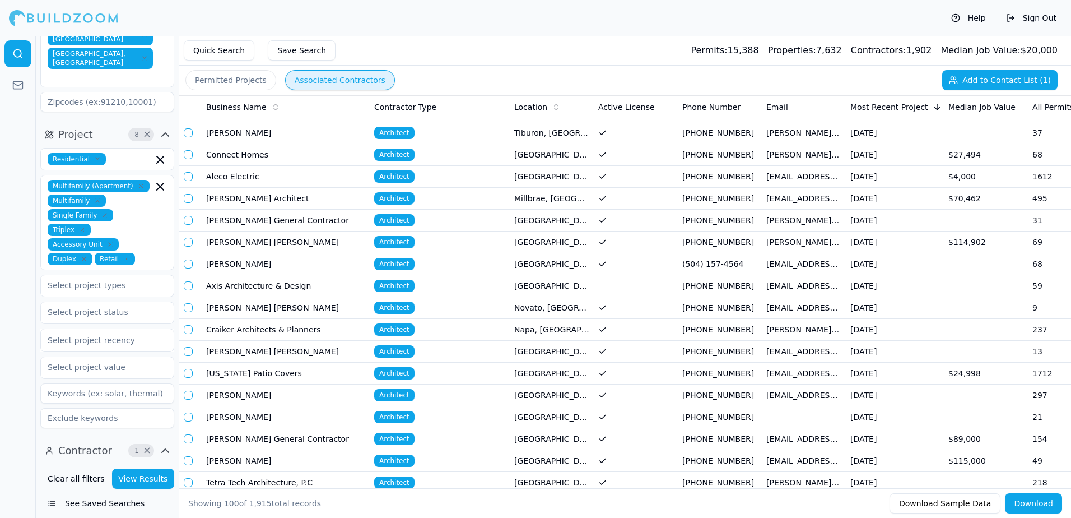
click at [538, 454] on td "[GEOGRAPHIC_DATA], [GEOGRAPHIC_DATA]" at bounding box center [552, 461] width 84 height 22
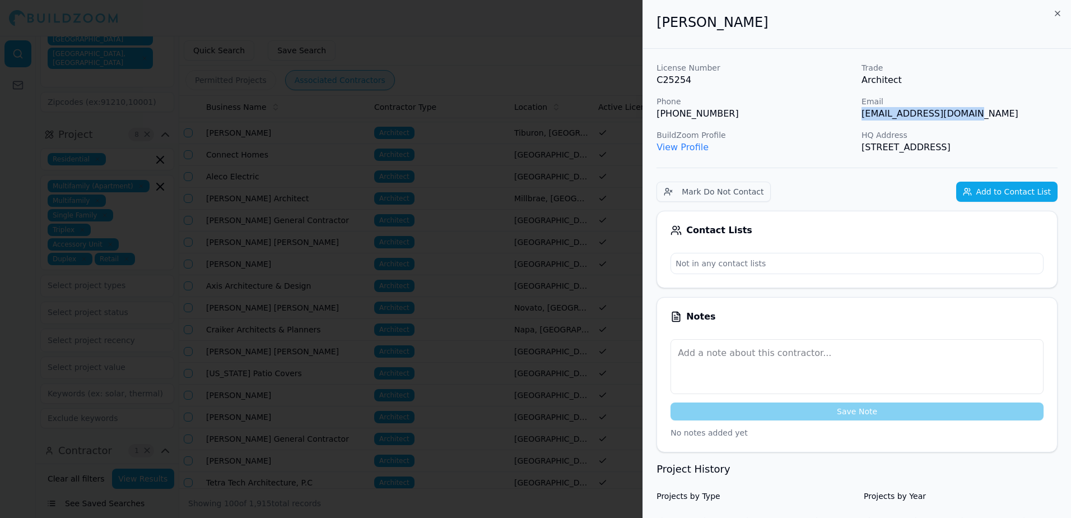
drag, startPoint x: 860, startPoint y: 113, endPoint x: 953, endPoint y: 123, distance: 94.1
click at [953, 123] on div "License Number C25254 Trade Architect Phone [PHONE_NUMBER] Email [EMAIL_ADDRESS…" at bounding box center [856, 108] width 401 height 92
click at [804, 120] on div "License Number C25254 Trade Architect Phone [PHONE_NUMBER] Email [EMAIL_ADDRESS…" at bounding box center [856, 108] width 401 height 92
click at [691, 147] on link "View Profile" at bounding box center [682, 147] width 52 height 11
click at [815, 141] on p "View Profile" at bounding box center [754, 147] width 196 height 13
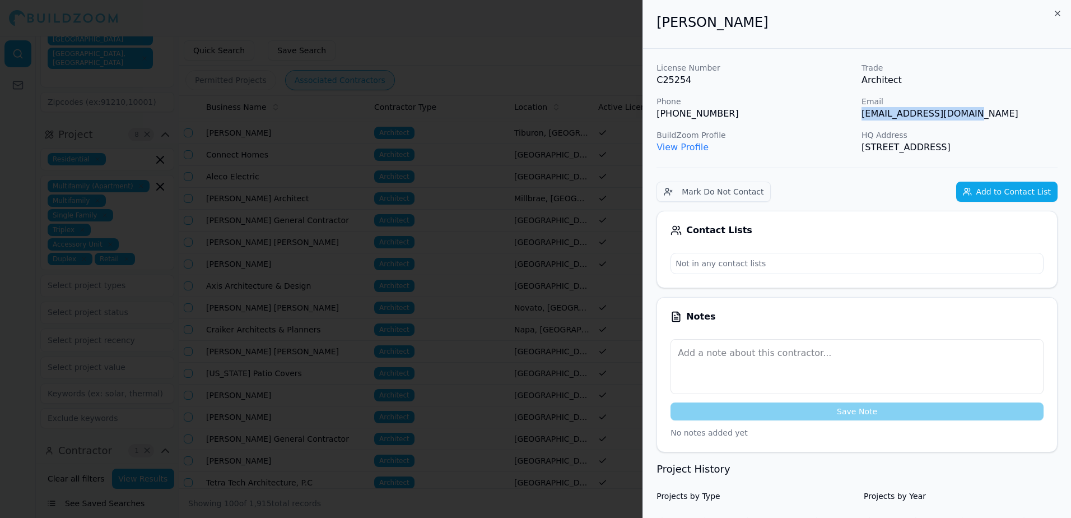
drag, startPoint x: 861, startPoint y: 114, endPoint x: 975, endPoint y: 116, distance: 113.7
click at [975, 116] on p "[EMAIL_ADDRESS][DOMAIN_NAME]" at bounding box center [959, 113] width 196 height 13
drag, startPoint x: 975, startPoint y: 116, endPoint x: 963, endPoint y: 115, distance: 11.9
click at [1019, 194] on button "Add to Contact List" at bounding box center [1006, 191] width 101 height 20
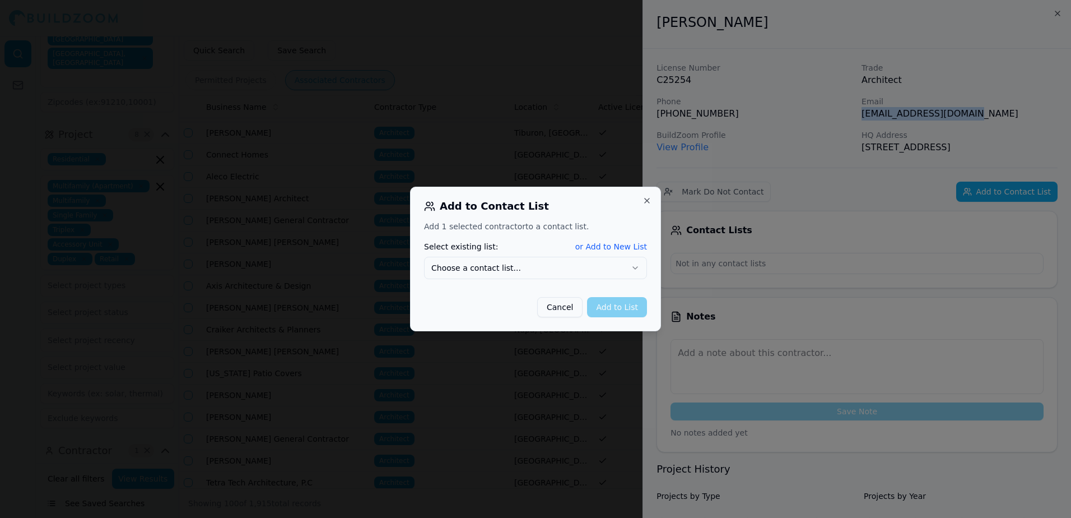
click at [602, 246] on button "or Add to New List" at bounding box center [611, 246] width 72 height 11
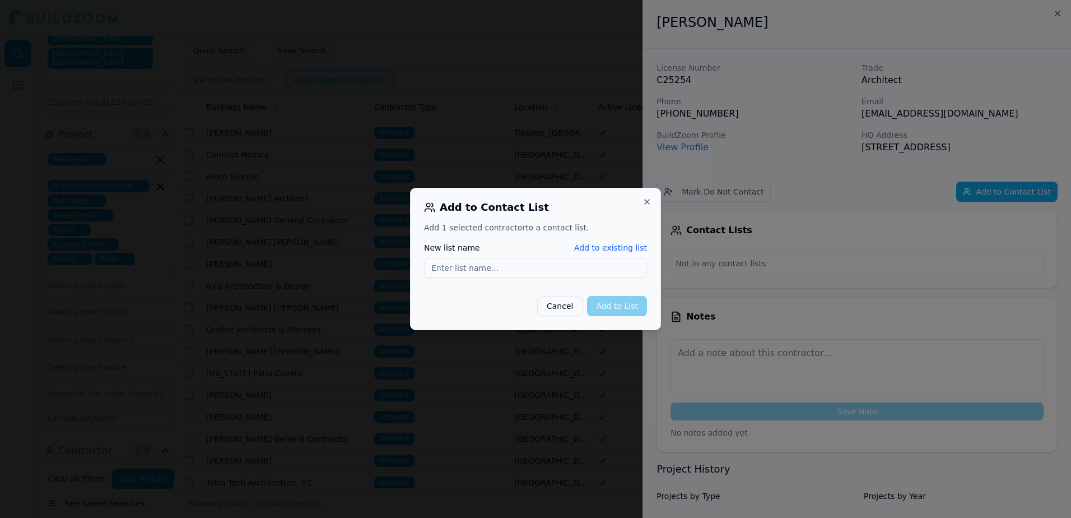
click at [449, 265] on input "New list name" at bounding box center [535, 268] width 223 height 20
type input "[EMAIL_ADDRESS][DOMAIN_NAME]"
click at [613, 307] on button "Add to List" at bounding box center [617, 306] width 60 height 20
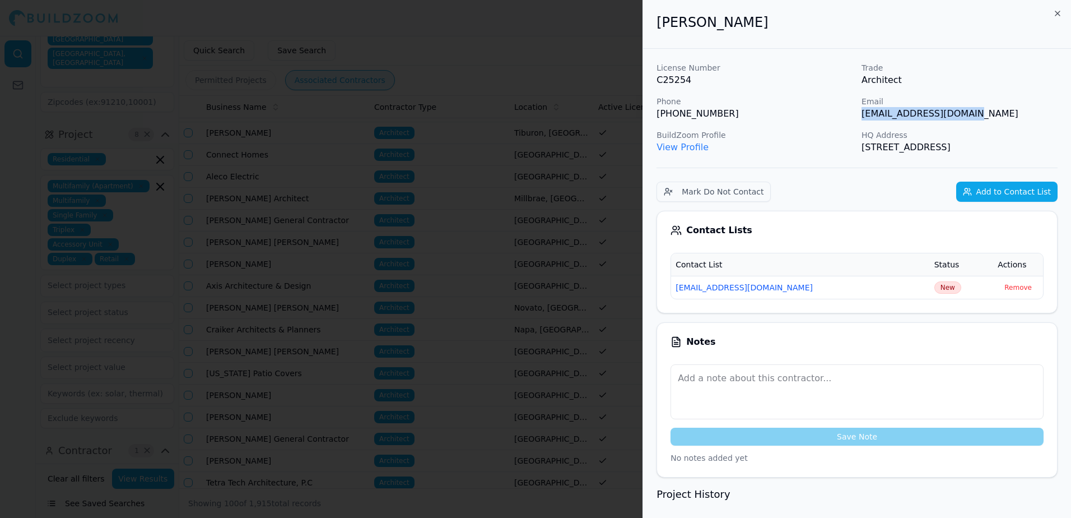
drag, startPoint x: 861, startPoint y: 116, endPoint x: 967, endPoint y: 119, distance: 106.5
click at [967, 119] on div "License Number C25254 Trade Architect Phone [PHONE_NUMBER] Email [EMAIL_ADDRESS…" at bounding box center [856, 108] width 401 height 92
drag, startPoint x: 967, startPoint y: 119, endPoint x: 955, endPoint y: 117, distance: 11.9
click at [1004, 192] on button "Add to Contact List" at bounding box center [1006, 191] width 101 height 20
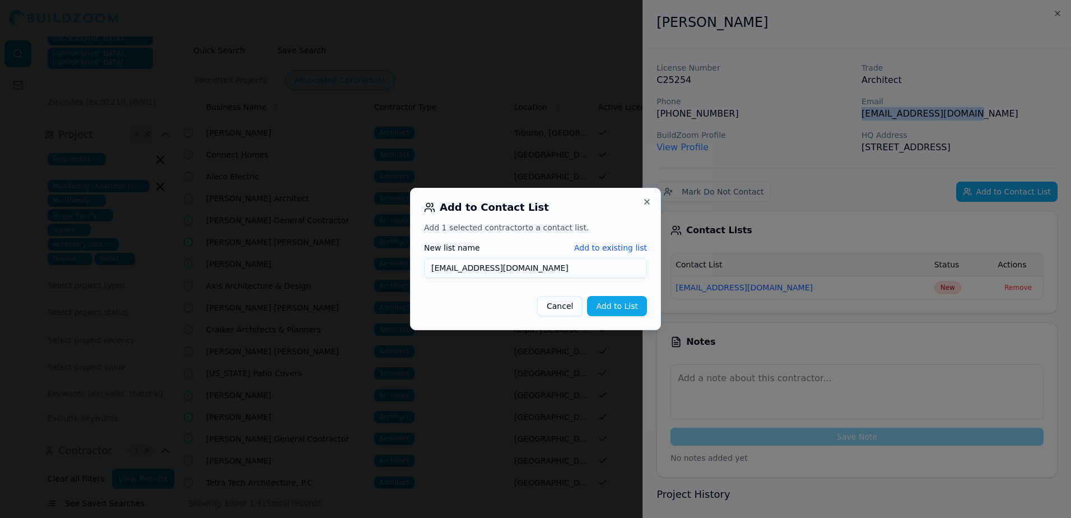
click at [624, 249] on button "Add to existing list" at bounding box center [610, 247] width 73 height 11
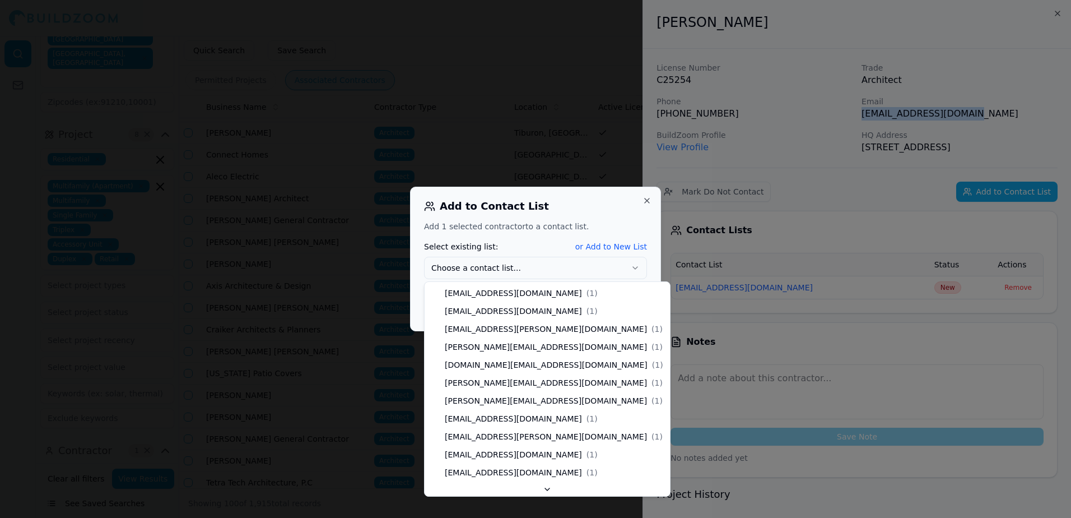
click at [454, 266] on button "Choose a contact list..." at bounding box center [535, 268] width 223 height 22
click at [825, 77] on div at bounding box center [535, 259] width 1071 height 518
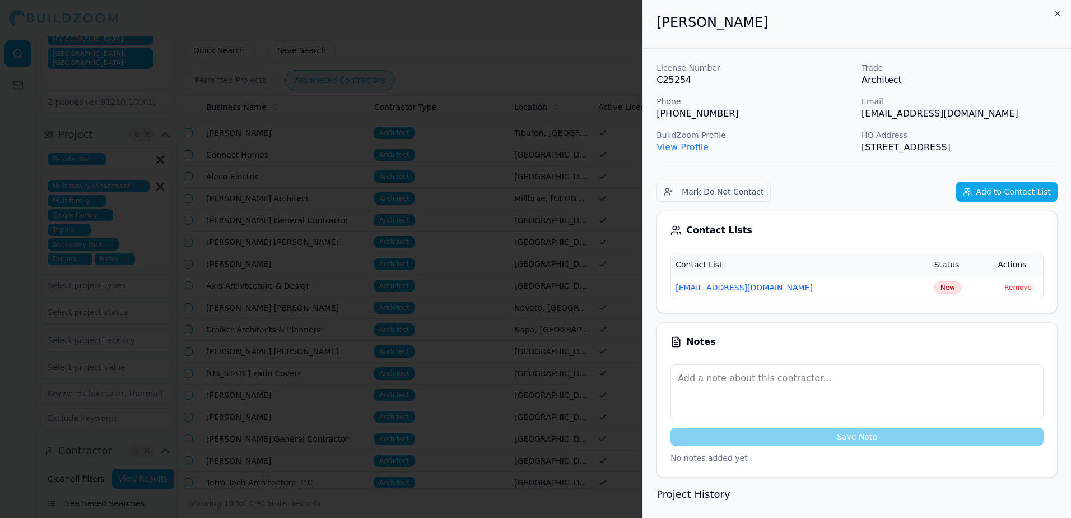
click at [447, 34] on div at bounding box center [535, 259] width 1071 height 518
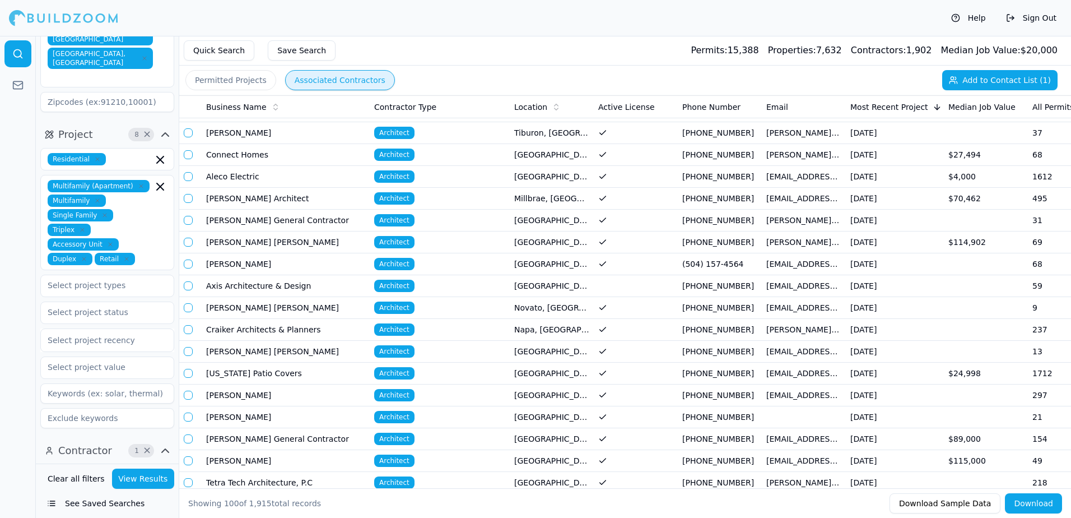
click at [98, 442] on span "Contractor" at bounding box center [85, 450] width 54 height 16
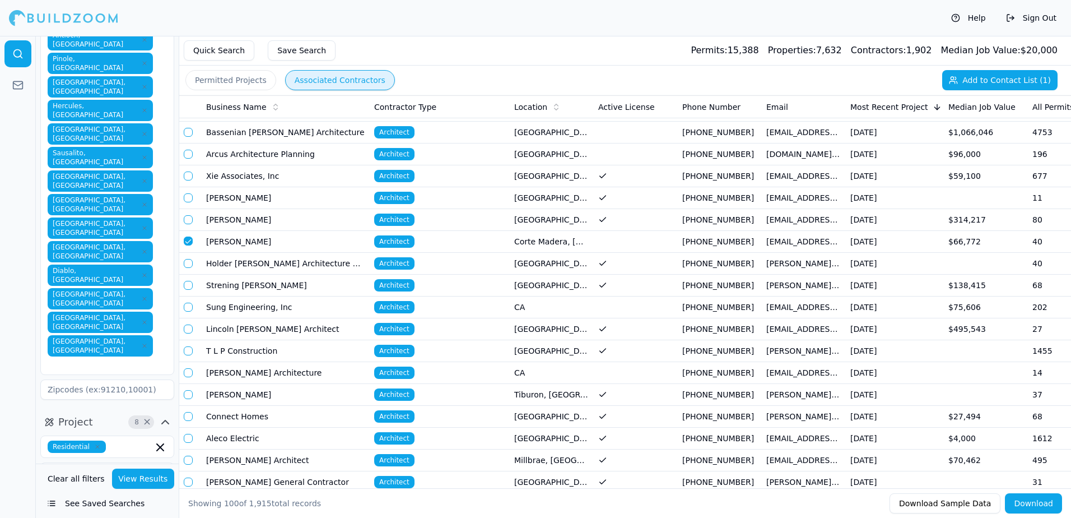
scroll to position [0, 0]
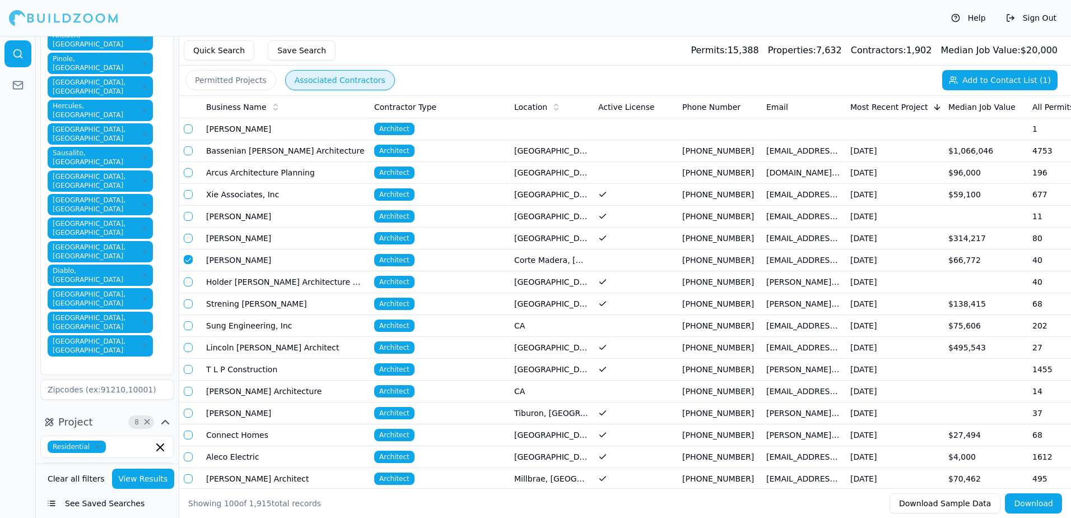
click at [1004, 81] on button "Add to Contact List (1)" at bounding box center [999, 80] width 115 height 20
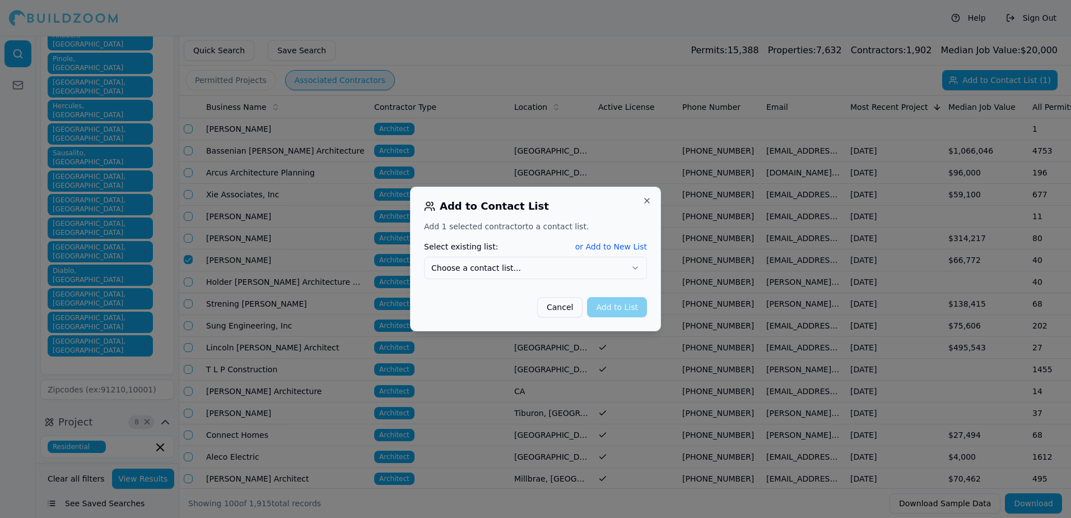
click at [633, 268] on icon "button" at bounding box center [635, 267] width 9 height 9
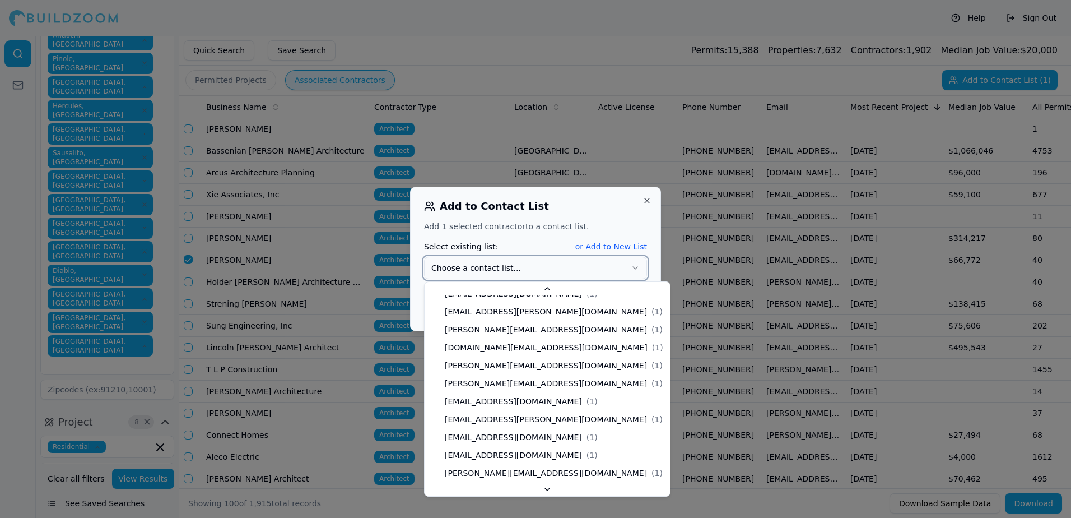
scroll to position [19, 0]
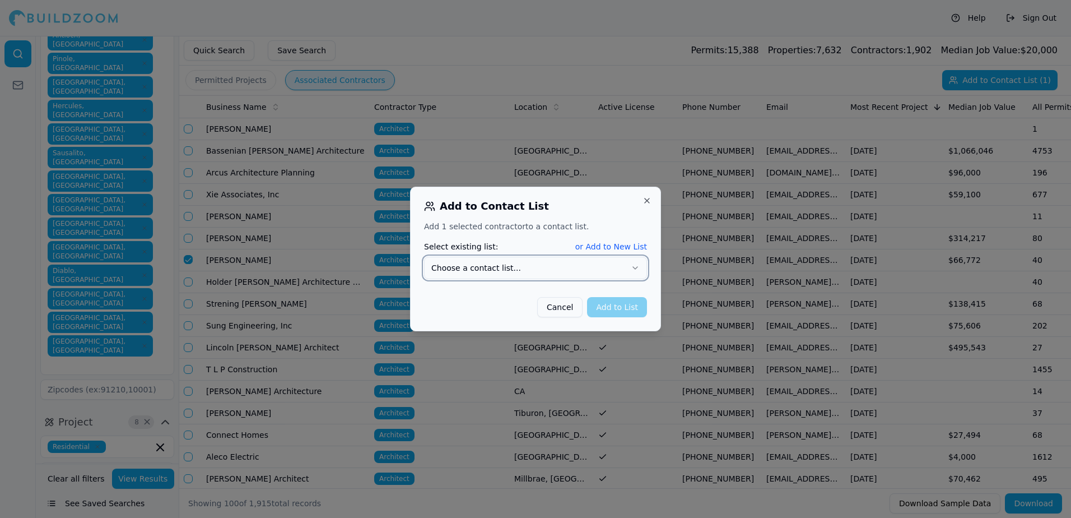
click at [645, 203] on button "Close" at bounding box center [646, 200] width 9 height 9
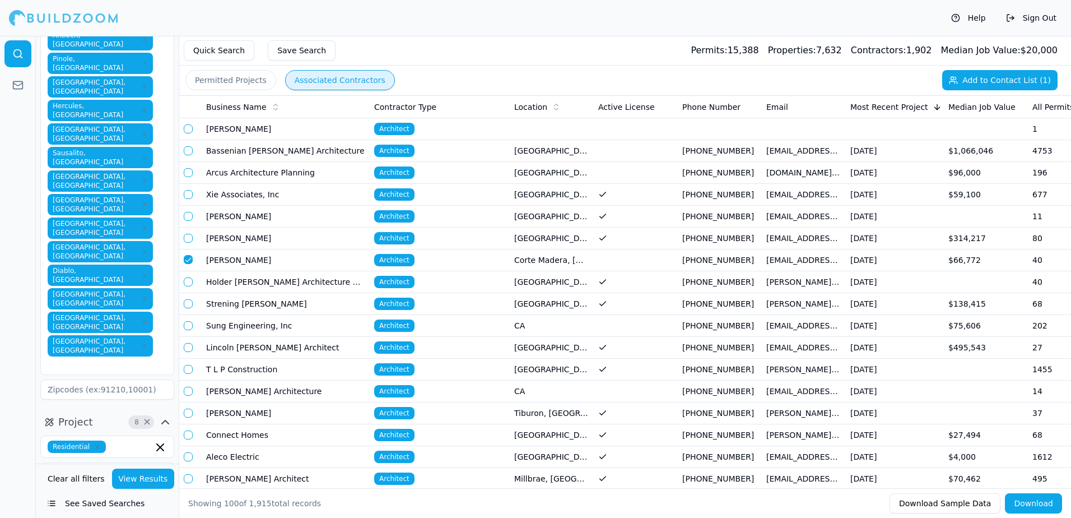
click at [188, 257] on button "button" at bounding box center [188, 259] width 9 height 9
click at [528, 279] on td "[GEOGRAPHIC_DATA], [GEOGRAPHIC_DATA]" at bounding box center [552, 282] width 84 height 22
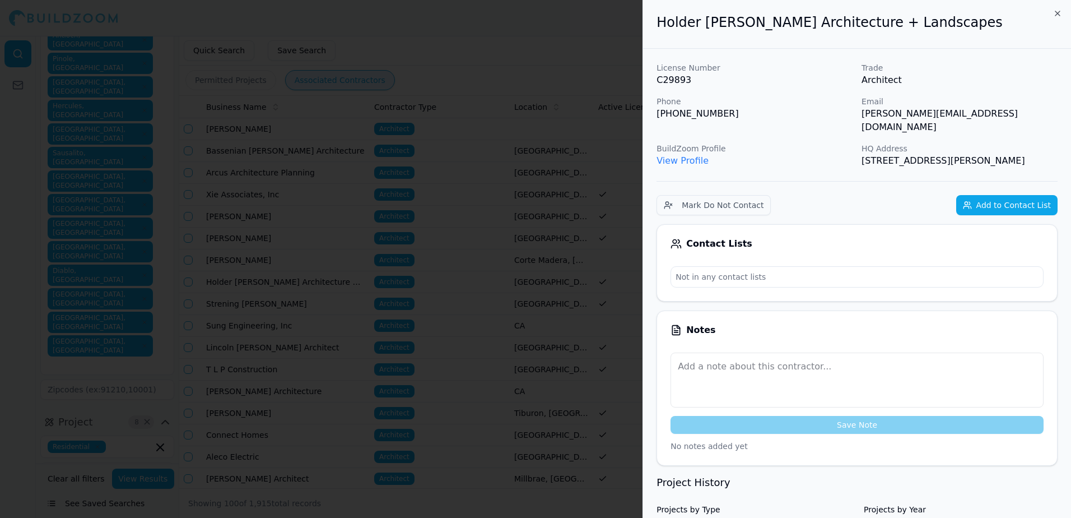
click at [684, 155] on link "View Profile" at bounding box center [682, 160] width 52 height 11
click at [537, 53] on div at bounding box center [535, 259] width 1071 height 518
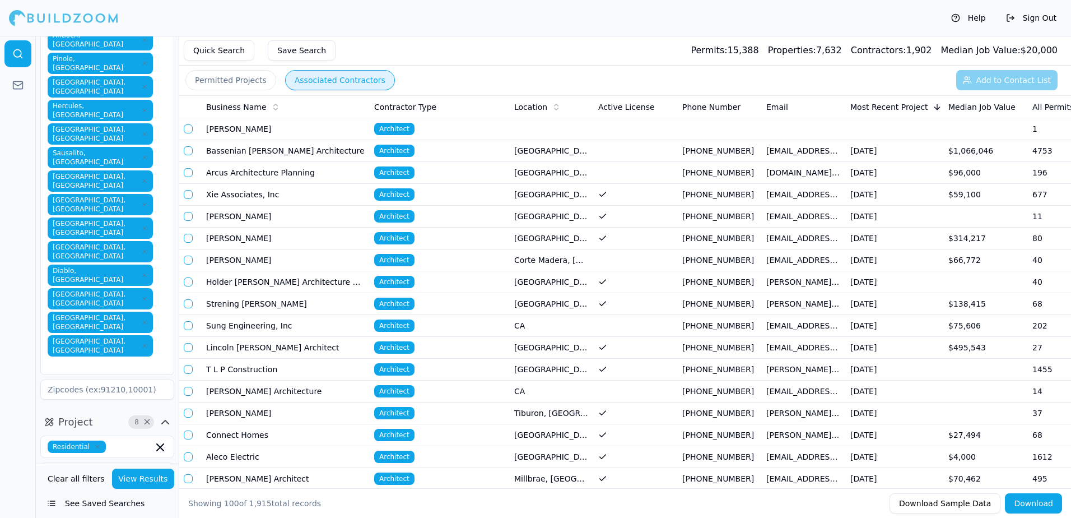
click at [521, 407] on td "Tiburon, [GEOGRAPHIC_DATA]" at bounding box center [552, 413] width 84 height 22
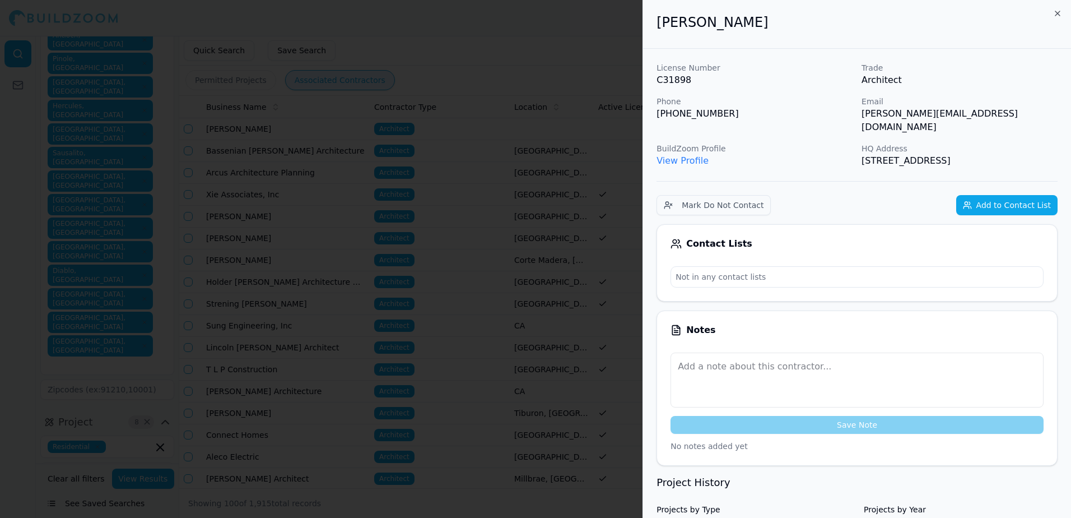
click at [679, 155] on link "View Profile" at bounding box center [682, 160] width 52 height 11
click at [482, 44] on div at bounding box center [535, 259] width 1071 height 518
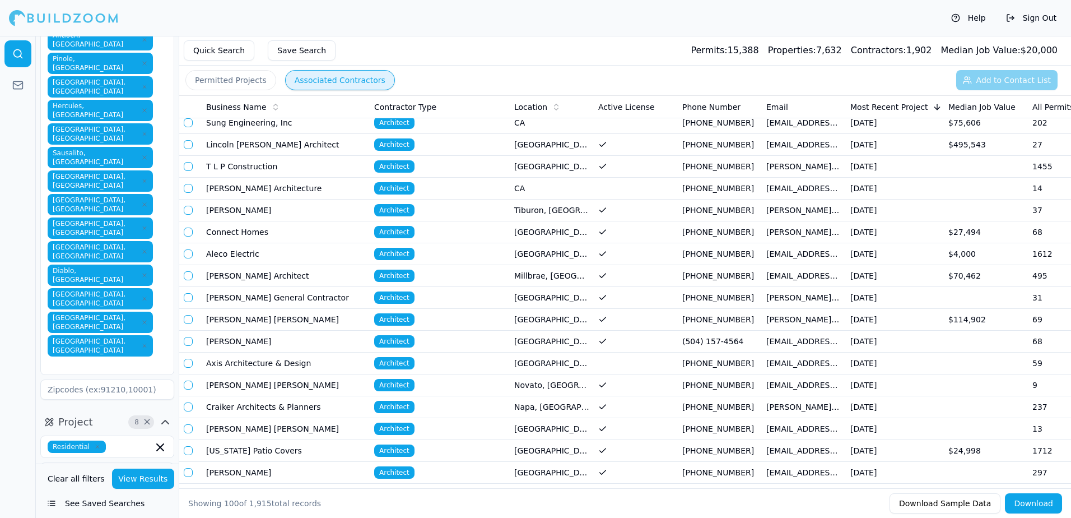
scroll to position [224, 0]
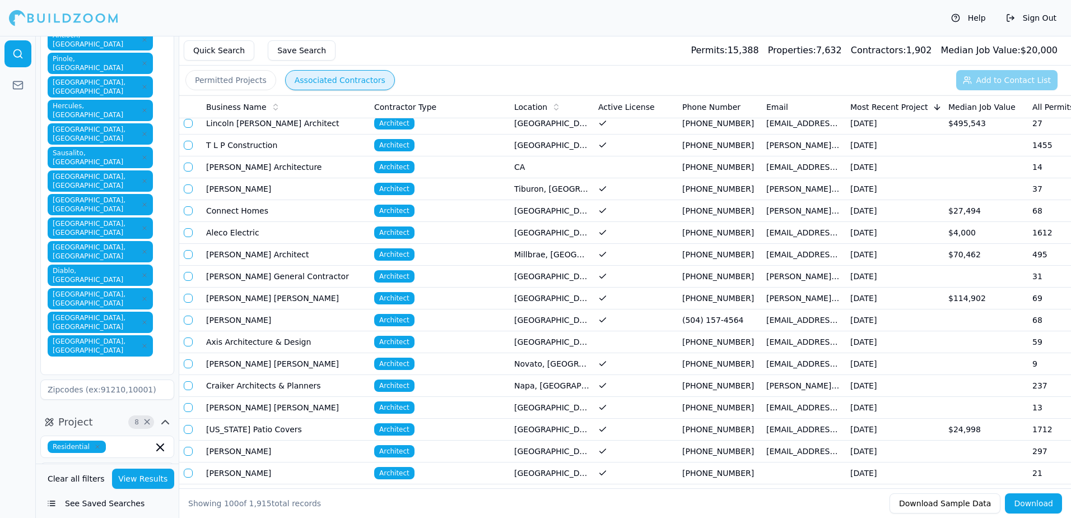
click at [540, 387] on td "Napa, [GEOGRAPHIC_DATA]" at bounding box center [552, 386] width 84 height 22
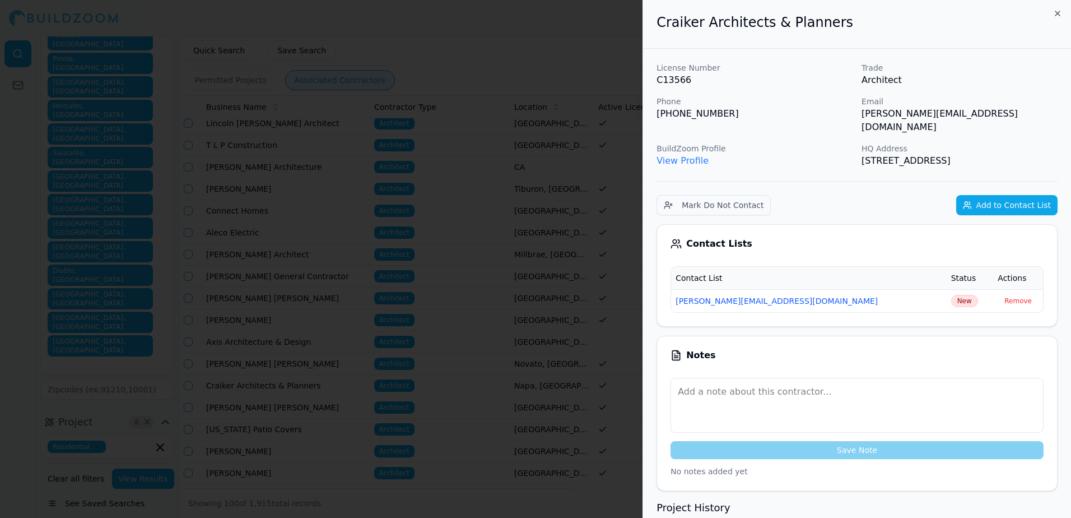
click at [686, 155] on link "View Profile" at bounding box center [682, 160] width 52 height 11
click at [581, 70] on div at bounding box center [535, 259] width 1071 height 518
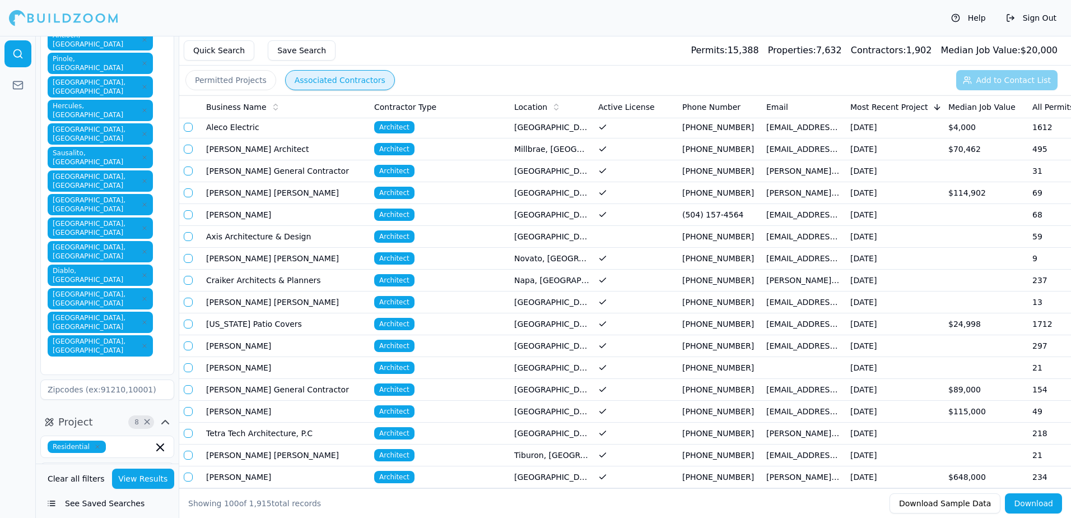
scroll to position [336, 0]
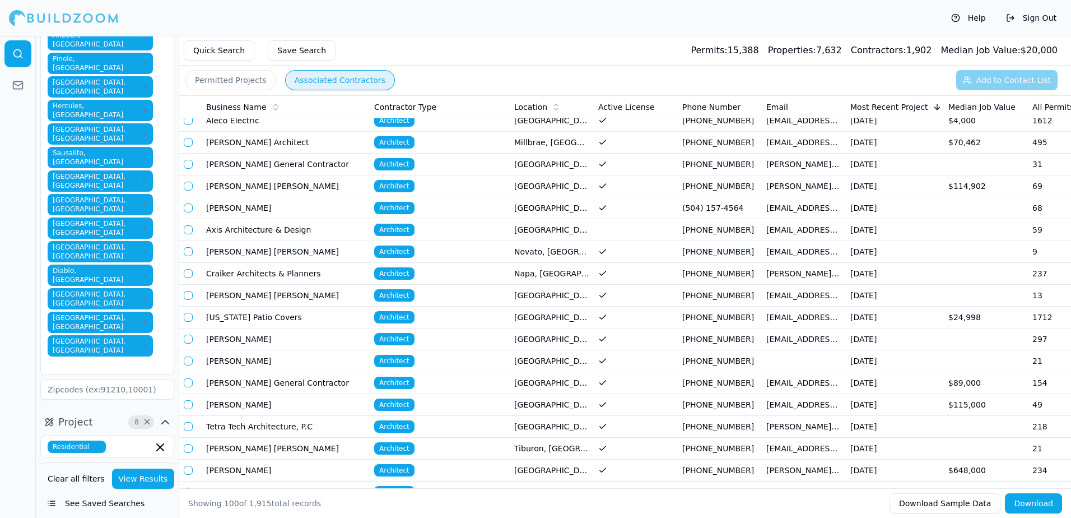
click at [529, 377] on td "[GEOGRAPHIC_DATA], [GEOGRAPHIC_DATA]" at bounding box center [552, 383] width 84 height 22
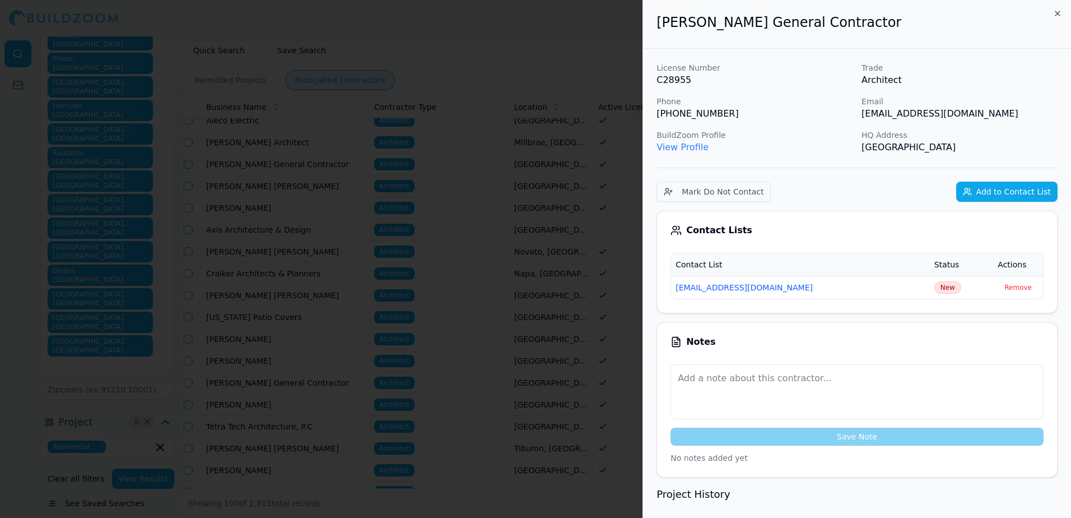
click at [684, 145] on link "View Profile" at bounding box center [682, 147] width 52 height 11
click at [447, 44] on div at bounding box center [535, 259] width 1071 height 518
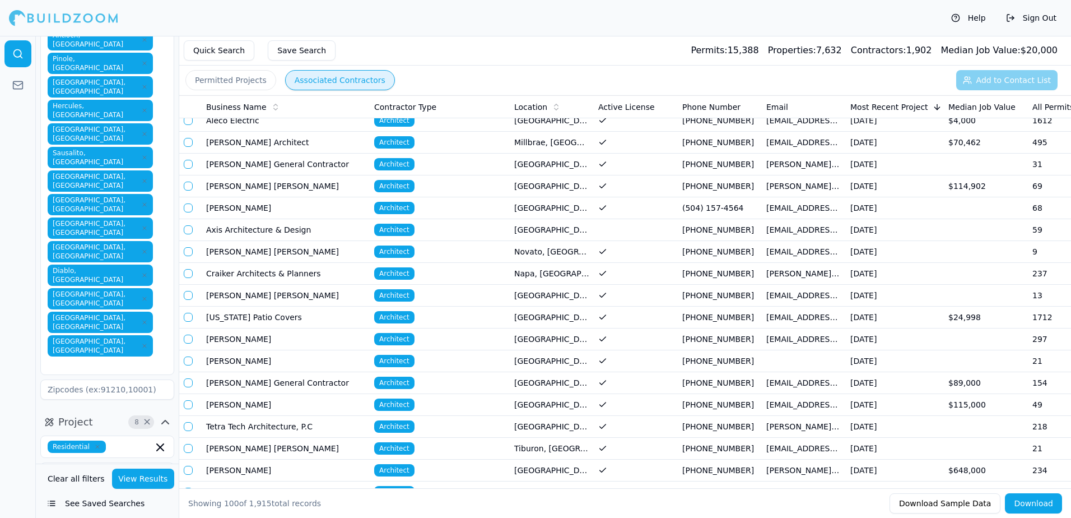
click at [533, 450] on td "Tiburon, [GEOGRAPHIC_DATA]" at bounding box center [552, 448] width 84 height 22
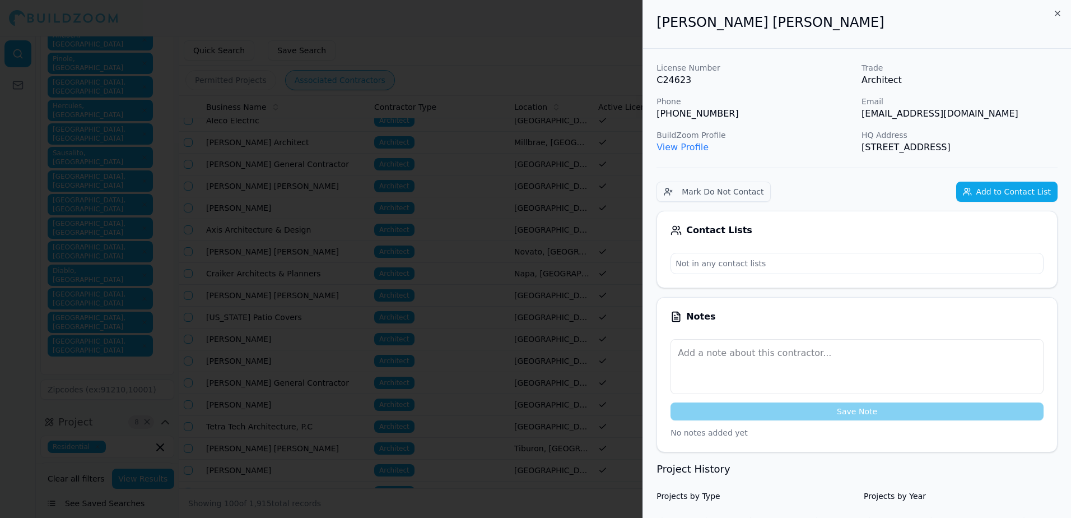
click at [667, 143] on link "View Profile" at bounding box center [682, 147] width 52 height 11
